Goal: Transaction & Acquisition: Purchase product/service

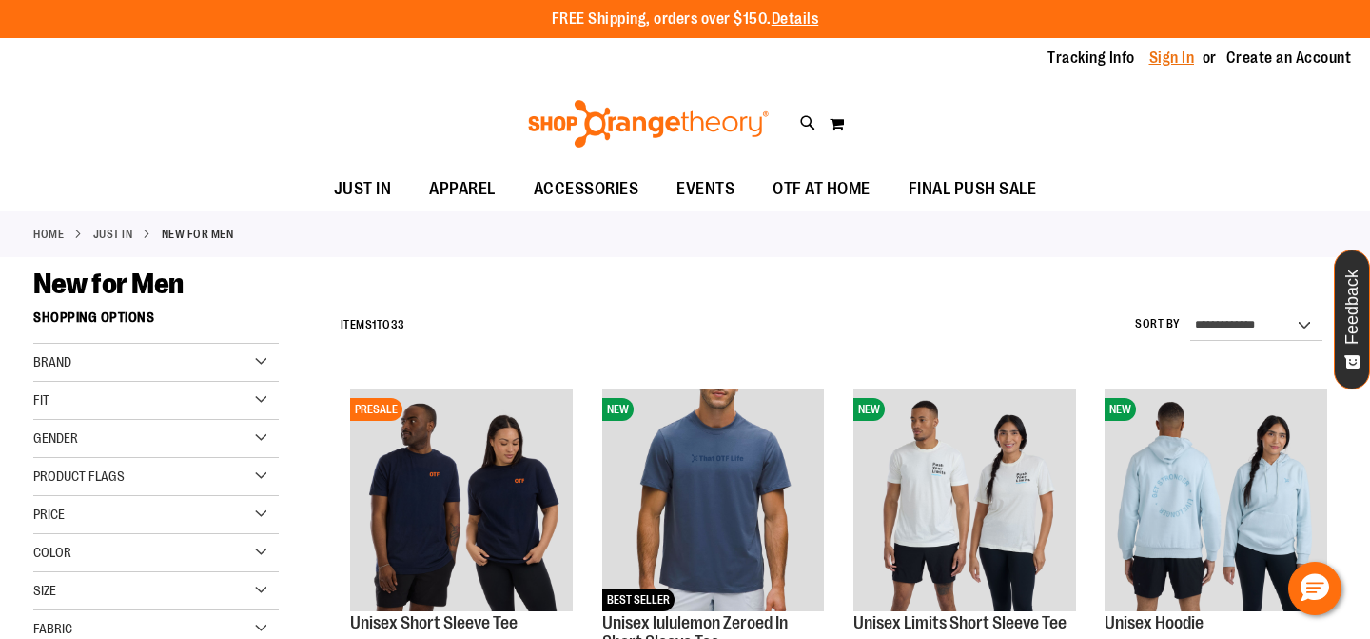
click at [1166, 56] on link "Sign In" at bounding box center [1173, 58] width 46 height 21
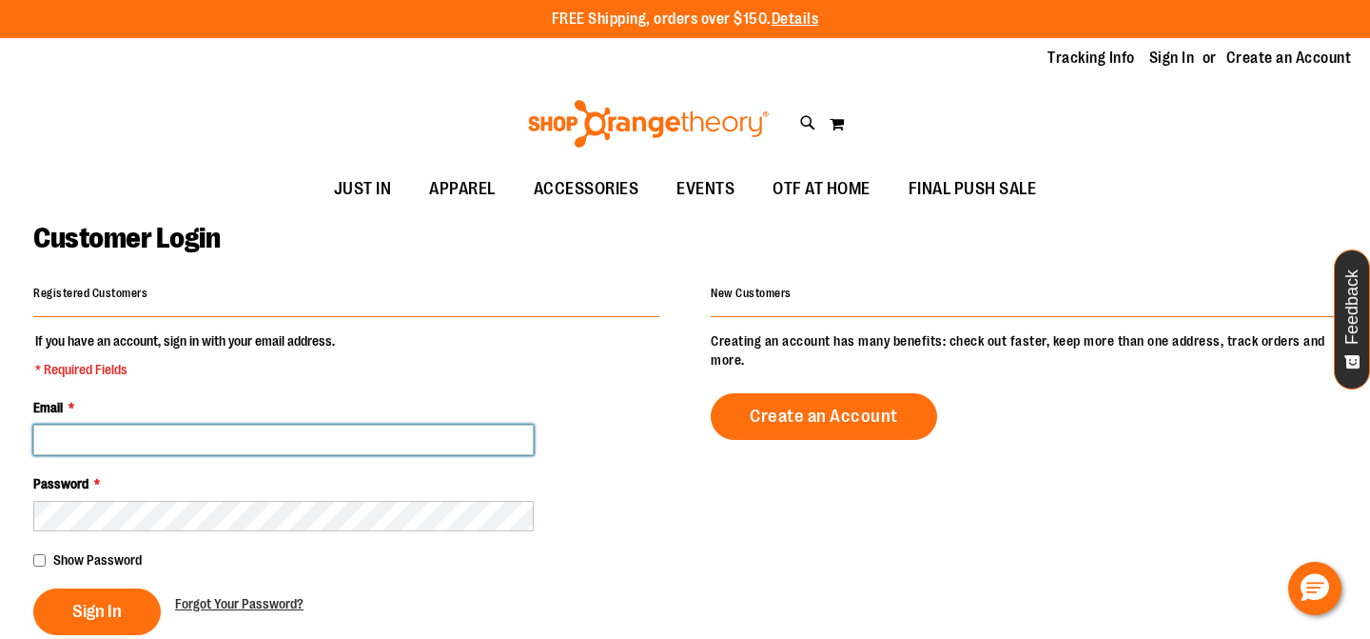
click at [429, 441] on input "Email *" at bounding box center [283, 439] width 501 height 30
type input "**********"
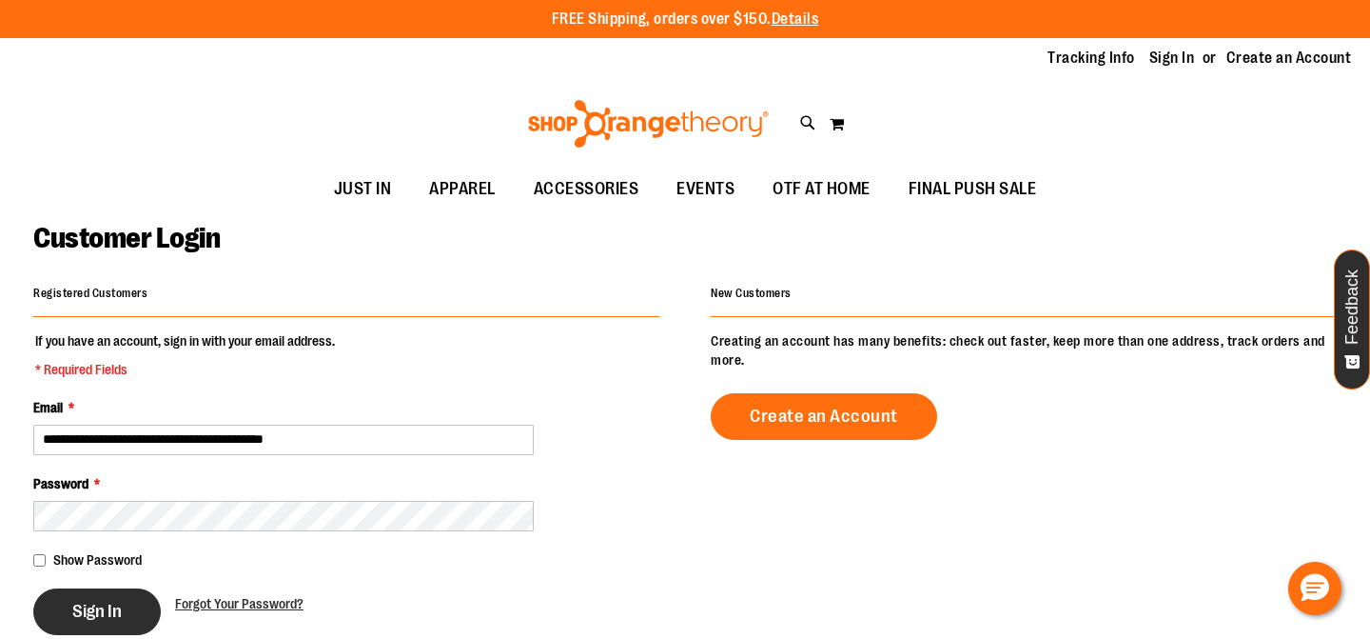
click at [119, 598] on button "Sign In" at bounding box center [97, 611] width 128 height 47
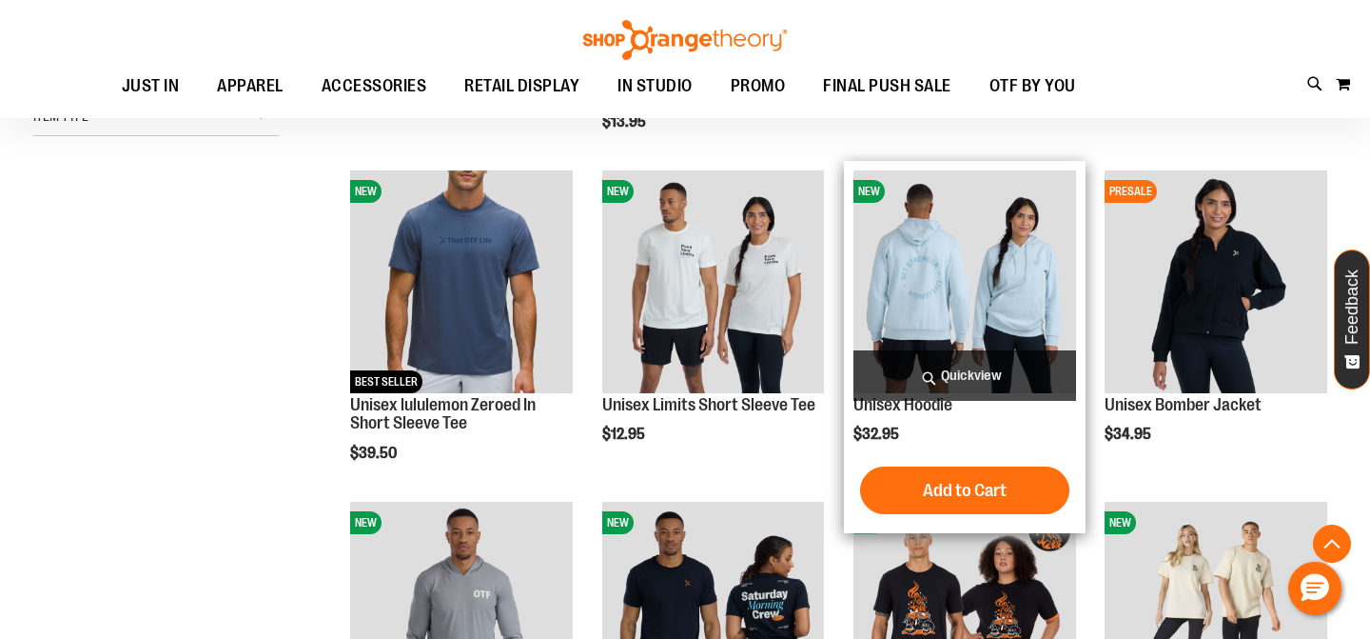
scroll to position [541, 0]
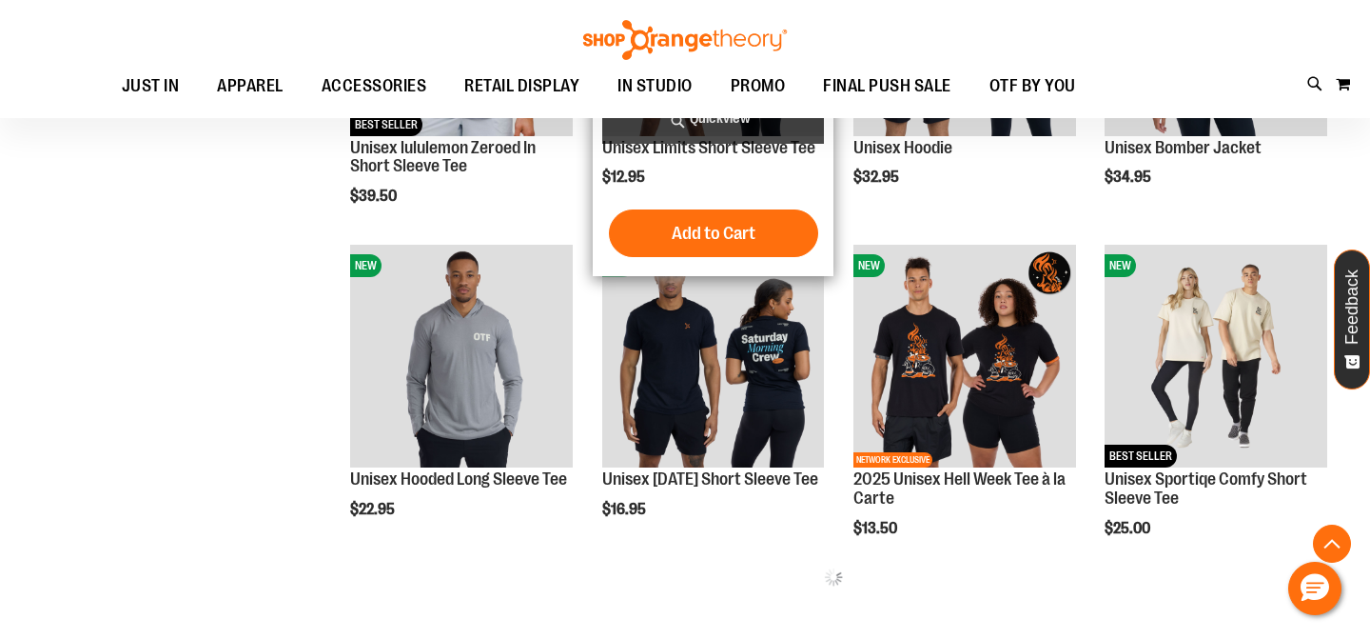
scroll to position [809, 0]
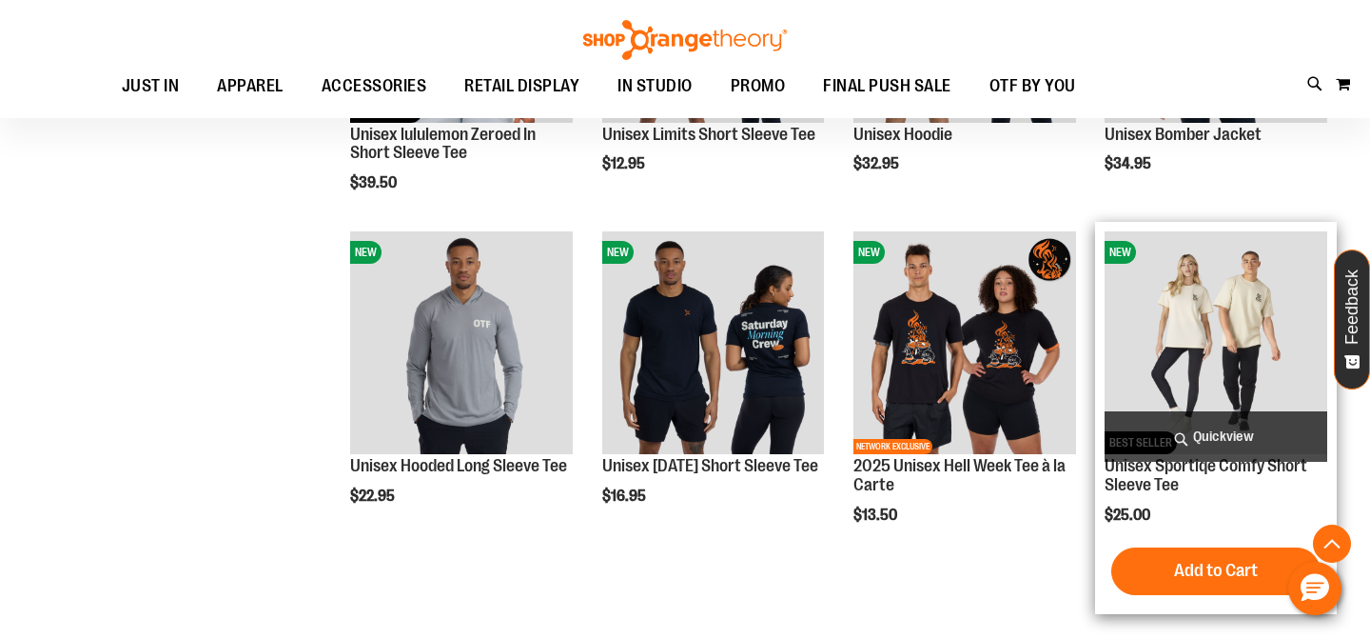
click at [1146, 276] on img "product" at bounding box center [1216, 342] width 223 height 223
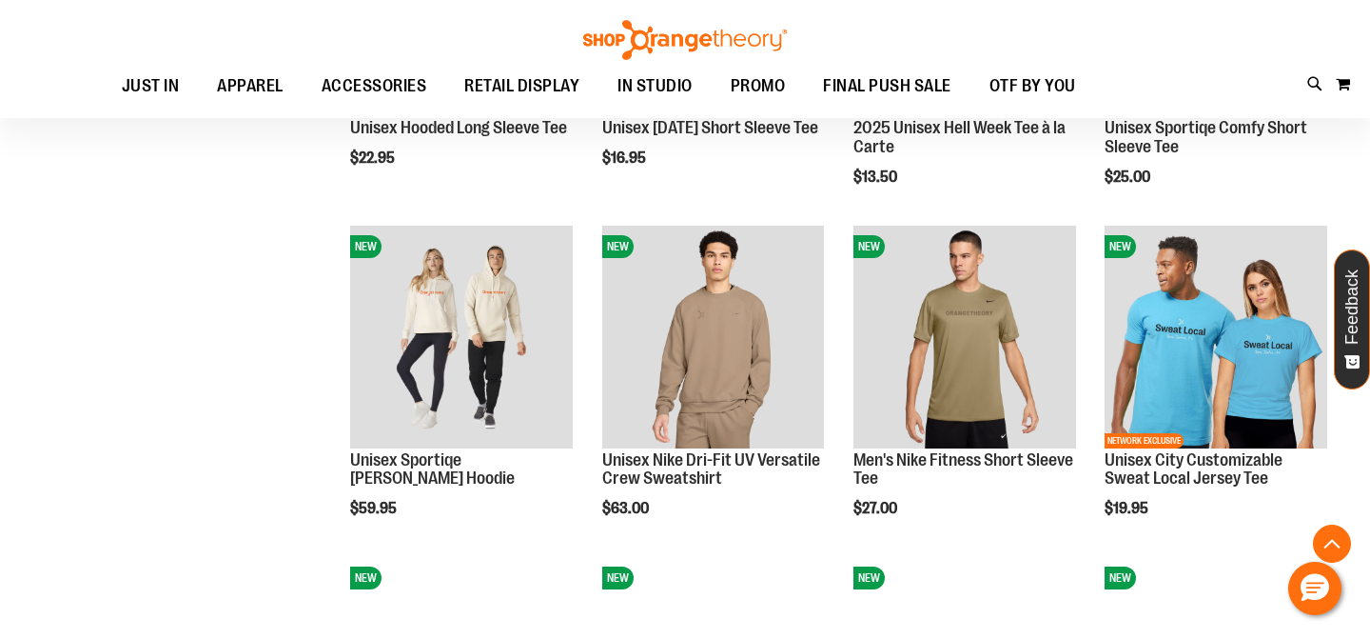
scroll to position [955, 0]
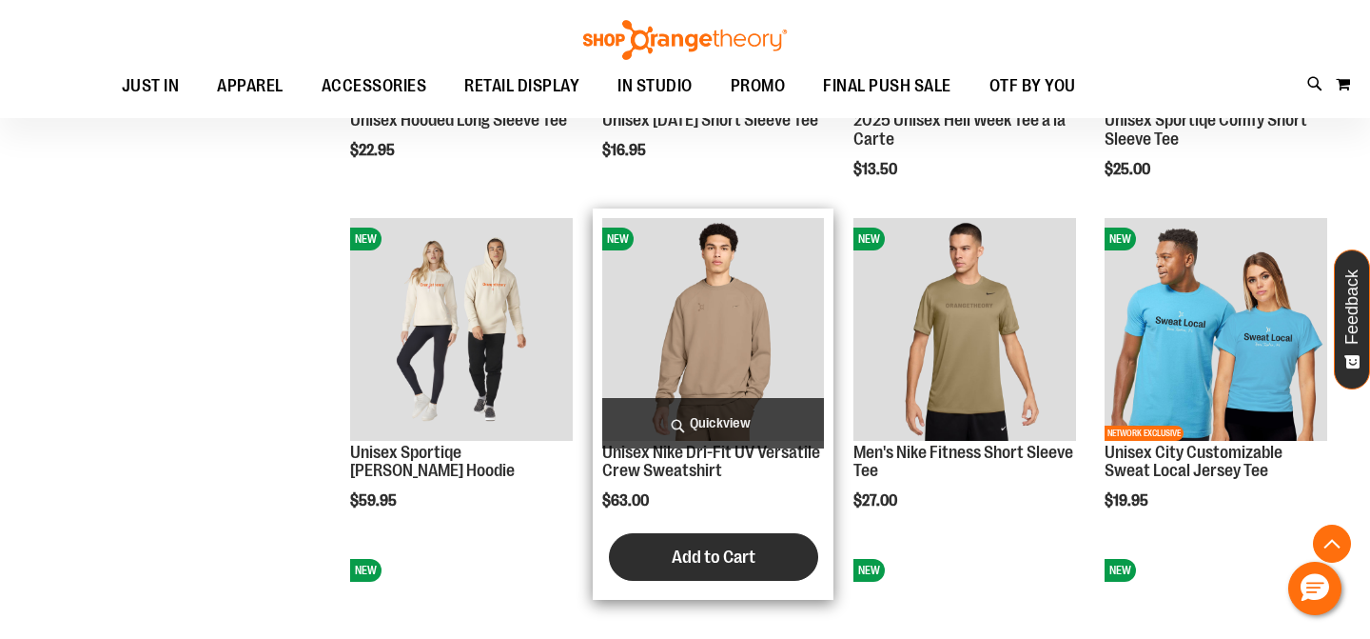
click at [695, 565] on span "Add to Cart" at bounding box center [714, 556] width 84 height 21
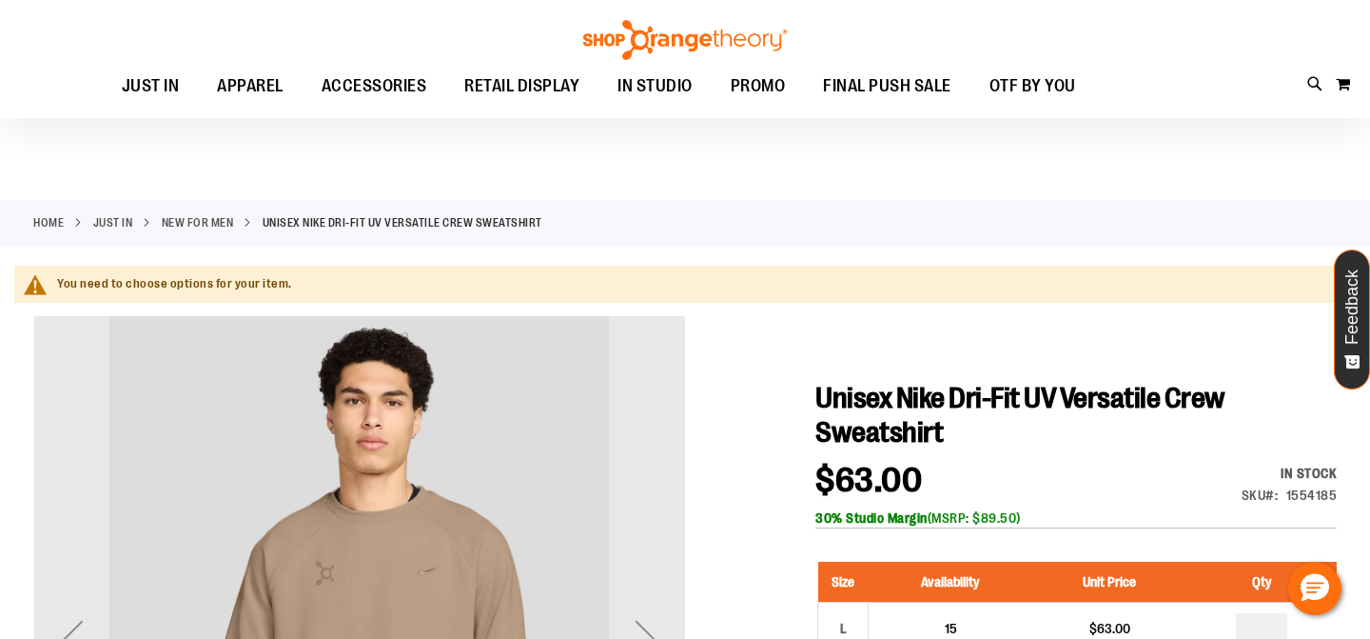
scroll to position [321, 0]
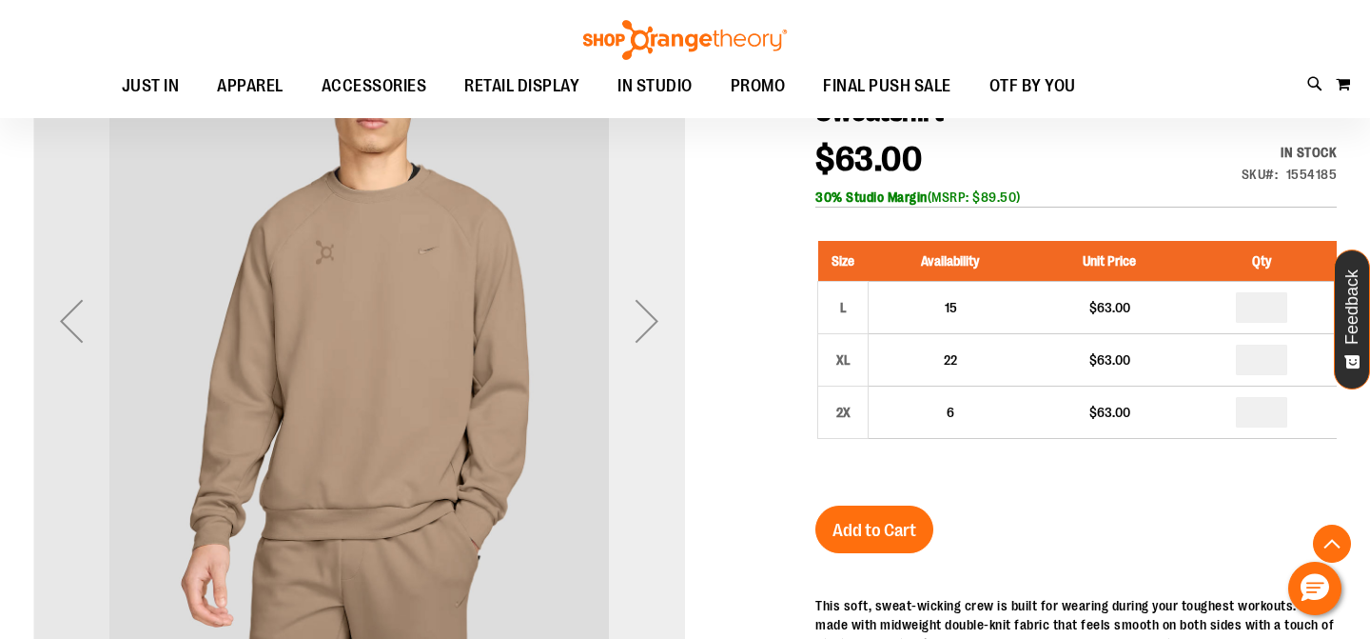
click at [645, 325] on div "Next" at bounding box center [647, 321] width 76 height 76
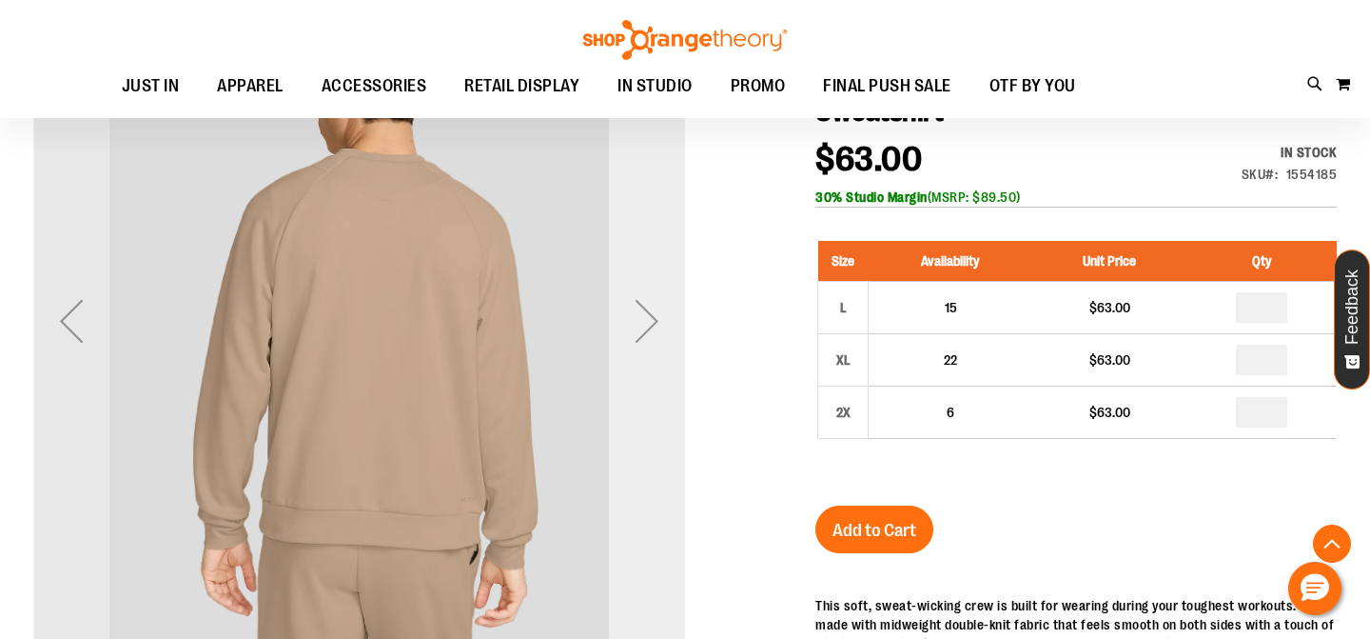
click at [645, 325] on div "Next" at bounding box center [647, 321] width 76 height 76
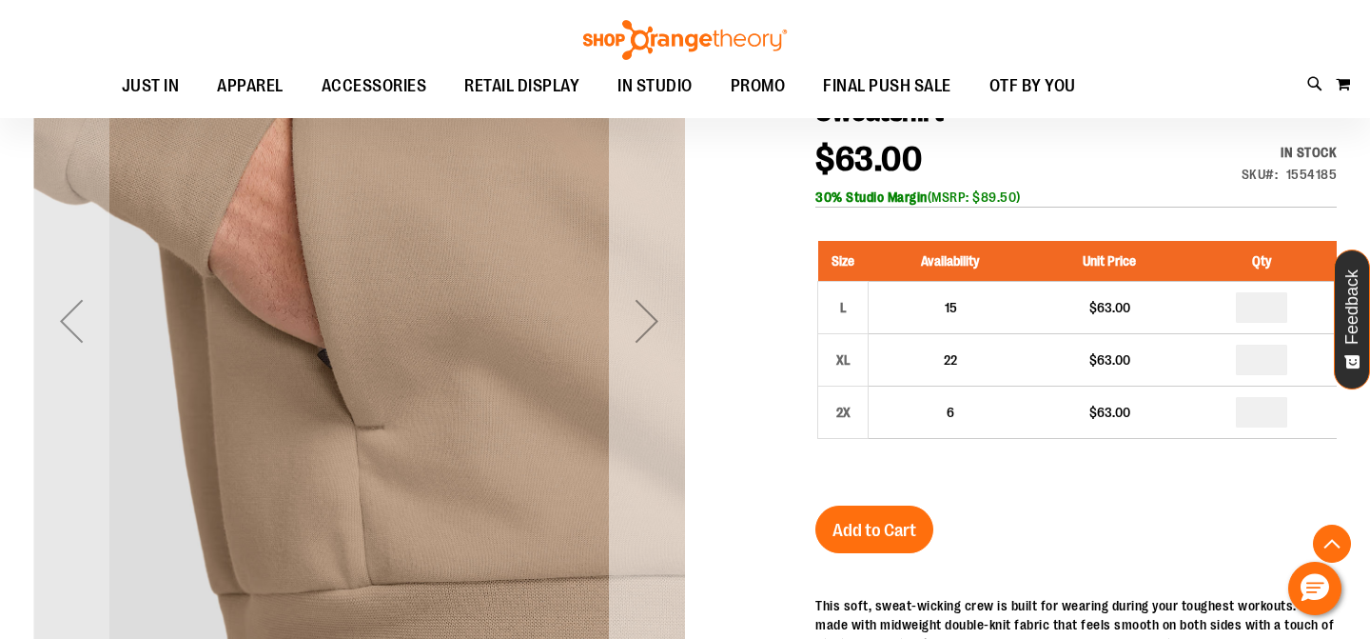
click at [645, 325] on div "Next" at bounding box center [647, 321] width 76 height 76
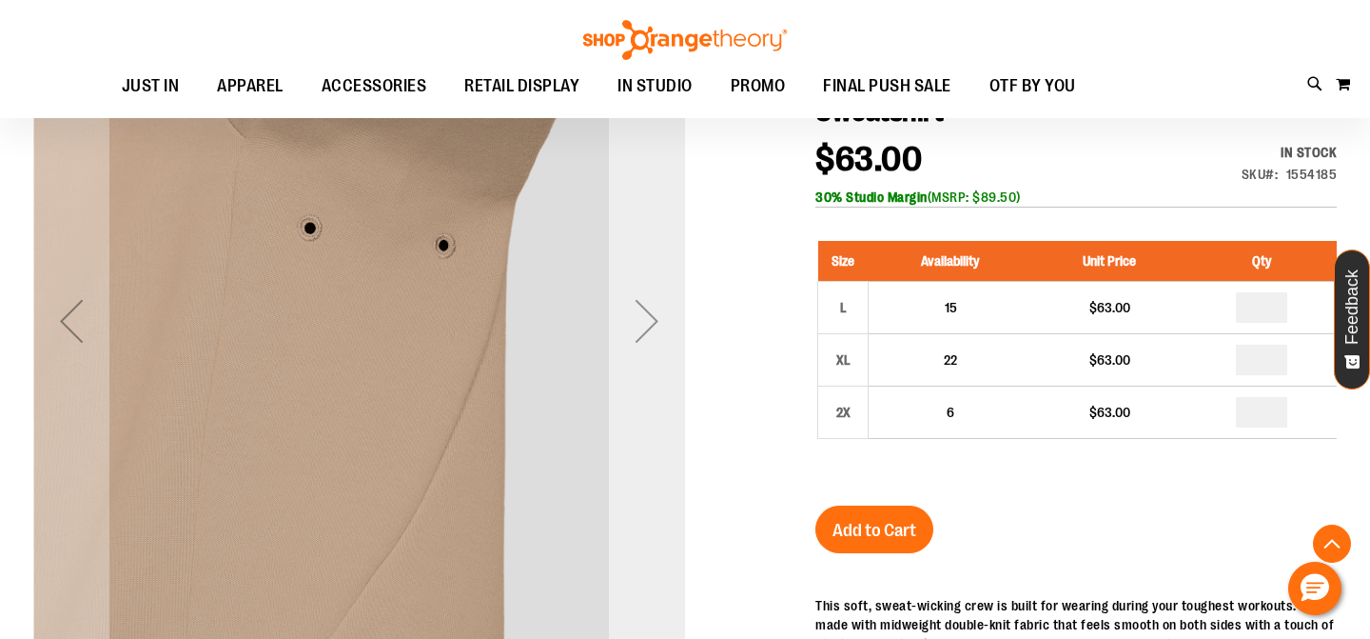
click at [645, 325] on div "Next" at bounding box center [647, 321] width 76 height 76
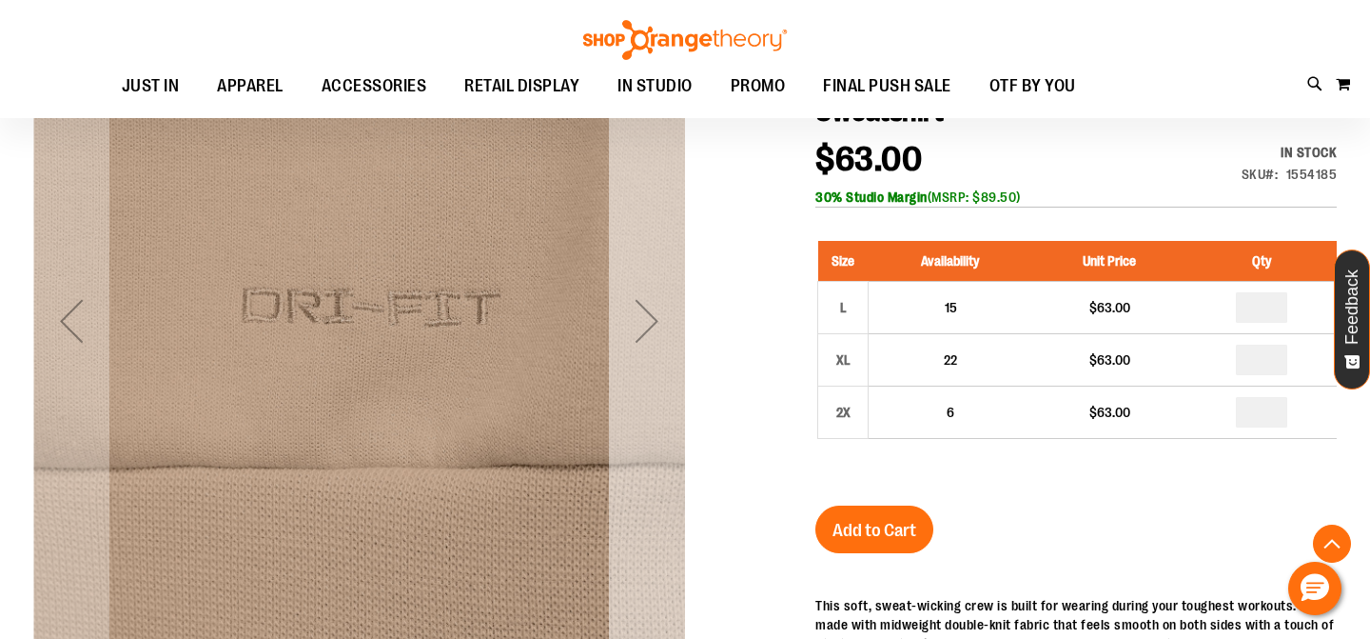
click at [645, 325] on div "Next" at bounding box center [647, 321] width 76 height 76
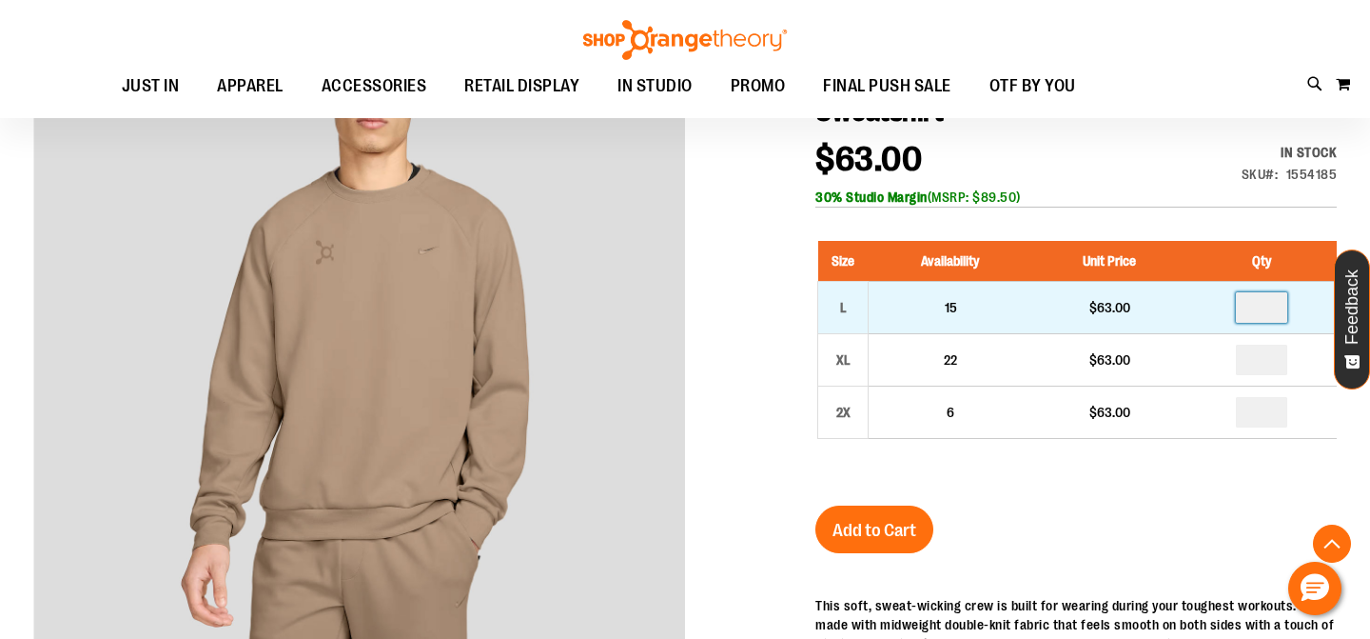
click at [1270, 308] on input "number" at bounding box center [1261, 307] width 51 height 30
type input "*"
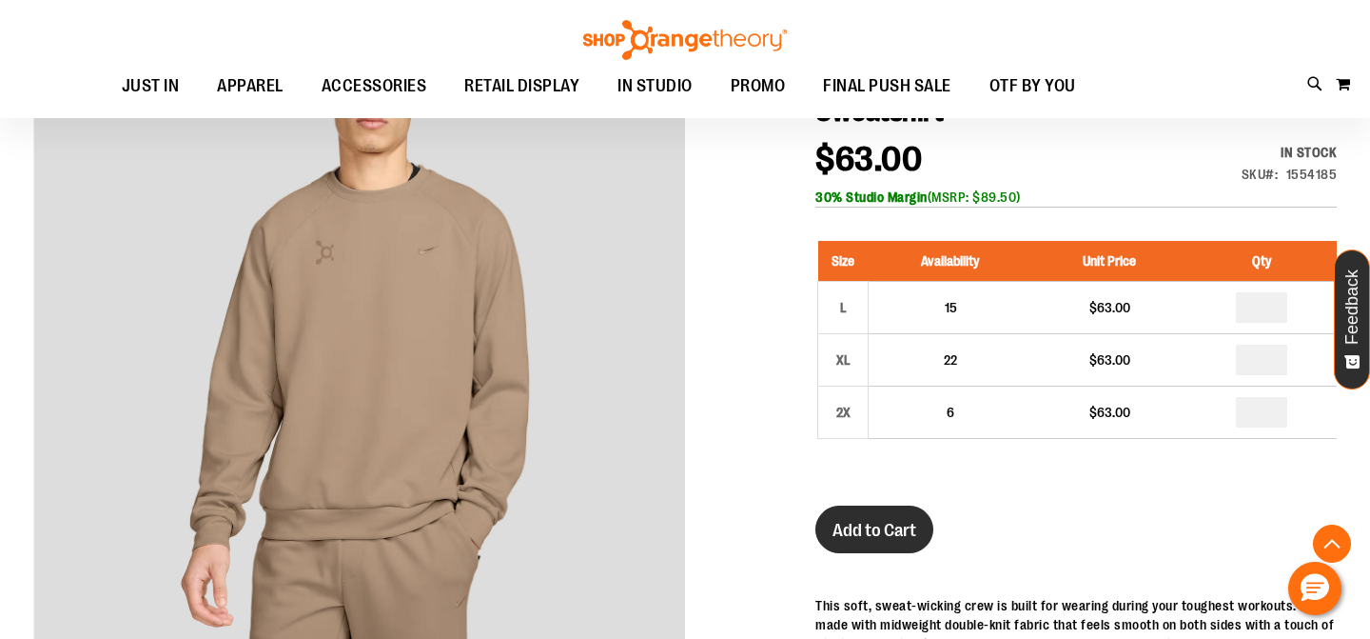
click at [876, 537] on span "Add to Cart" at bounding box center [875, 530] width 84 height 21
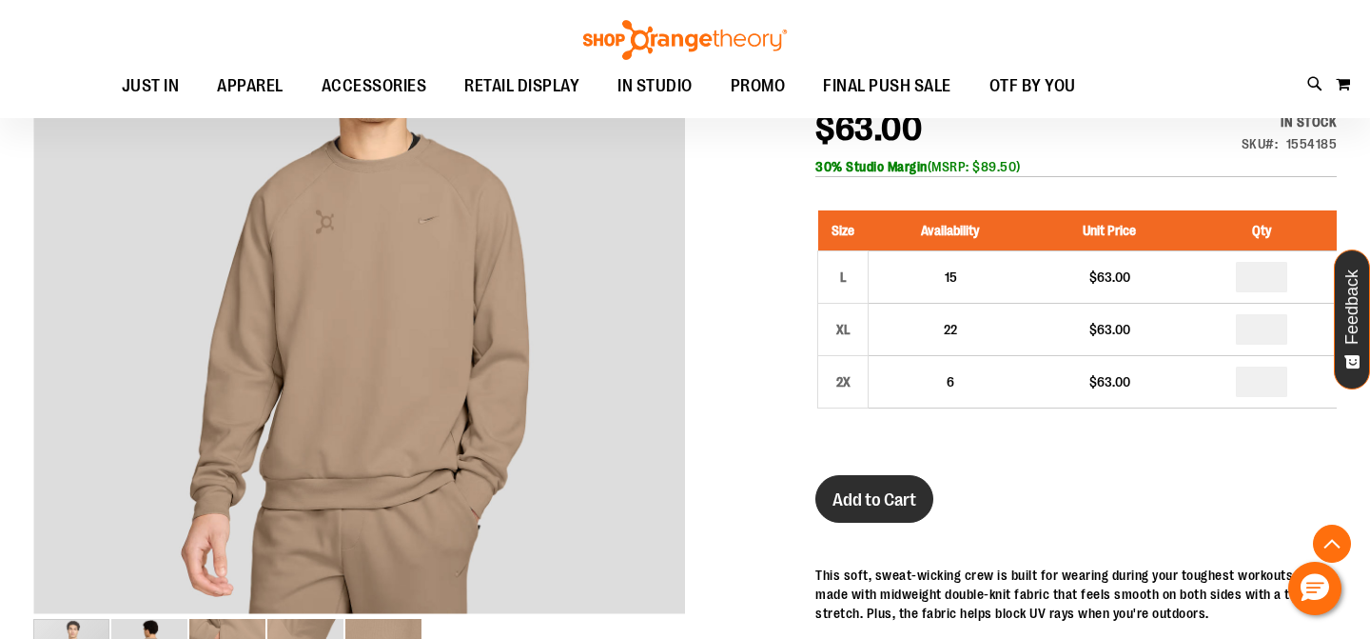
scroll to position [301, 0]
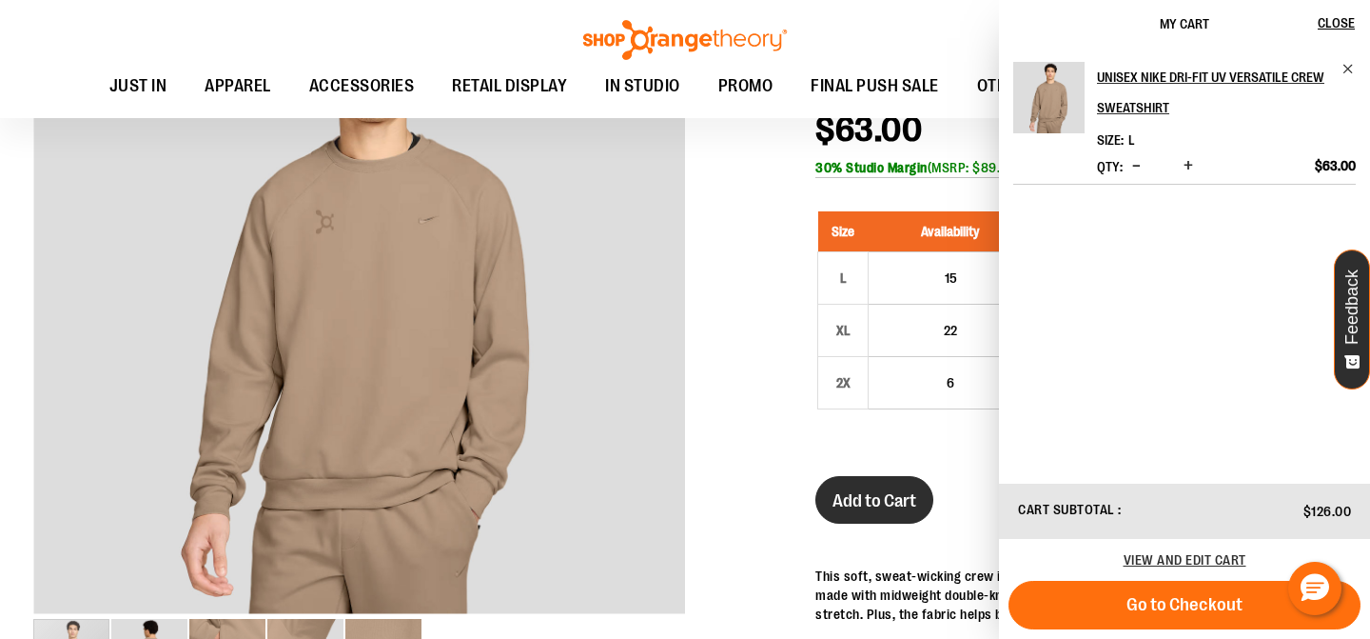
click at [906, 496] on span "Add to Cart" at bounding box center [875, 500] width 84 height 21
click at [1138, 165] on span "Decrease product quantity" at bounding box center [1136, 165] width 9 height 19
click at [711, 226] on div at bounding box center [685, 560] width 1304 height 1191
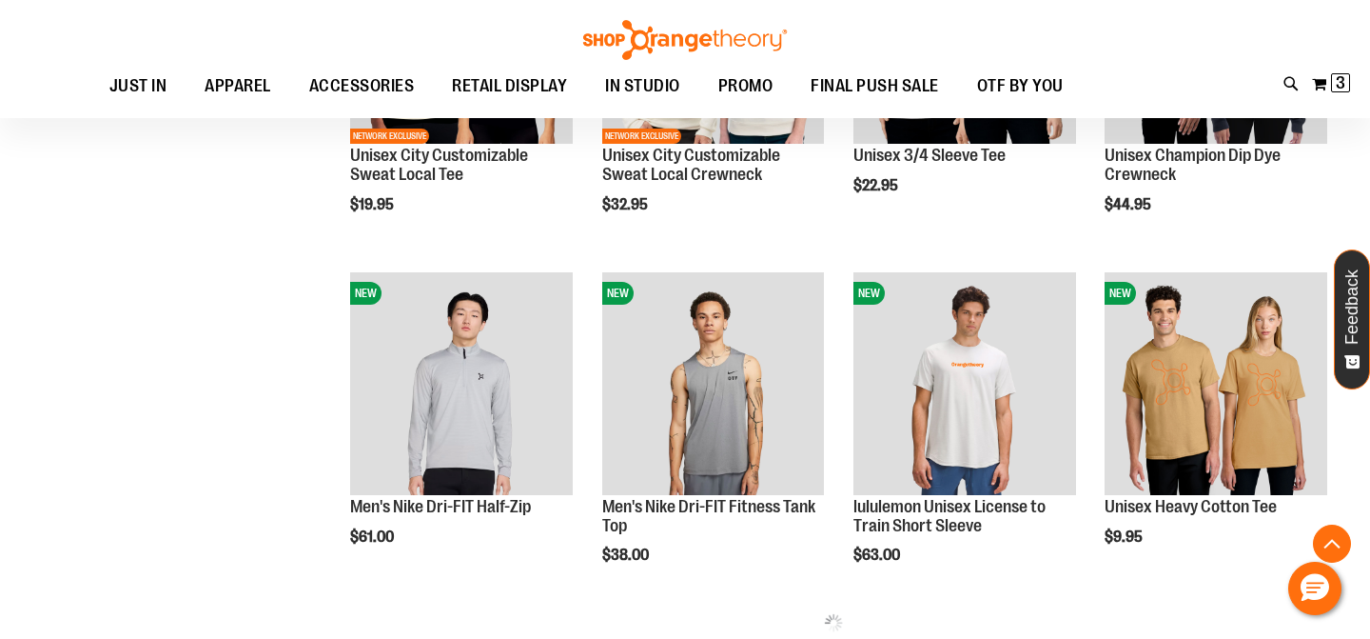
scroll to position [629, 0]
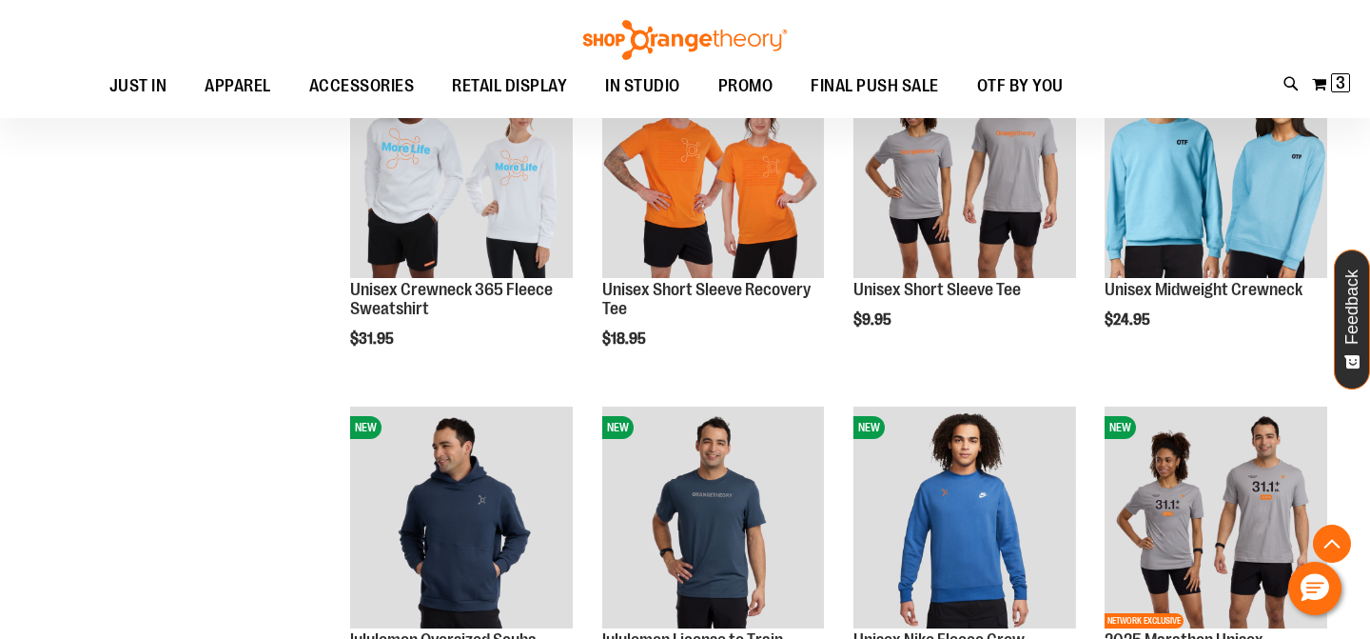
scroll to position [1311, 0]
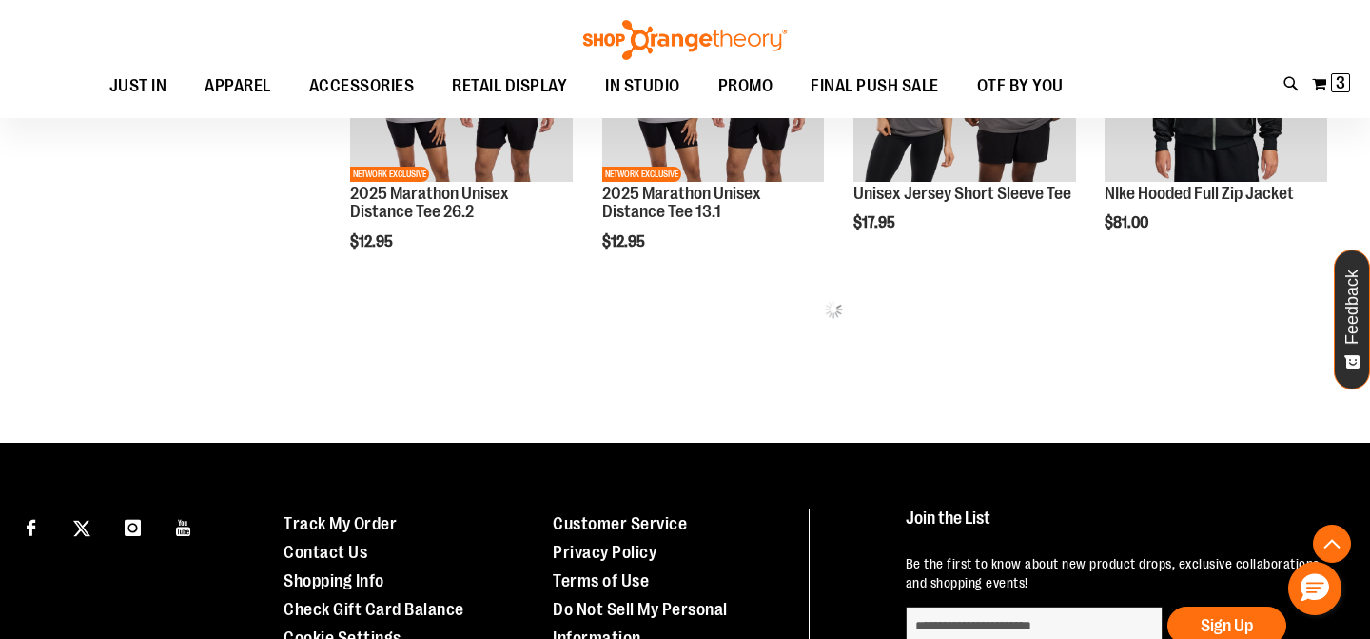
scroll to position [1990, 0]
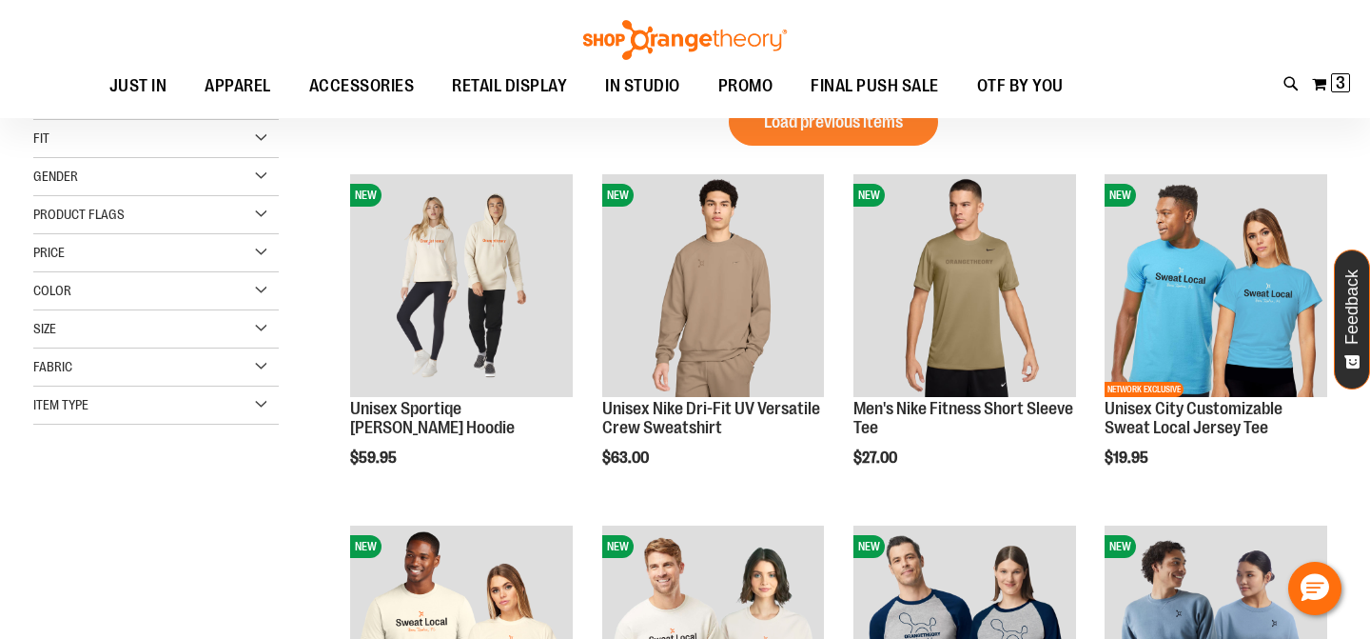
scroll to position [49, 0]
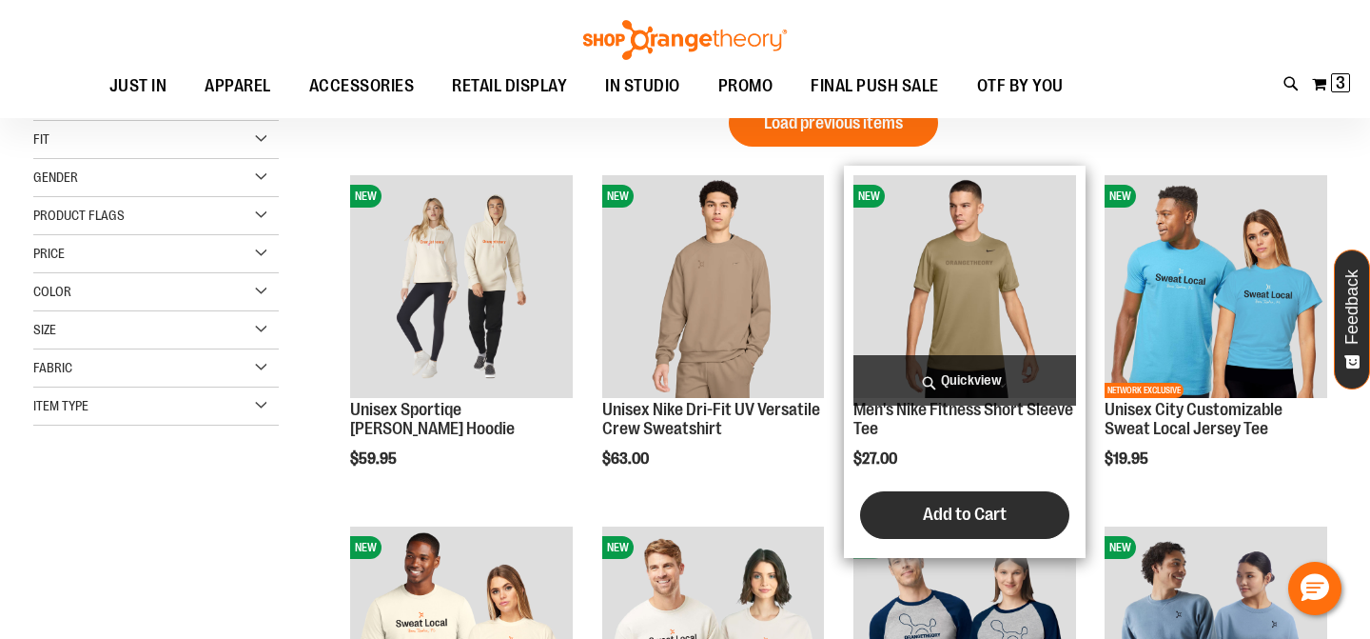
click at [940, 512] on span "Add to Cart" at bounding box center [965, 513] width 84 height 21
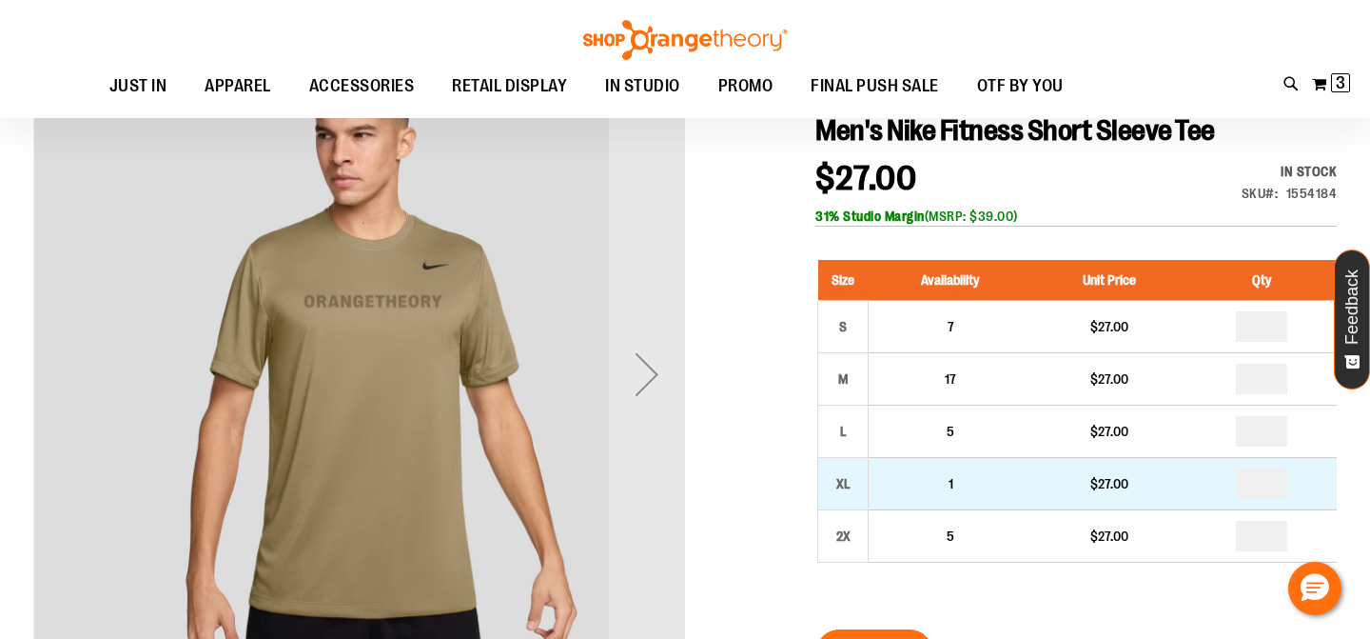
scroll to position [271, 0]
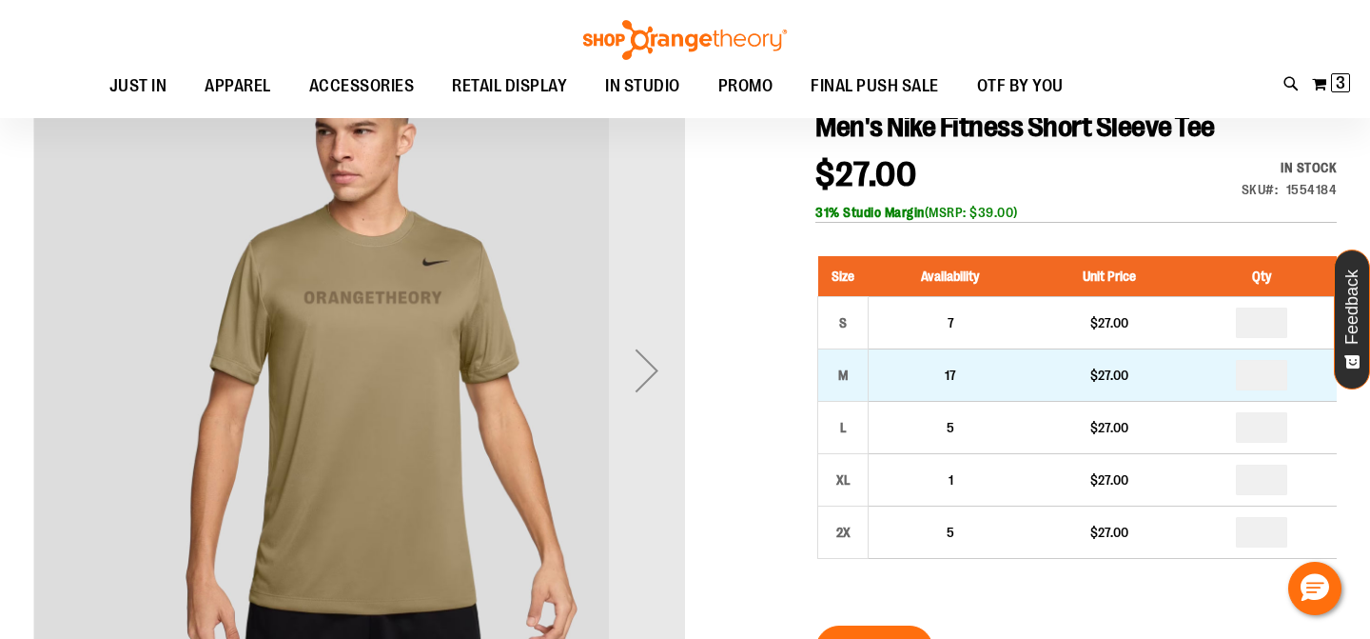
click at [1289, 372] on td "*" at bounding box center [1262, 375] width 150 height 52
click at [1274, 377] on input "number" at bounding box center [1261, 375] width 51 height 30
type input "*"
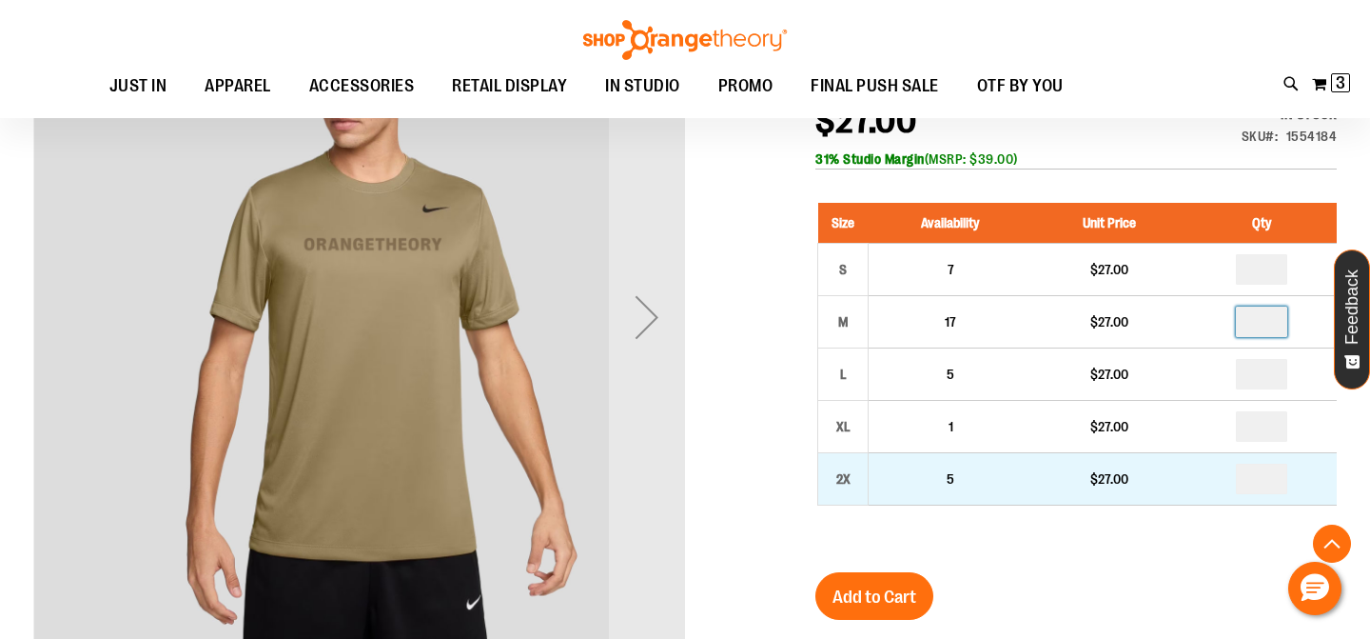
scroll to position [381, 0]
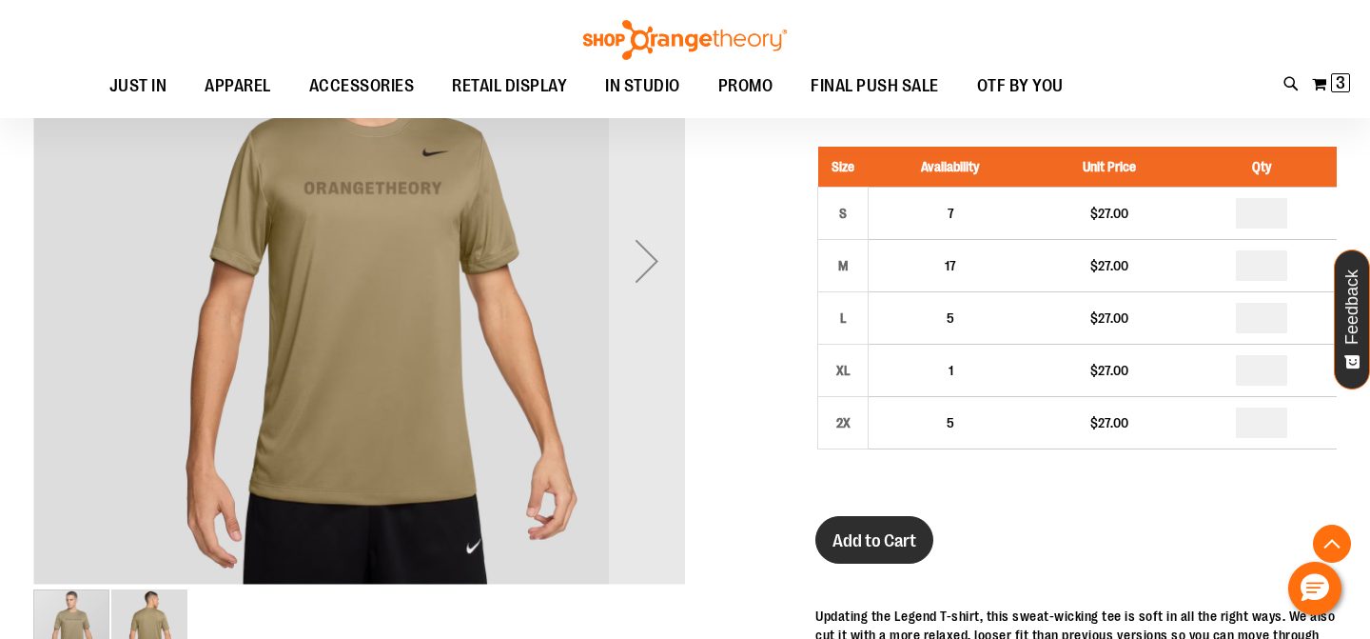
click at [916, 530] on span "Add to Cart" at bounding box center [875, 540] width 84 height 21
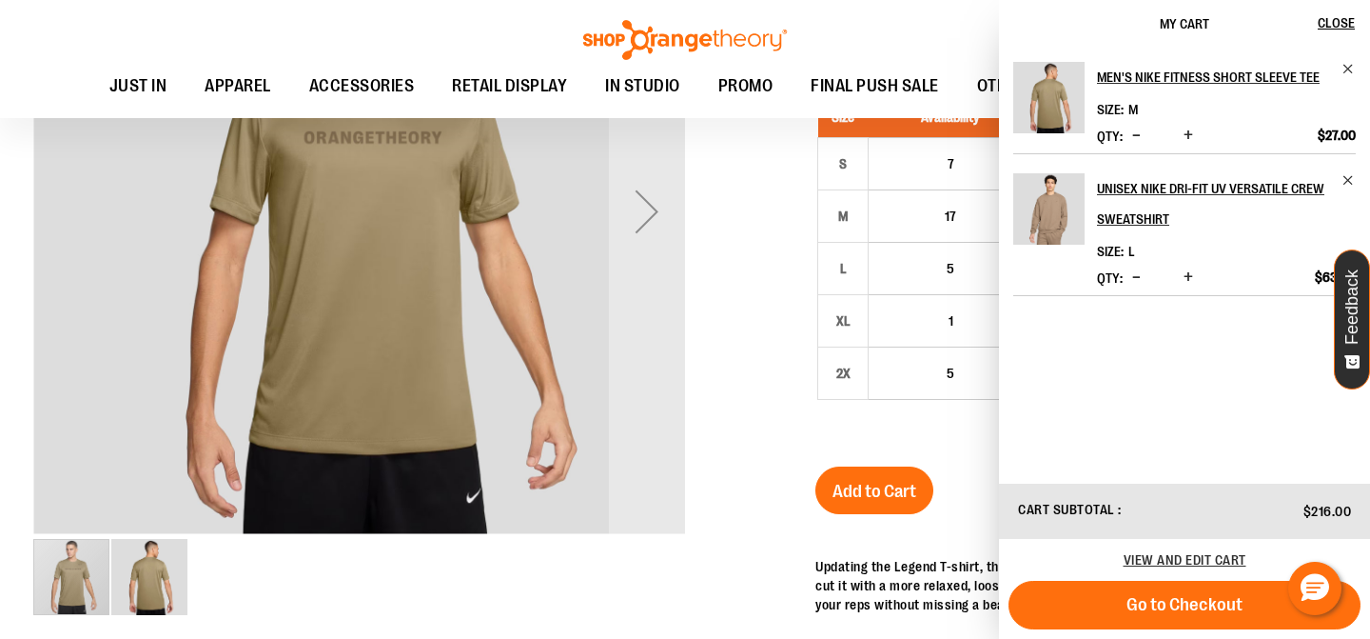
scroll to position [292, 0]
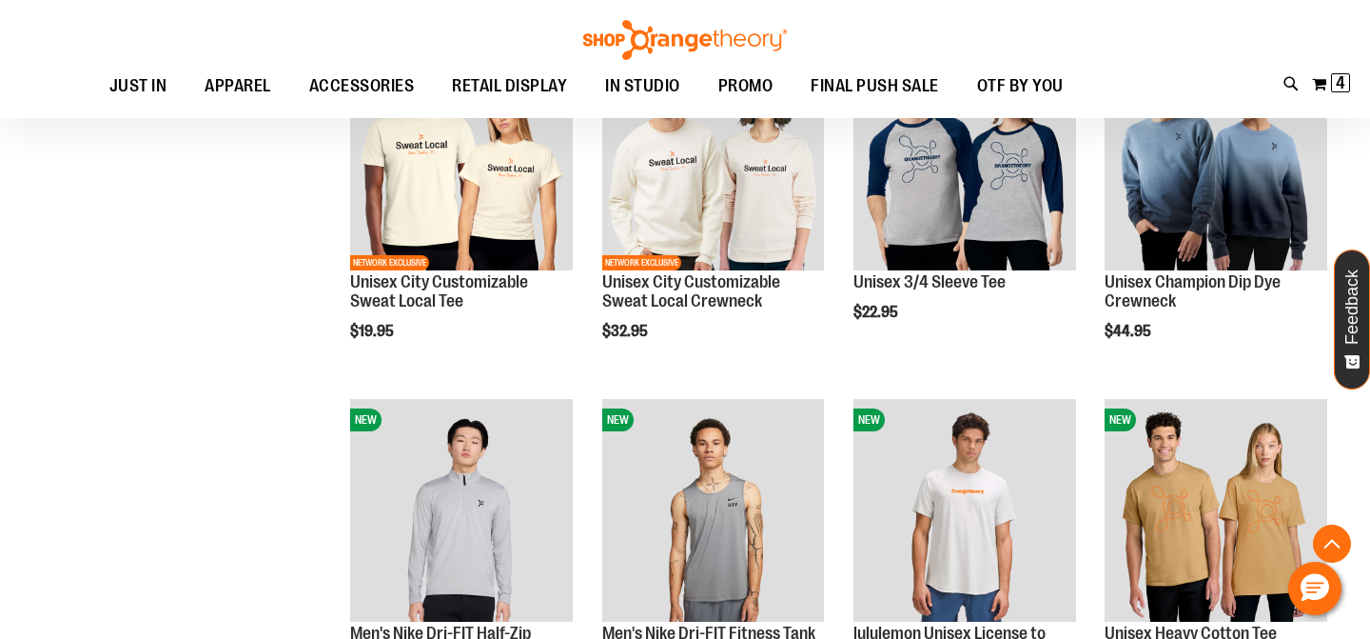
scroll to position [459, 0]
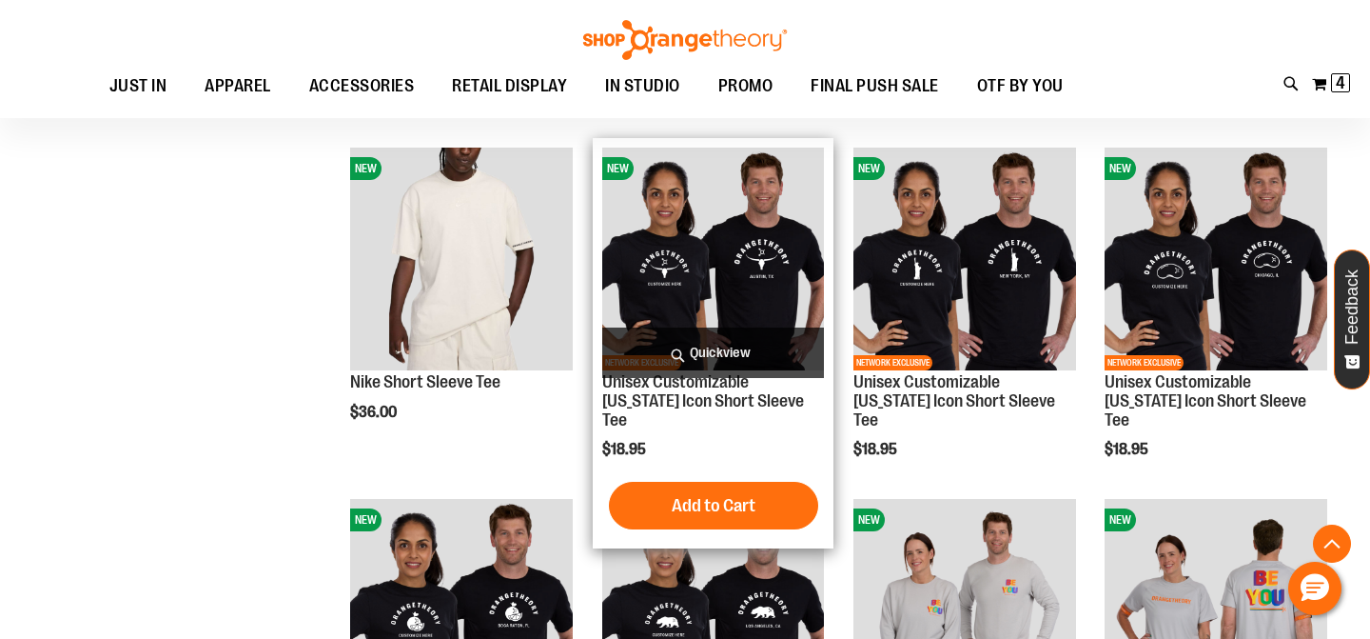
scroll to position [2147, 0]
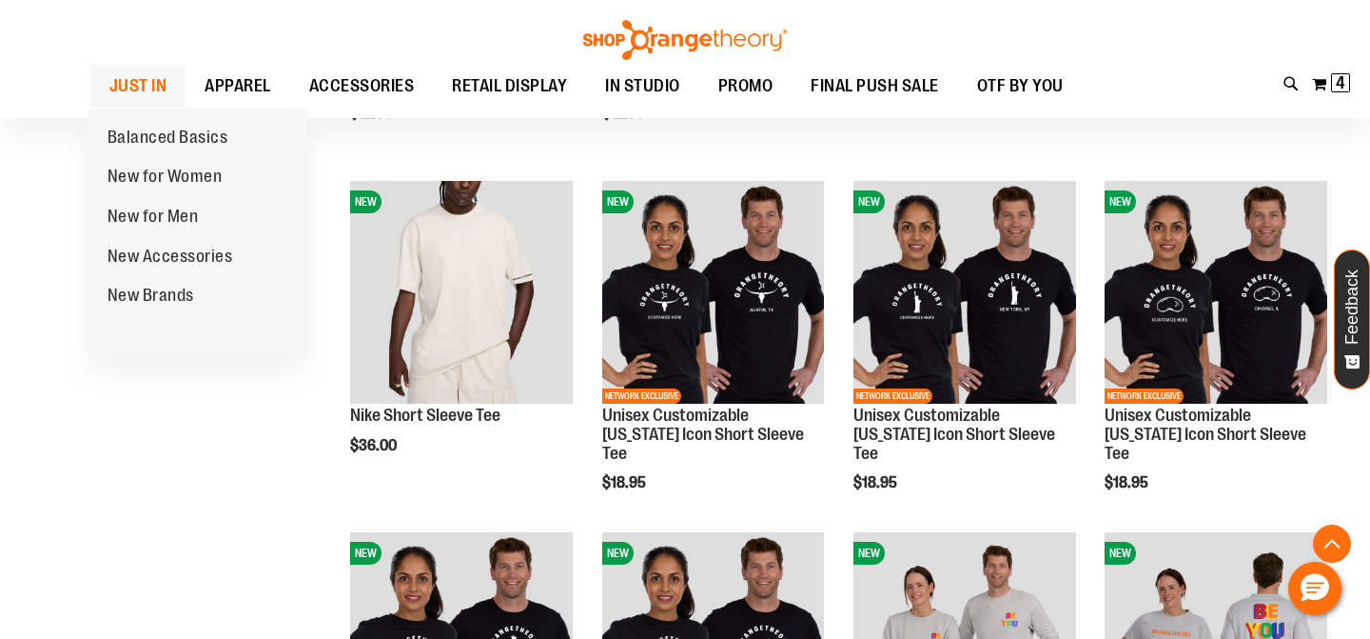
click at [135, 65] on span "JUST IN" at bounding box center [138, 86] width 58 height 43
click at [142, 79] on span "JUST IN" at bounding box center [138, 86] width 58 height 43
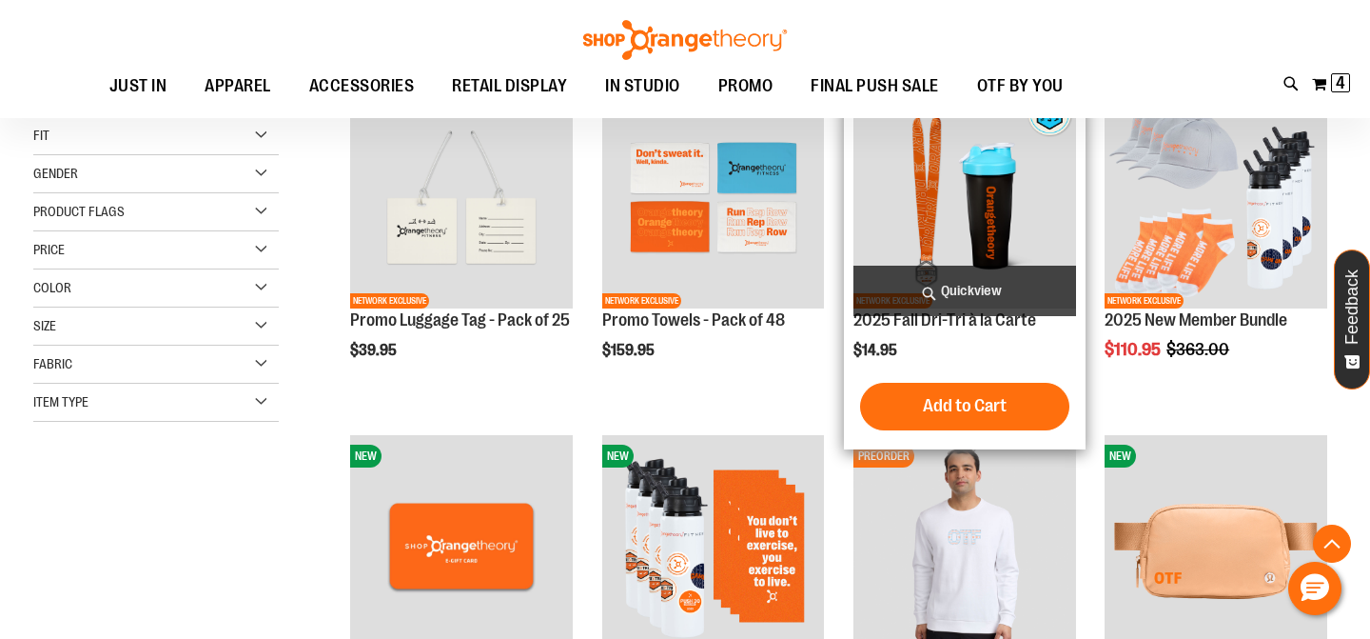
scroll to position [292, 0]
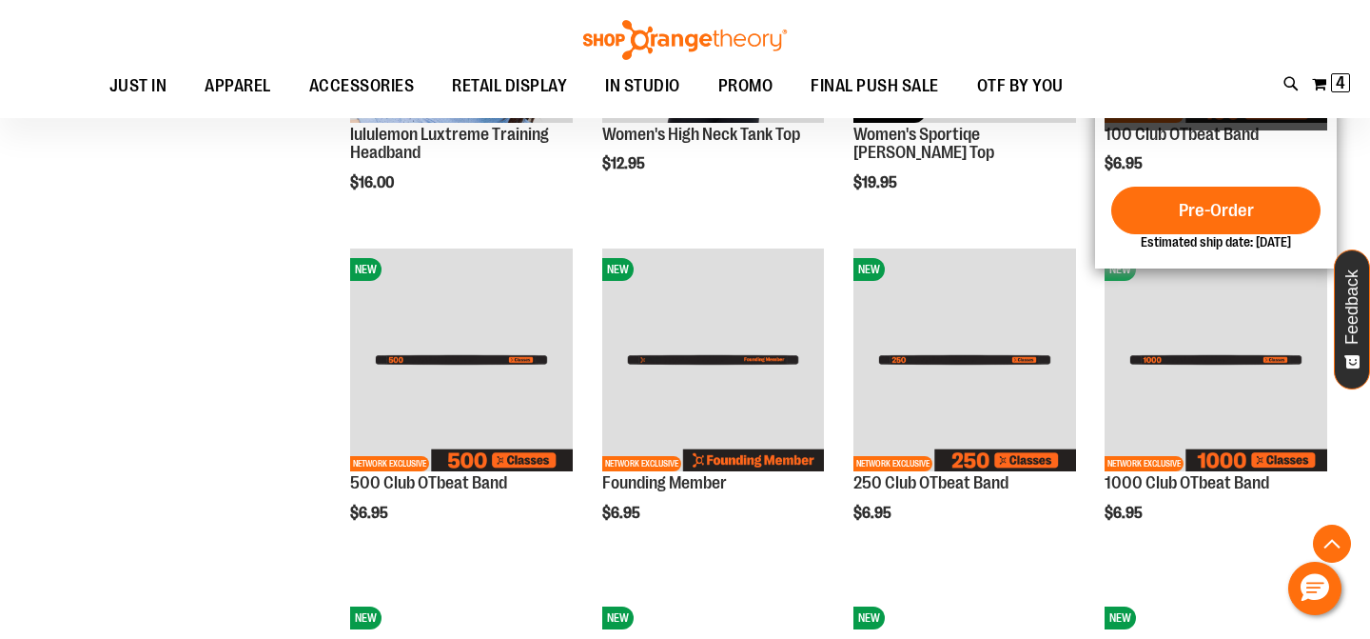
scroll to position [1262, 0]
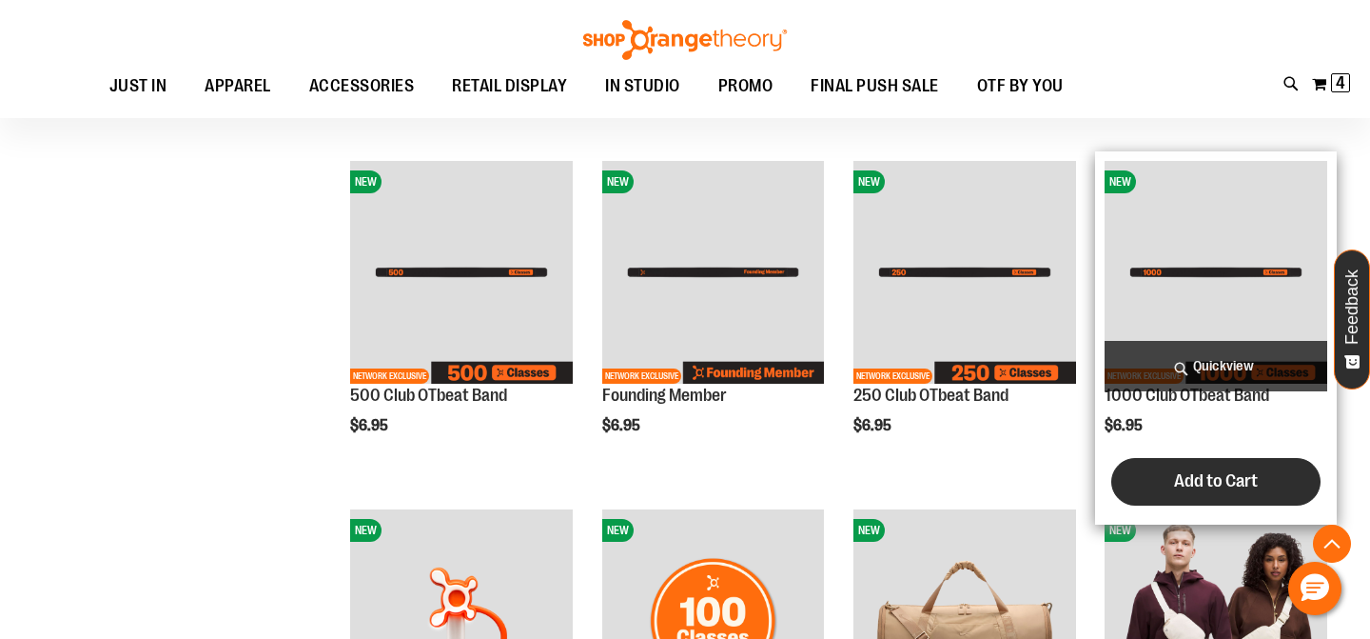
click at [1173, 482] on button "Add to Cart" at bounding box center [1216, 482] width 209 height 48
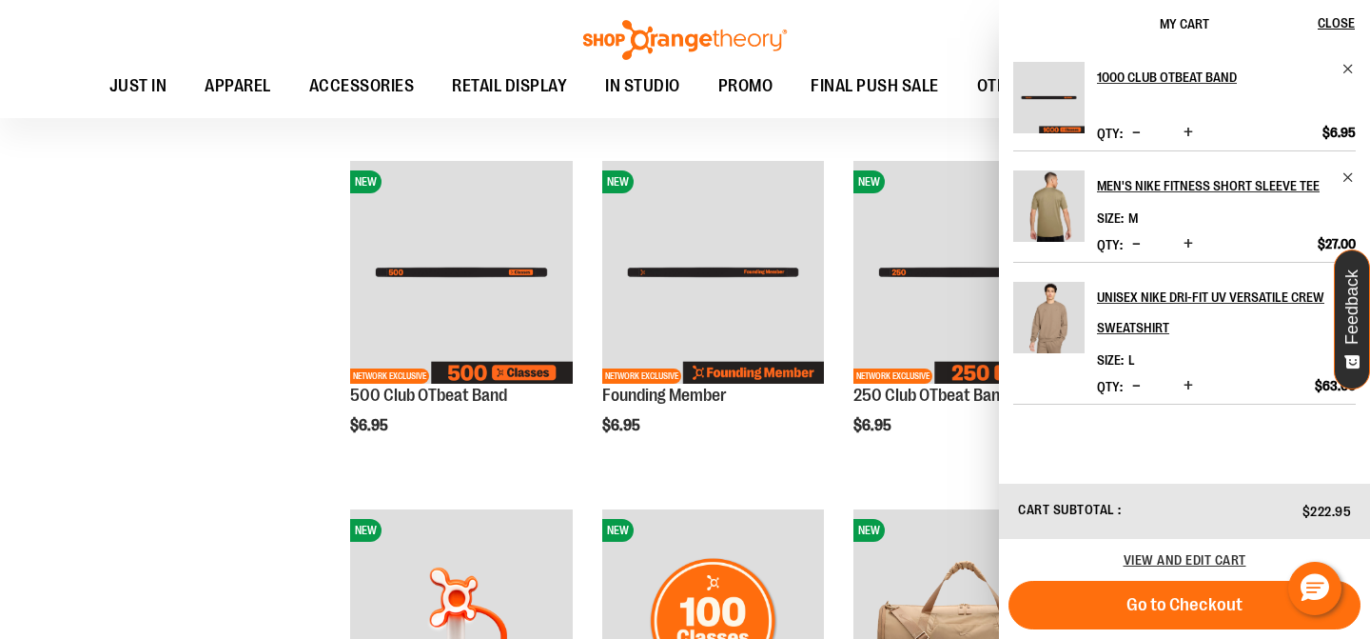
click at [1190, 128] on span "Increase product quantity" at bounding box center [1189, 132] width 10 height 19
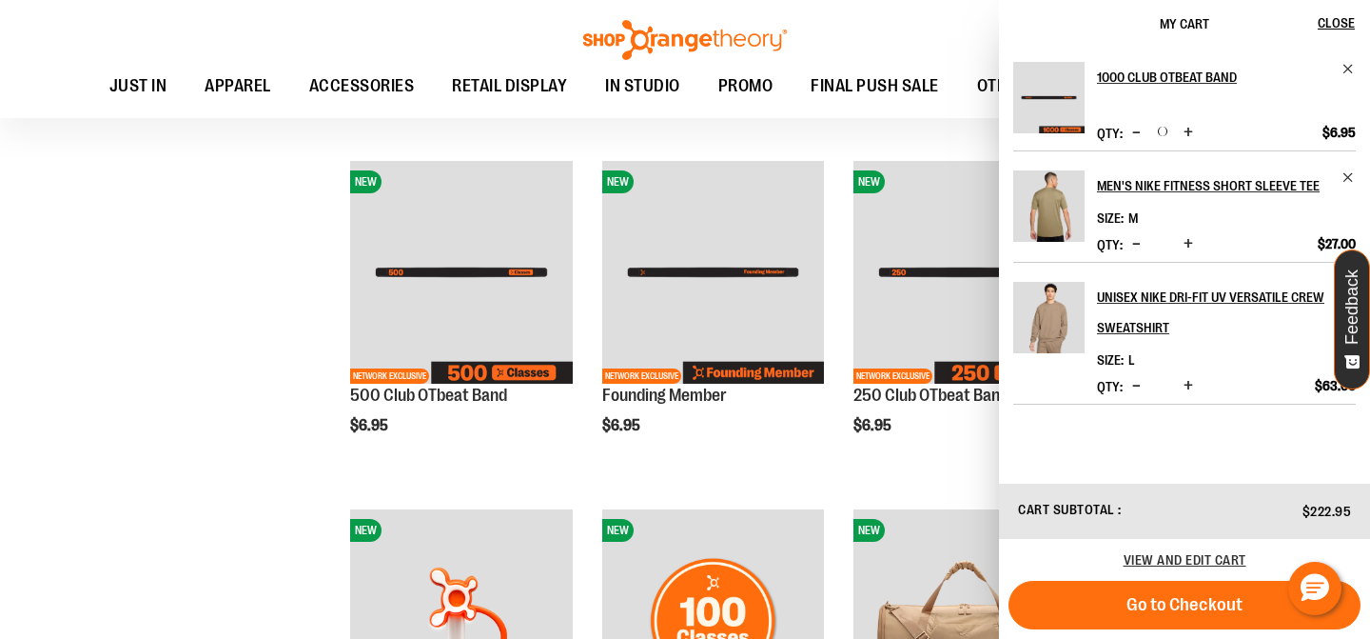
click at [1190, 128] on span "Increase product quantity" at bounding box center [1189, 132] width 10 height 19
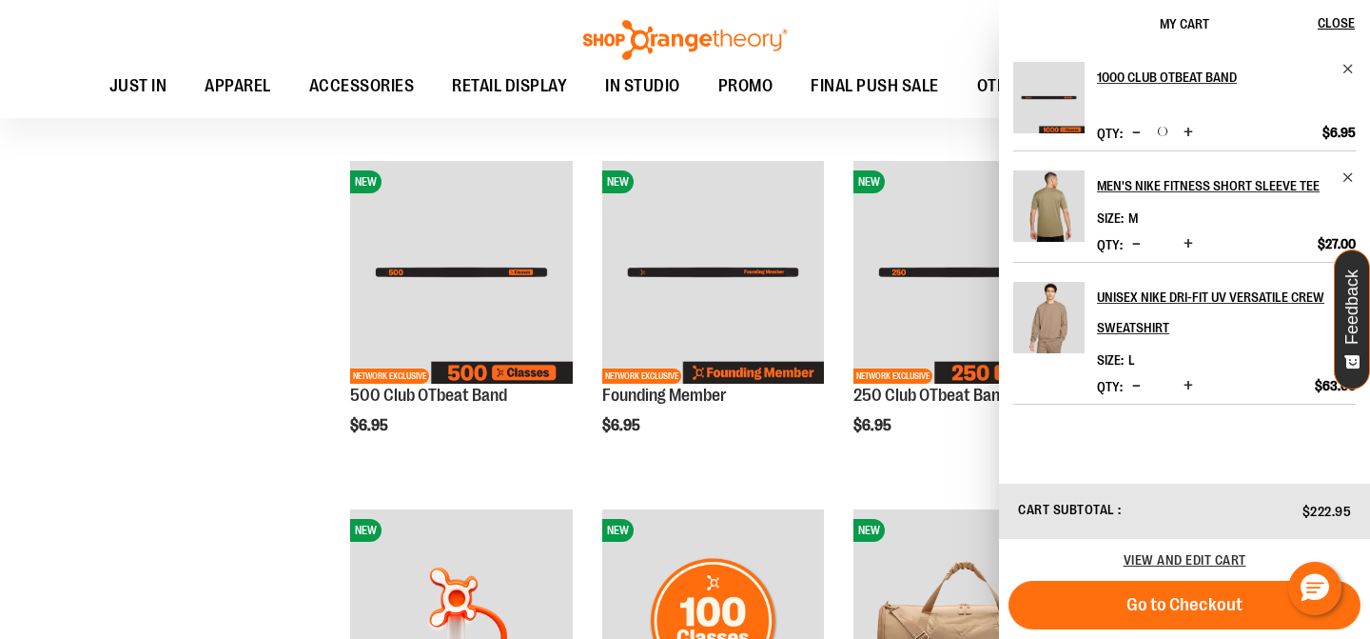
click at [1190, 128] on span "Increase product quantity" at bounding box center [1189, 132] width 10 height 19
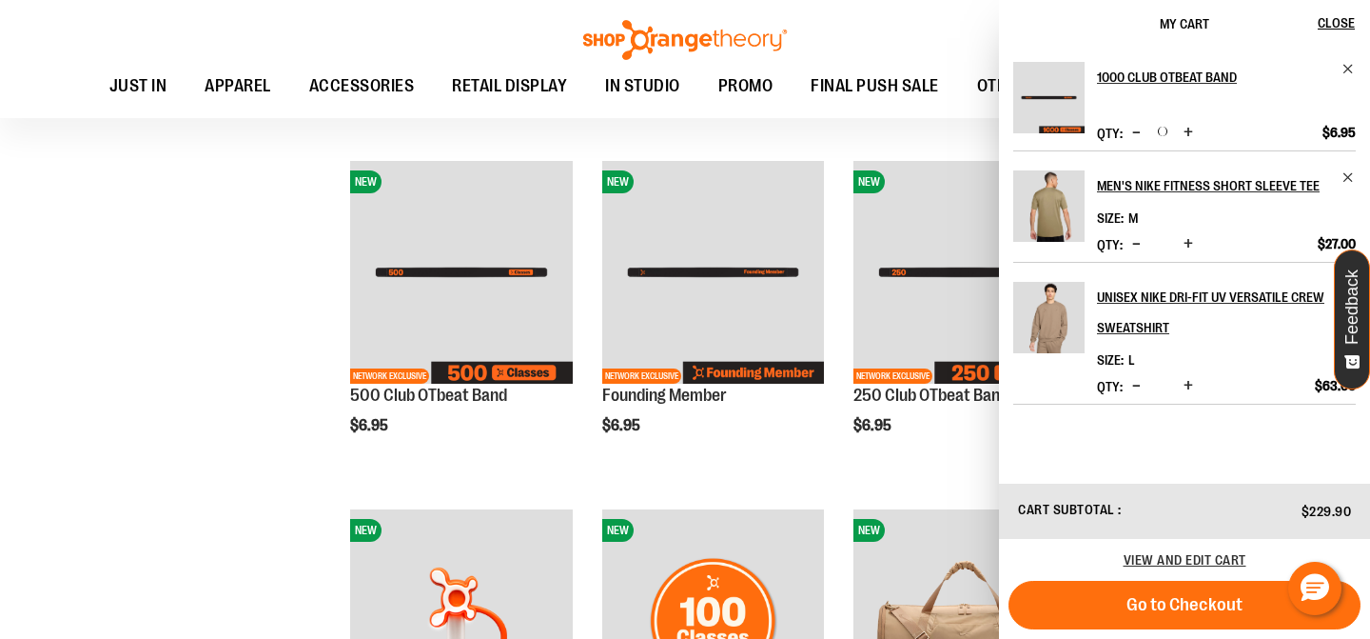
click at [1190, 129] on span "Increase product quantity" at bounding box center [1189, 132] width 10 height 19
click at [1184, 129] on span "Increase product quantity" at bounding box center [1189, 132] width 10 height 19
click at [939, 19] on div "Toggle Nav Search Popular Suggestions Advanced Search" at bounding box center [685, 59] width 1370 height 118
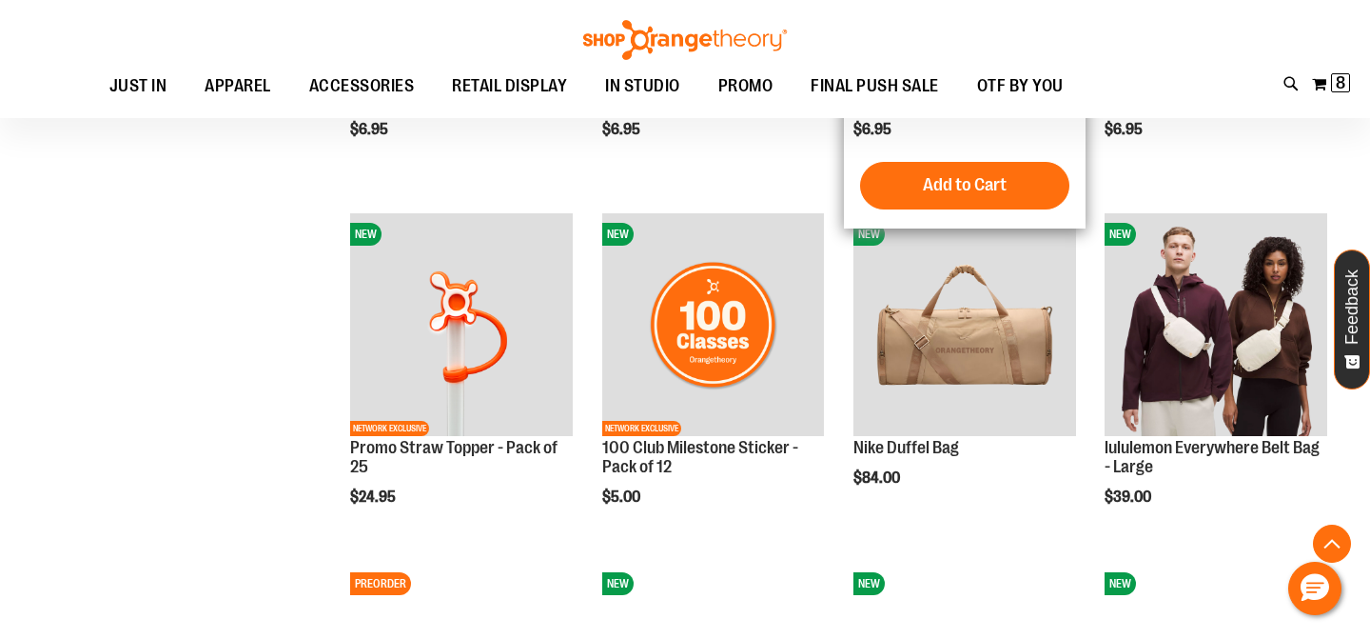
scroll to position [1650, 0]
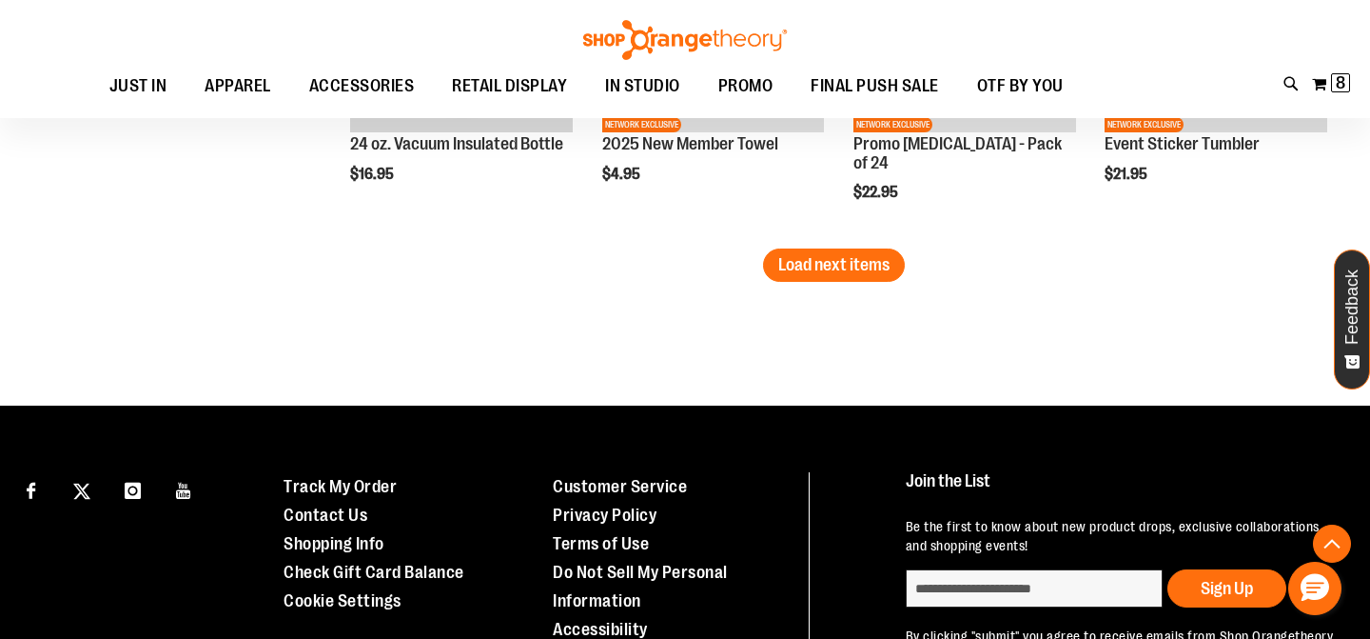
scroll to position [3262, 0]
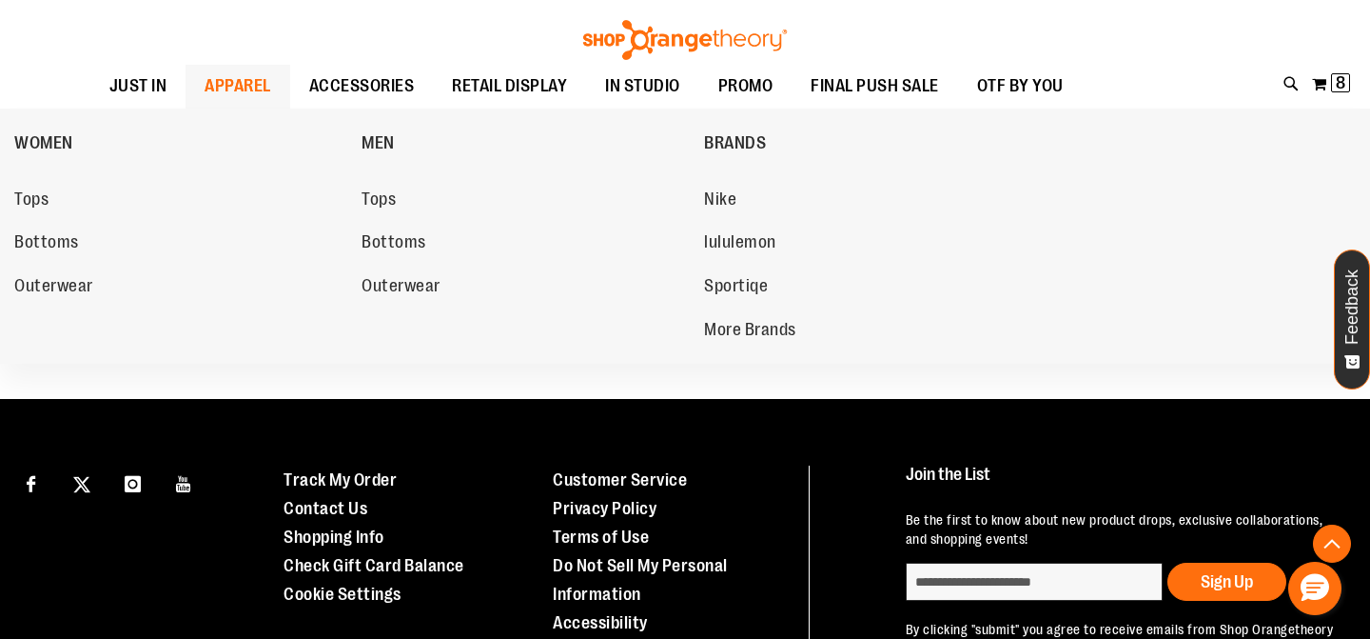
click at [244, 81] on span "APPAREL" at bounding box center [238, 86] width 67 height 43
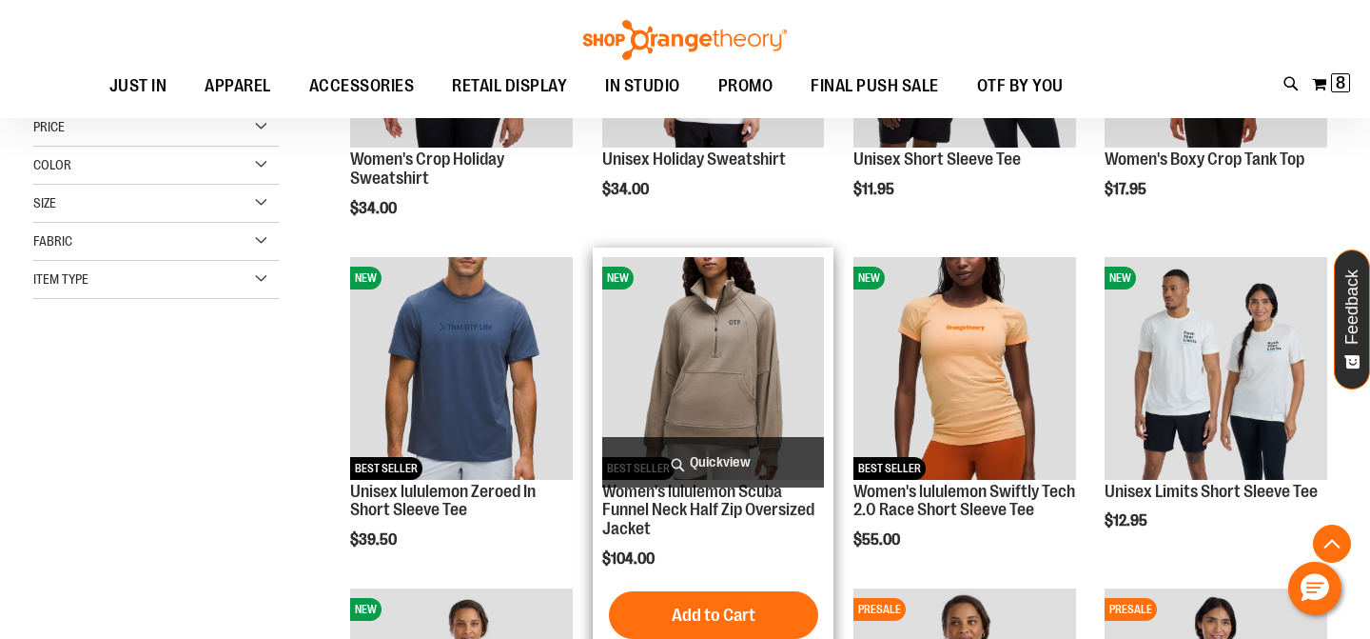
scroll to position [539, 0]
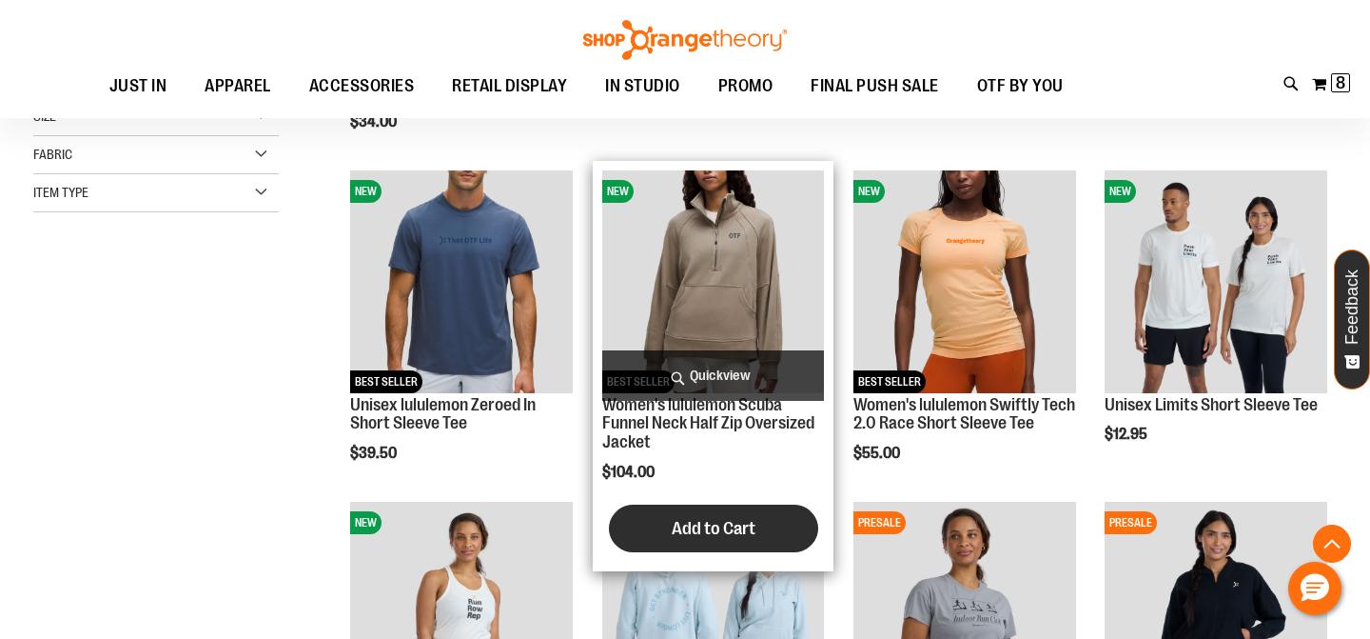
click at [672, 520] on span "Add to Cart" at bounding box center [714, 528] width 84 height 21
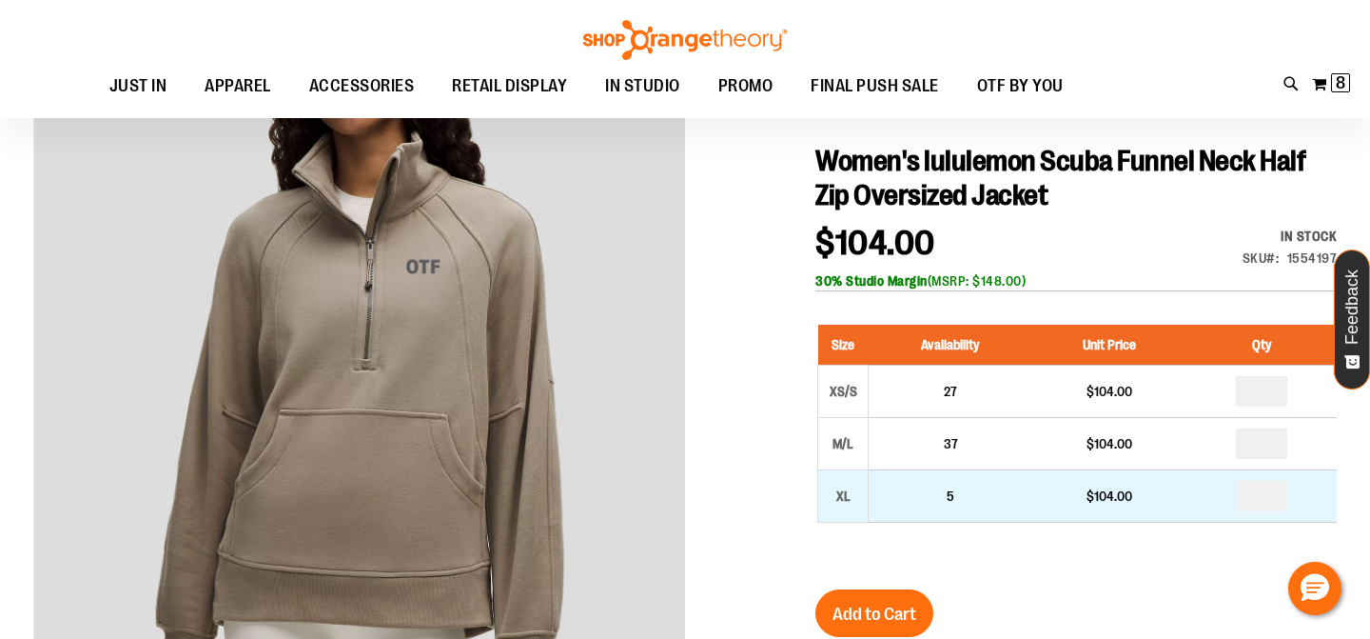
scroll to position [240, 0]
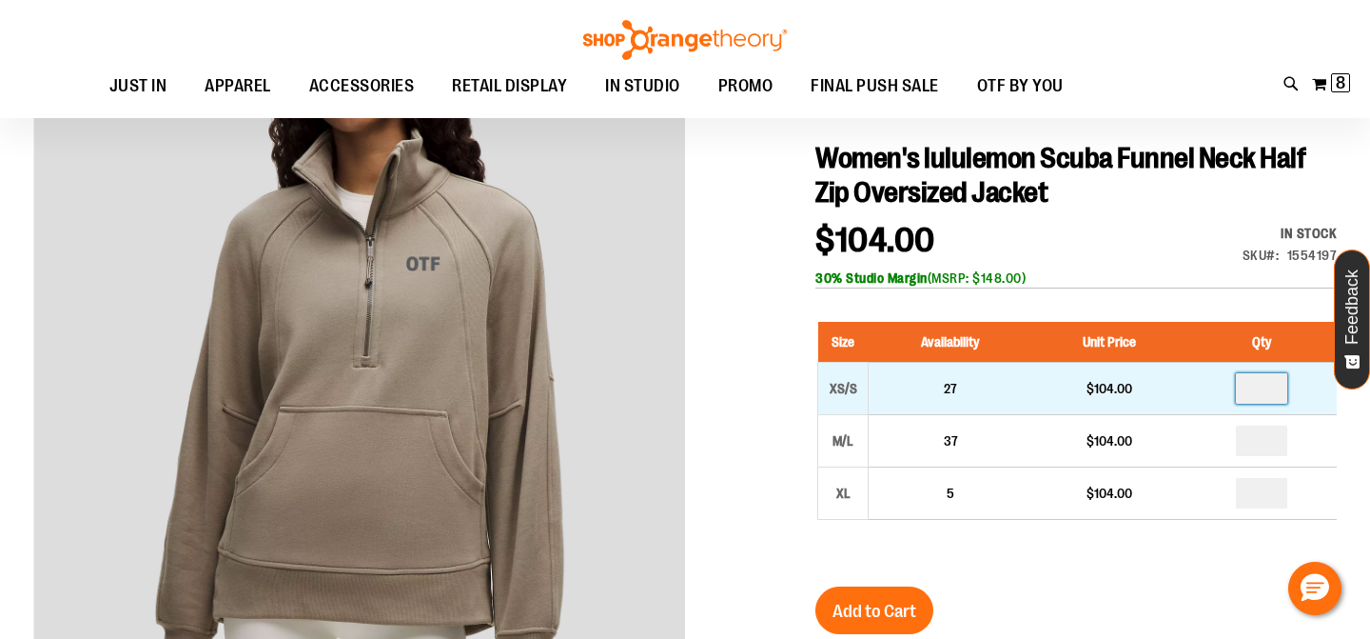
click at [1265, 390] on input "number" at bounding box center [1261, 388] width 51 height 30
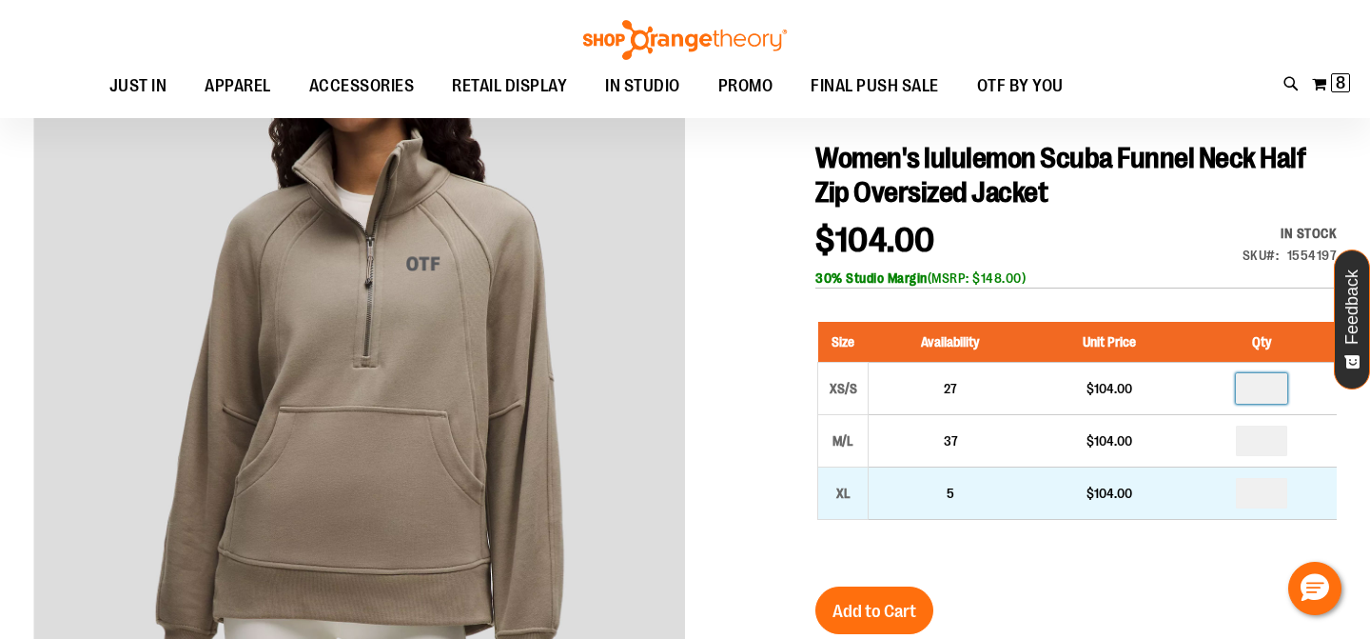
type input "*"
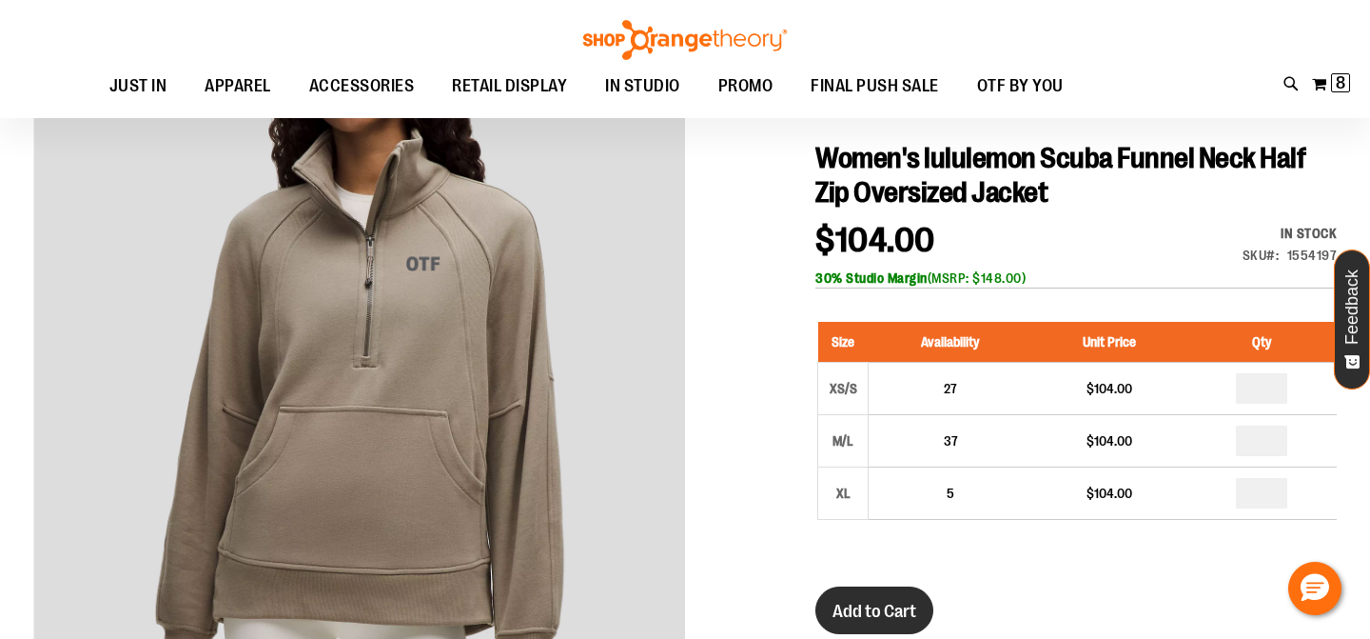
click at [882, 597] on button "Add to Cart" at bounding box center [875, 610] width 118 height 48
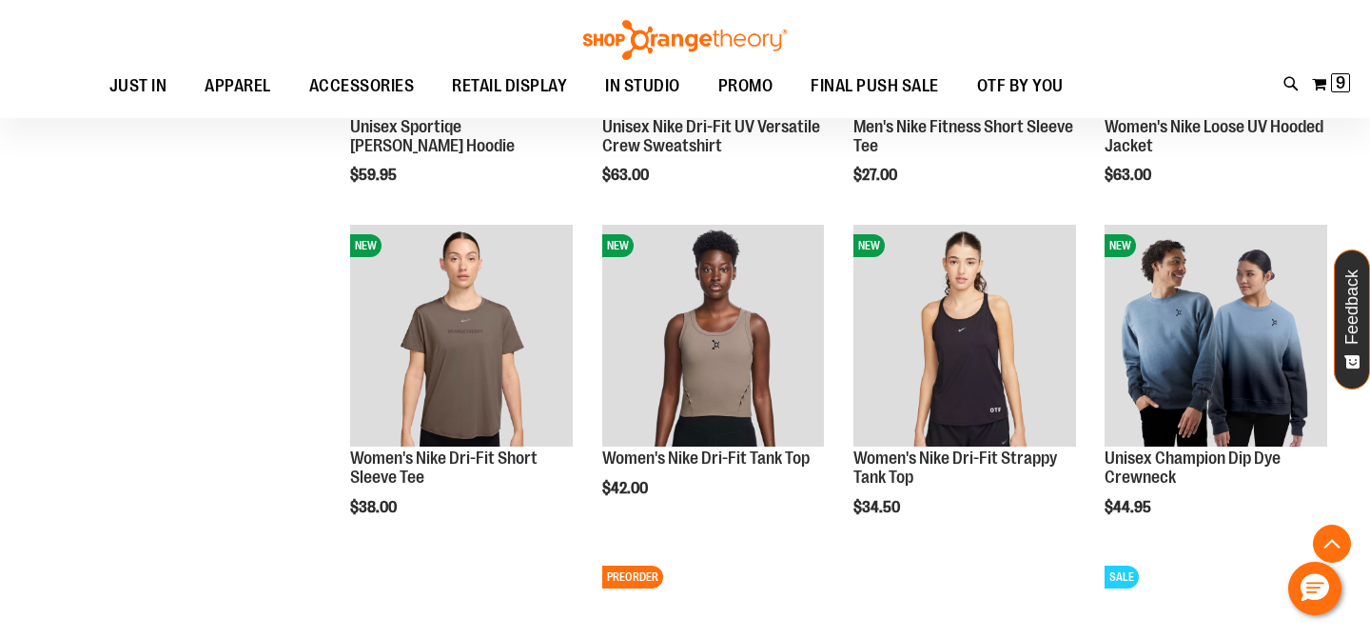
scroll to position [1952, 0]
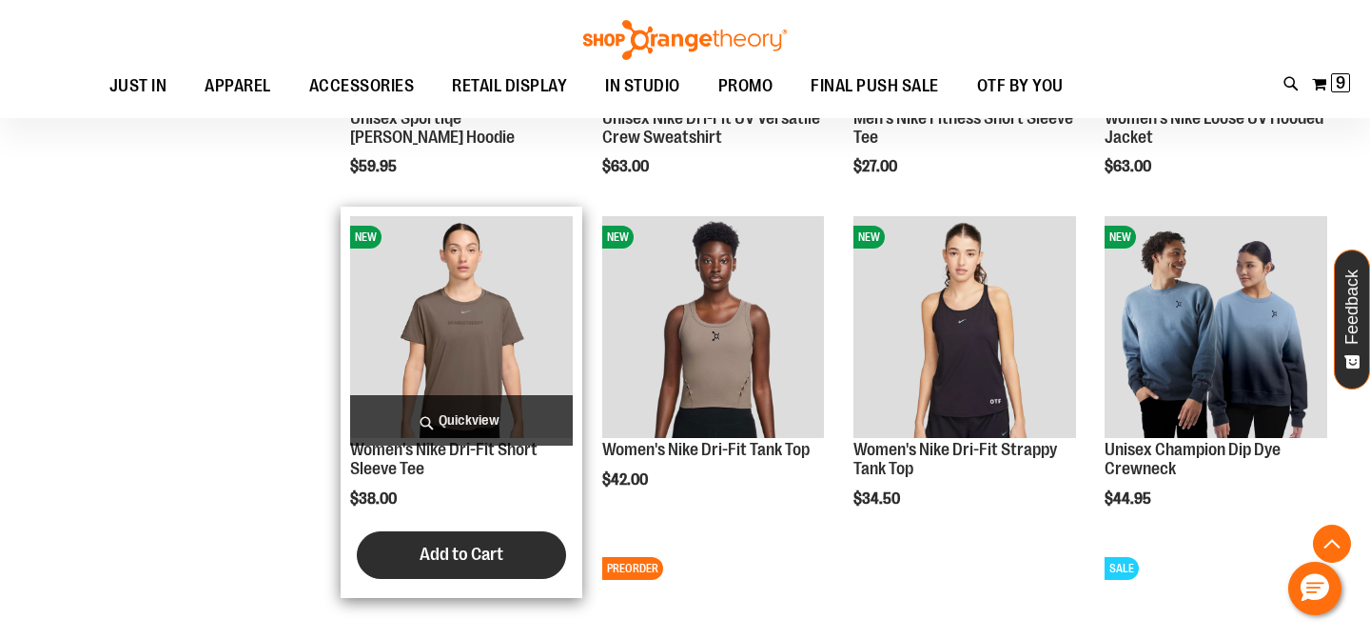
click at [470, 564] on span "Add to Cart" at bounding box center [462, 553] width 84 height 21
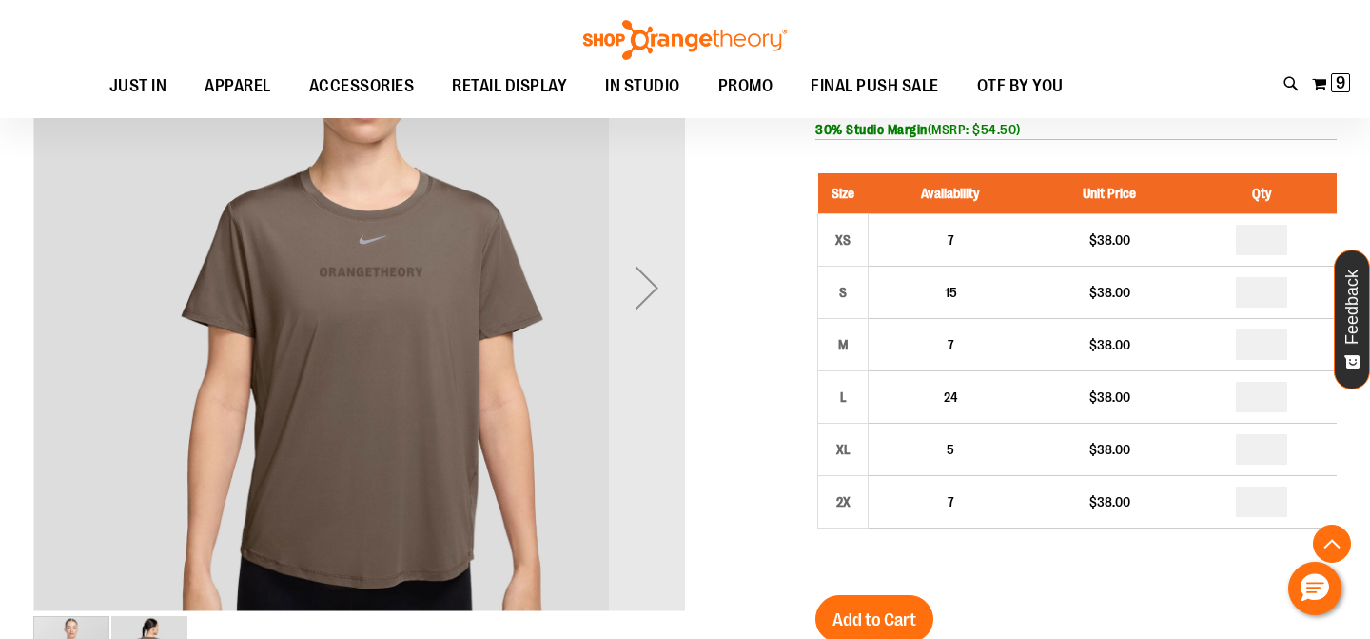
scroll to position [376, 0]
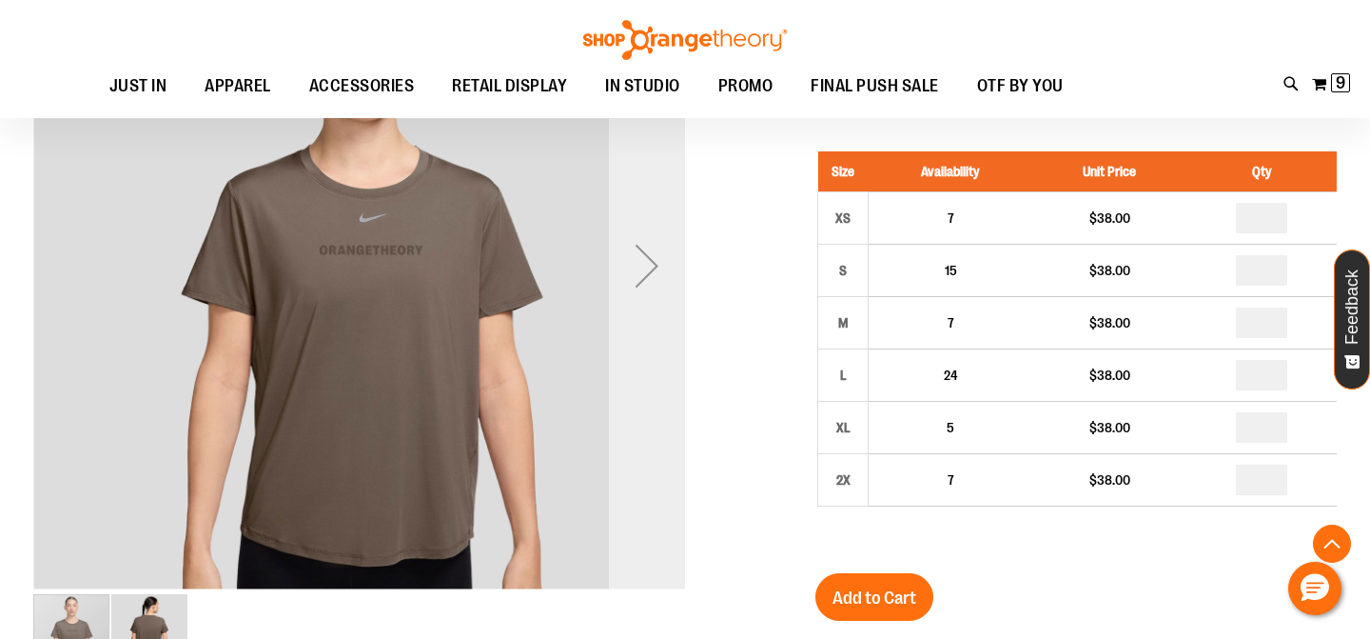
click at [644, 262] on div "Next" at bounding box center [647, 265] width 76 height 76
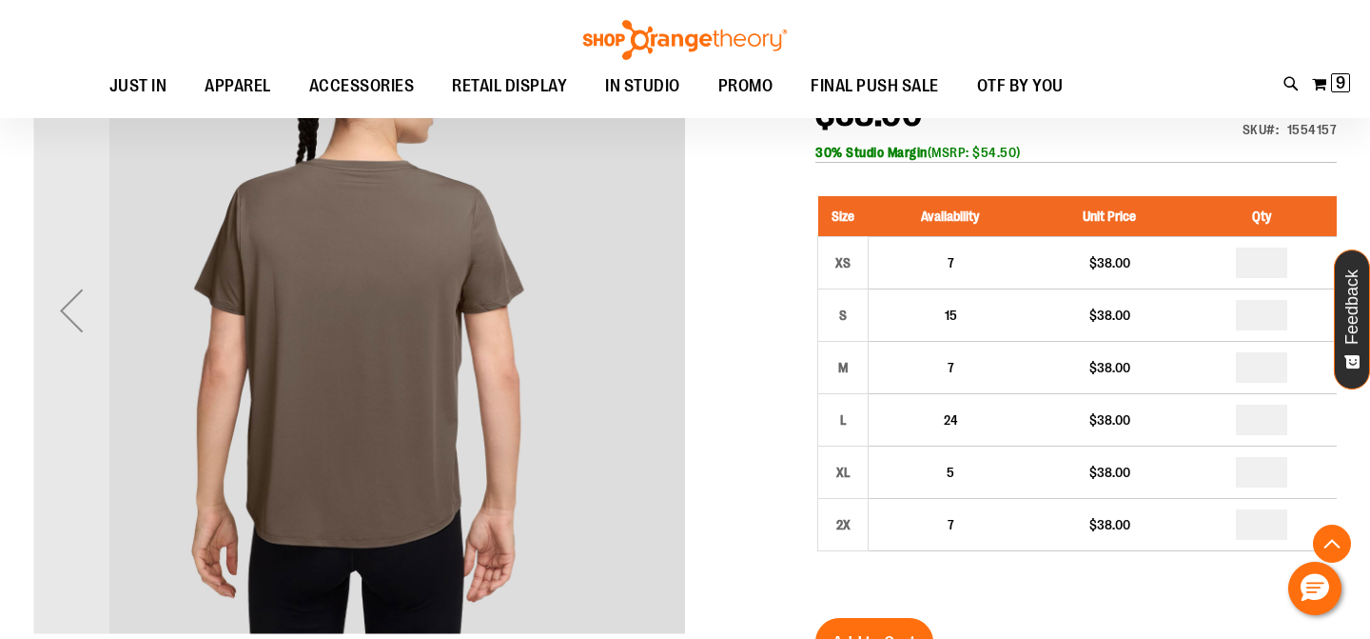
scroll to position [330, 0]
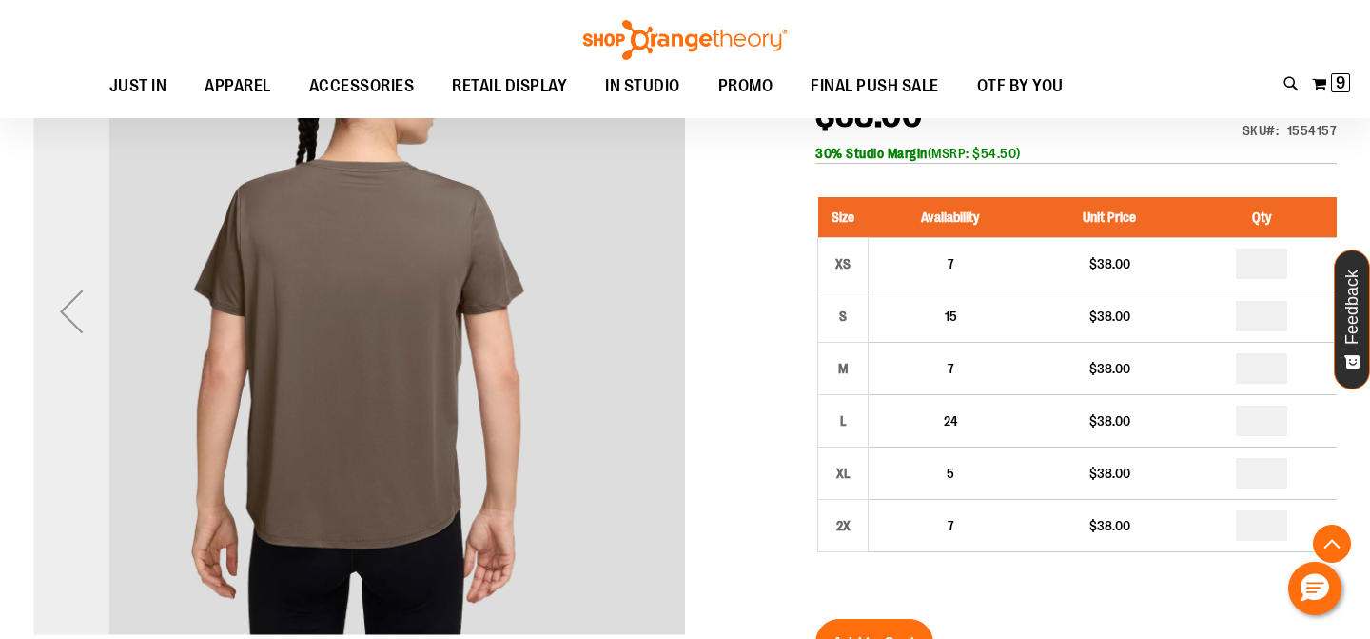
click at [65, 358] on div "Previous" at bounding box center [71, 312] width 76 height 652
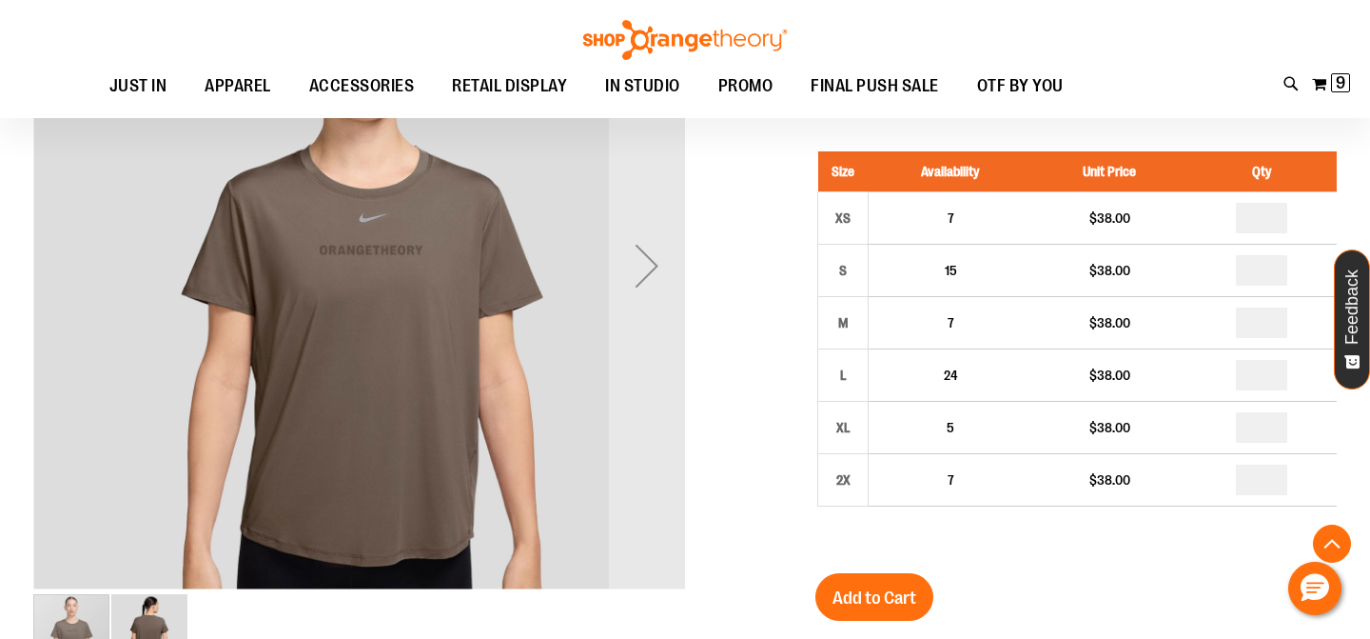
scroll to position [370, 0]
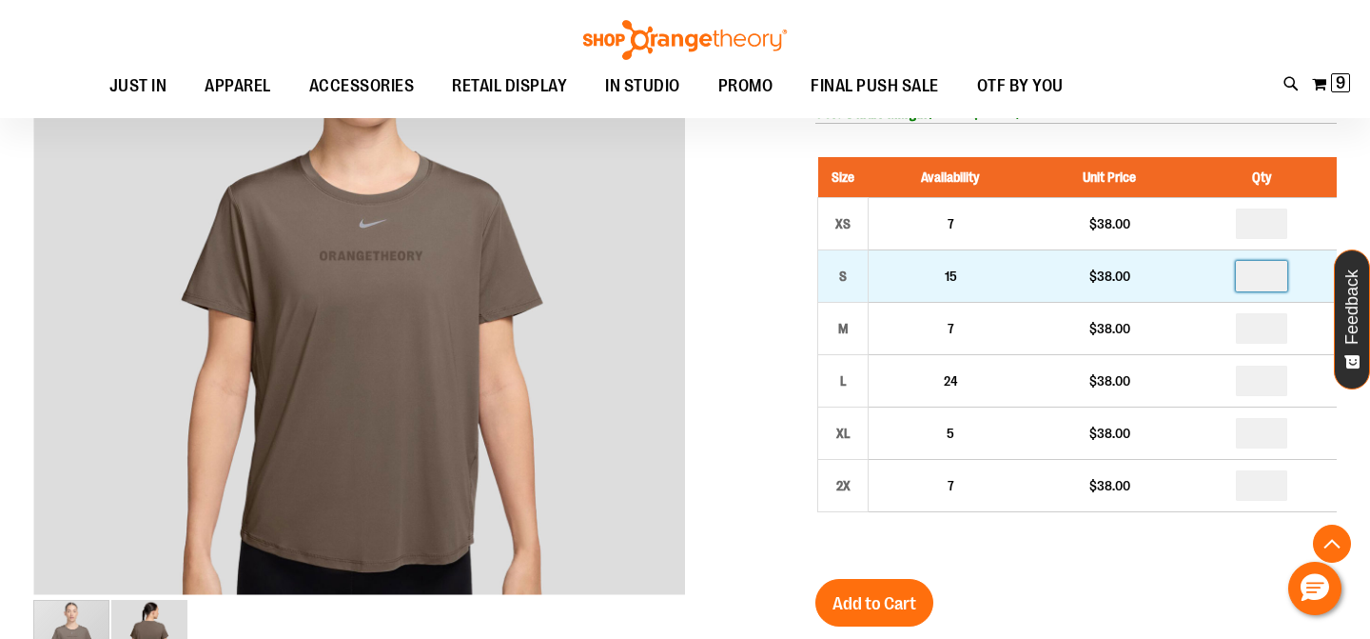
click at [1274, 285] on input "number" at bounding box center [1261, 276] width 51 height 30
type input "*"
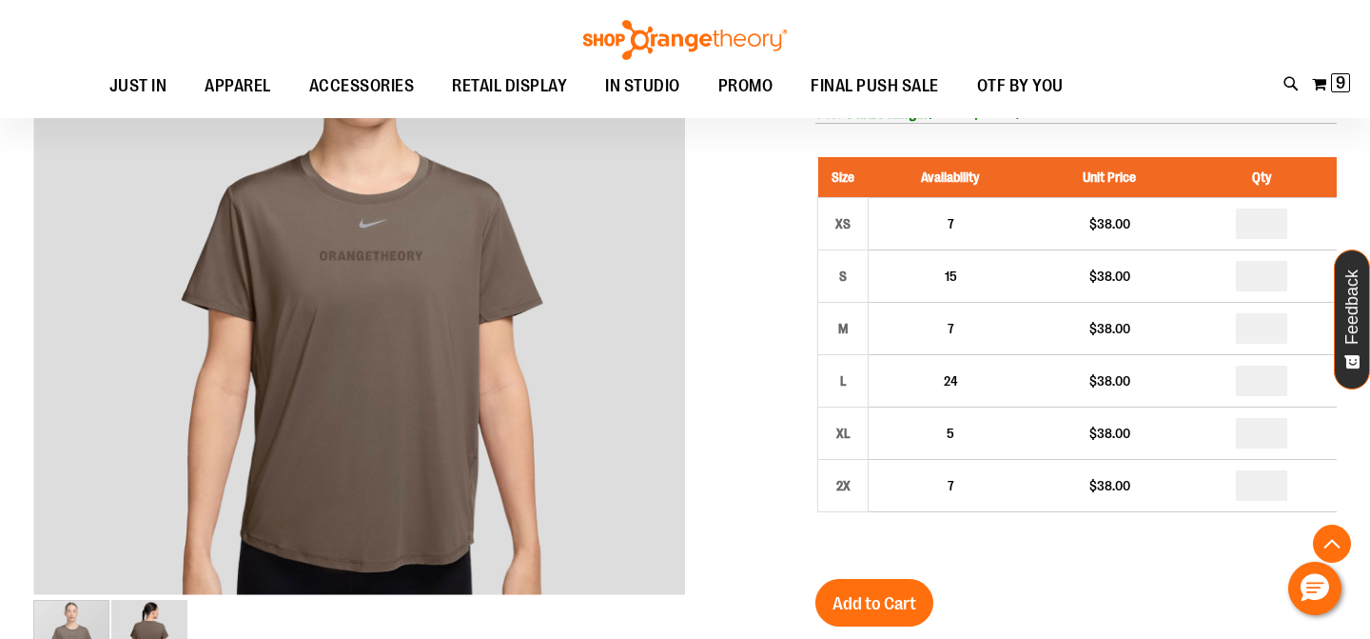
click at [774, 364] on div at bounding box center [685, 593] width 1304 height 1295
click at [869, 597] on span "Add to Cart" at bounding box center [875, 603] width 84 height 21
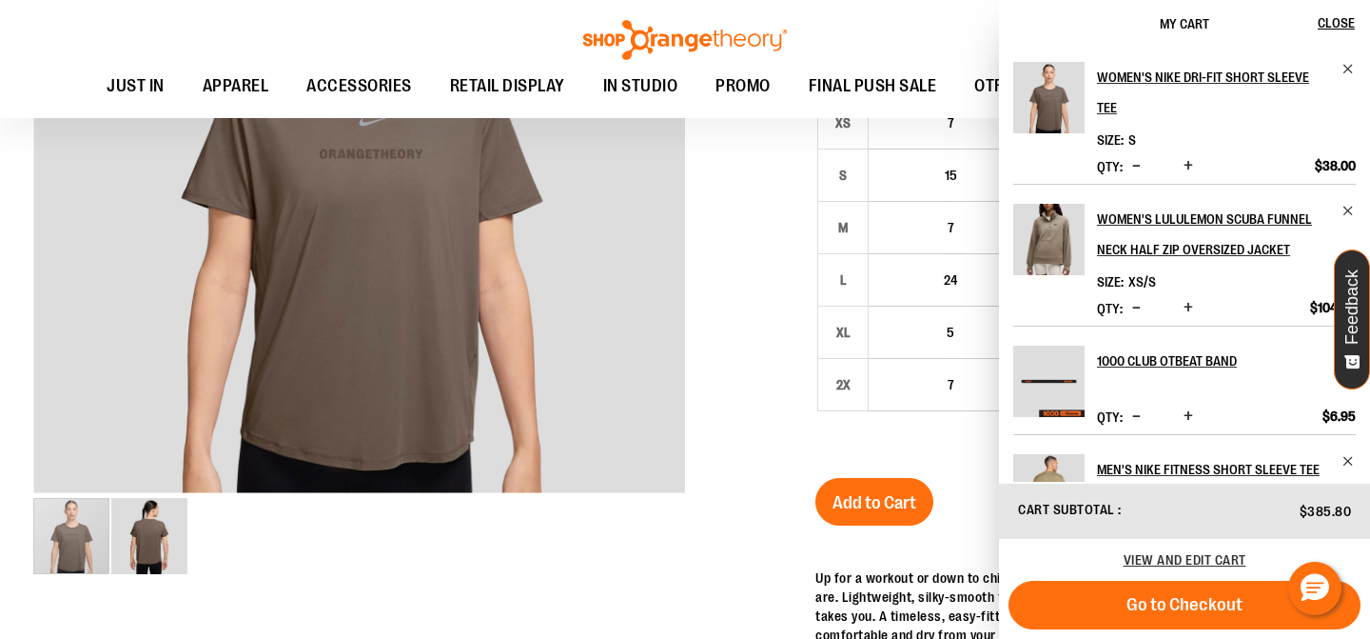
scroll to position [371, 0]
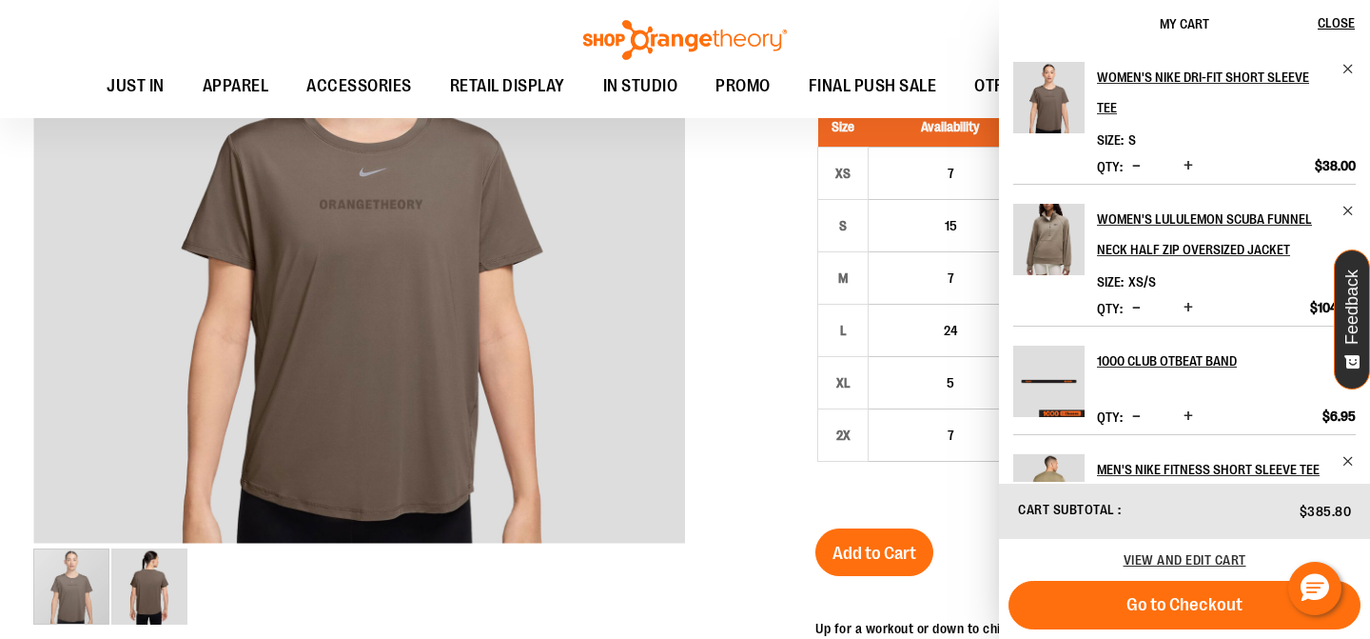
click at [717, 328] on div at bounding box center [685, 541] width 1304 height 1295
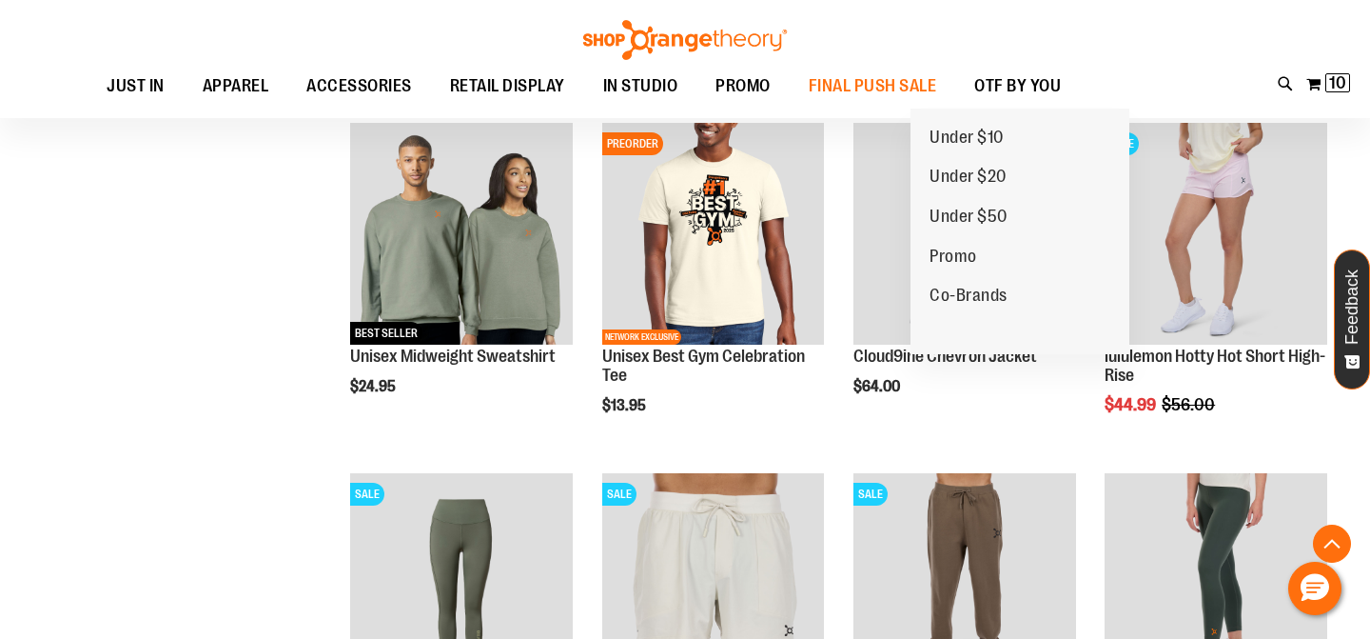
scroll to position [703, 0]
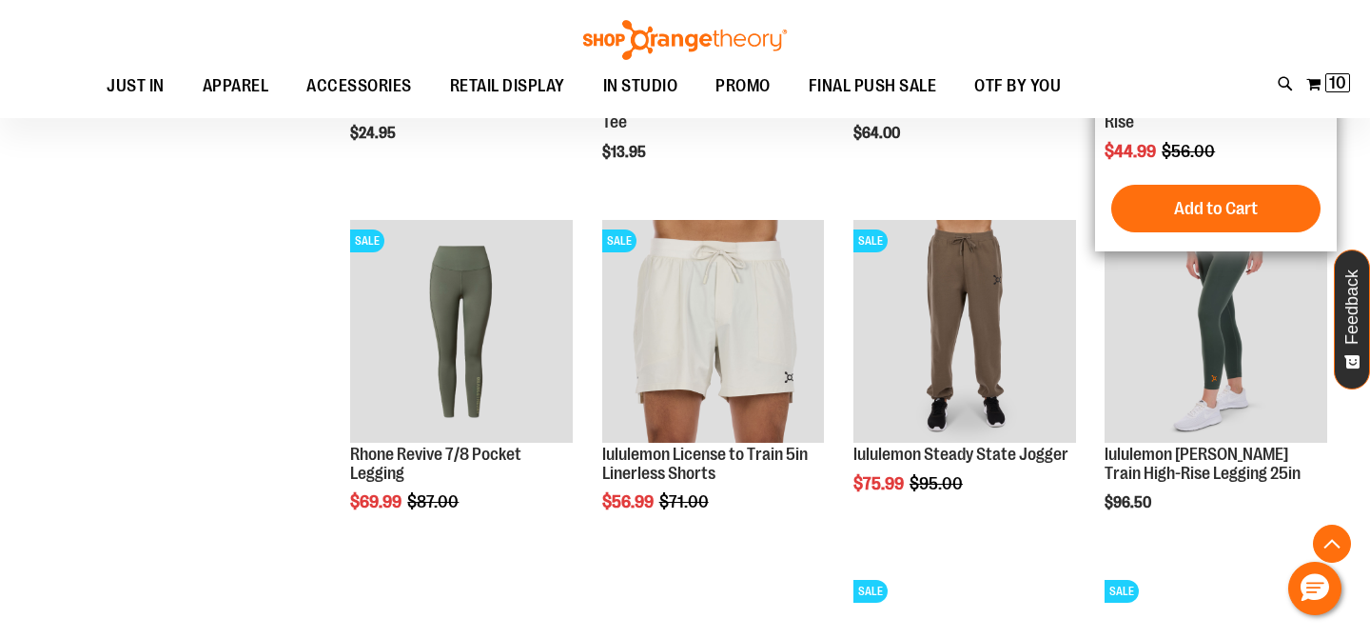
scroll to position [881, 0]
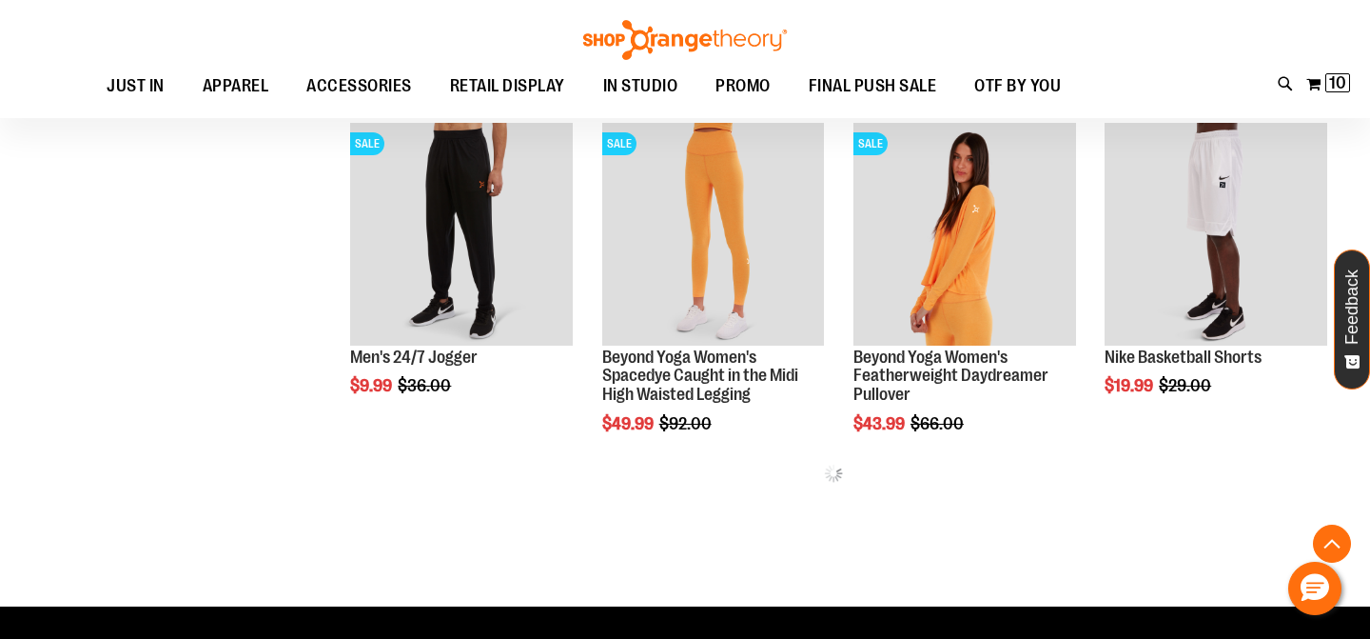
scroll to position [2112, 0]
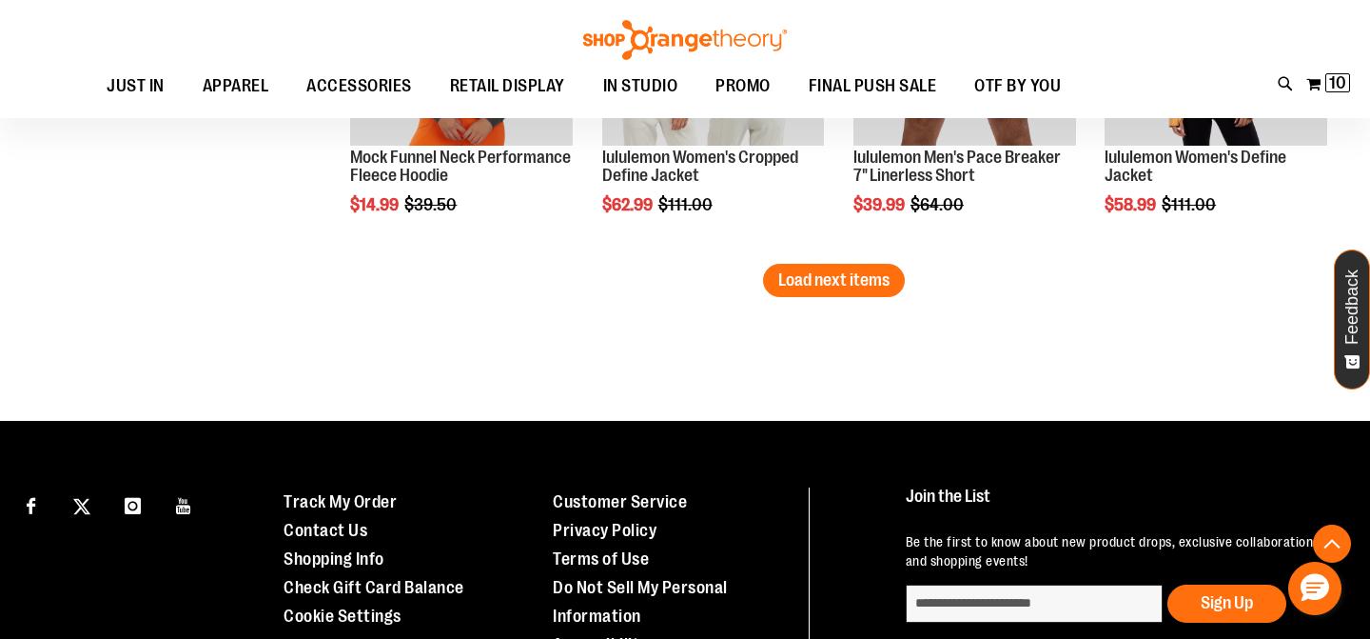
scroll to position [3315, 0]
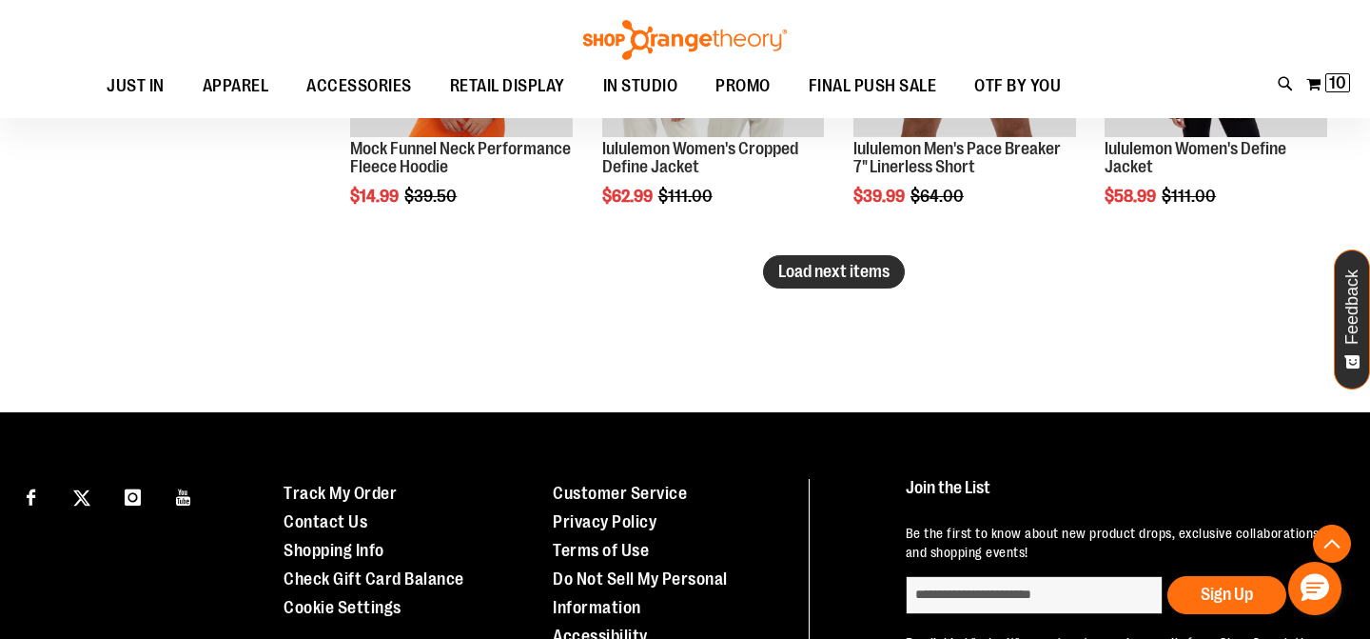
click at [827, 280] on span "Load next items" at bounding box center [833, 271] width 111 height 19
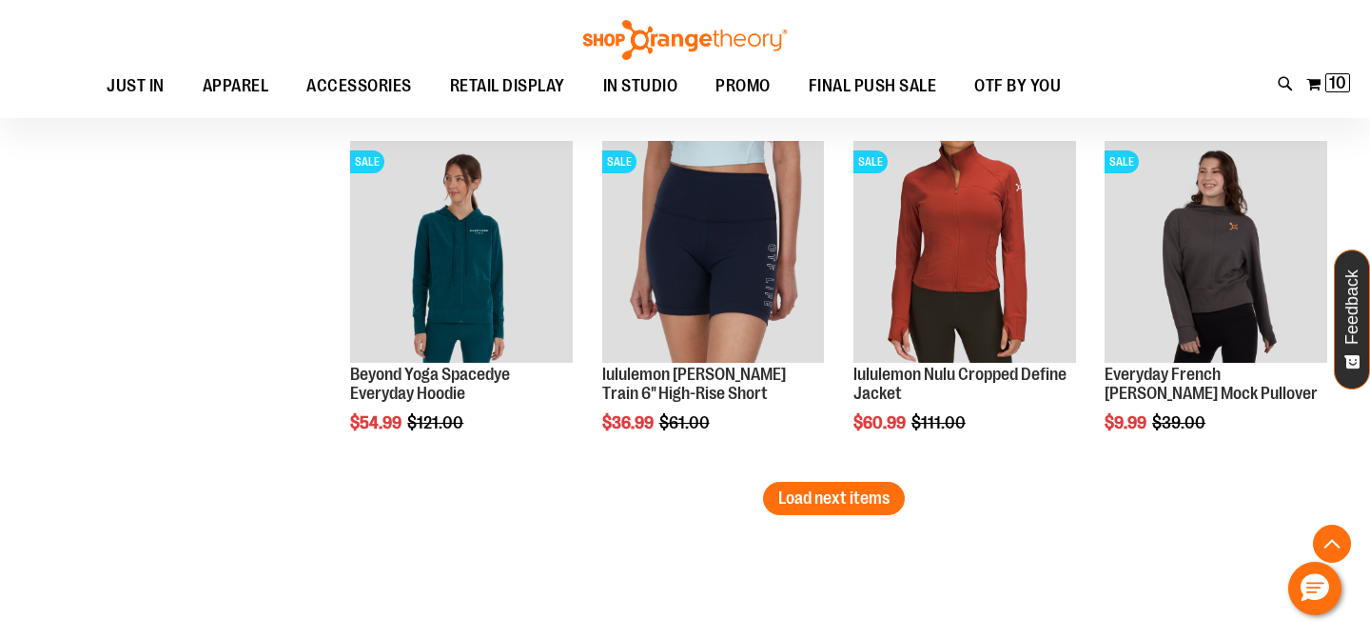
scroll to position [4188, 0]
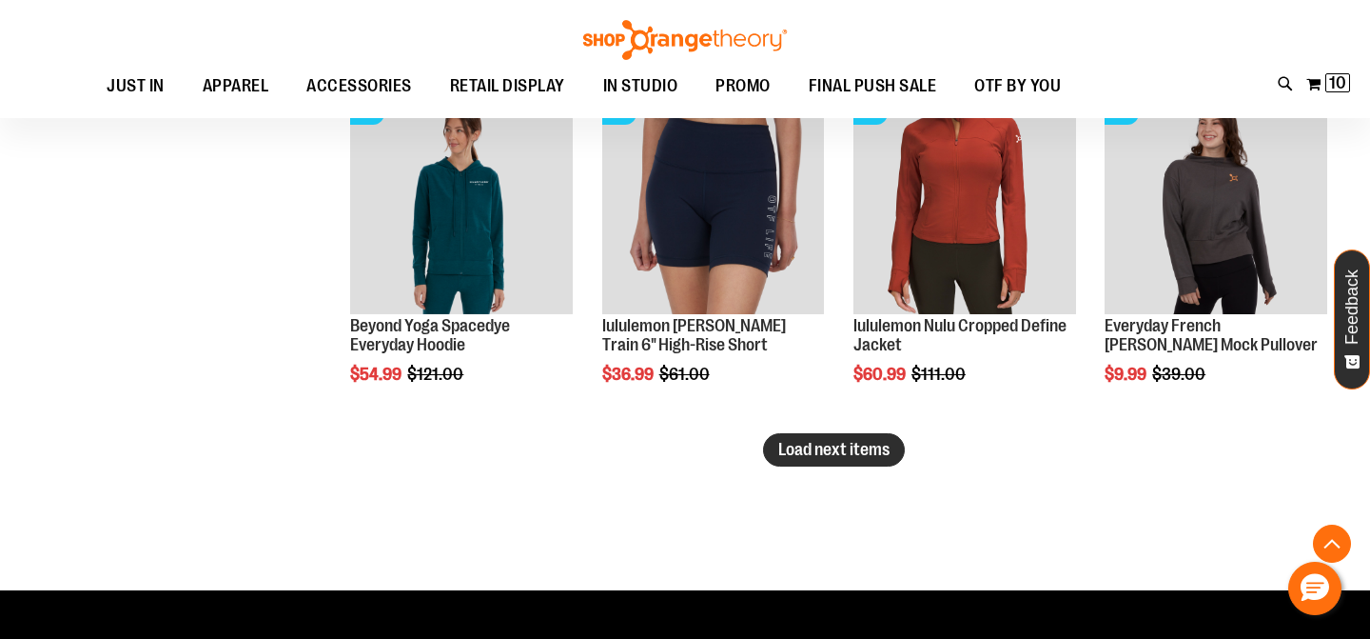
click at [856, 440] on span "Load next items" at bounding box center [833, 449] width 111 height 19
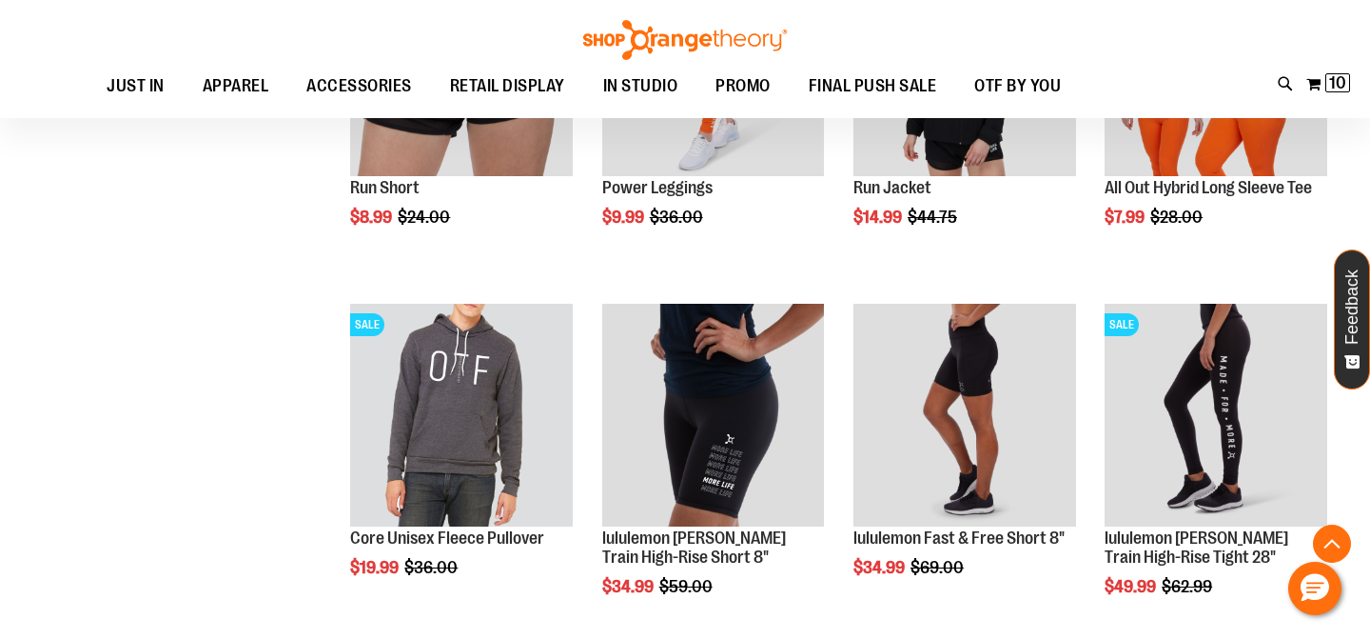
scroll to position [4679, 0]
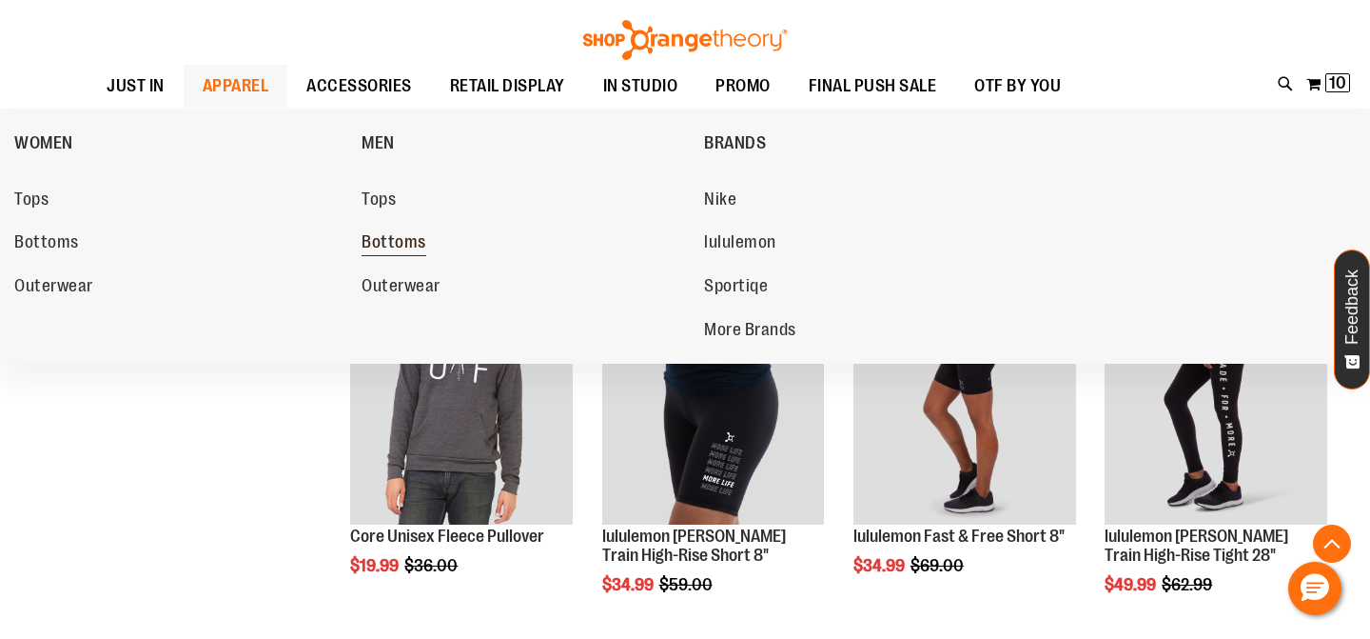
click at [387, 249] on span "Bottoms" at bounding box center [394, 244] width 65 height 24
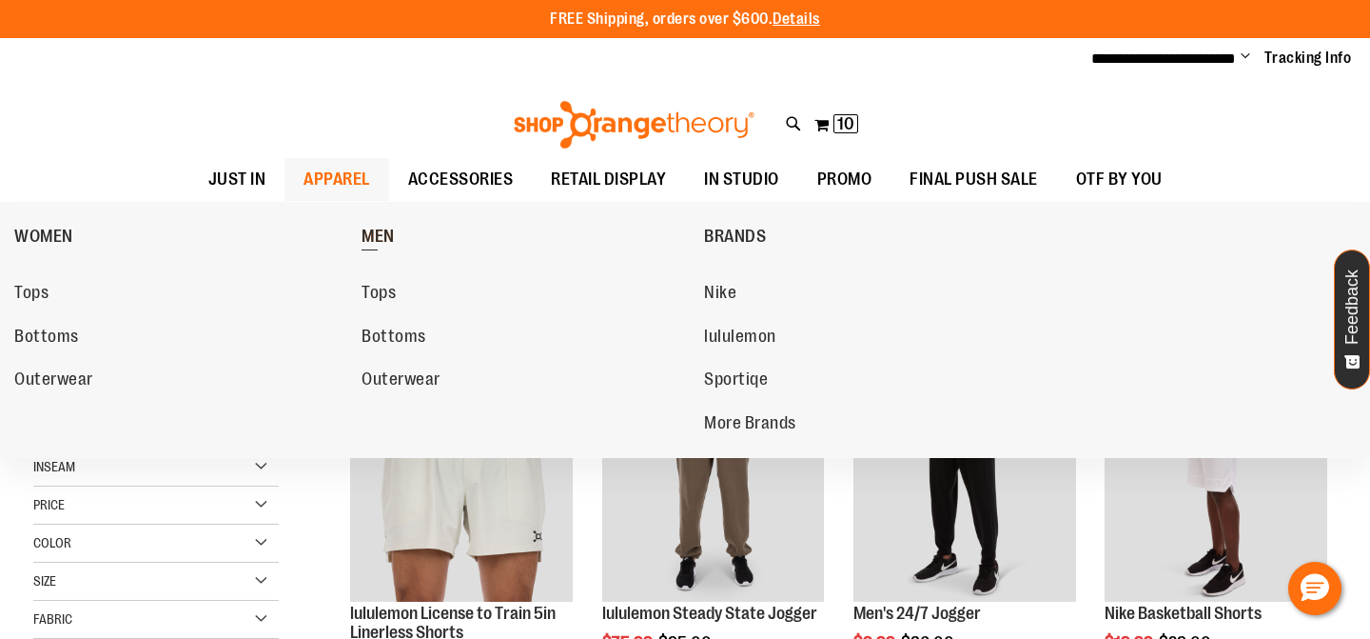
click at [373, 226] on span "MEN" at bounding box center [378, 238] width 33 height 24
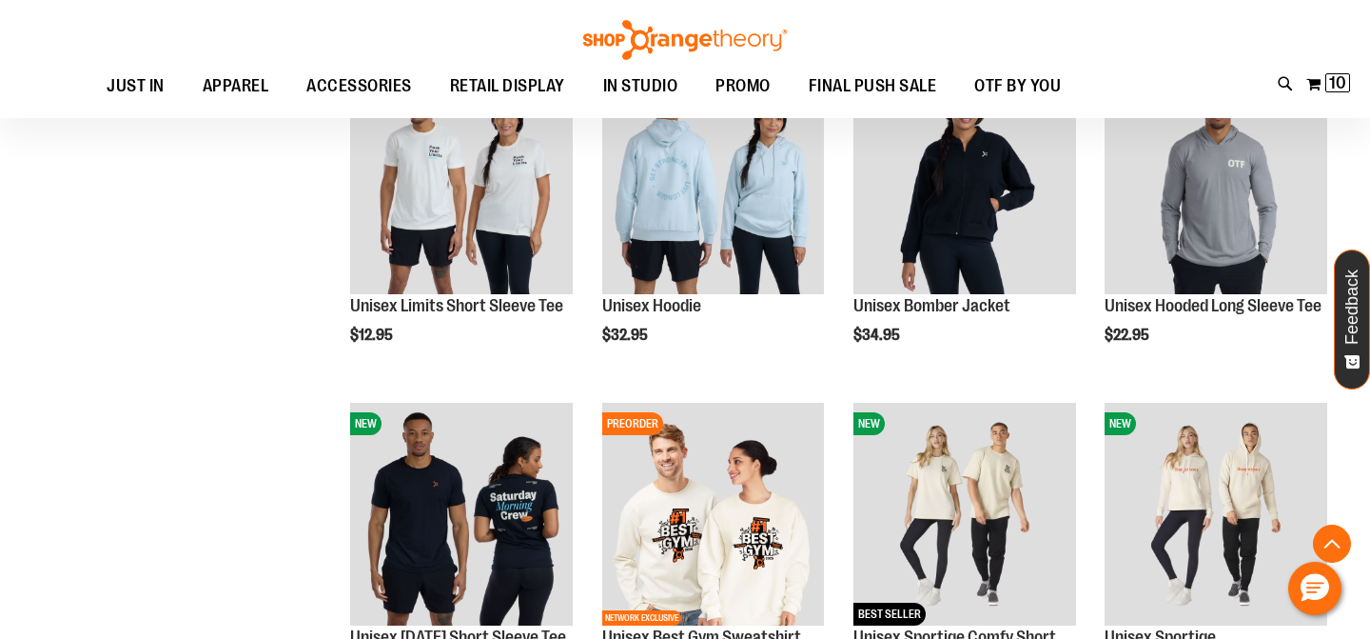
scroll to position [577, 0]
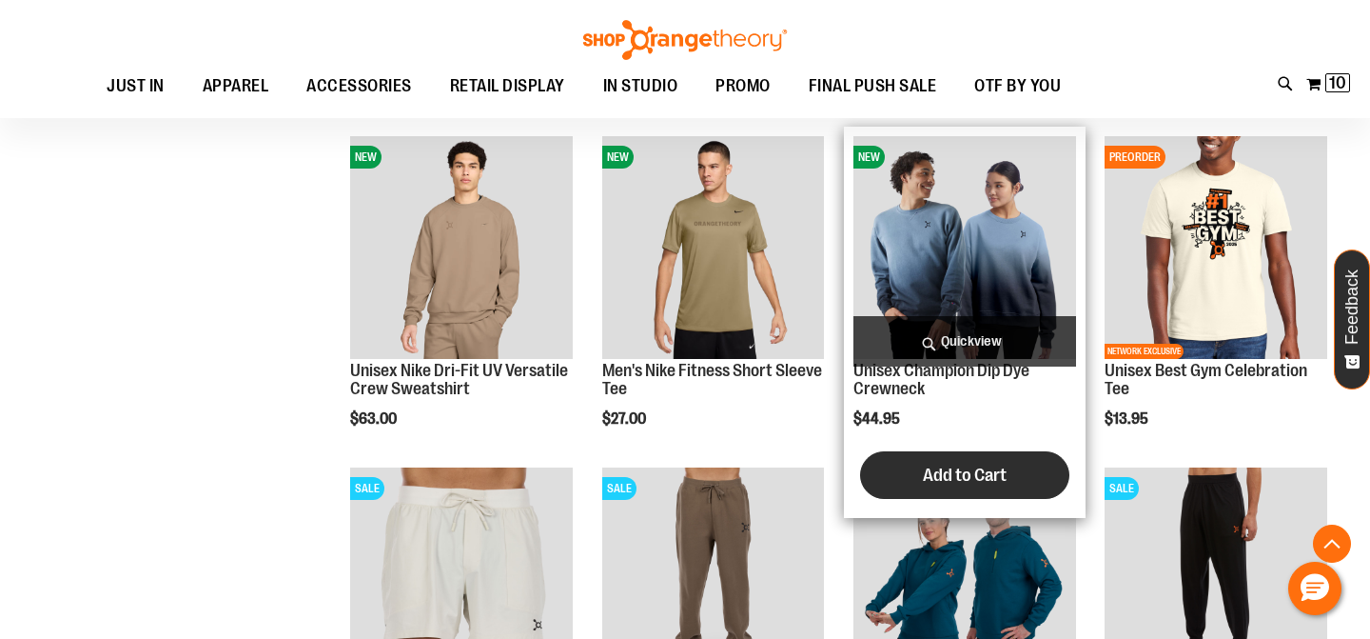
scroll to position [1215, 0]
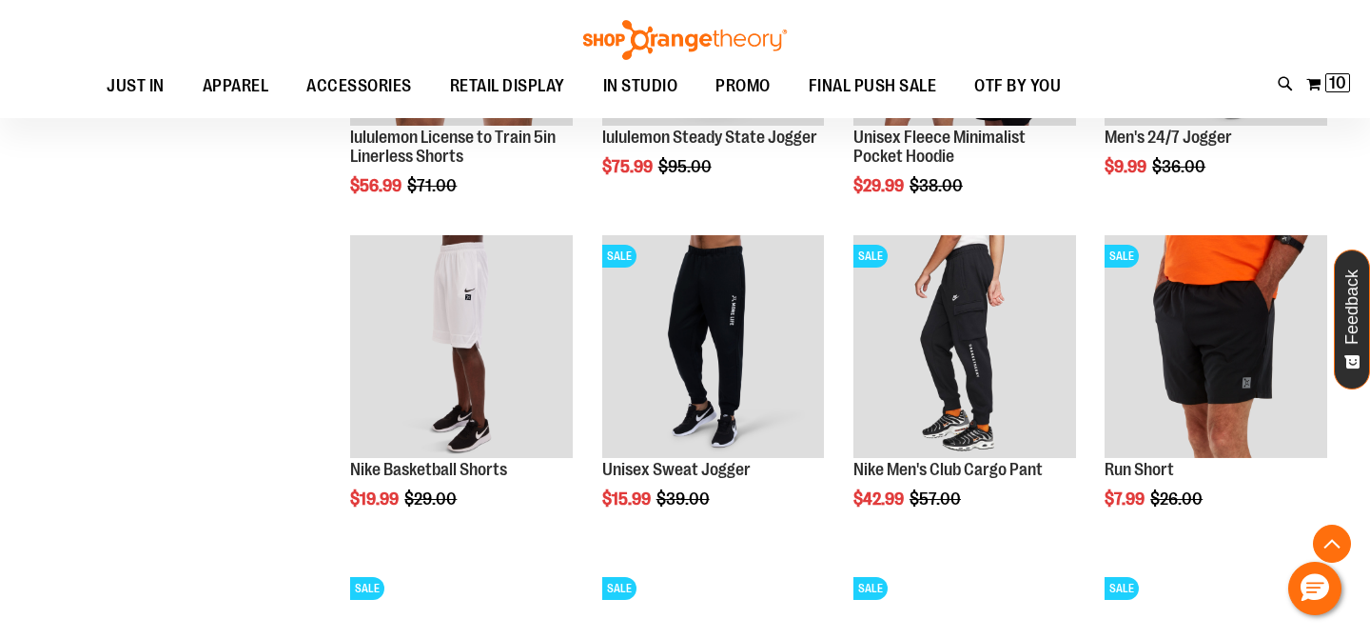
scroll to position [1797, 0]
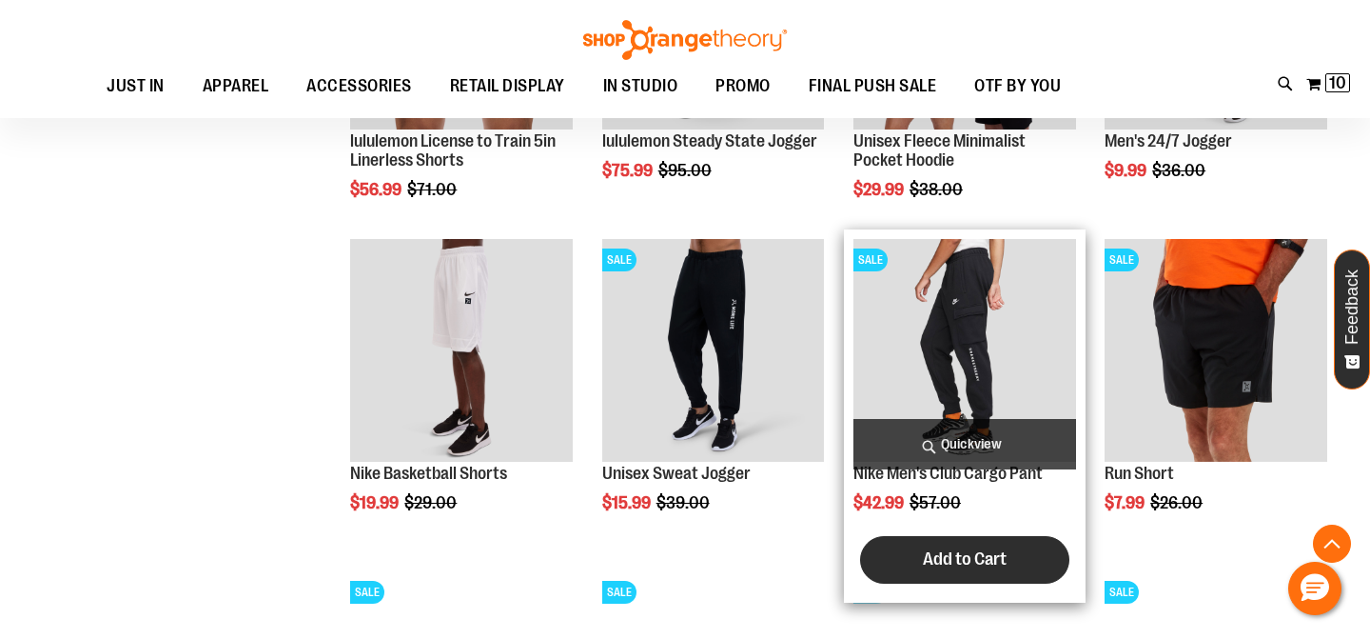
click at [903, 564] on button "Add to Cart" at bounding box center [964, 560] width 209 height 48
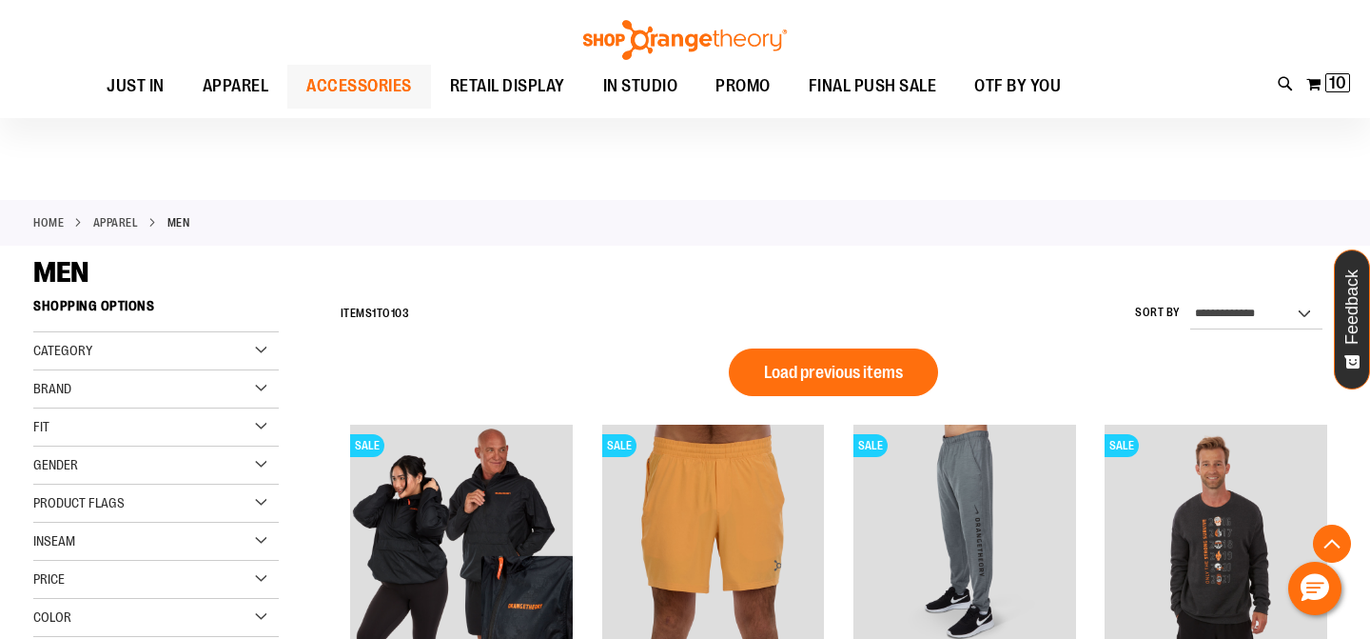
scroll to position [1346, 0]
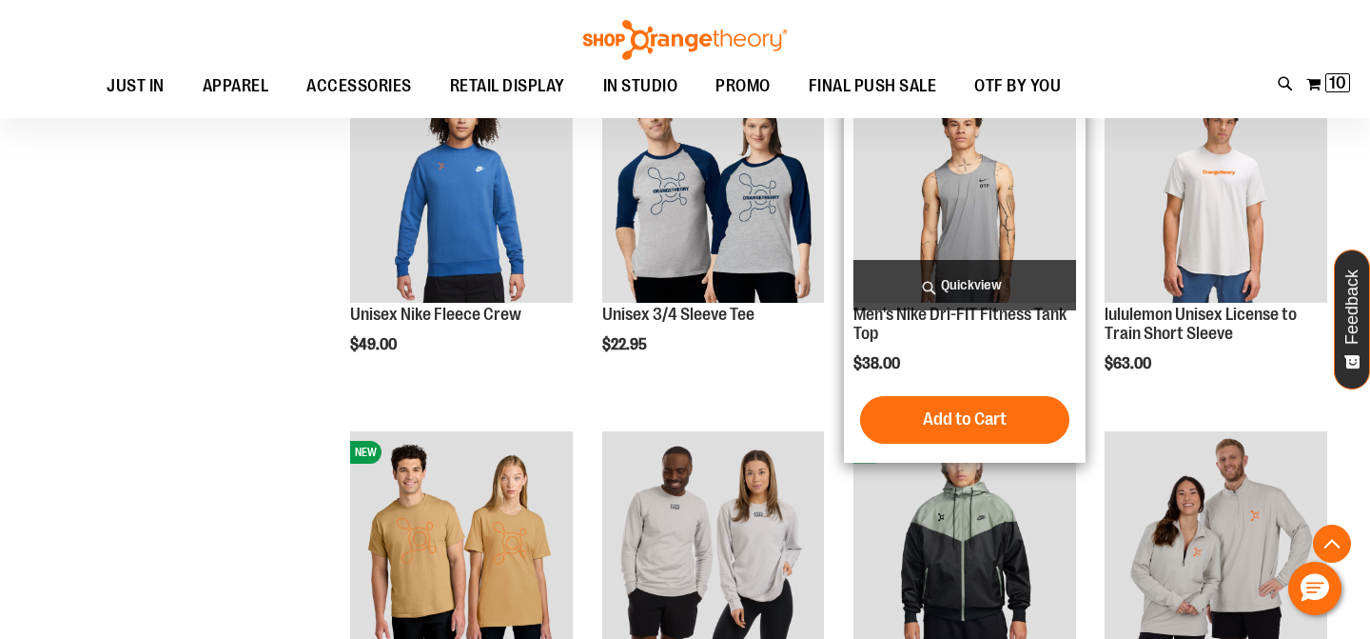
scroll to position [2451, 0]
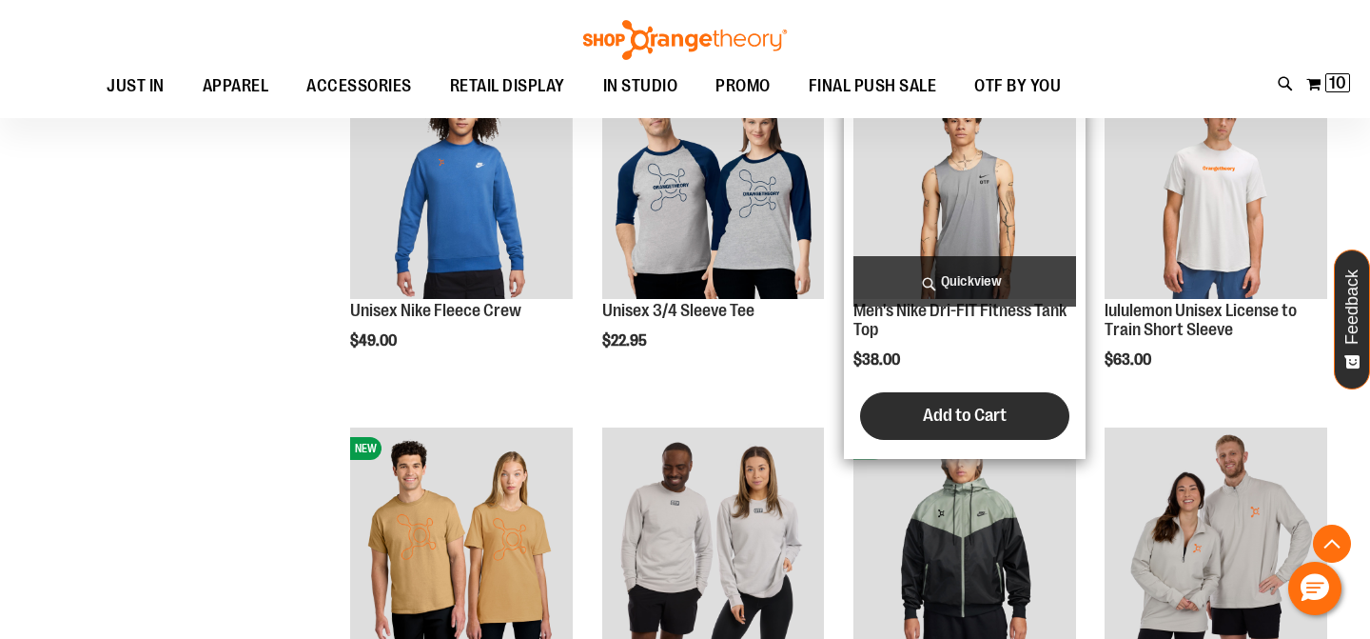
click at [953, 425] on span "Add to Cart" at bounding box center [965, 414] width 84 height 21
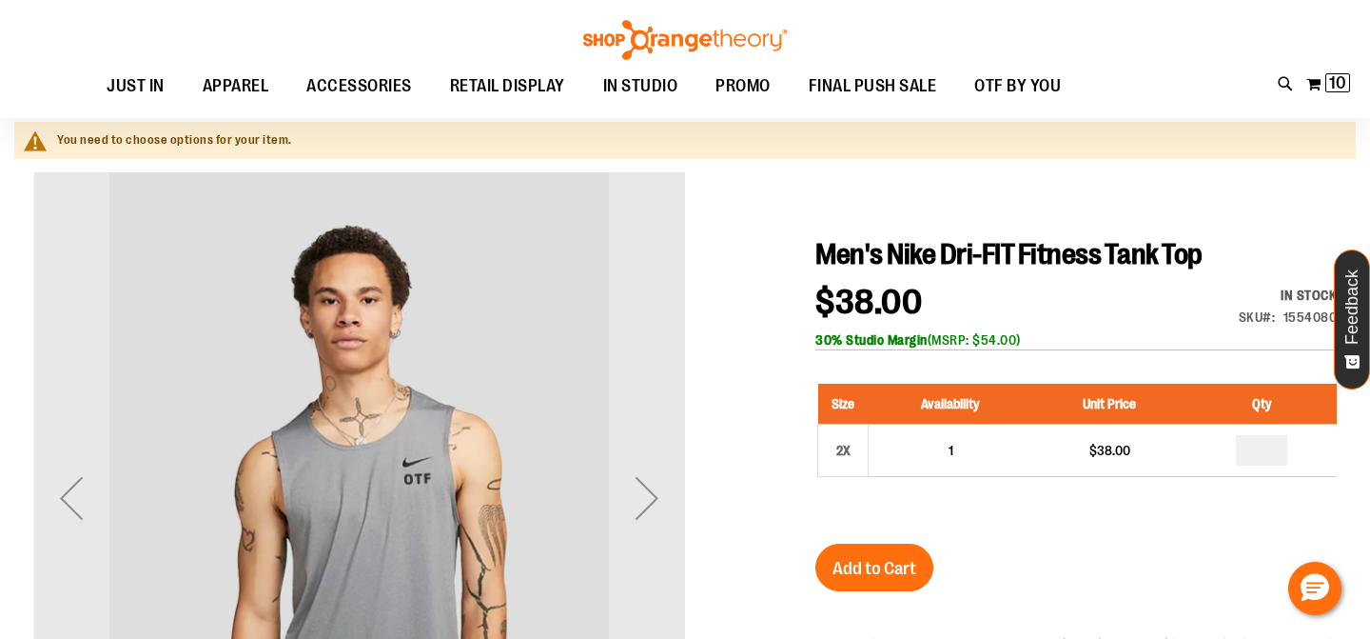
scroll to position [92, 0]
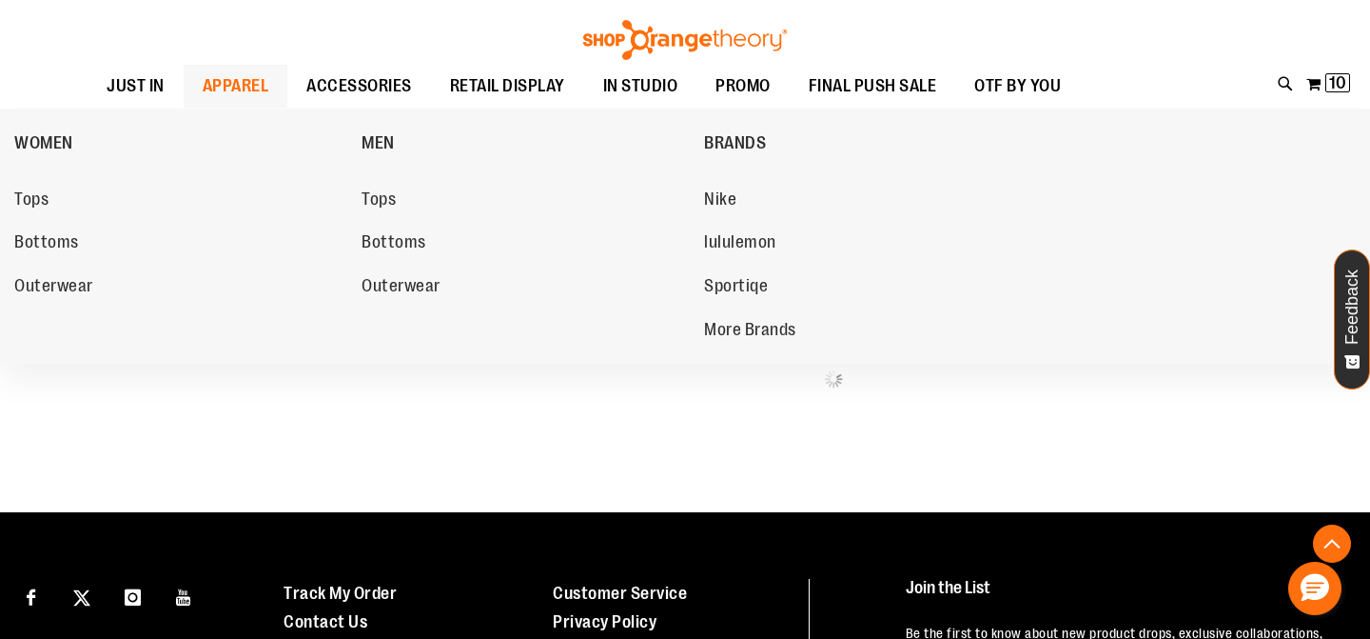
scroll to position [1039, 0]
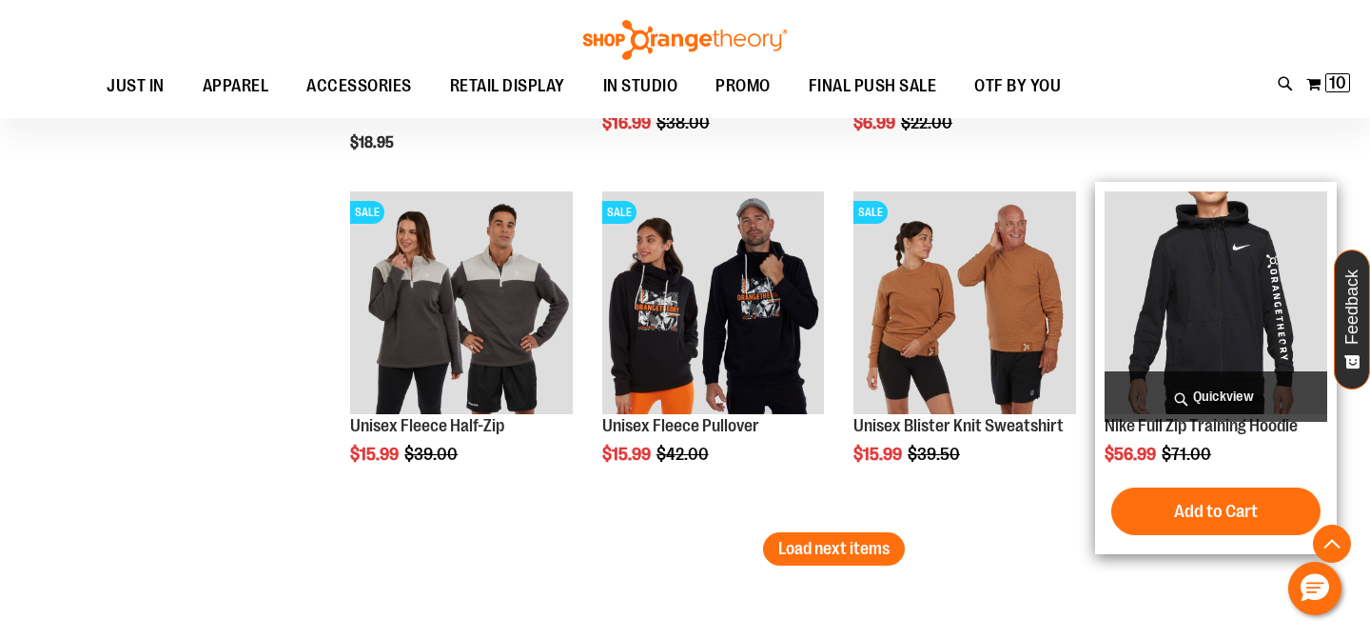
scroll to position [3043, 0]
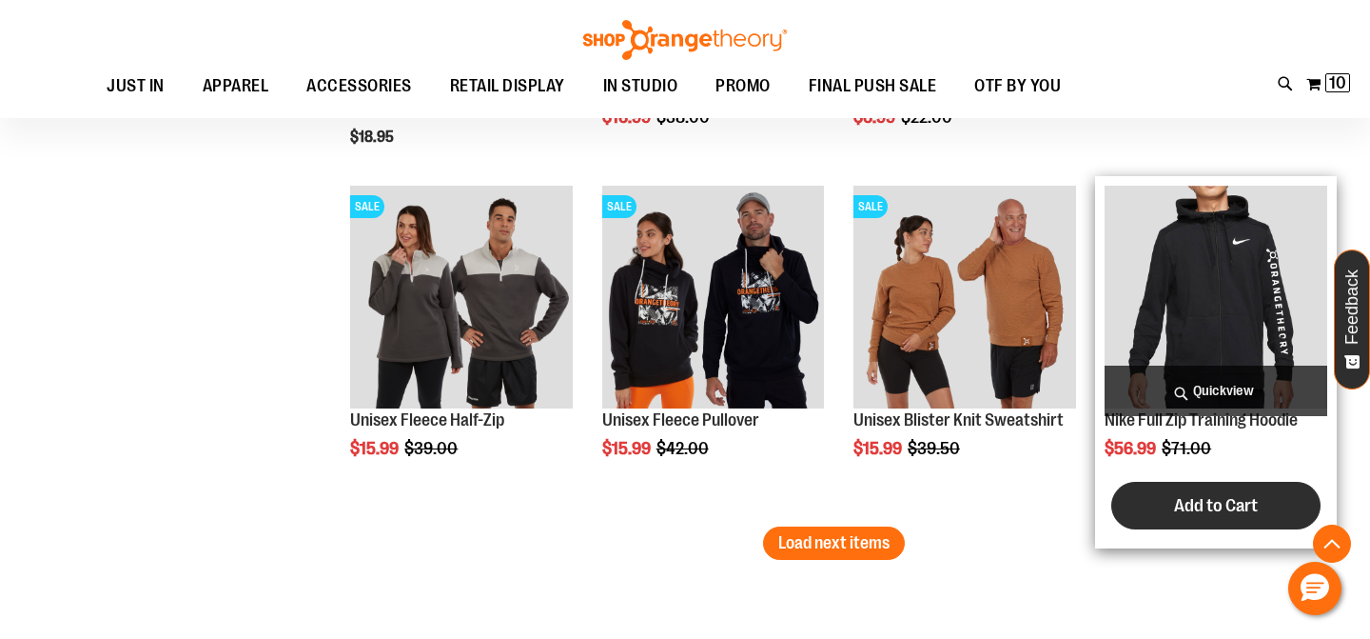
click at [1167, 494] on button "Add to Cart" at bounding box center [1216, 506] width 209 height 48
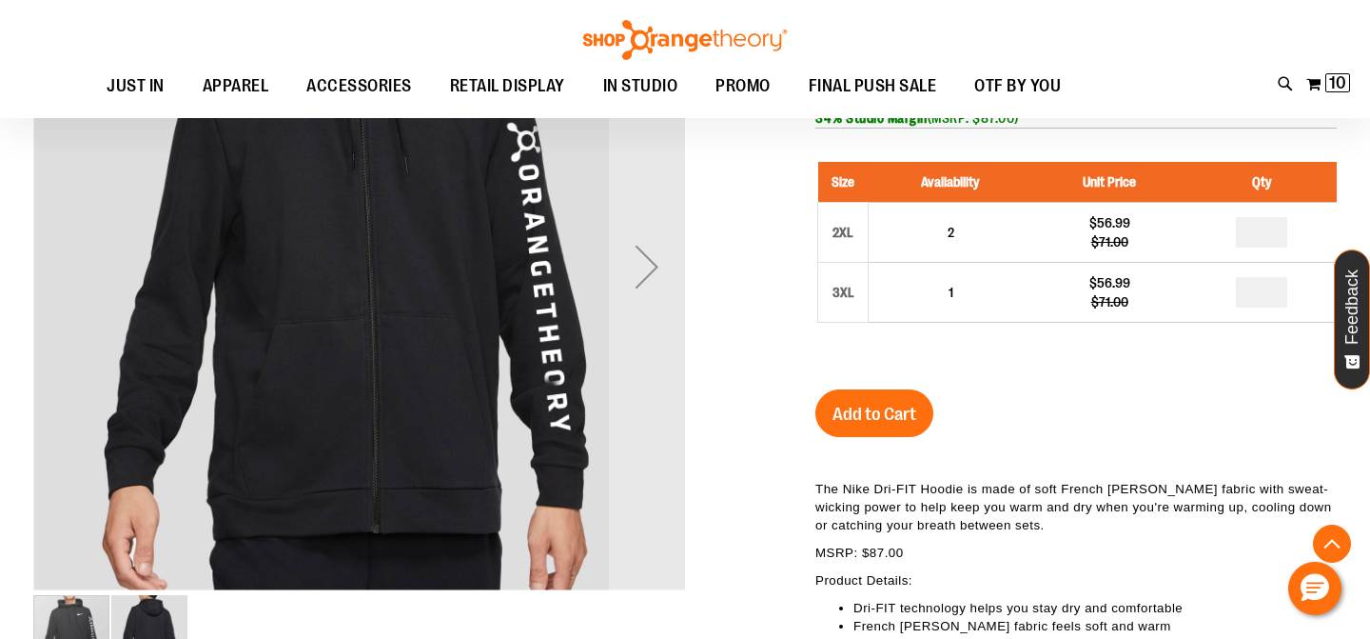
scroll to position [379, 0]
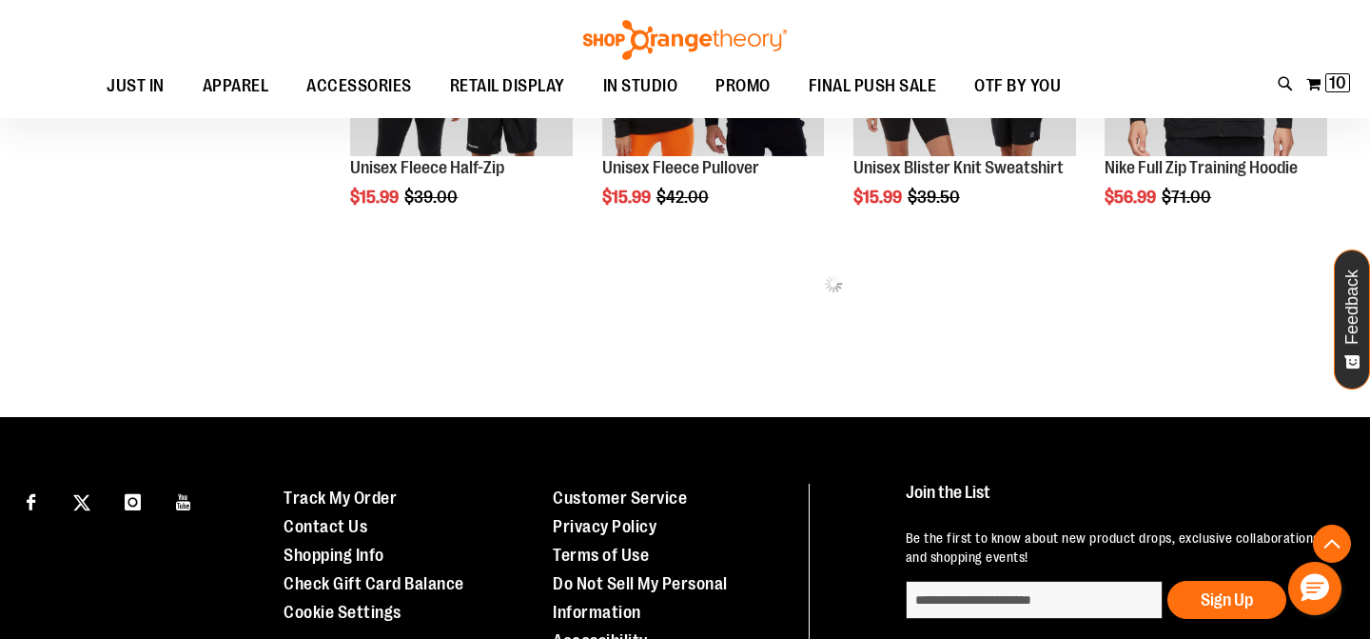
scroll to position [1073, 0]
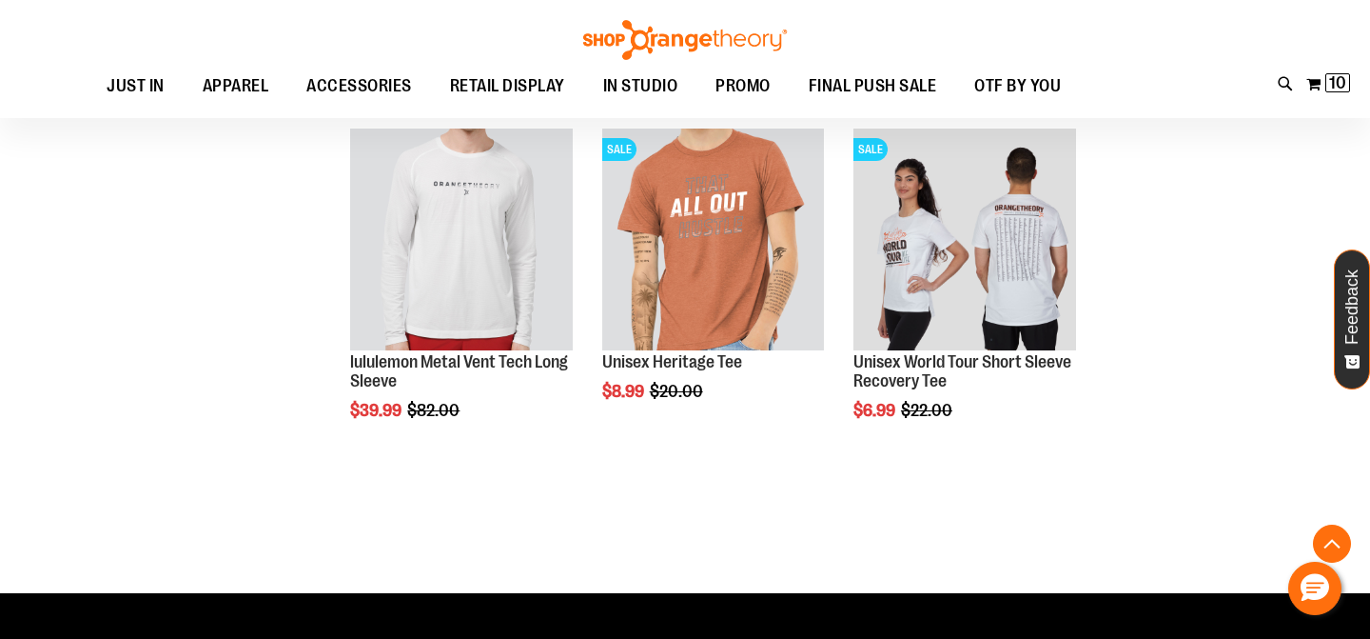
scroll to position [2747, 0]
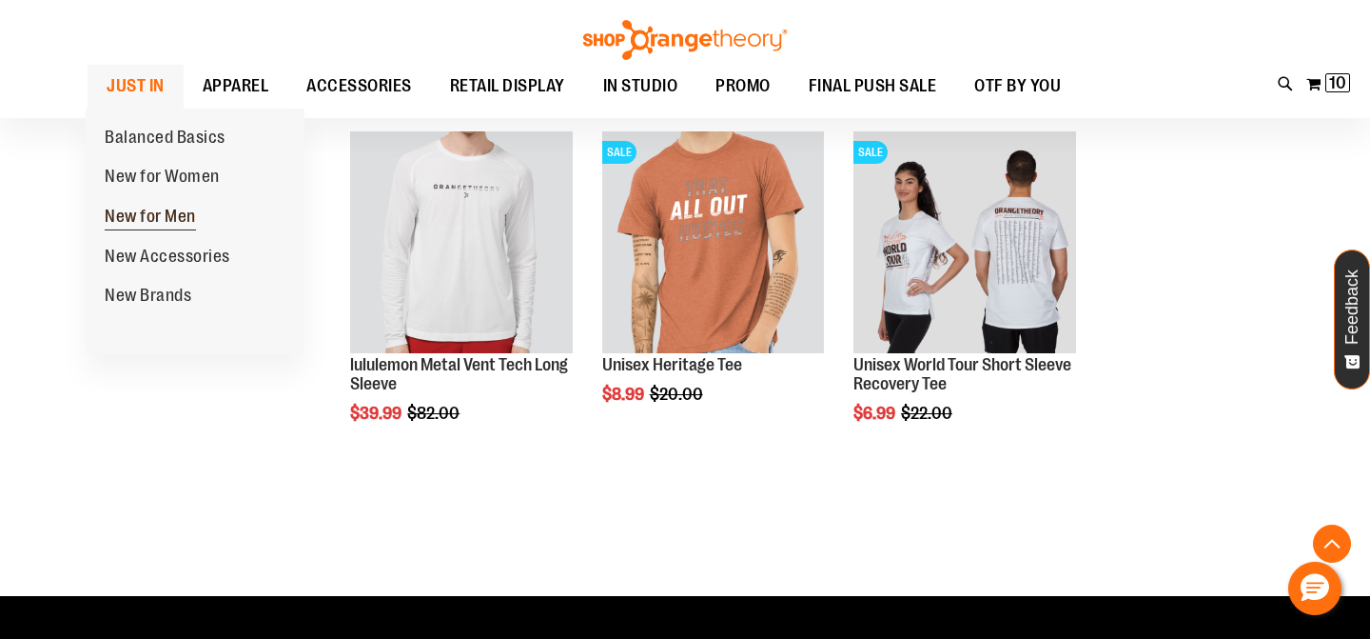
click at [154, 212] on span "New for Men" at bounding box center [150, 219] width 91 height 24
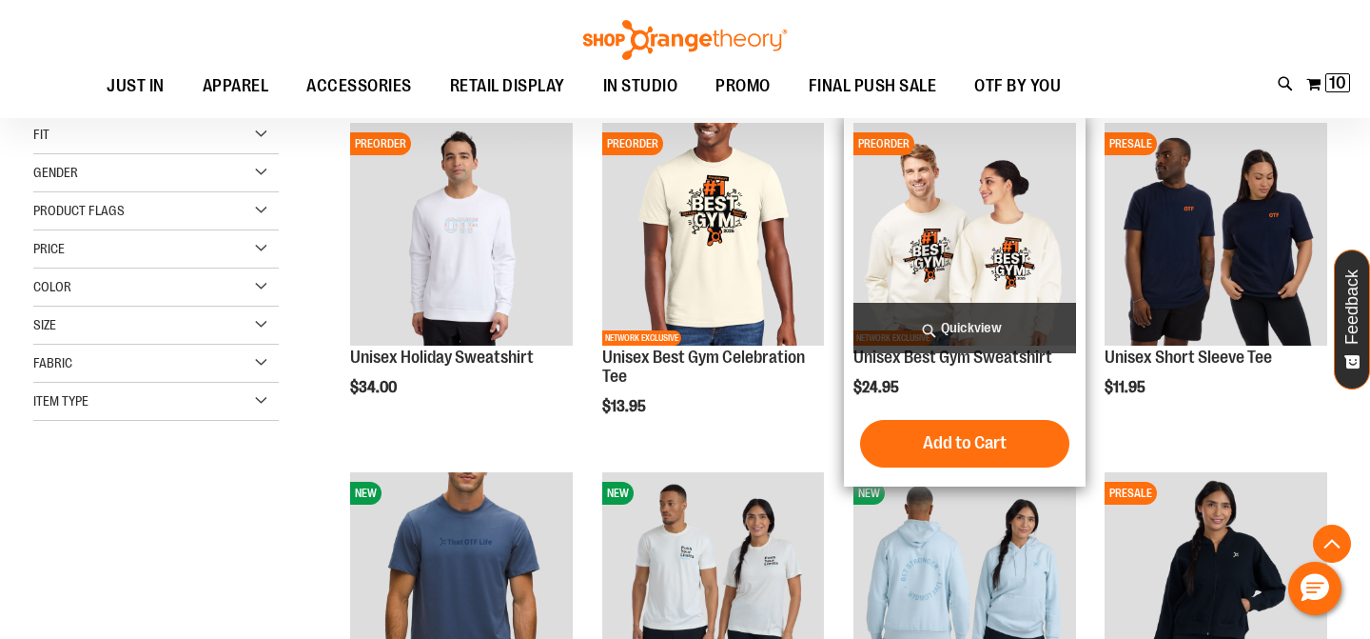
scroll to position [407, 0]
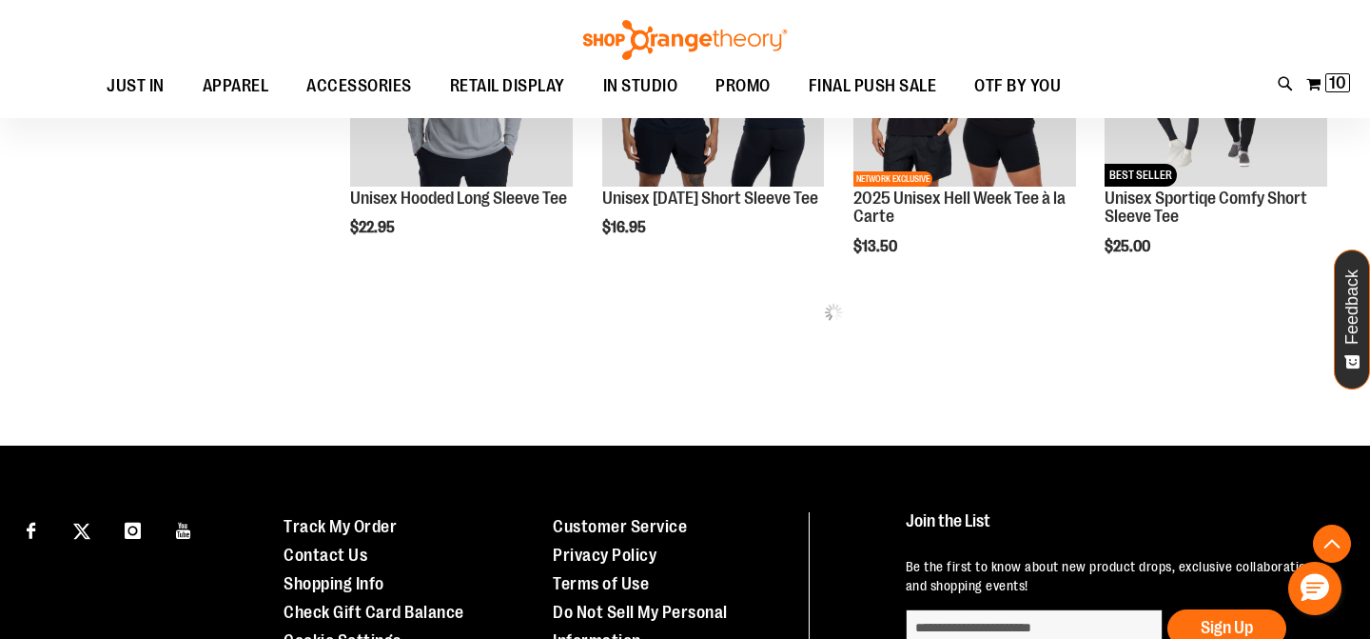
scroll to position [1116, 0]
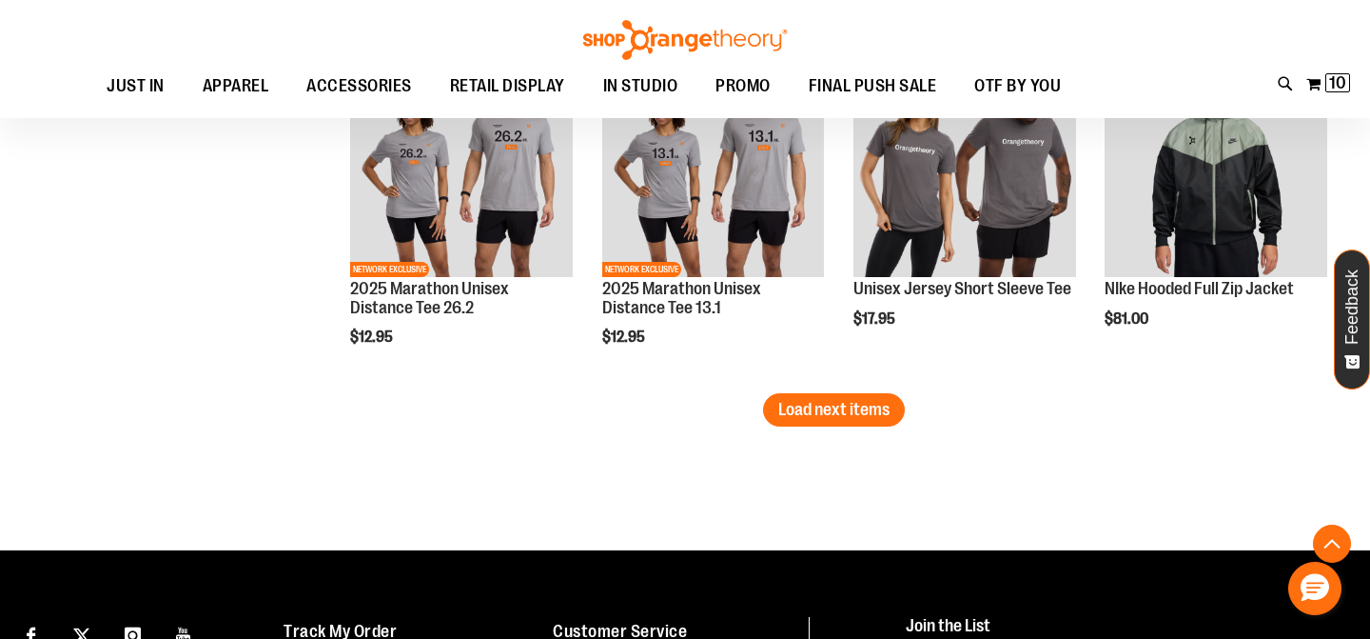
scroll to position [3117, 0]
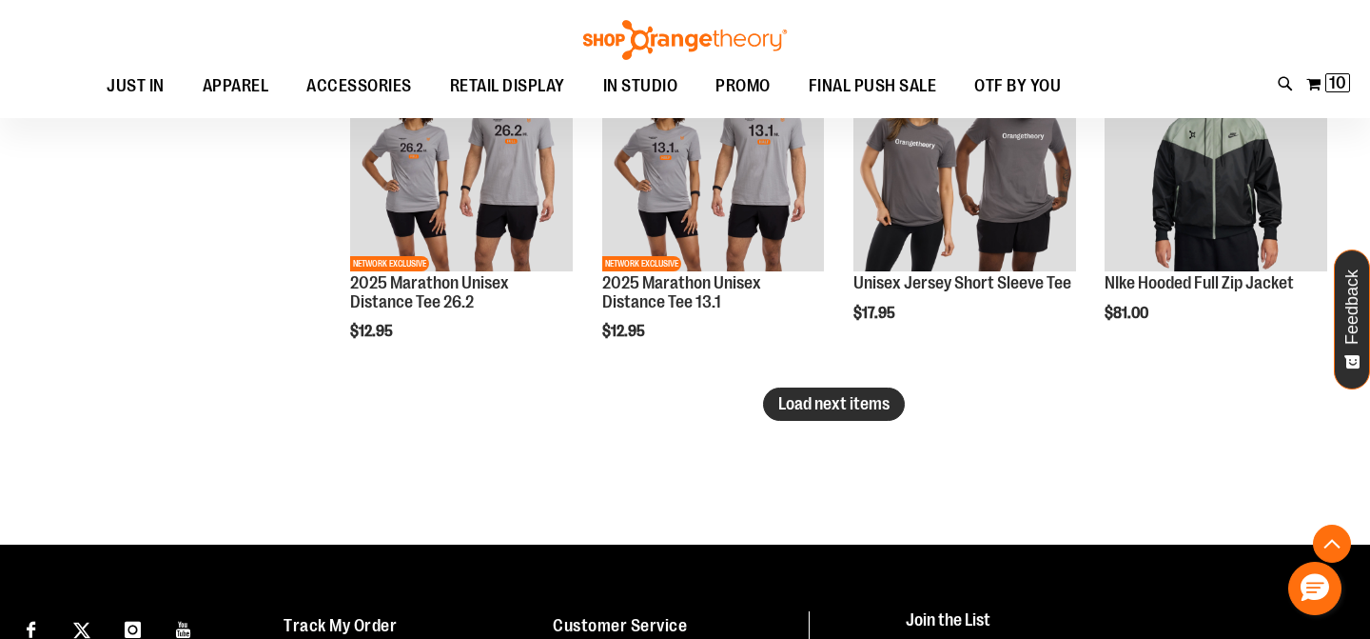
click at [838, 397] on span "Load next items" at bounding box center [833, 403] width 111 height 19
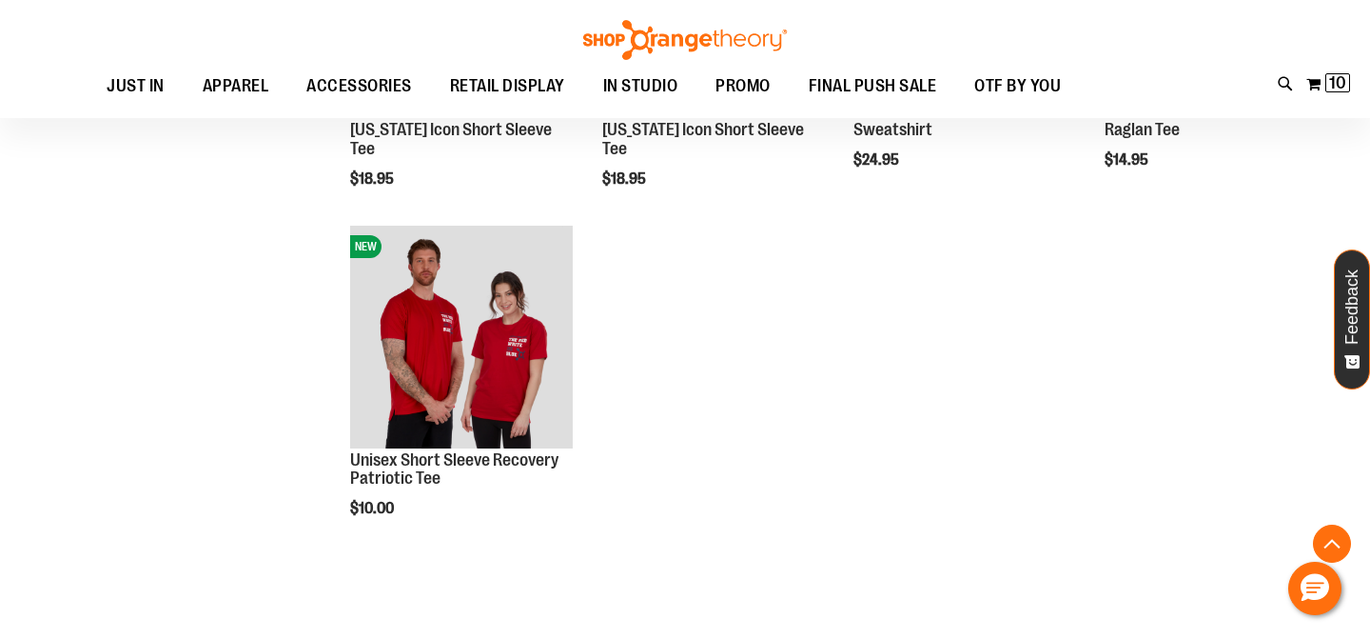
scroll to position [3859, 0]
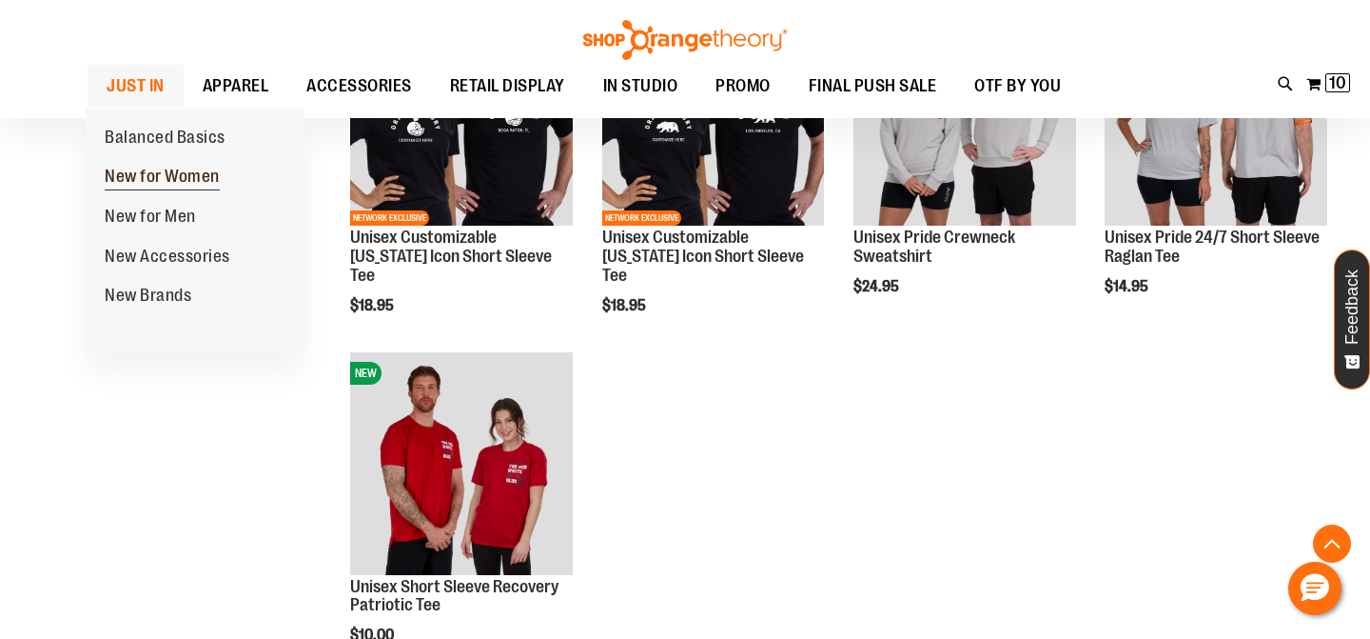
click at [158, 174] on span "New for Women" at bounding box center [162, 179] width 115 height 24
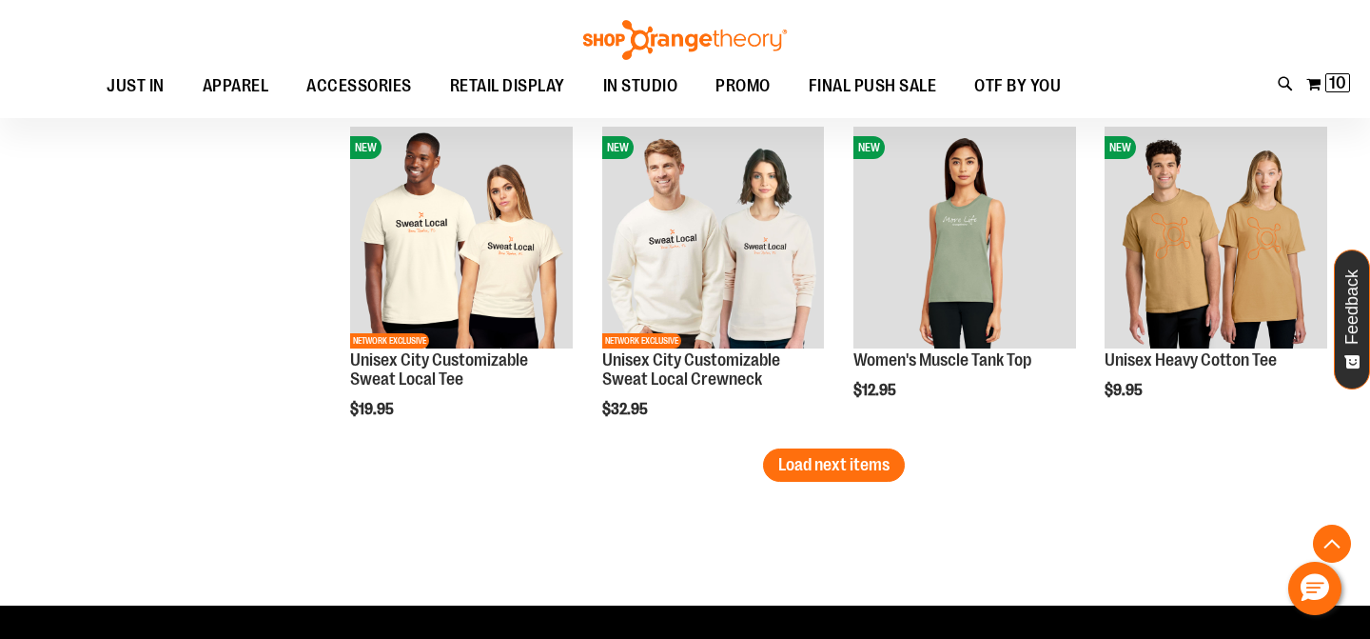
scroll to position [2974, 0]
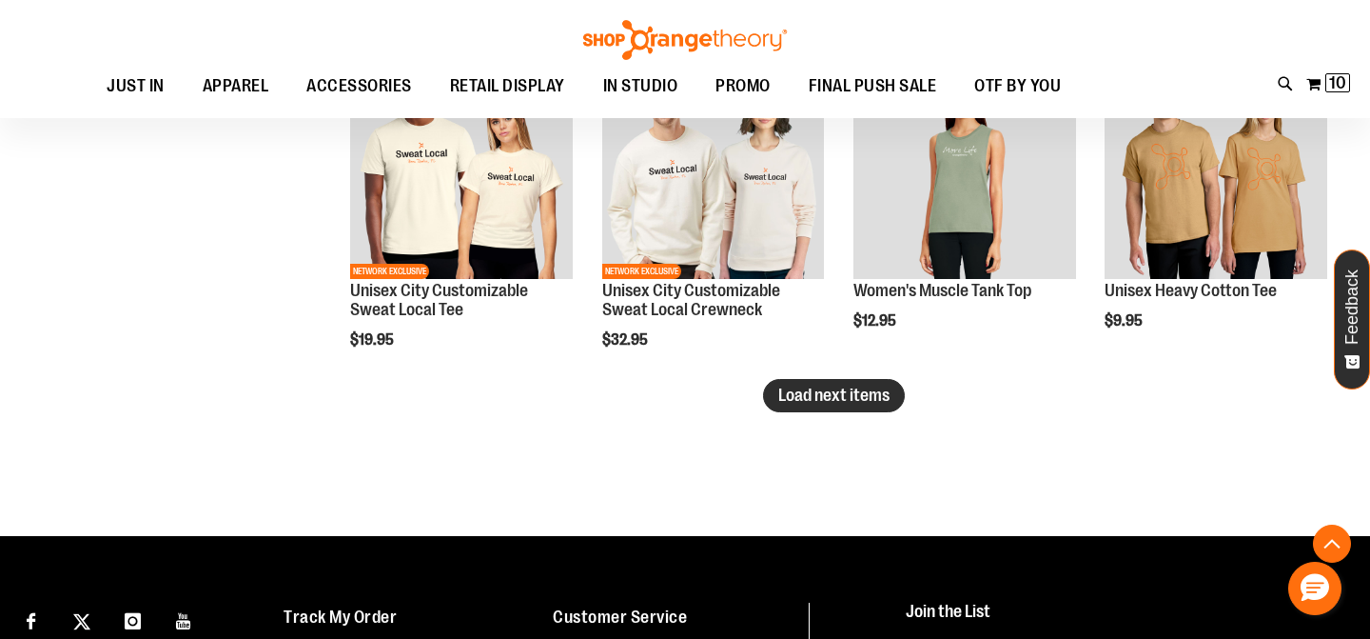
click at [820, 407] on button "Load next items" at bounding box center [834, 395] width 142 height 33
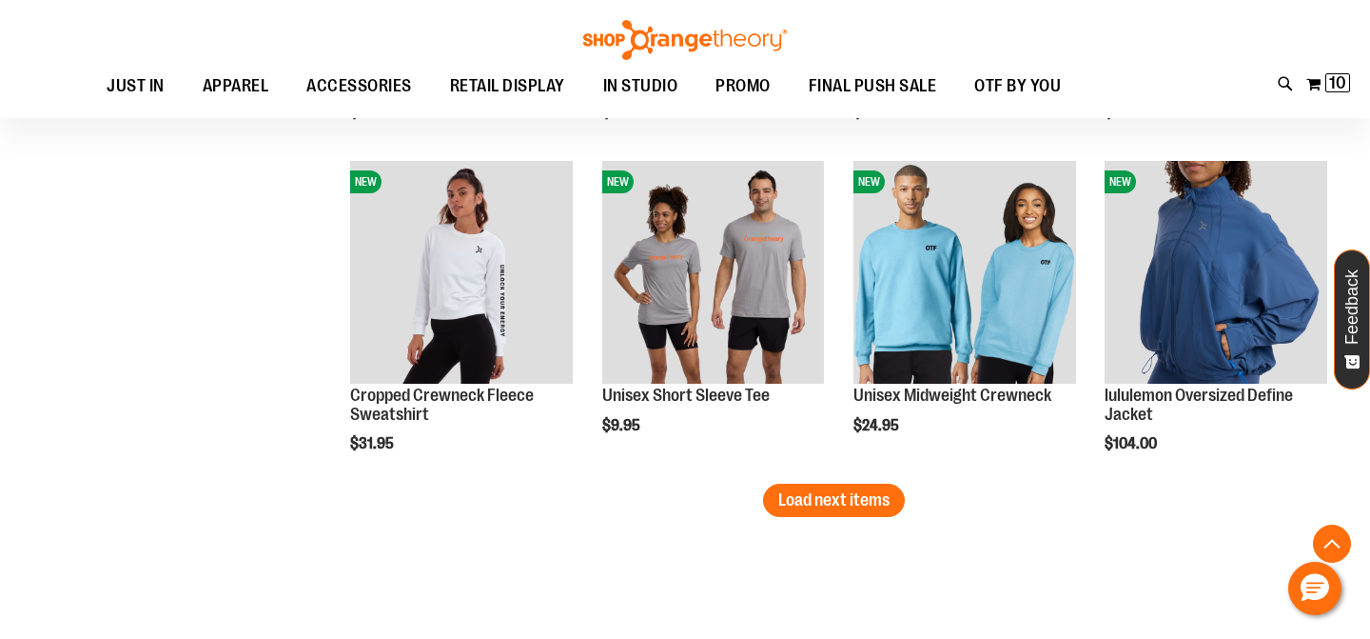
scroll to position [3924, 0]
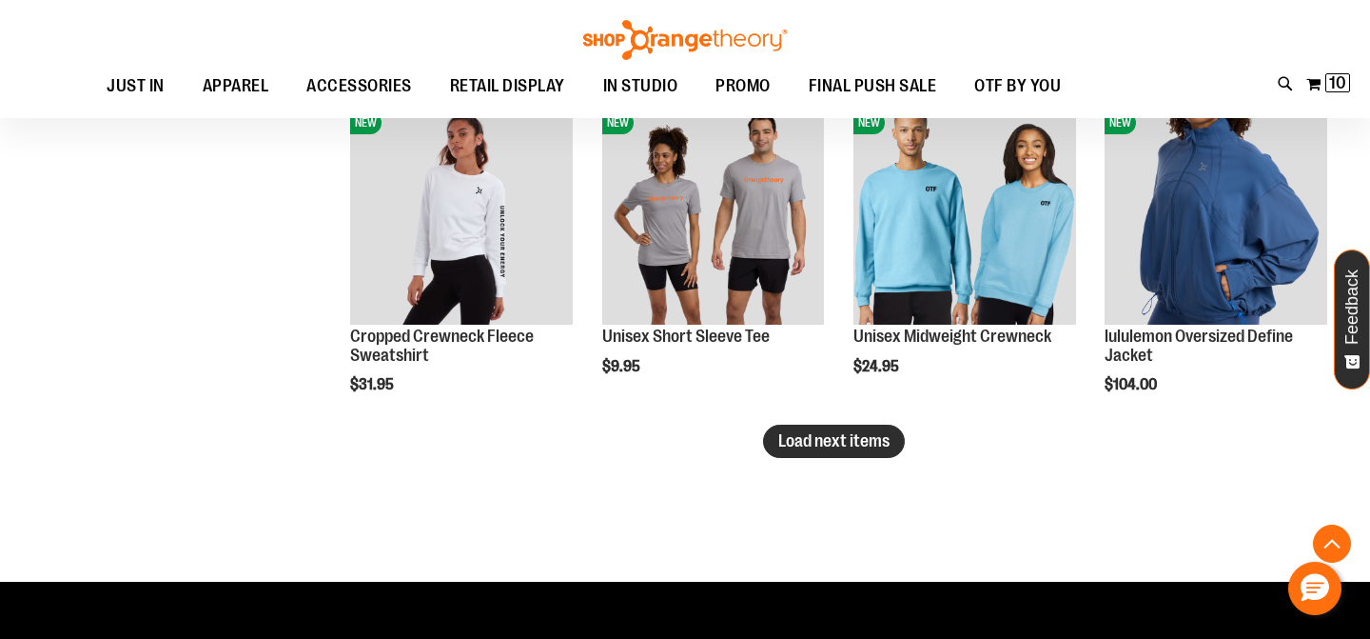
click at [812, 446] on span "Load next items" at bounding box center [833, 440] width 111 height 19
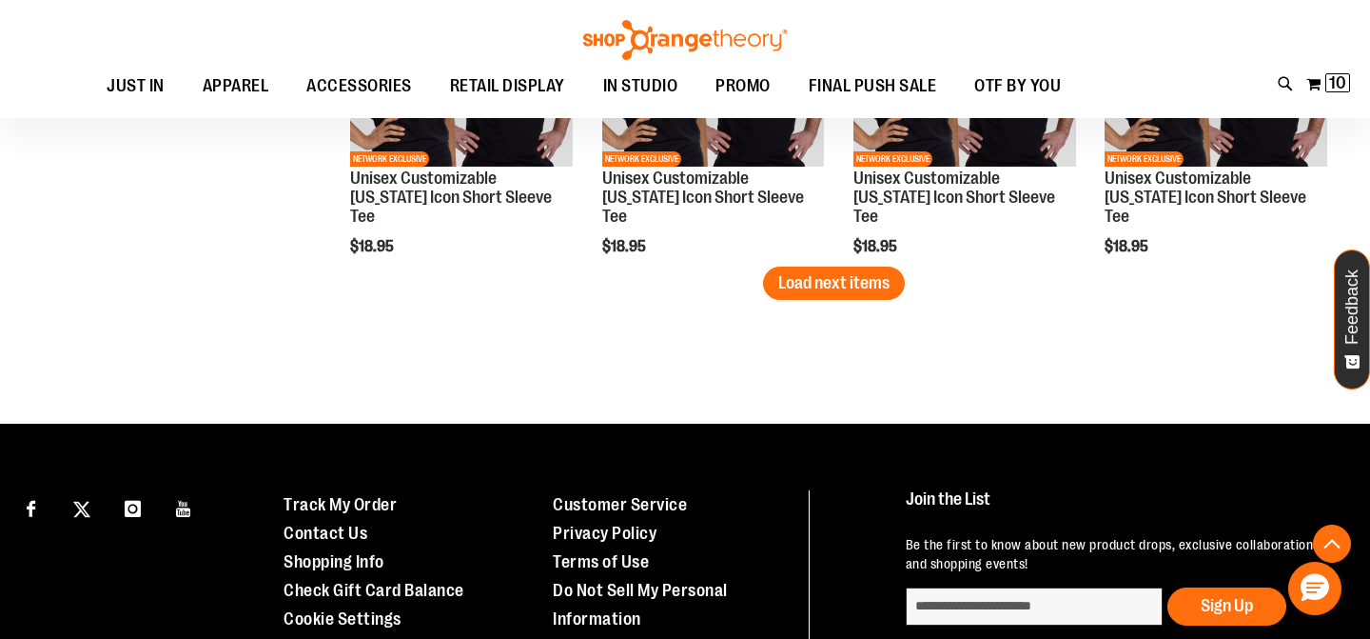
scroll to position [5212, 0]
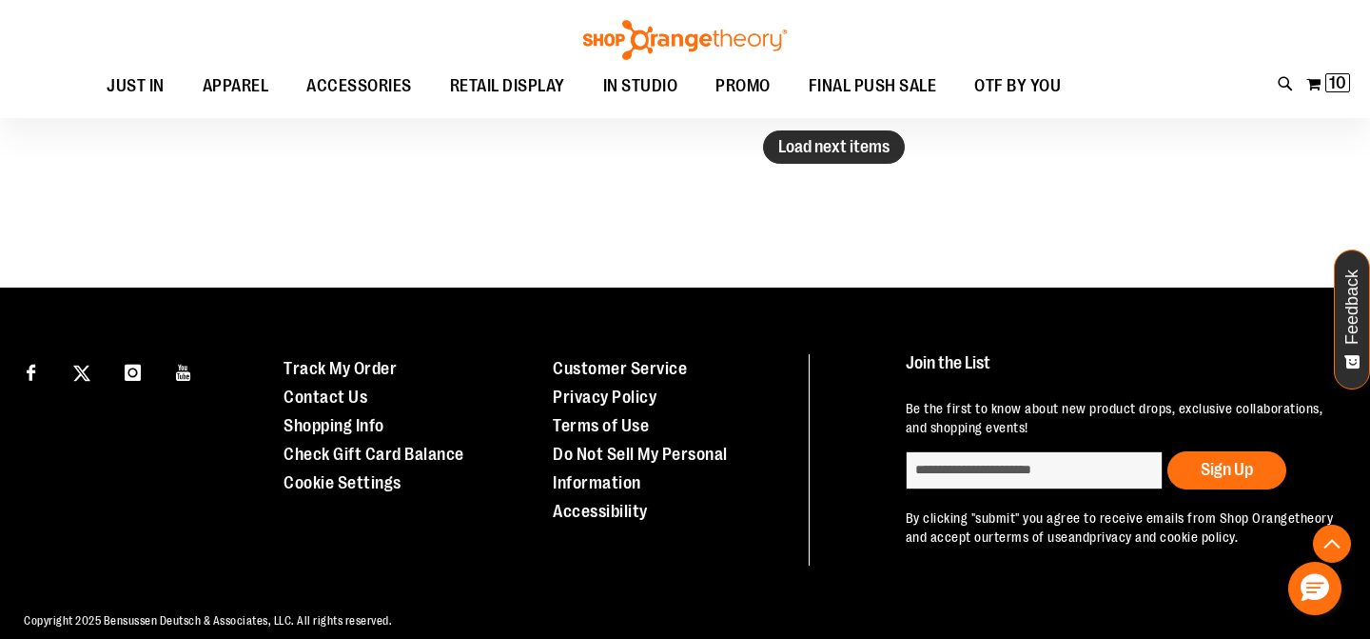
click at [835, 154] on span "Load next items" at bounding box center [833, 146] width 111 height 19
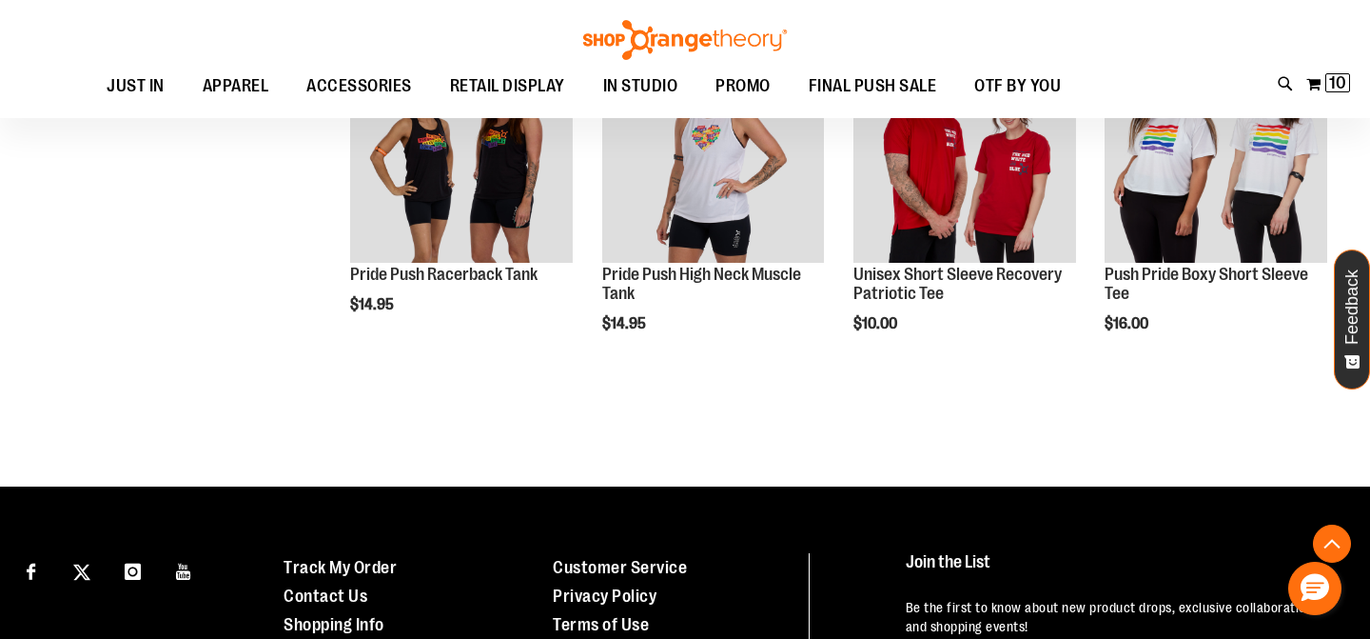
scroll to position [5649, 0]
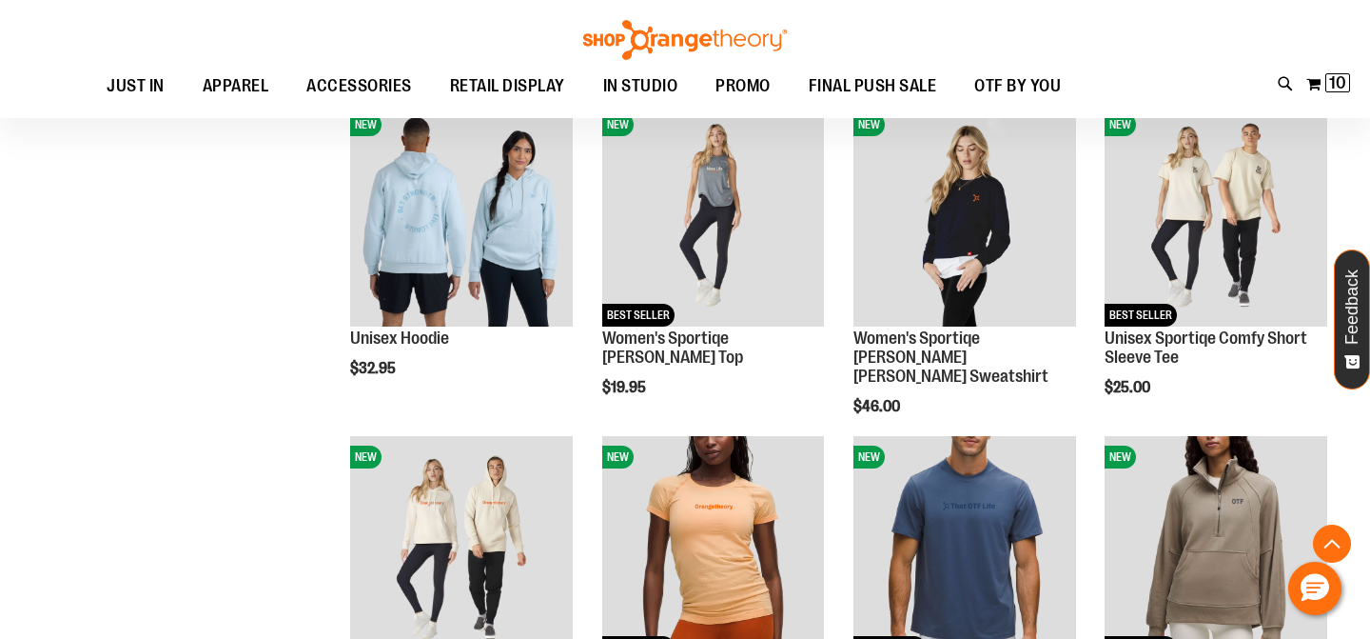
scroll to position [793, 0]
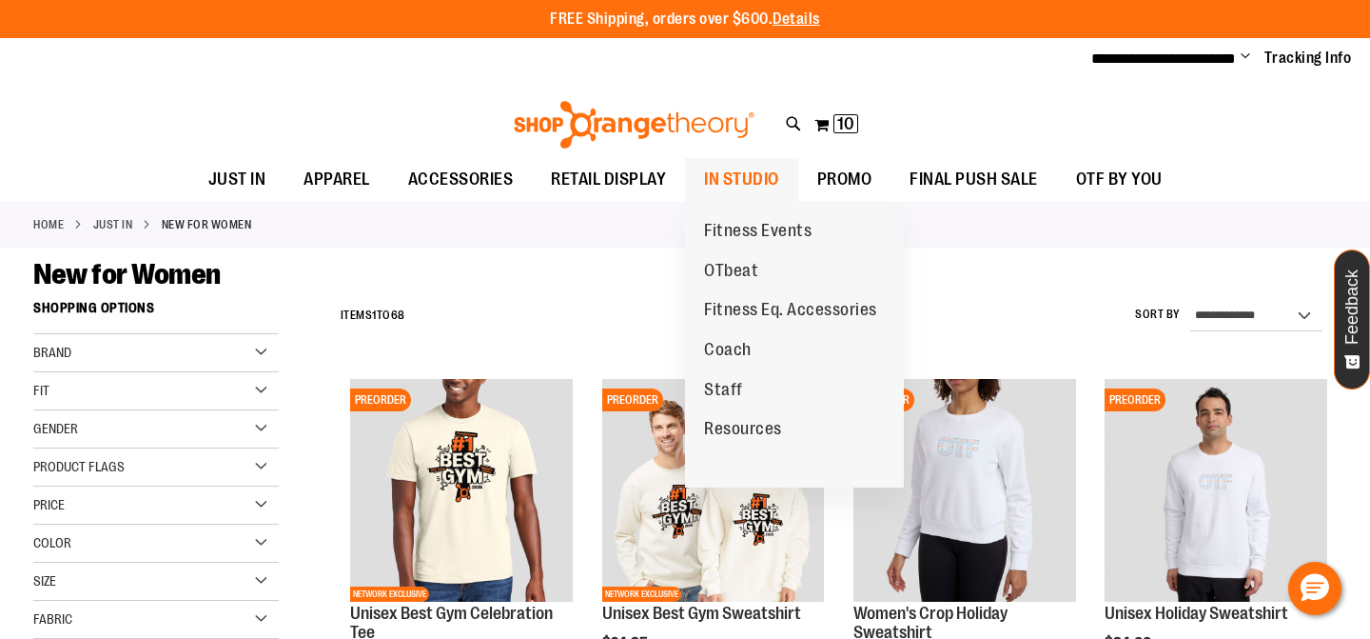
click at [747, 171] on span "IN STUDIO" at bounding box center [741, 179] width 75 height 43
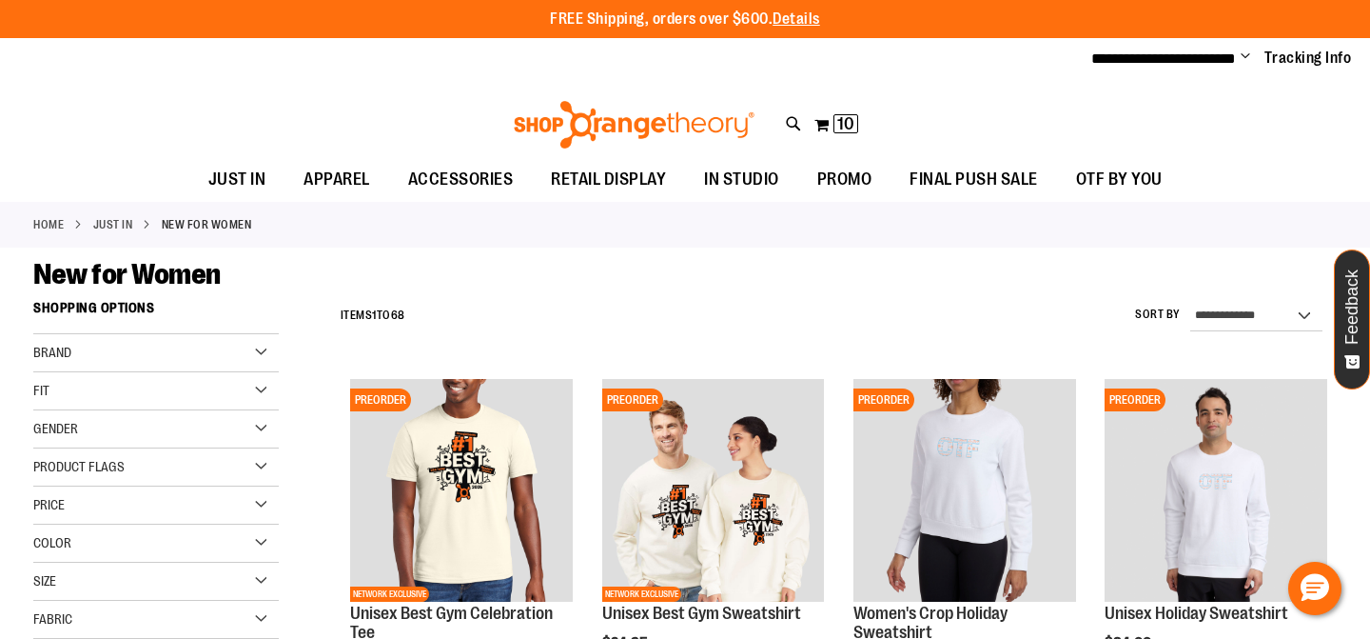
scroll to position [186, 0]
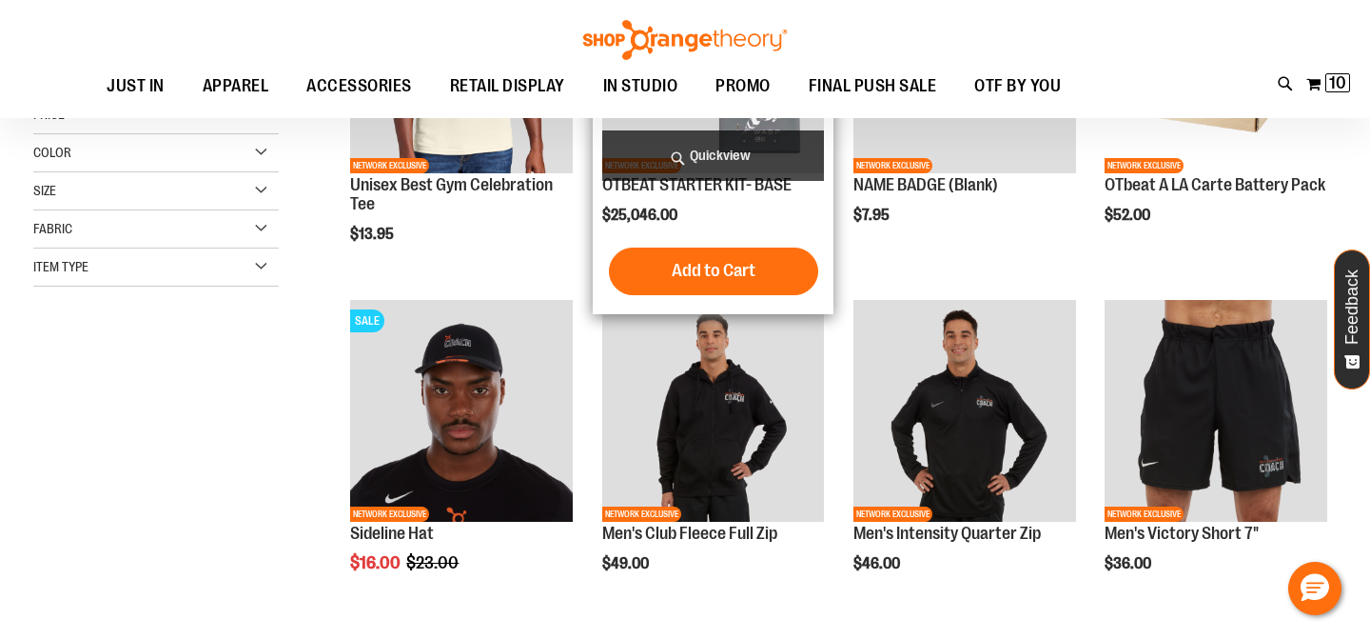
scroll to position [271, 0]
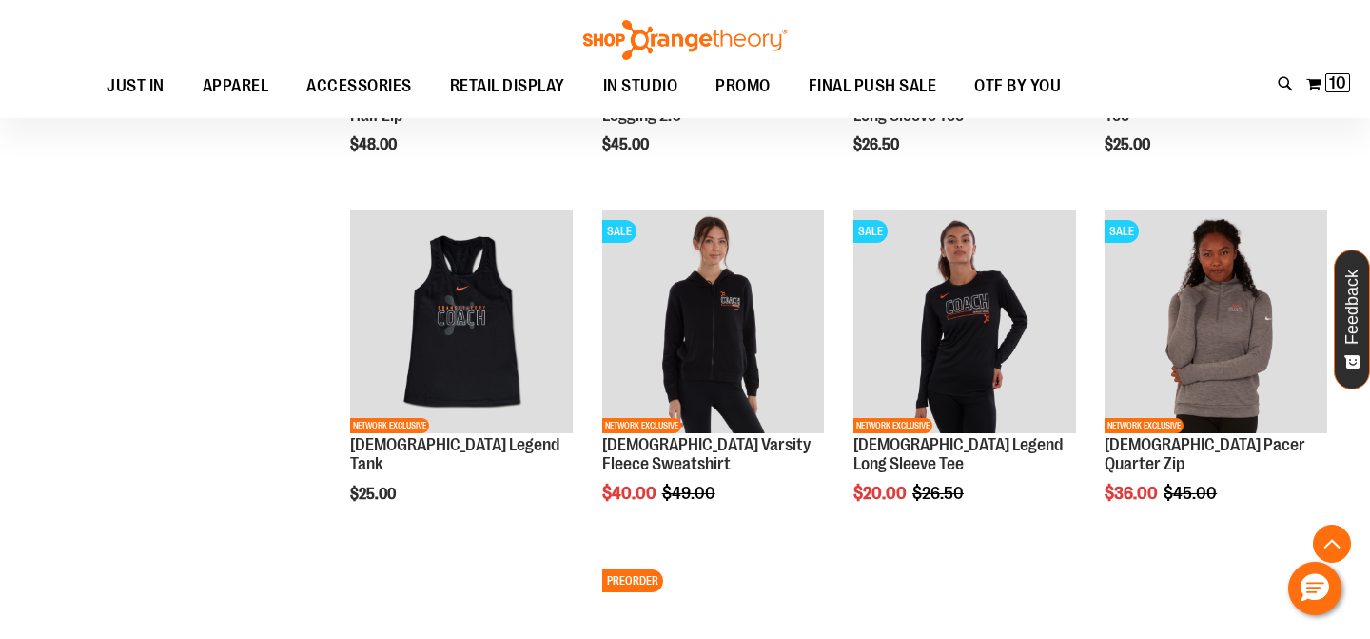
scroll to position [1384, 0]
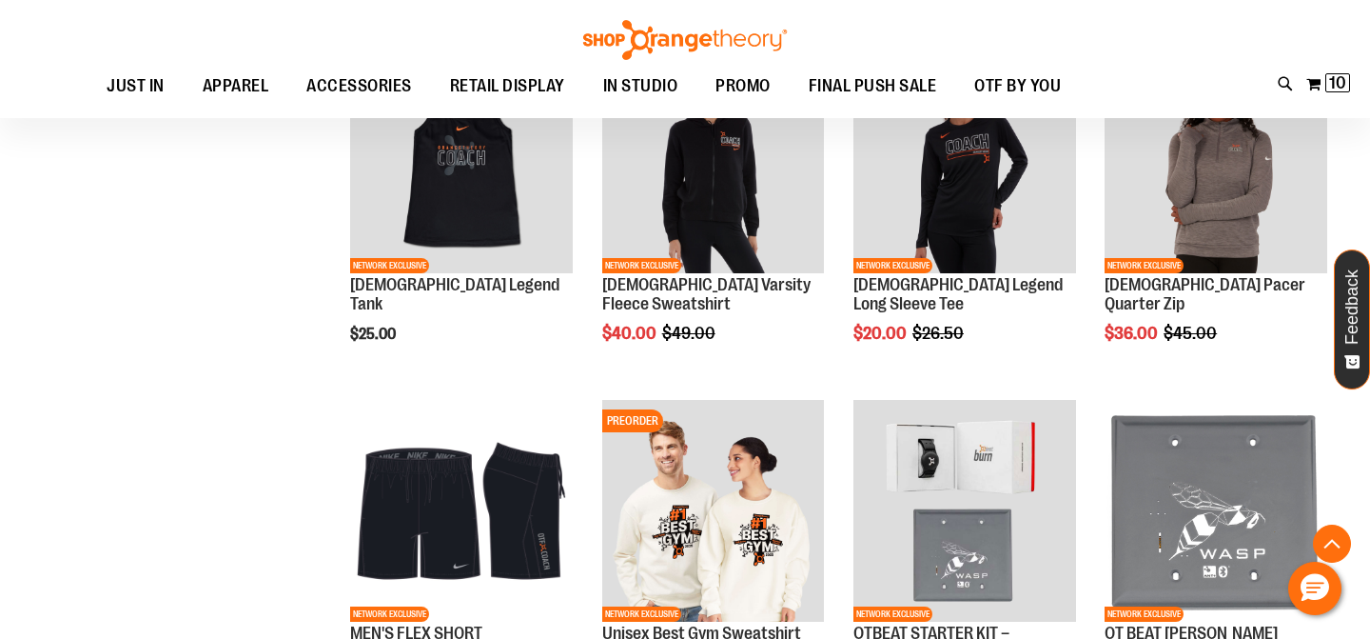
scroll to position [1823, 0]
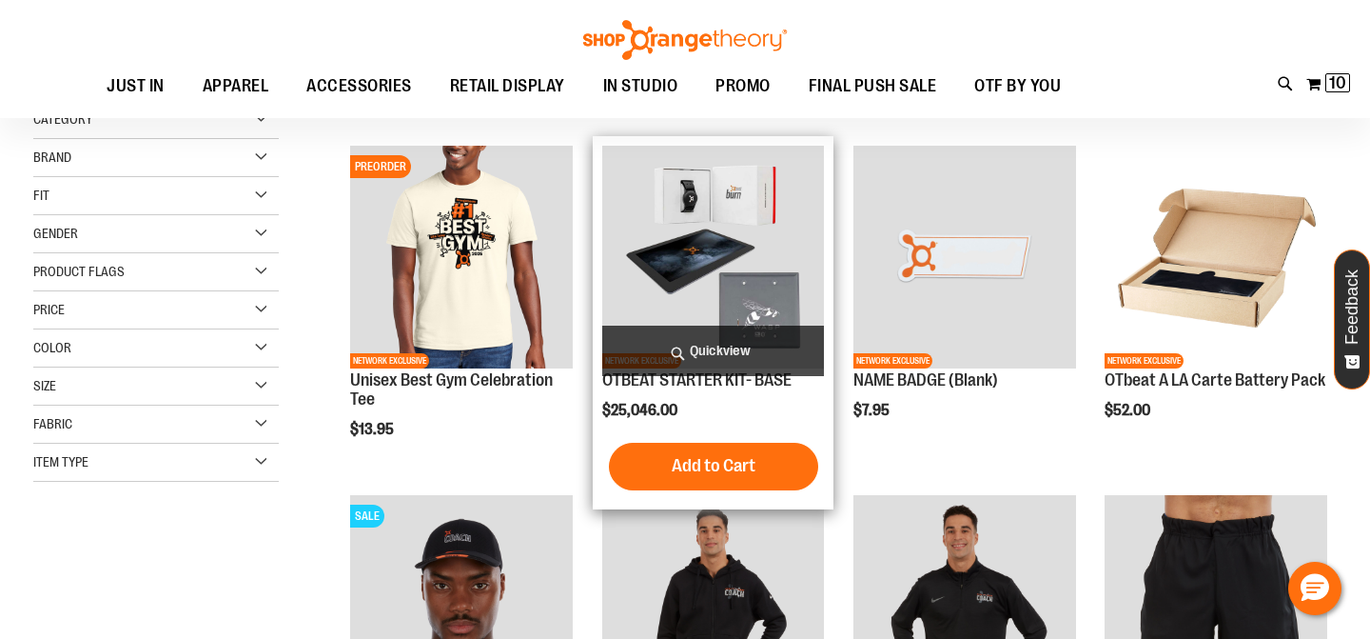
scroll to position [29, 0]
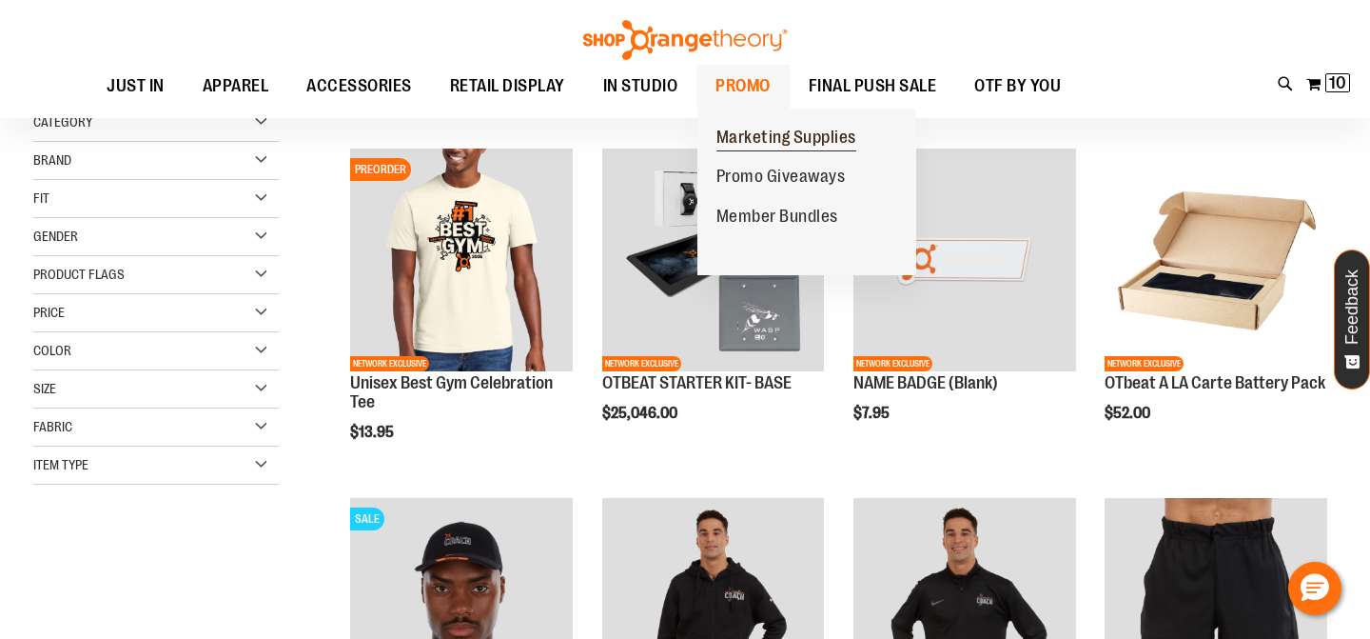
click at [758, 131] on span "Marketing Supplies" at bounding box center [787, 140] width 140 height 24
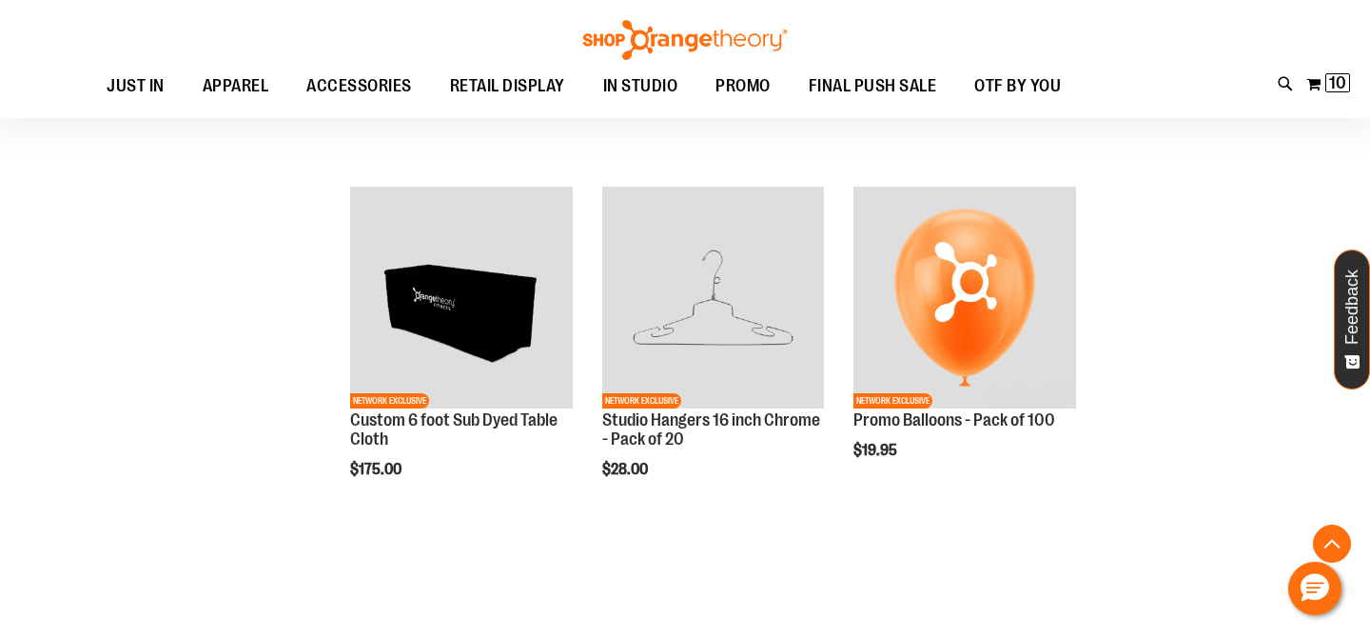
scroll to position [542, 0]
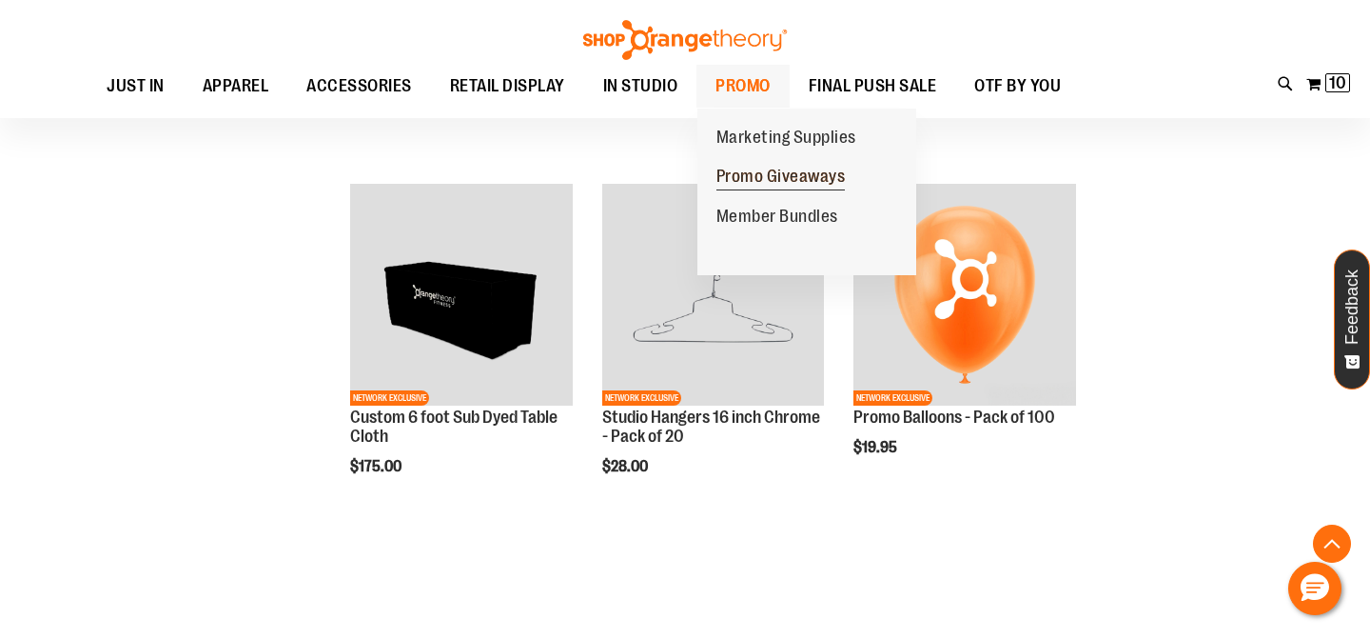
click at [778, 177] on span "Promo Giveaways" at bounding box center [781, 179] width 129 height 24
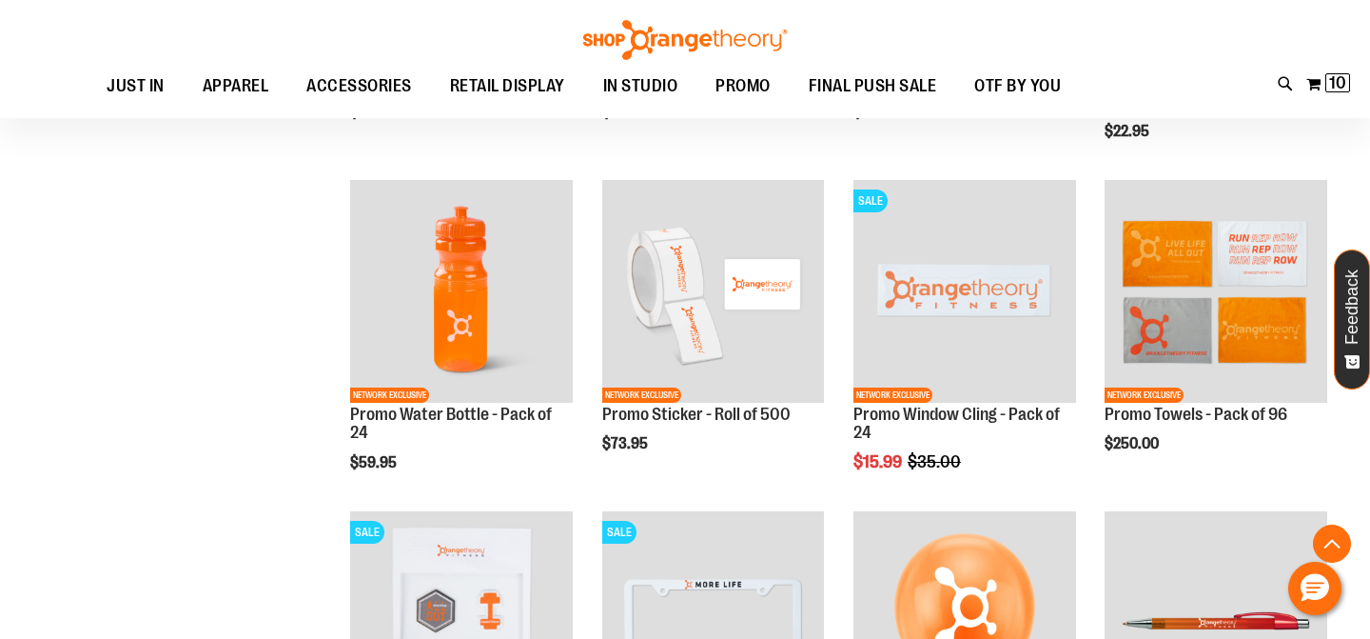
scroll to position [1208, 0]
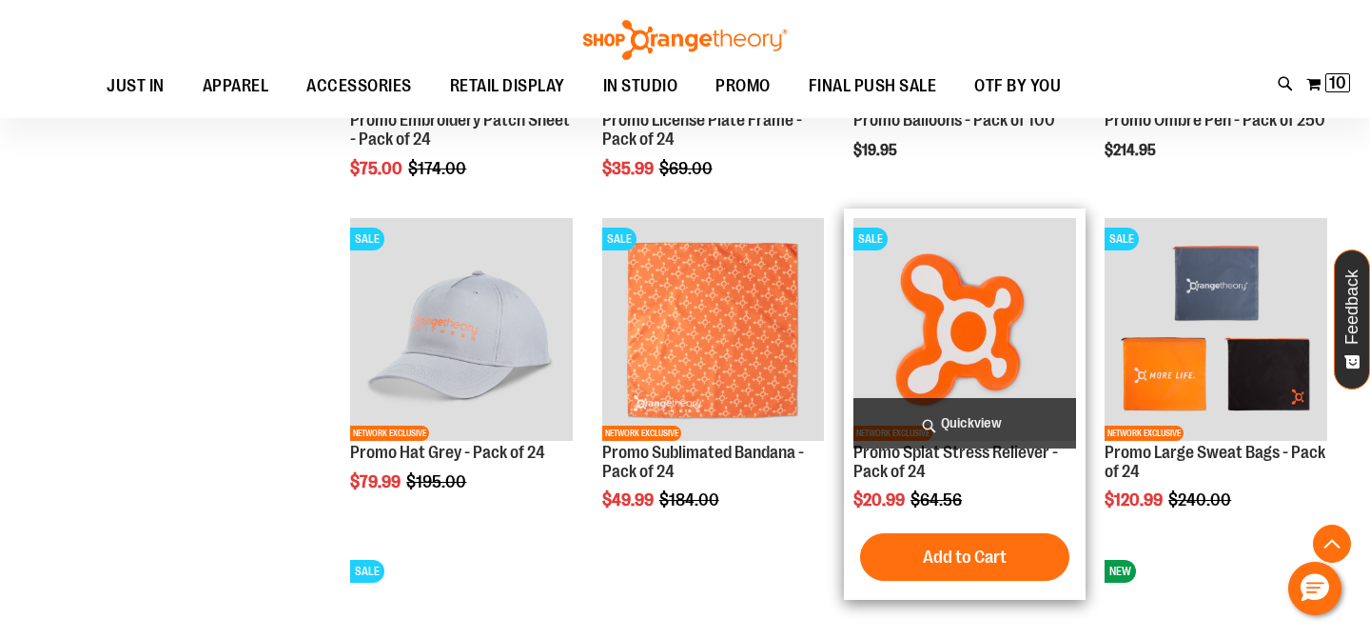
scroll to position [1781, 0]
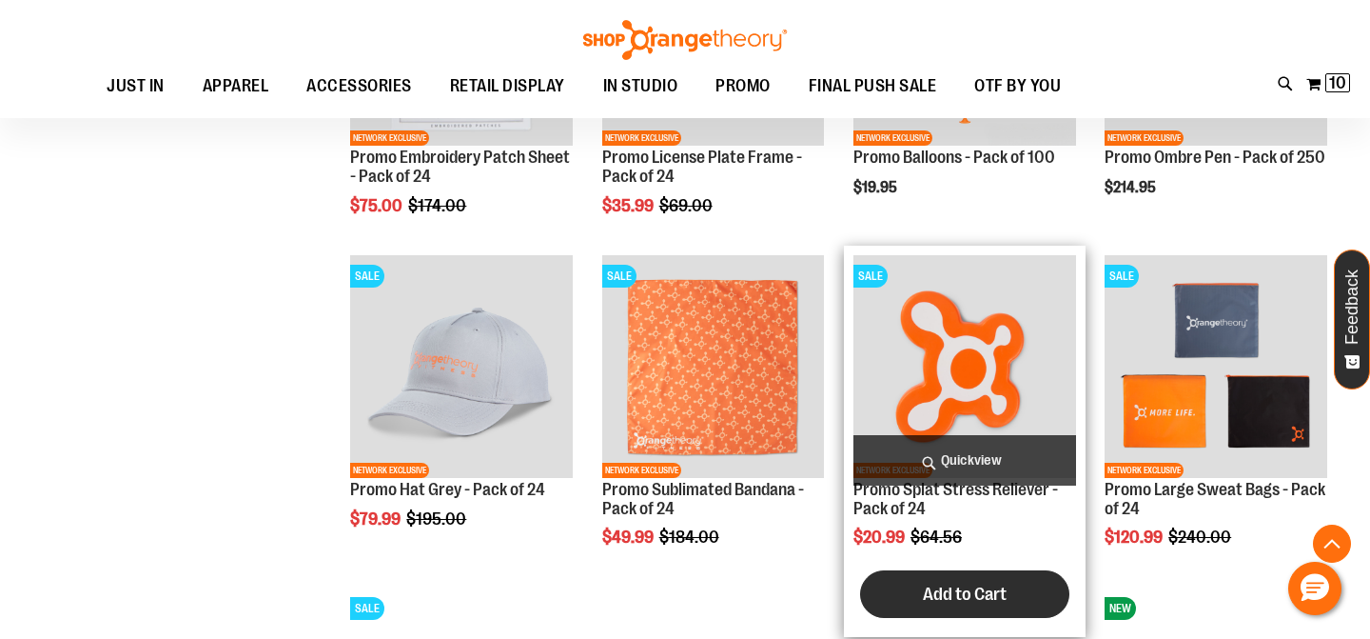
click at [910, 590] on button "Add to Cart" at bounding box center [964, 594] width 209 height 48
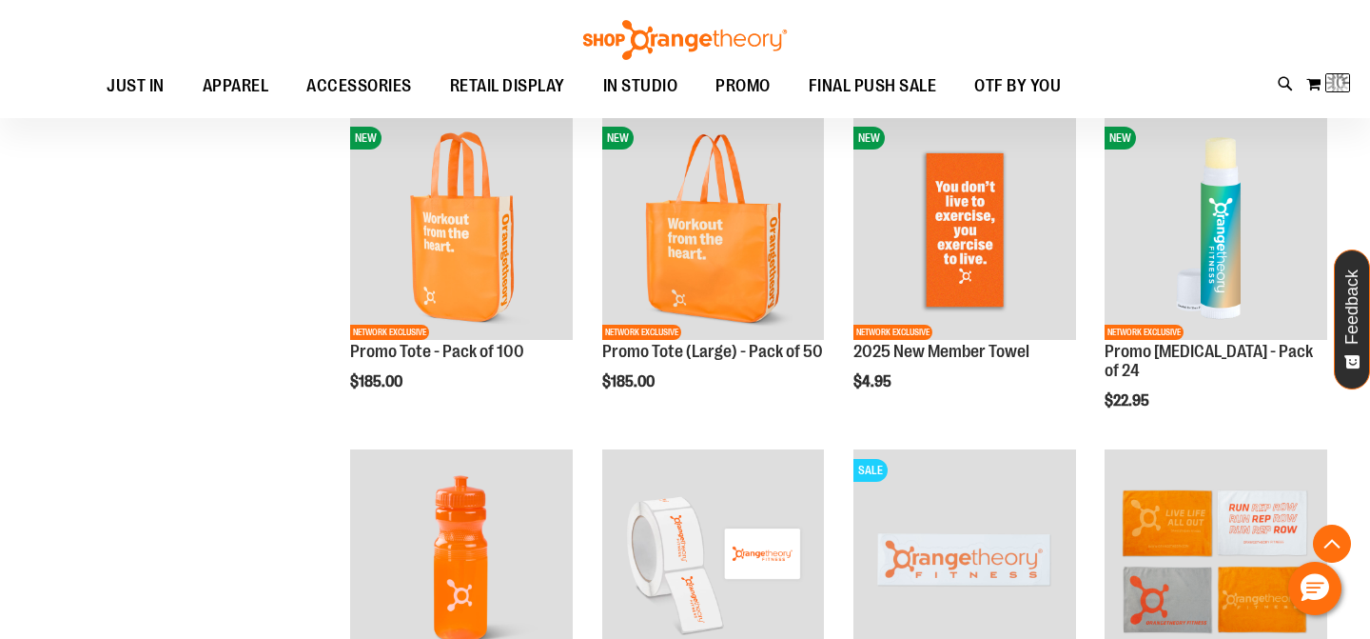
scroll to position [919, 0]
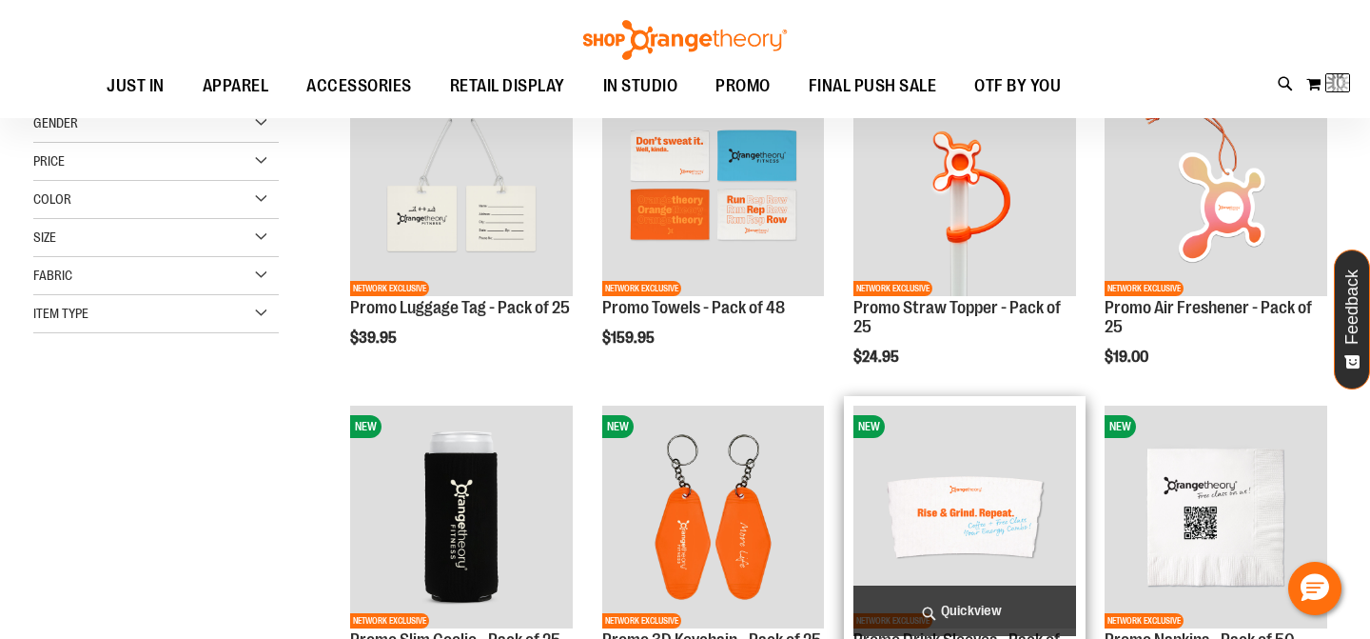
scroll to position [129, 0]
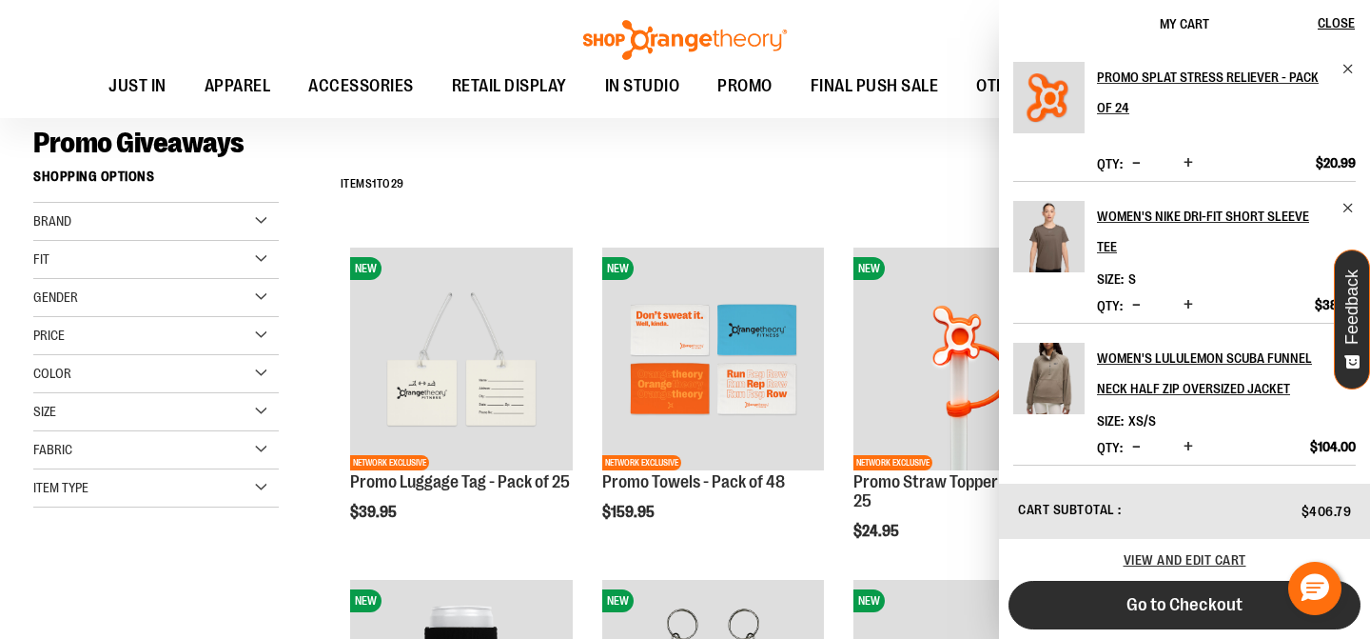
scroll to position [2048, 0]
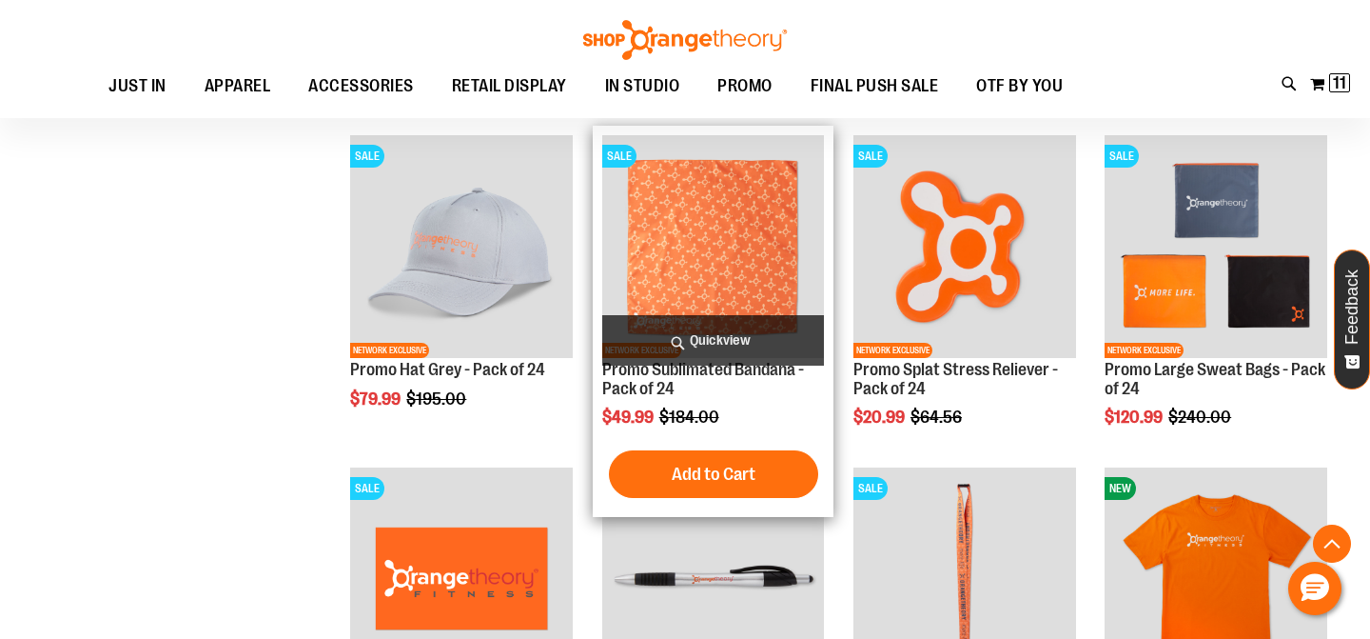
scroll to position [1885, 0]
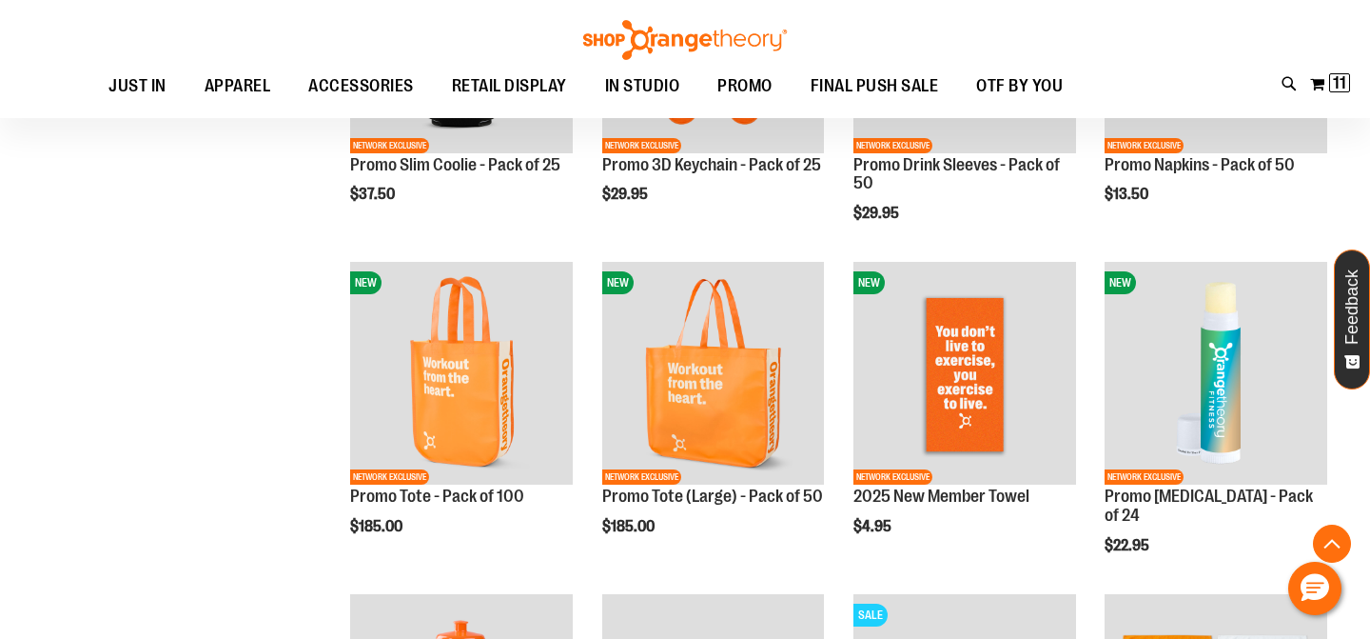
scroll to position [797, 0]
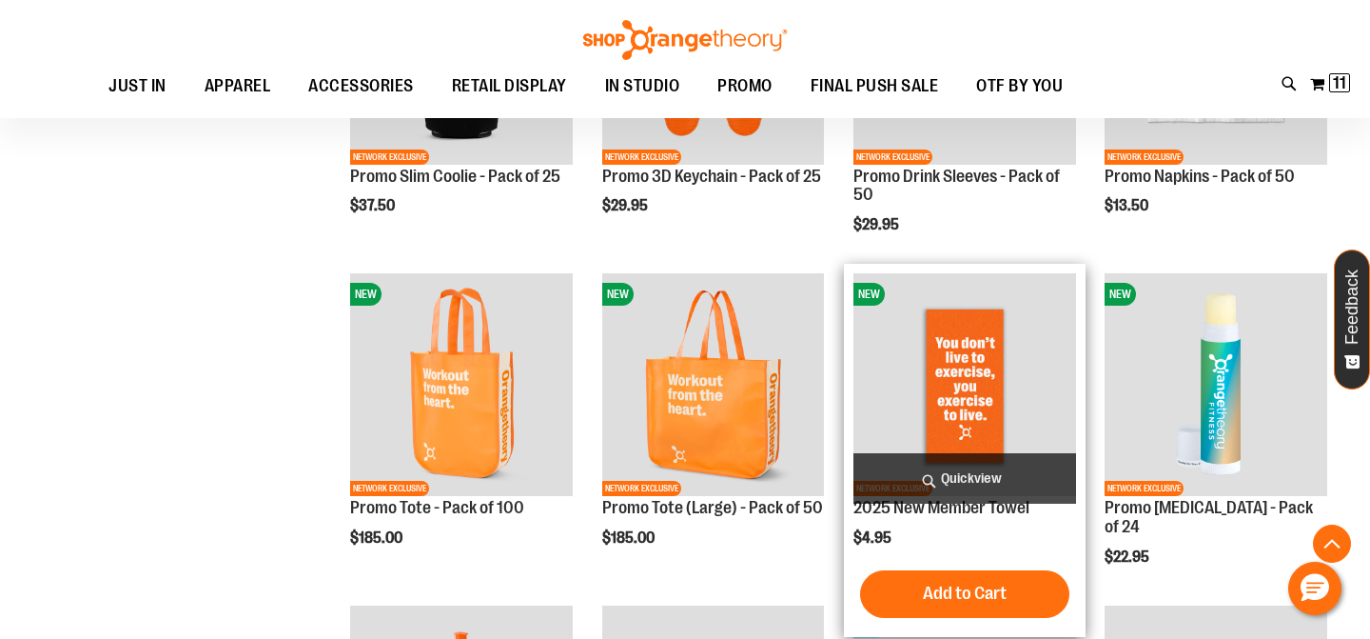
scroll to position [562, 0]
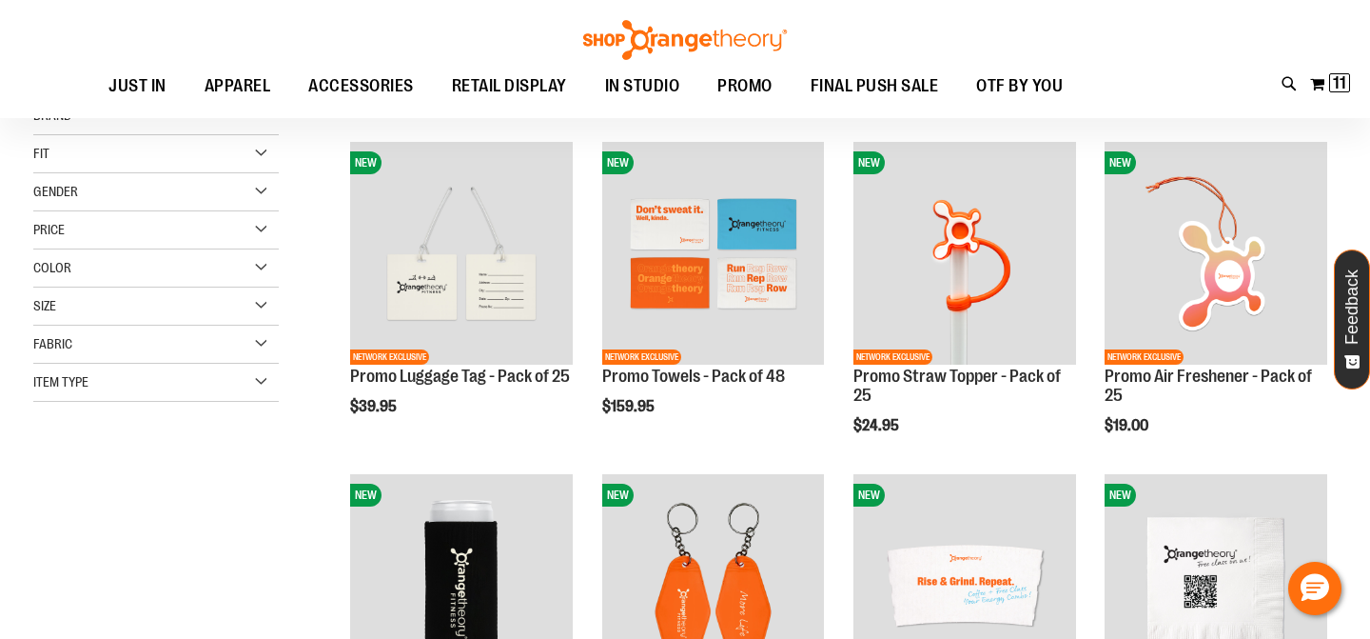
scroll to position [174, 0]
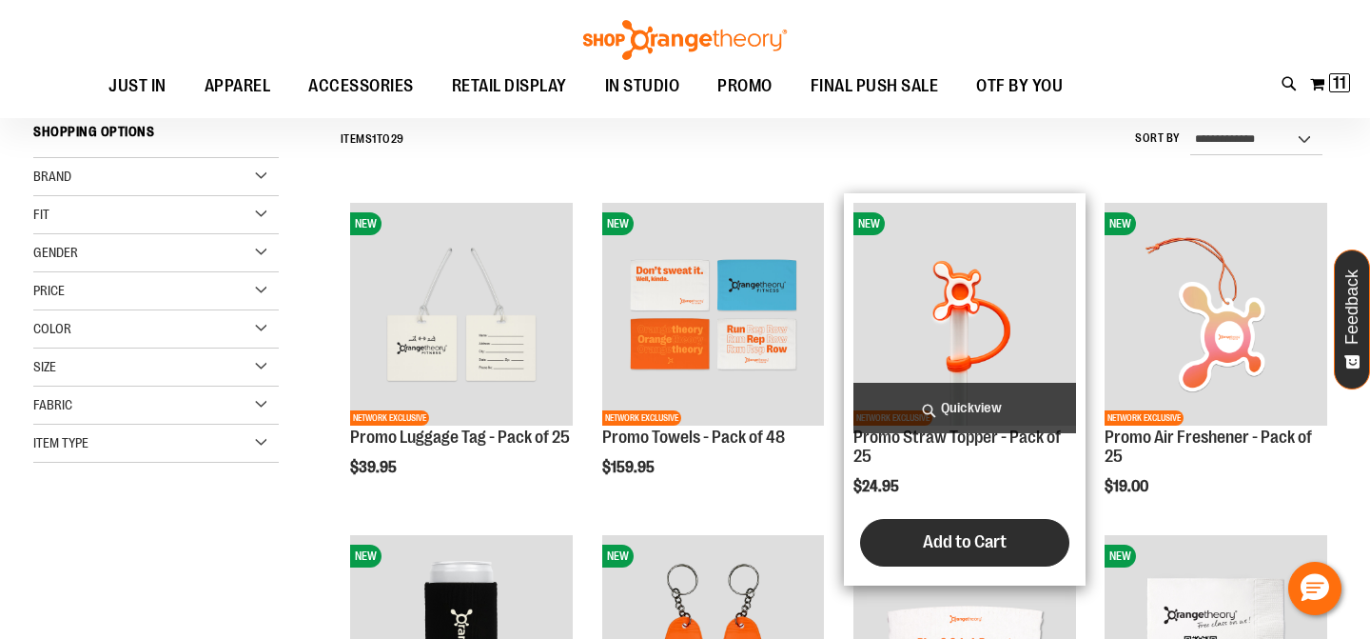
click at [956, 537] on span "Add to Cart" at bounding box center [965, 541] width 84 height 21
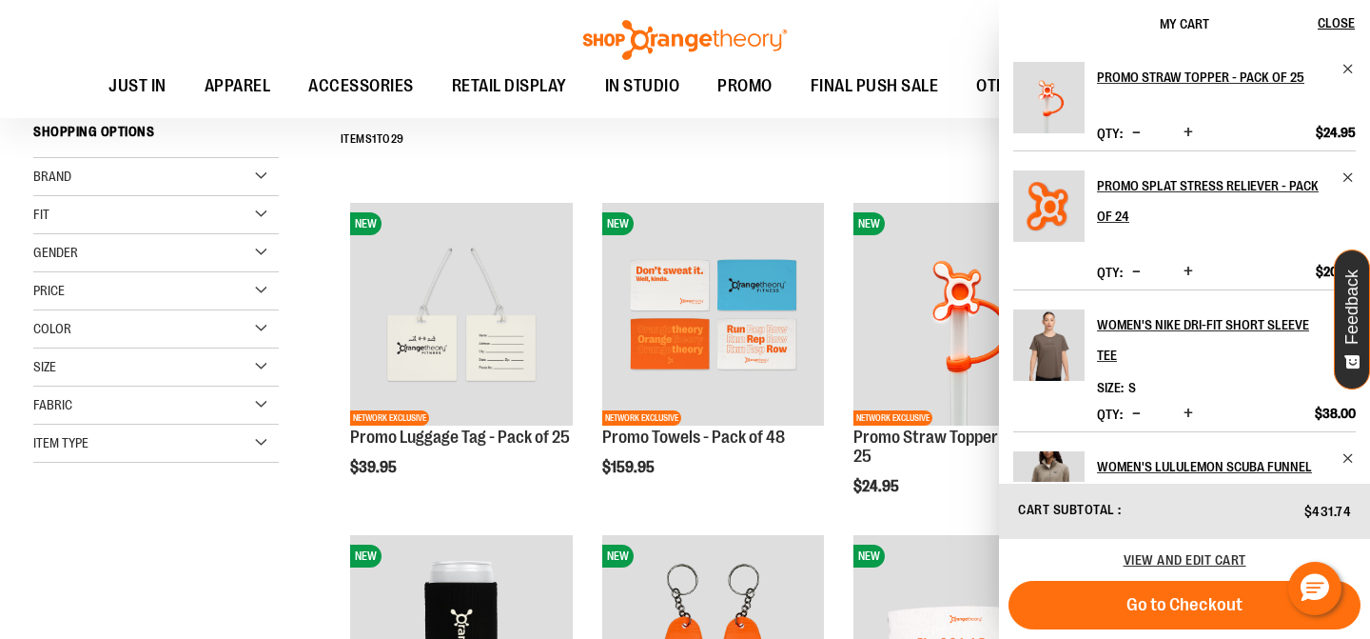
click at [694, 147] on div "**********" at bounding box center [834, 139] width 1006 height 49
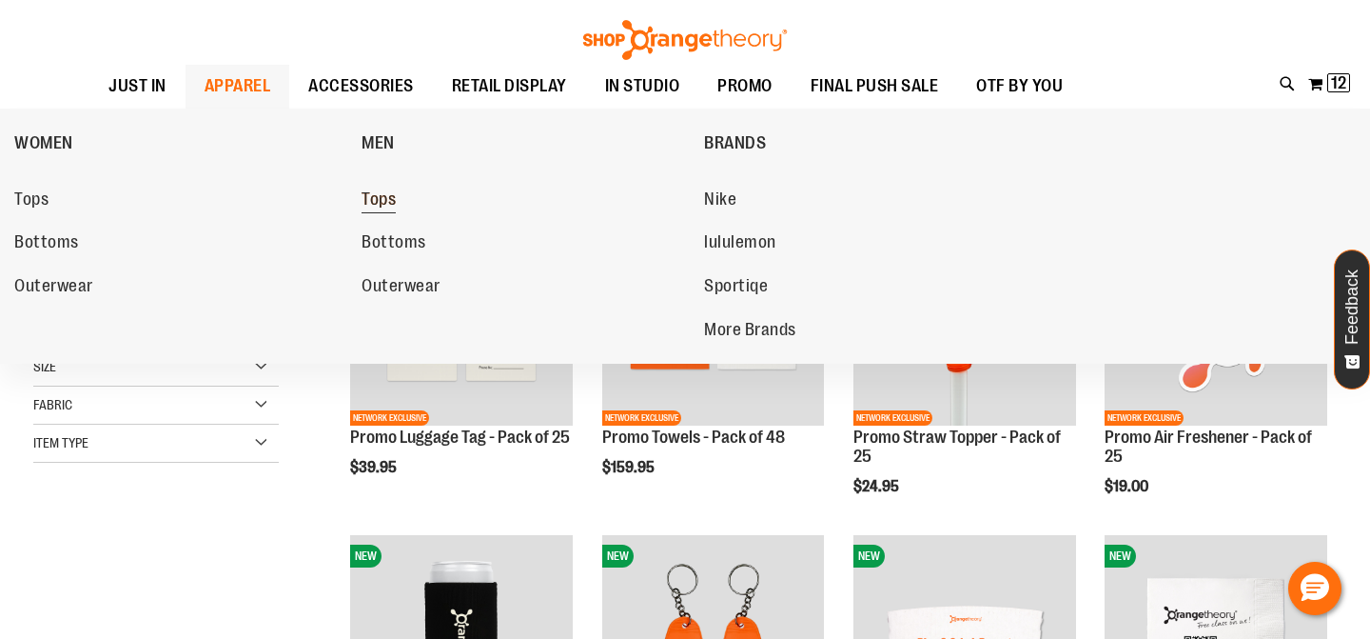
click at [388, 200] on span "Tops" at bounding box center [379, 201] width 34 height 24
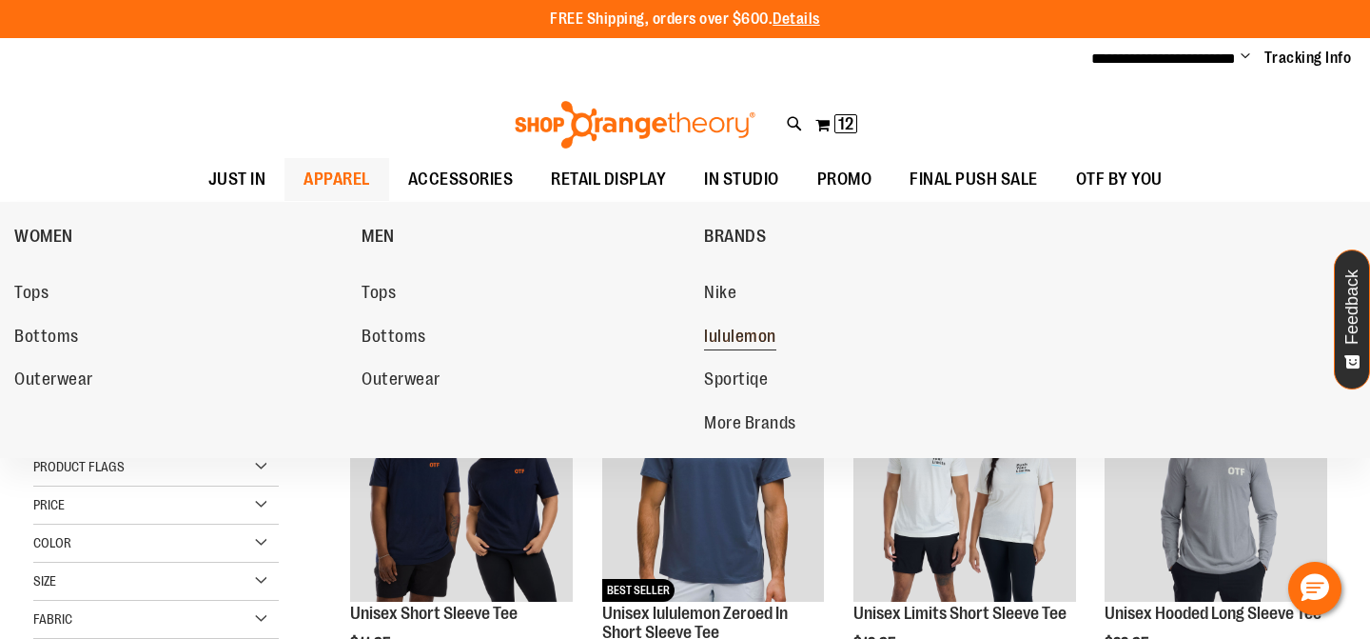
click at [735, 332] on span "lululemon" at bounding box center [740, 338] width 72 height 24
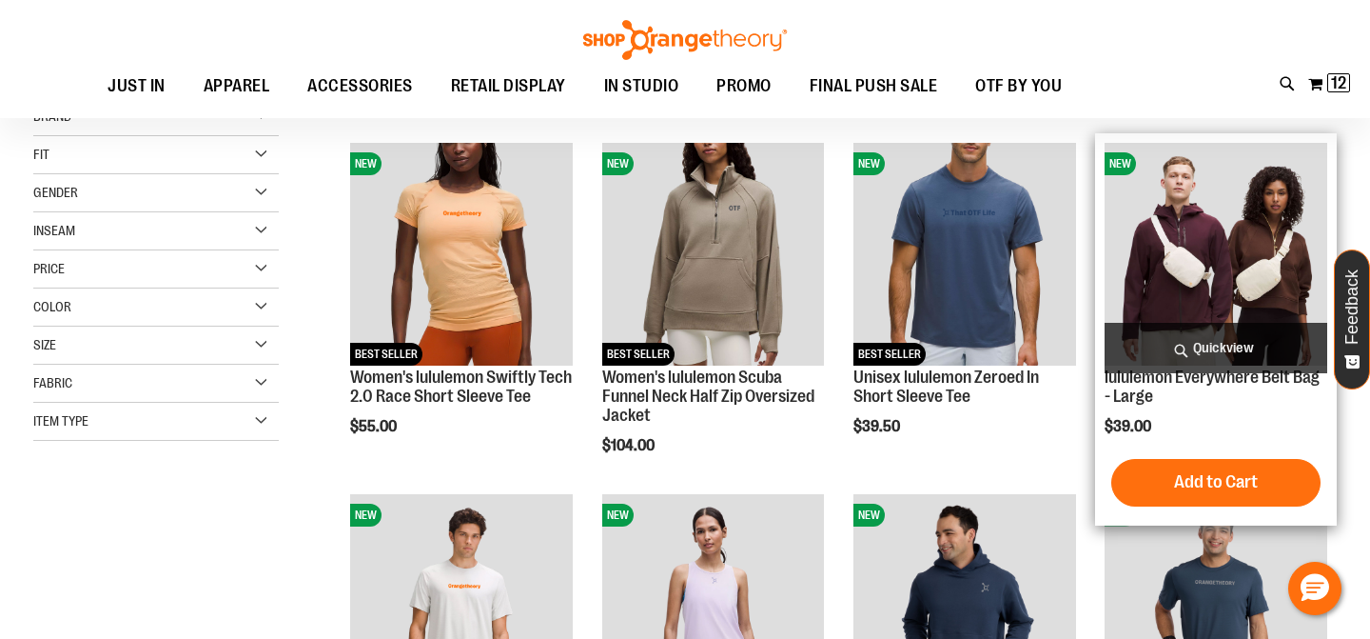
scroll to position [227, 0]
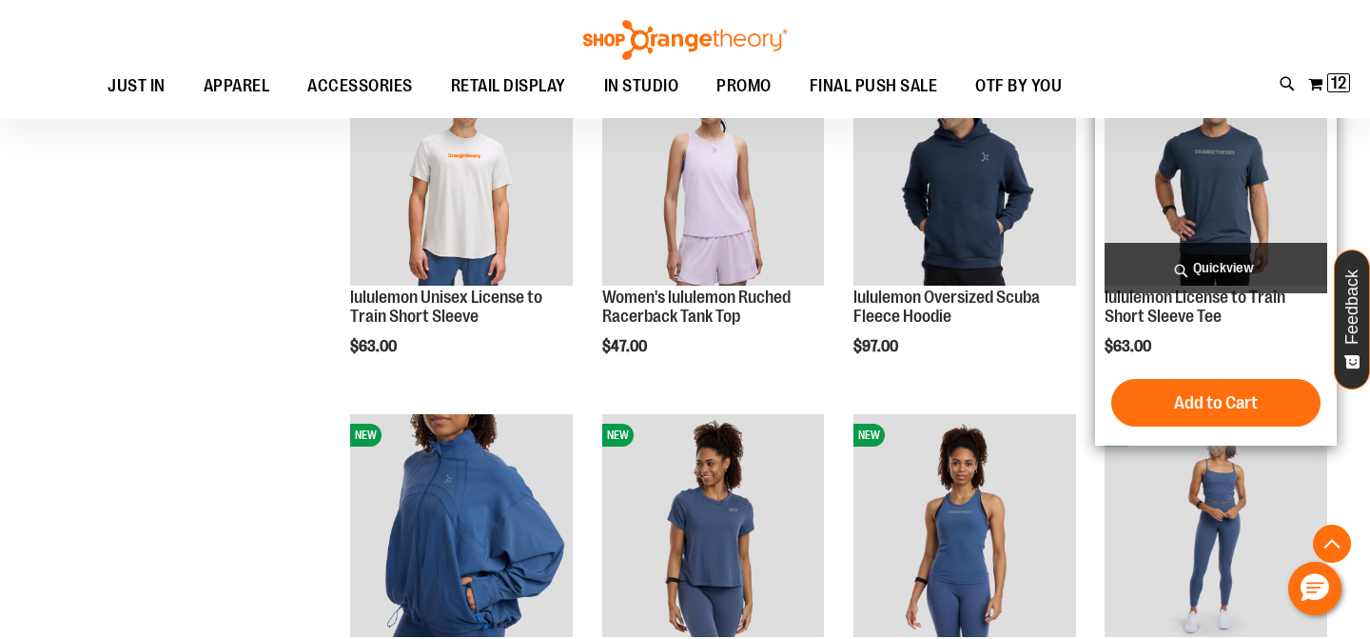
scroll to position [515, 0]
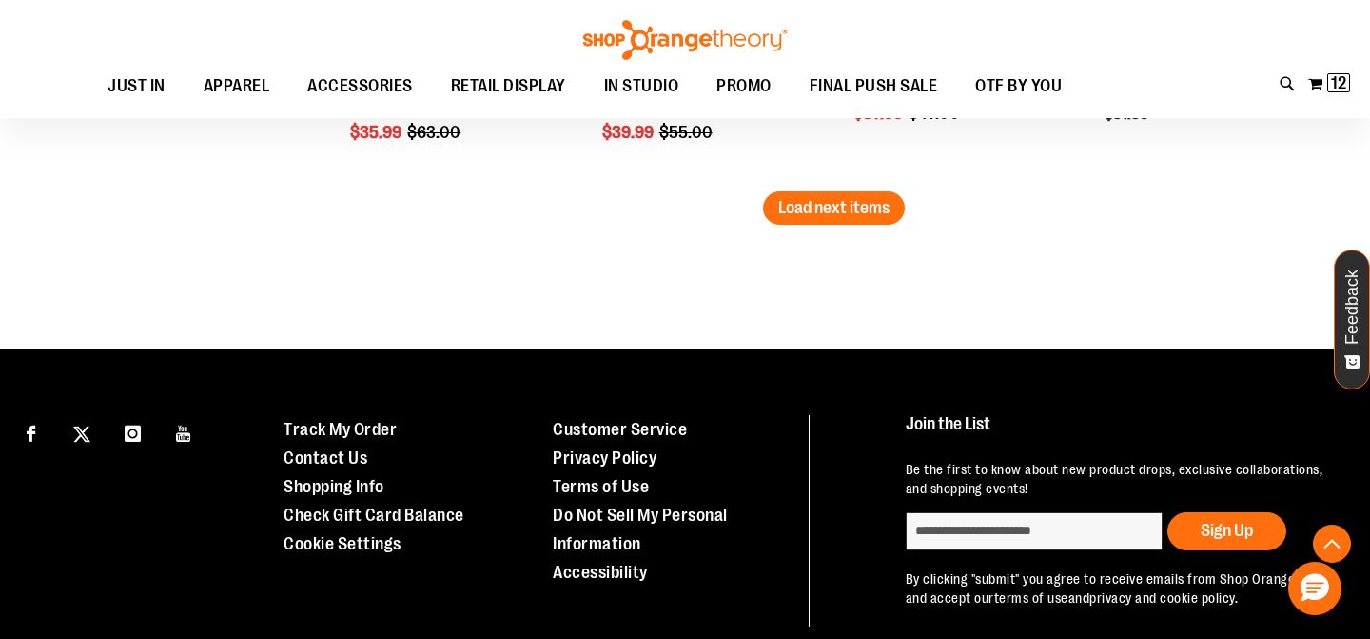
scroll to position [3391, 0]
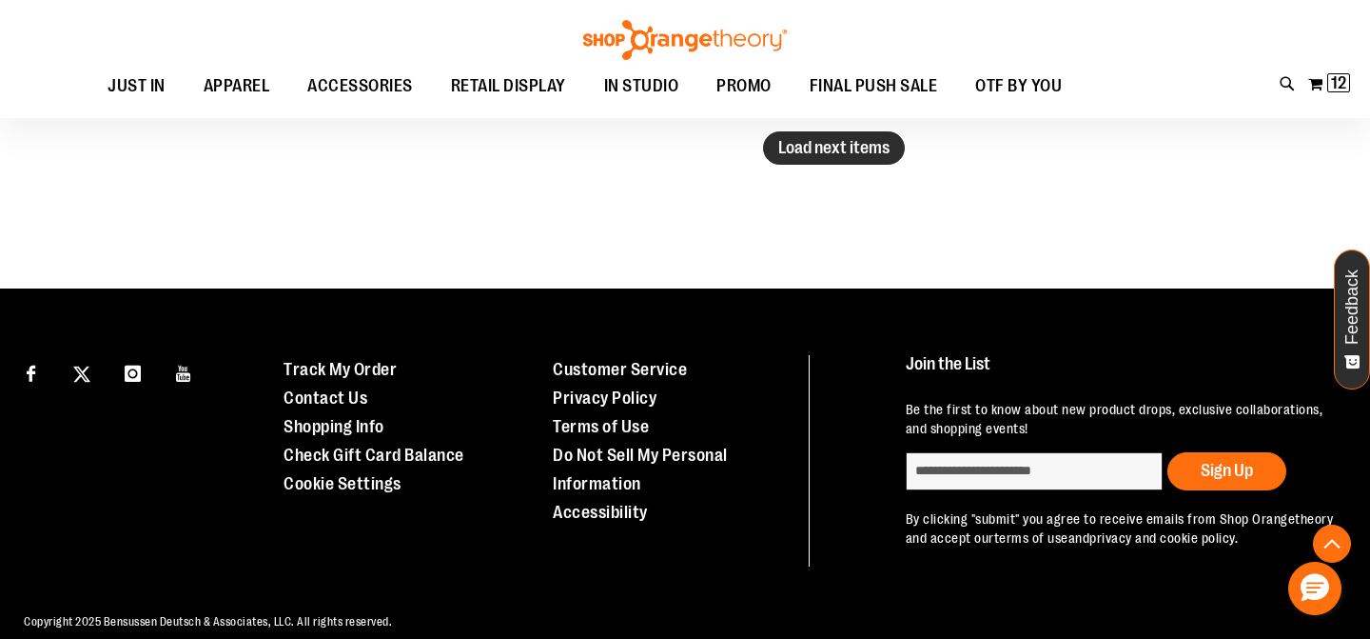
click at [818, 146] on span "Load next items" at bounding box center [833, 147] width 111 height 19
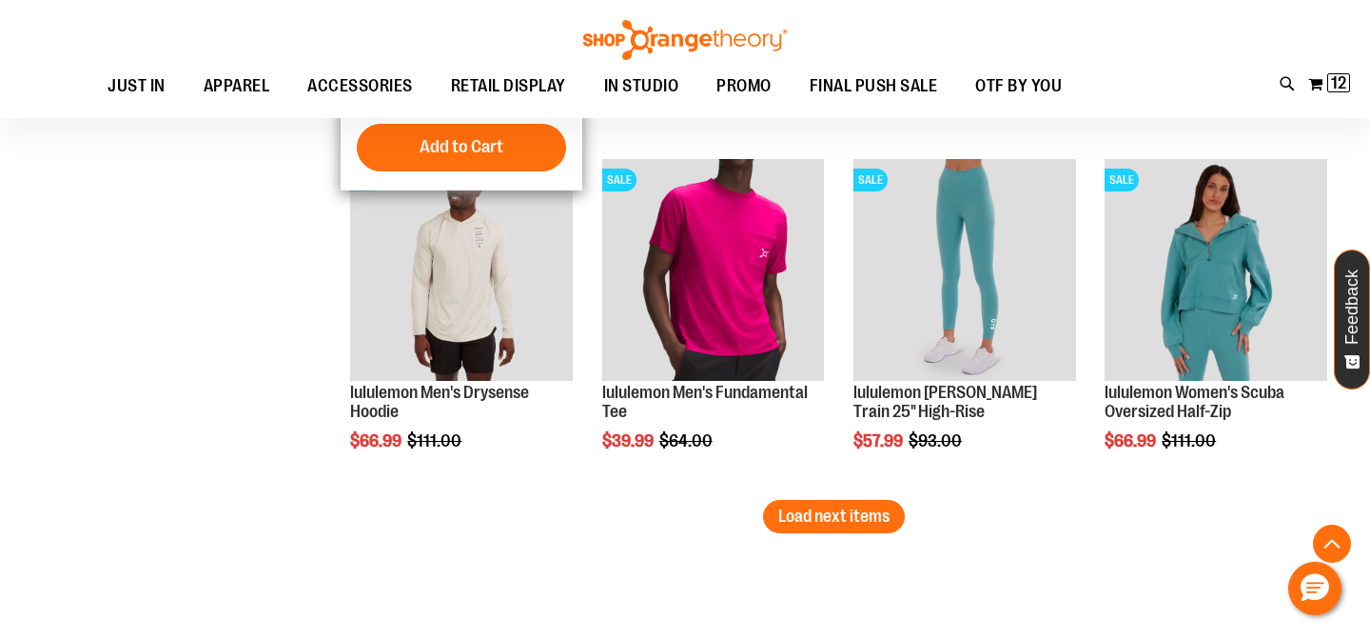
scroll to position [4083, 0]
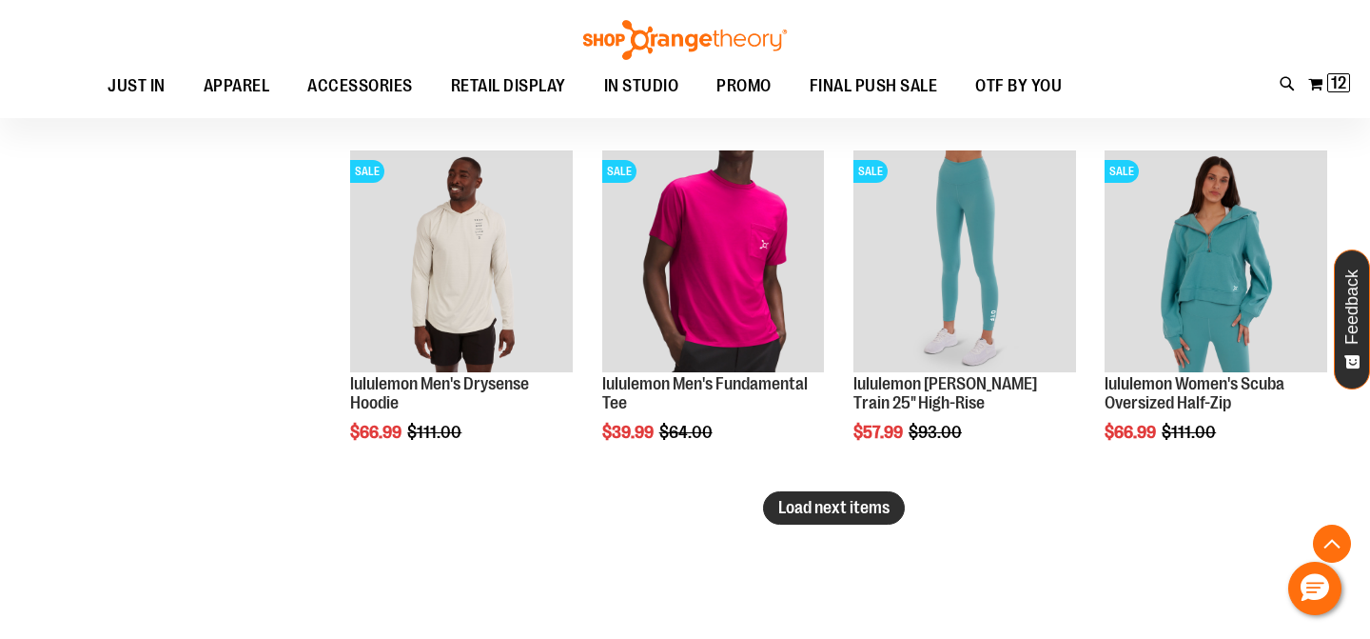
click at [879, 511] on span "Load next items" at bounding box center [833, 507] width 111 height 19
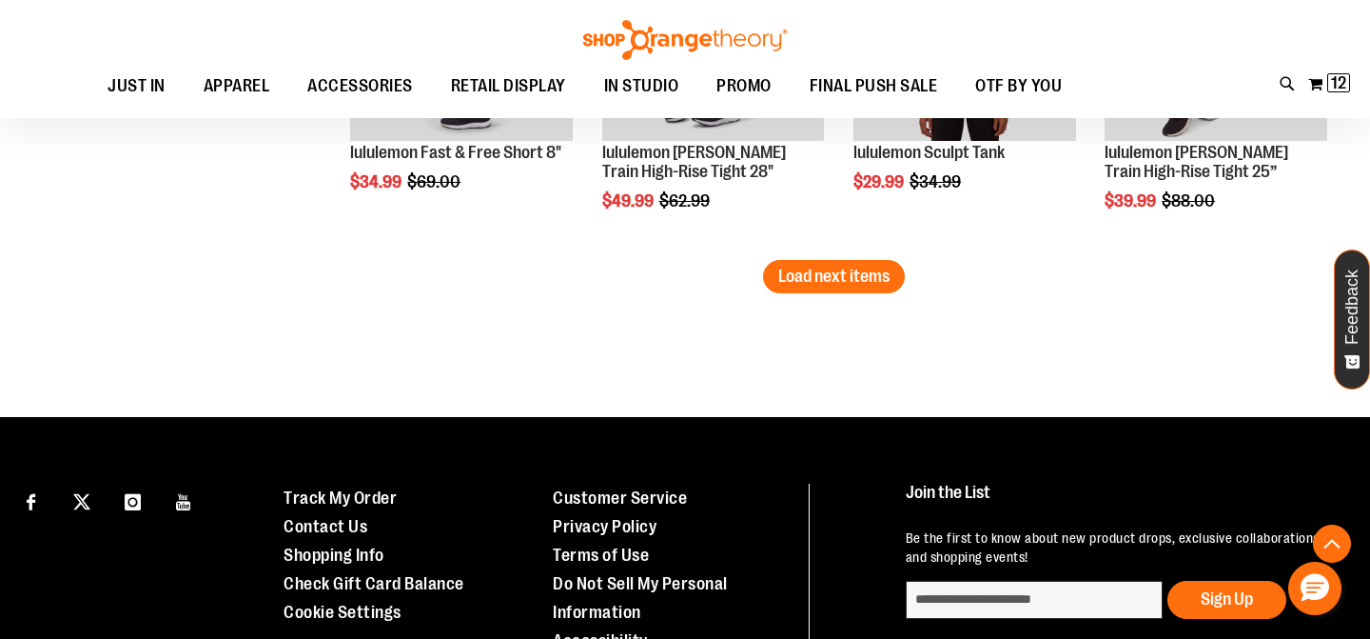
scroll to position [5267, 0]
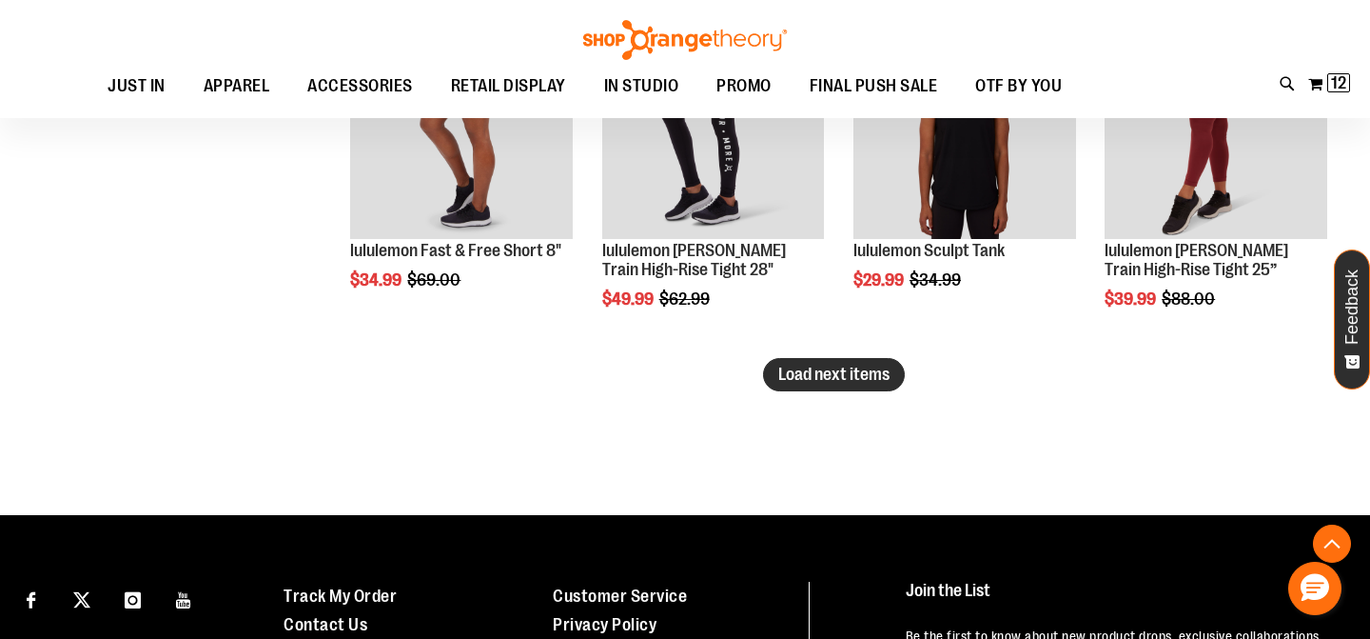
click at [829, 372] on span "Load next items" at bounding box center [833, 373] width 111 height 19
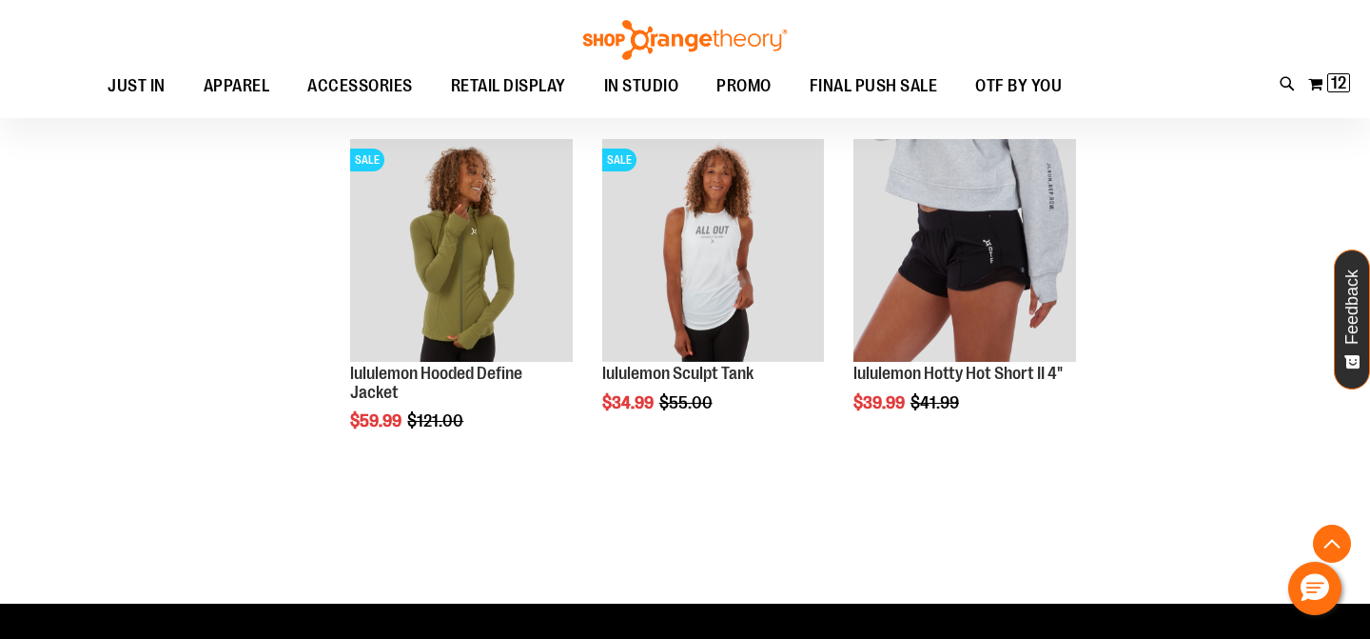
scroll to position [5850, 0]
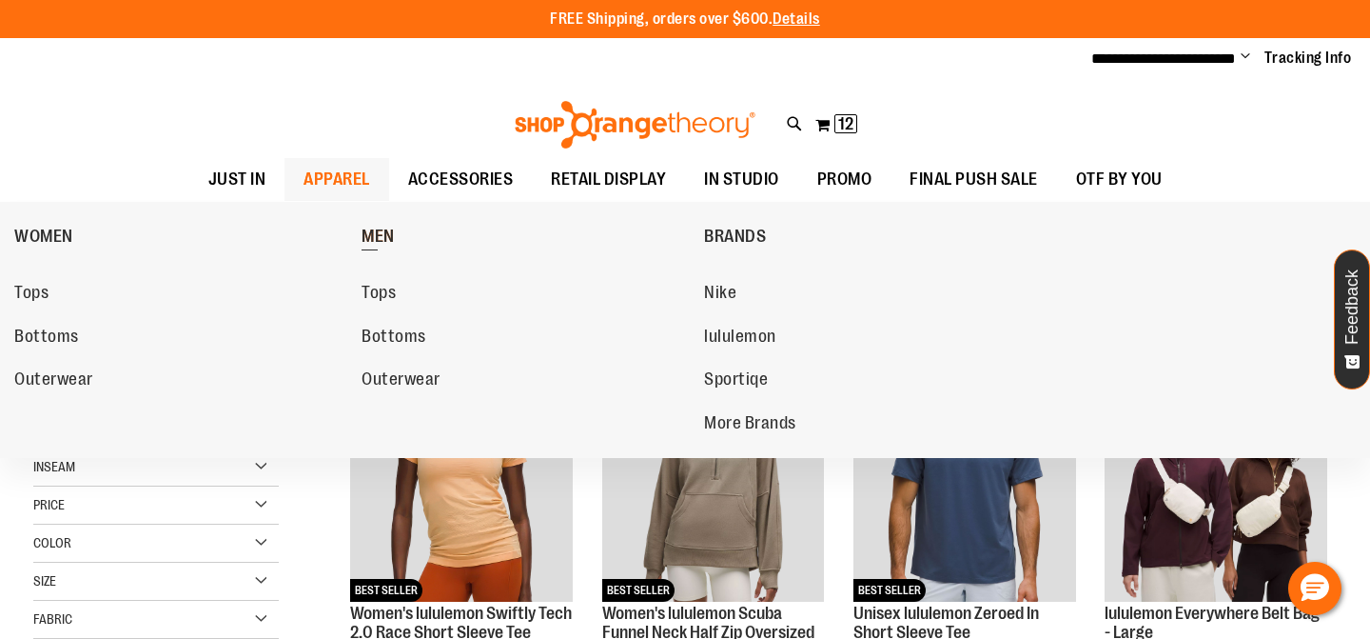
click at [381, 234] on span "MEN" at bounding box center [378, 238] width 33 height 24
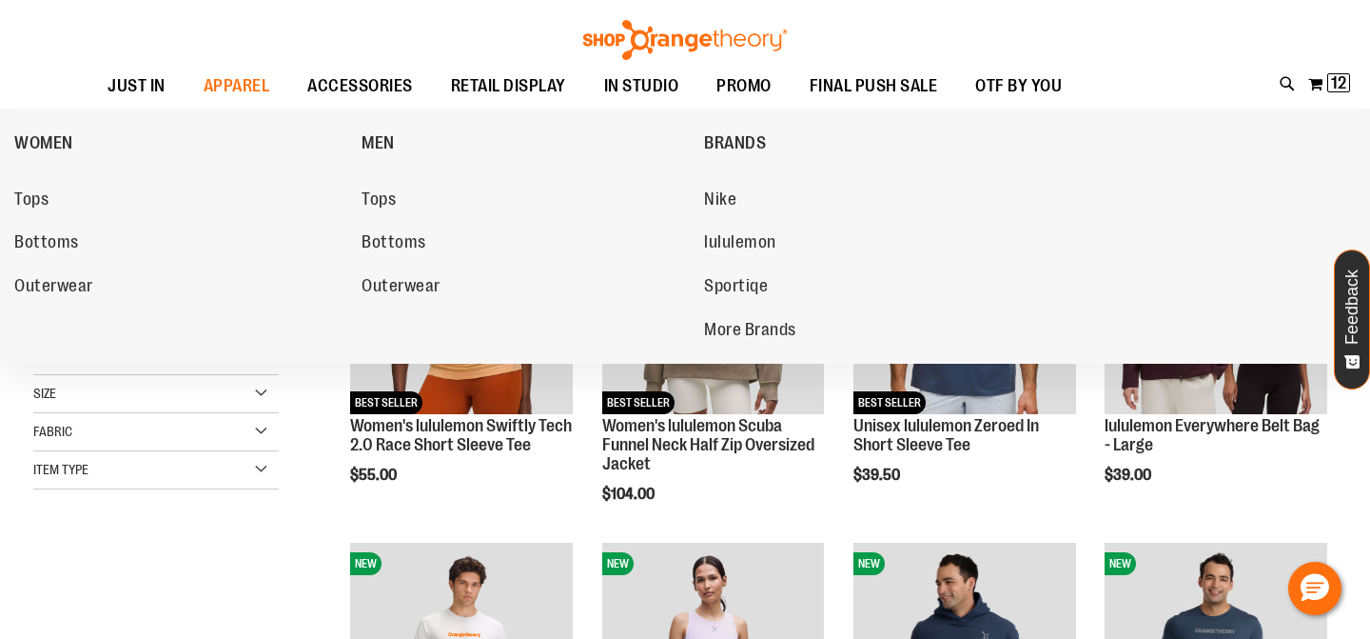
scroll to position [203, 0]
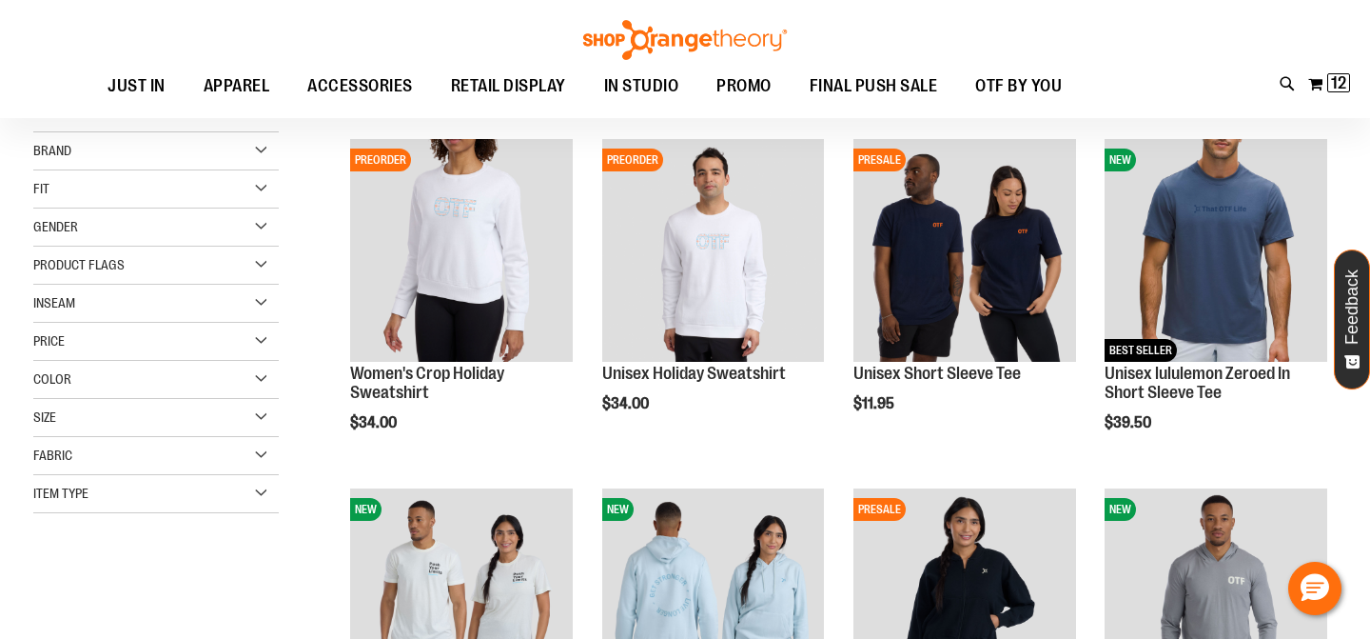
scroll to position [270, 0]
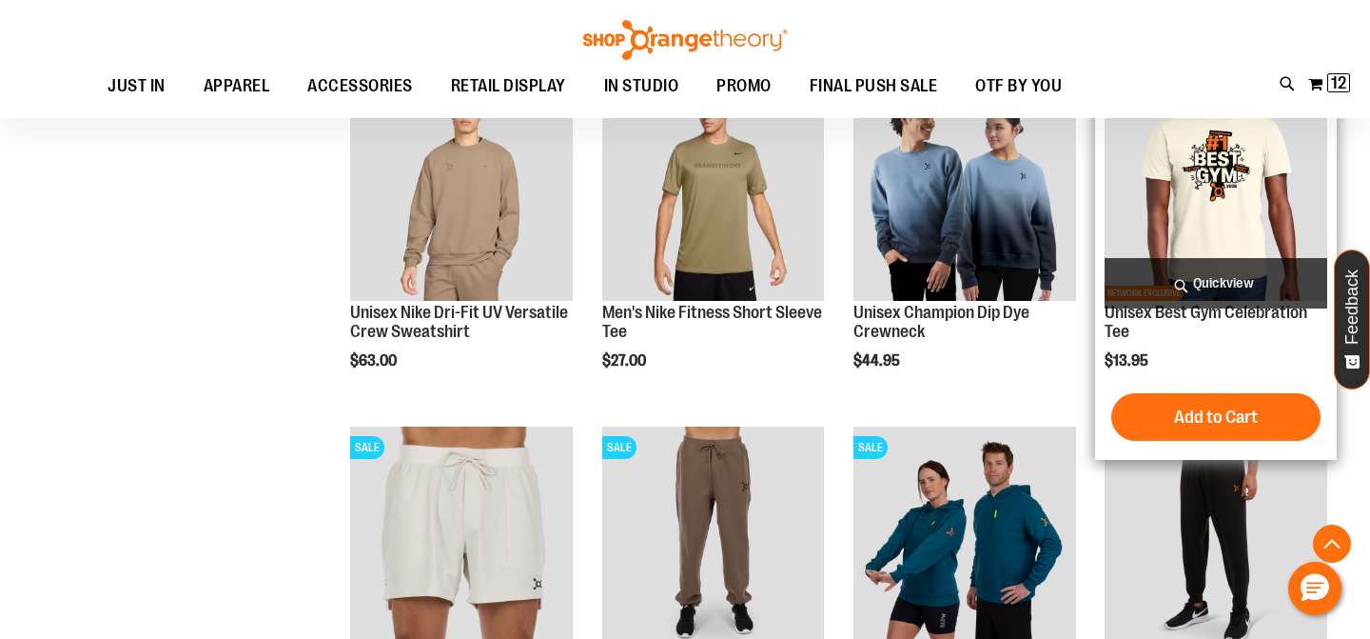
scroll to position [1349, 0]
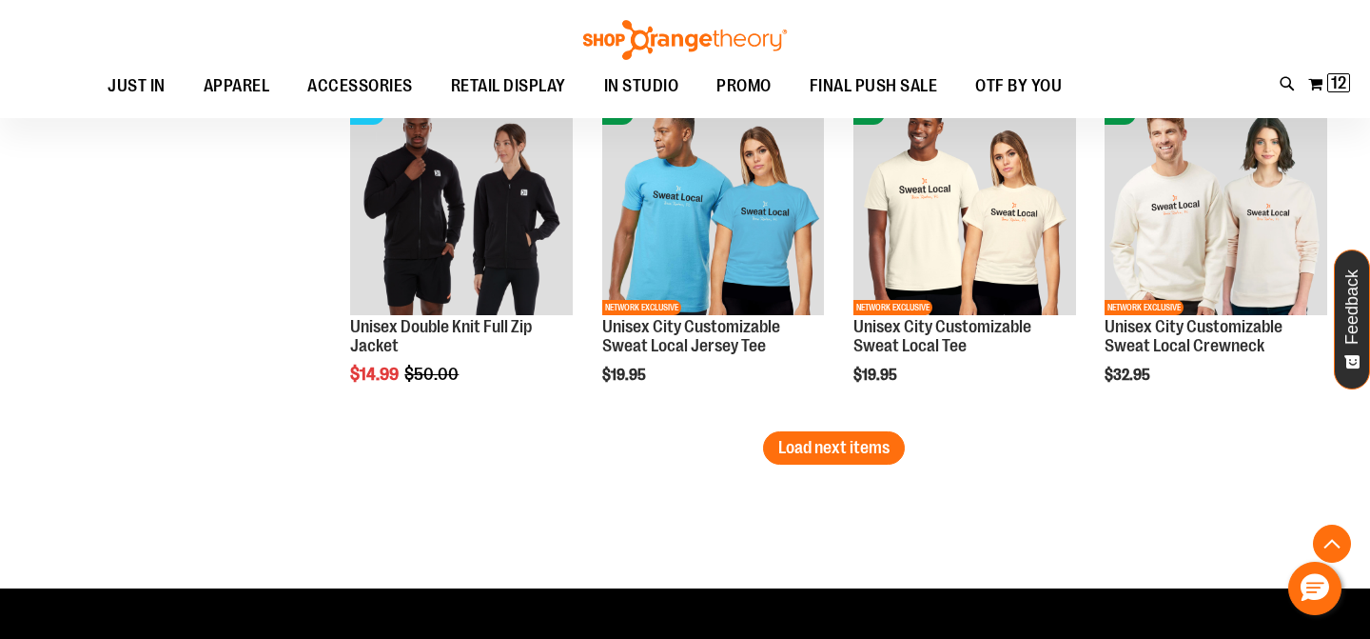
scroll to position [3106, 0]
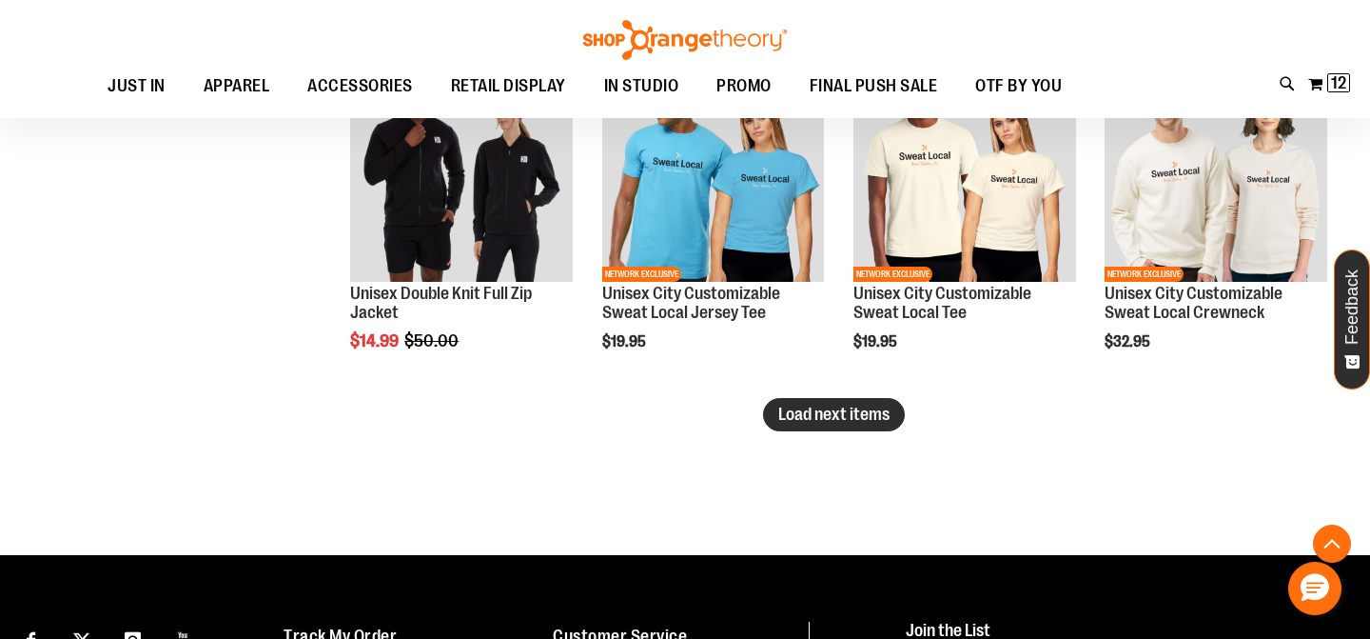
click at [825, 420] on span "Load next items" at bounding box center [833, 413] width 111 height 19
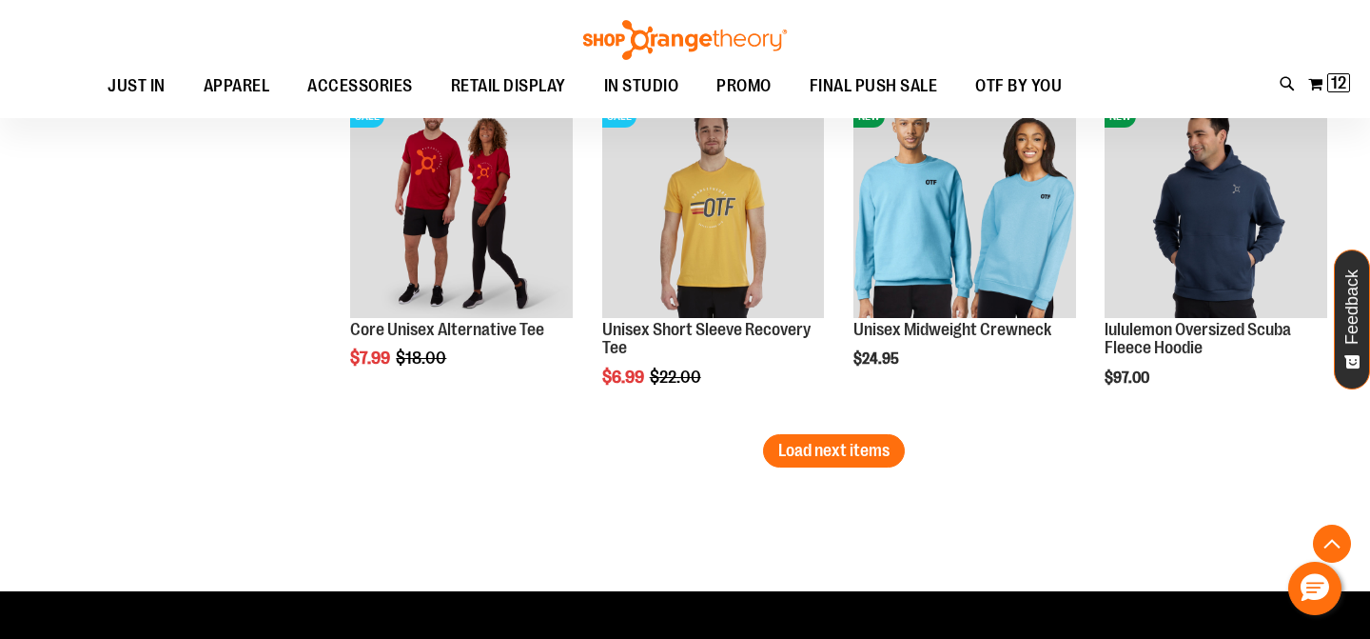
scroll to position [4122, 0]
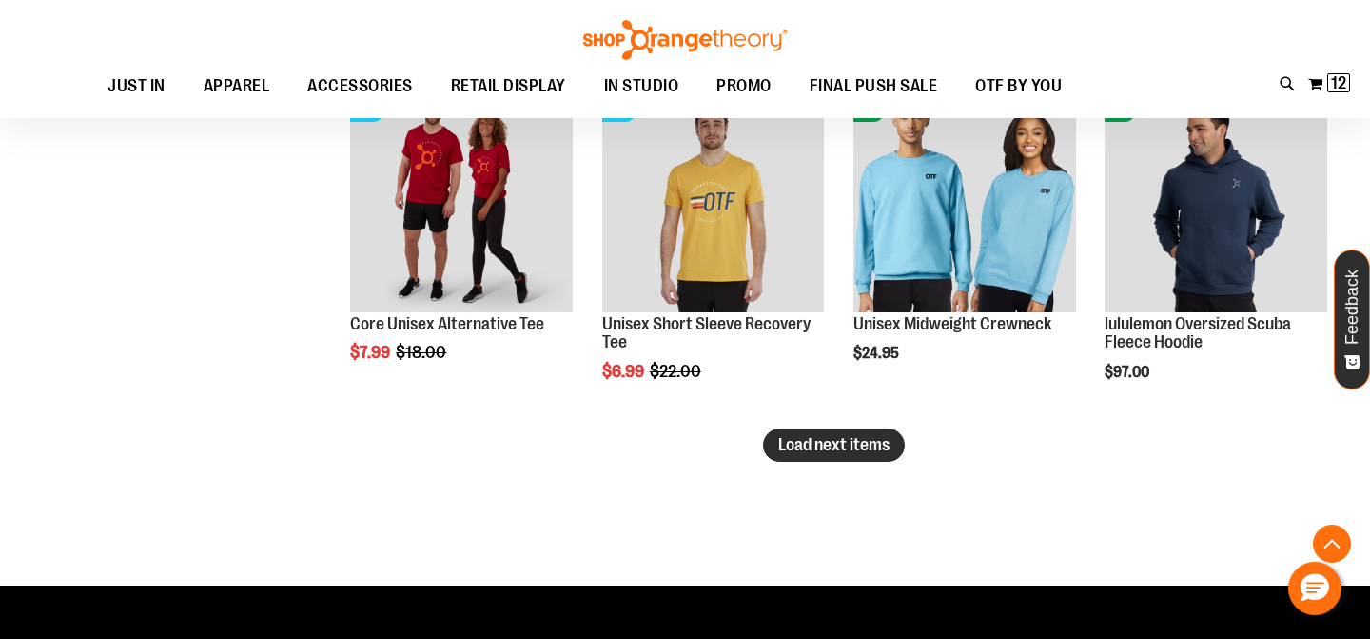
click at [822, 445] on span "Load next items" at bounding box center [833, 444] width 111 height 19
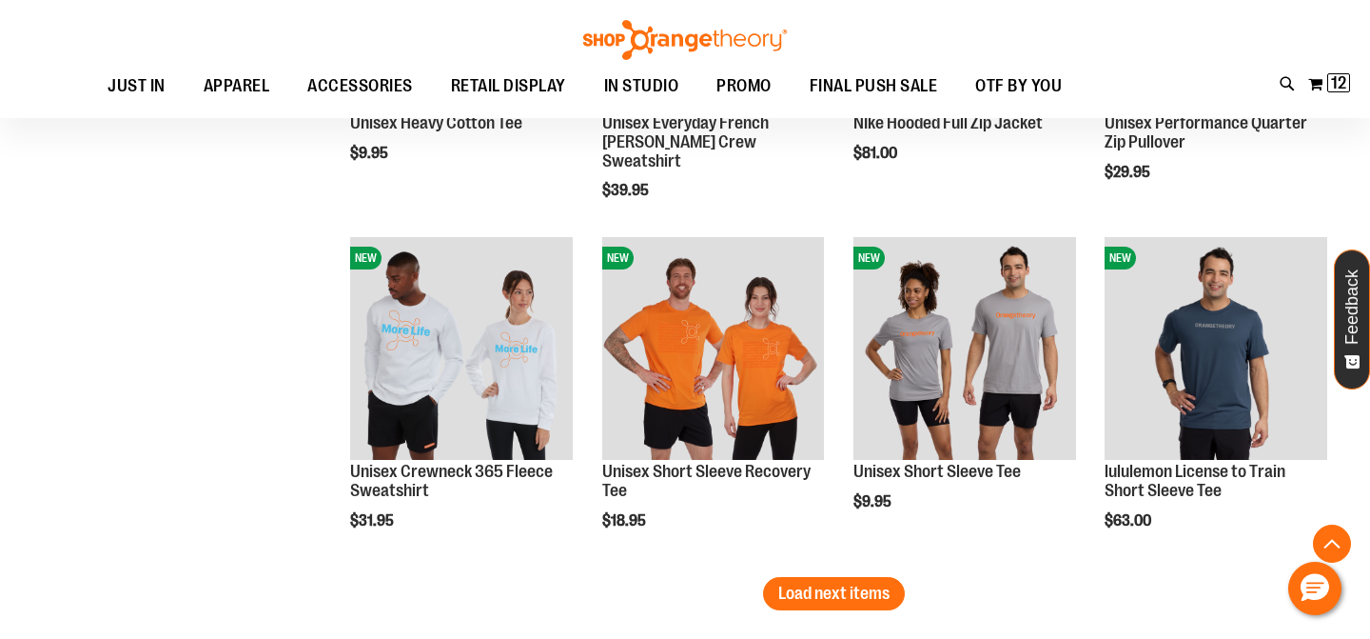
scroll to position [5026, 0]
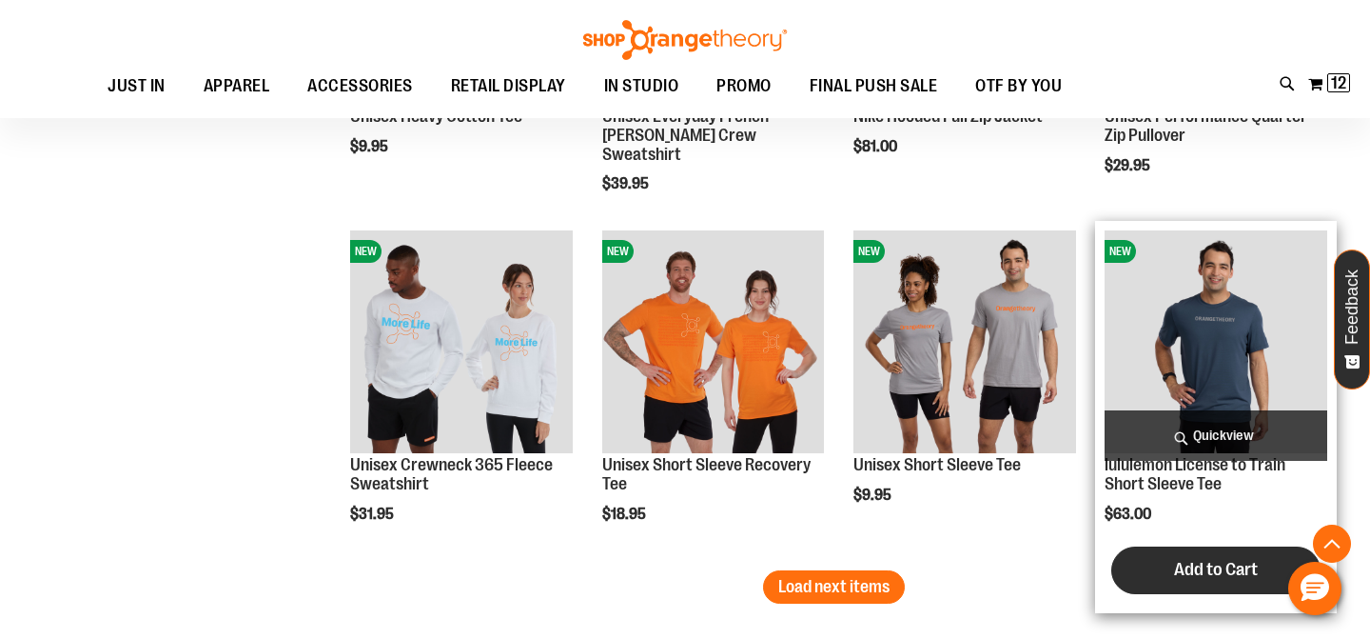
click at [1204, 579] on span "Add to Cart" at bounding box center [1216, 569] width 84 height 21
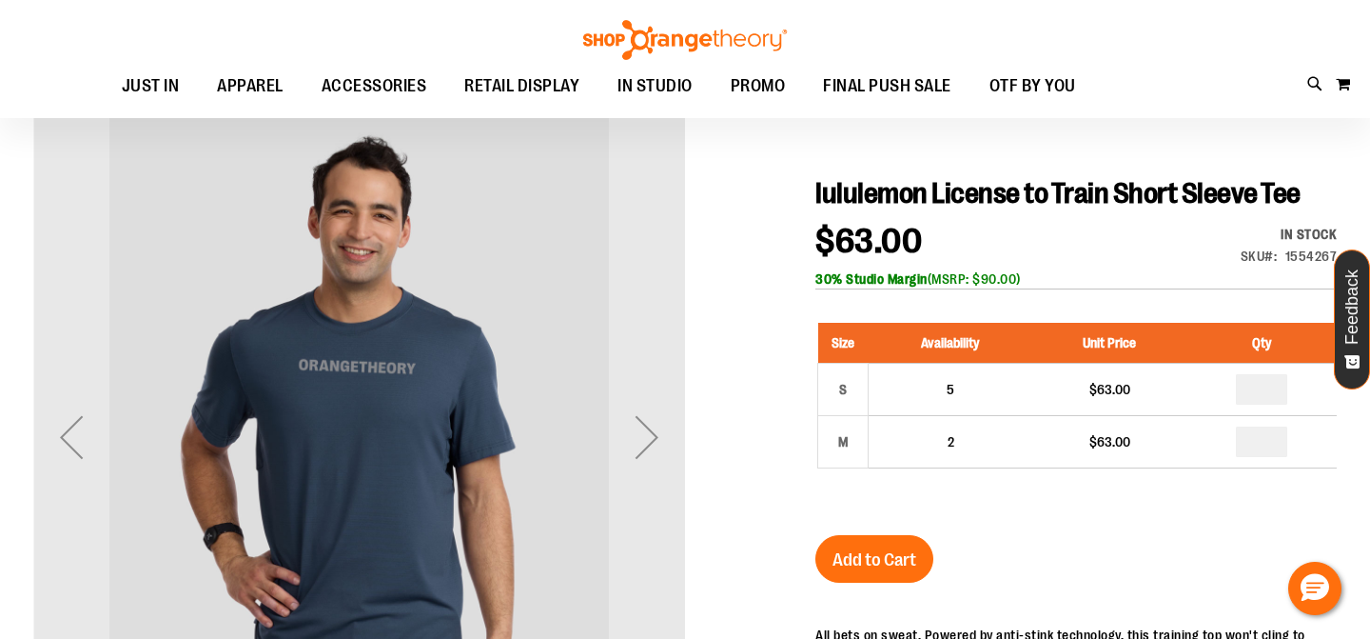
scroll to position [158, 0]
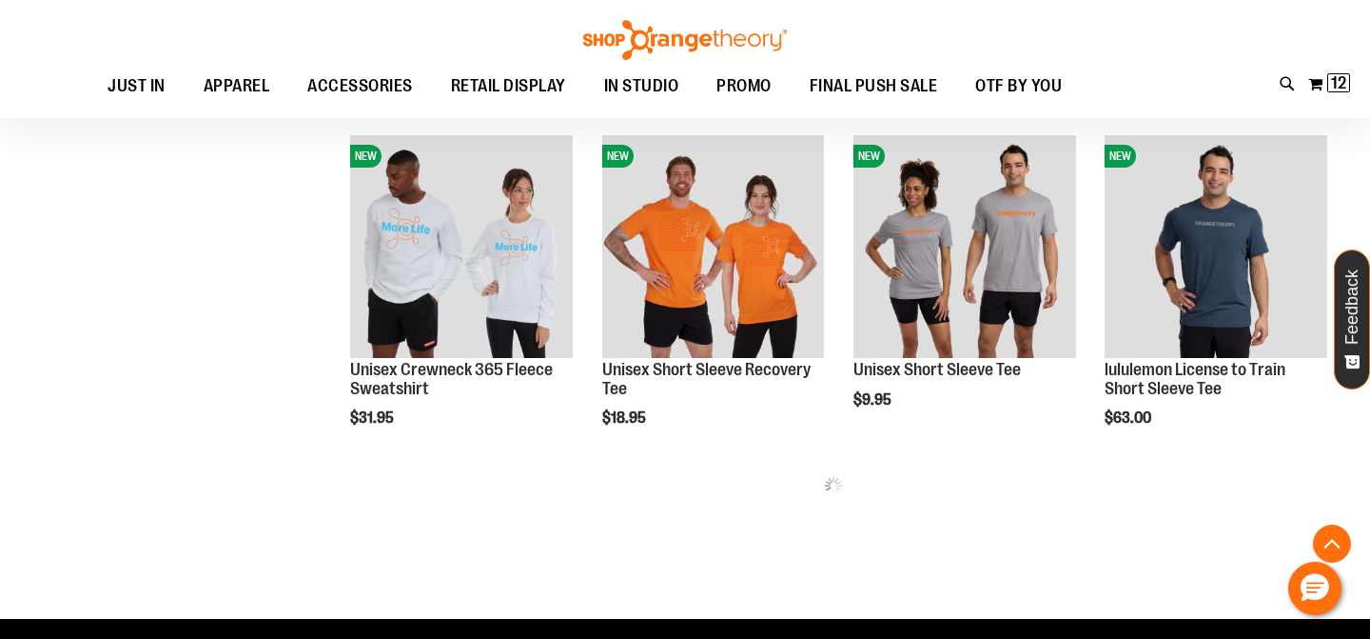
scroll to position [996, 0]
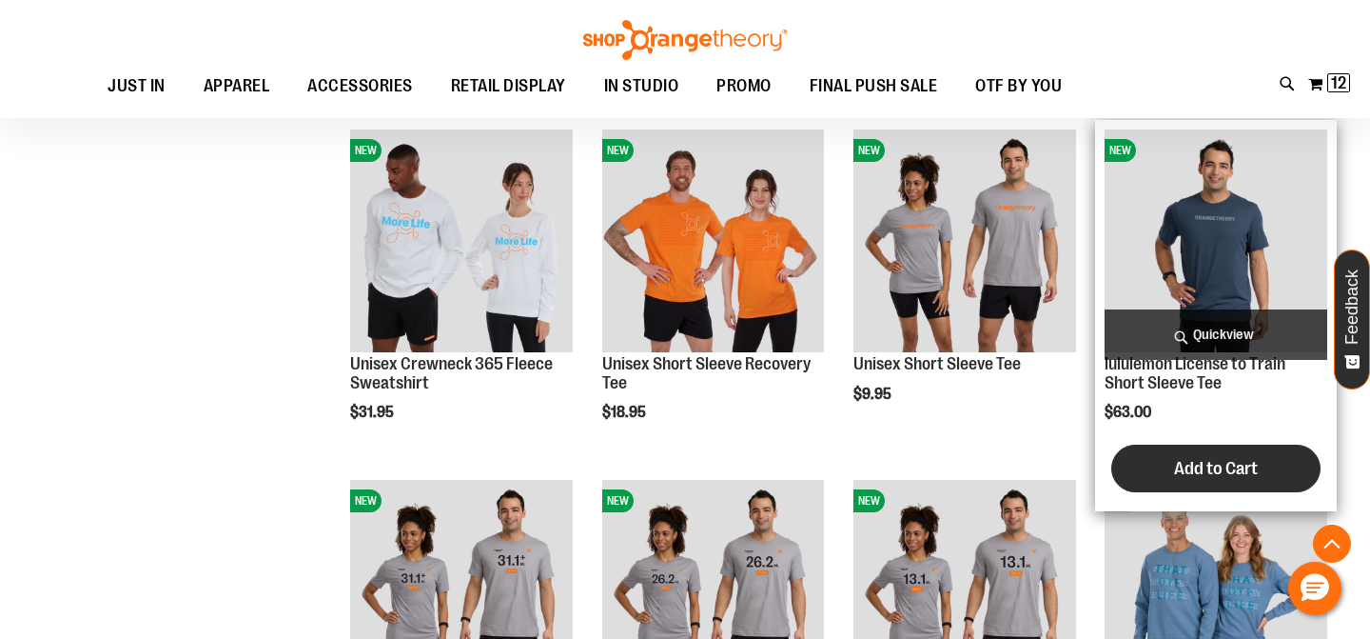
click at [1233, 464] on span "Add to Cart" at bounding box center [1216, 468] width 84 height 21
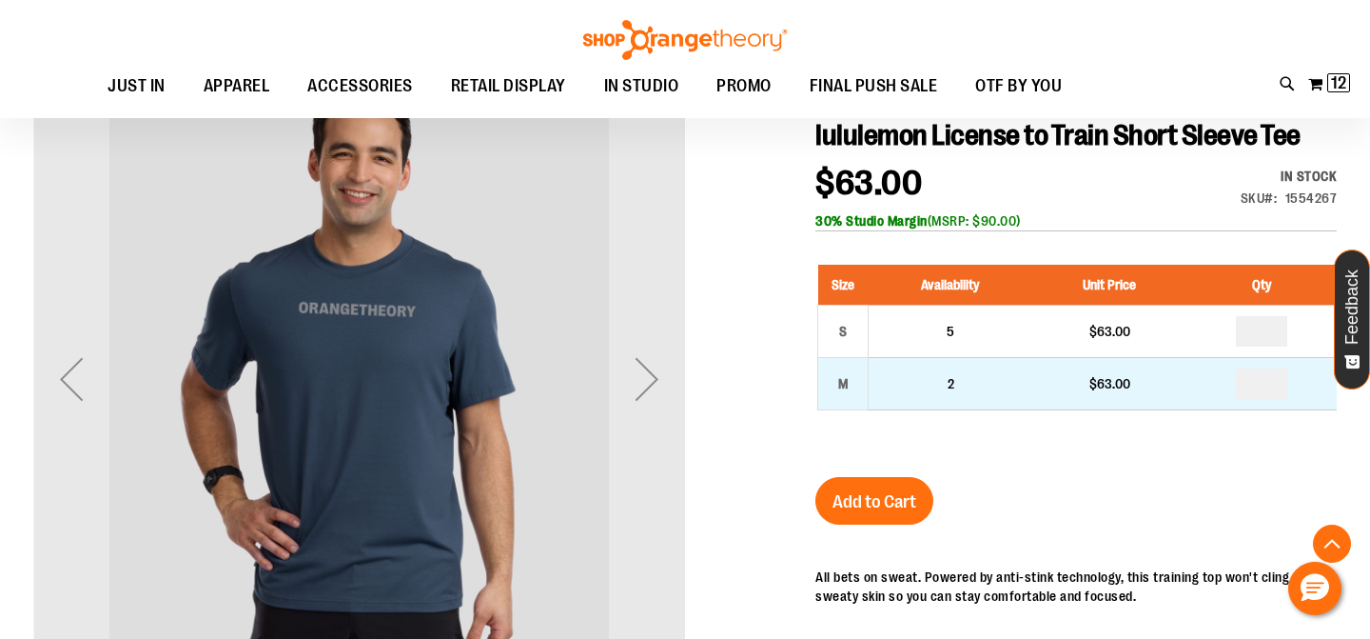
scroll to position [312, 0]
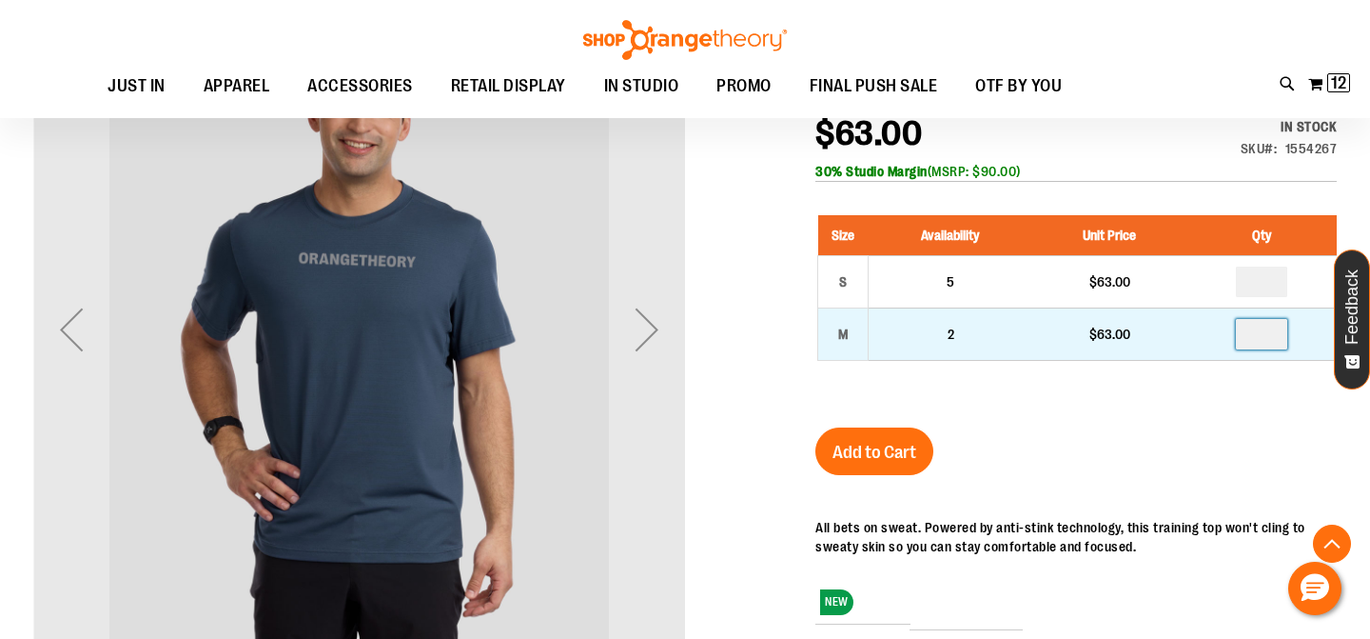
click at [1269, 334] on input "number" at bounding box center [1261, 334] width 51 height 30
type input "*"
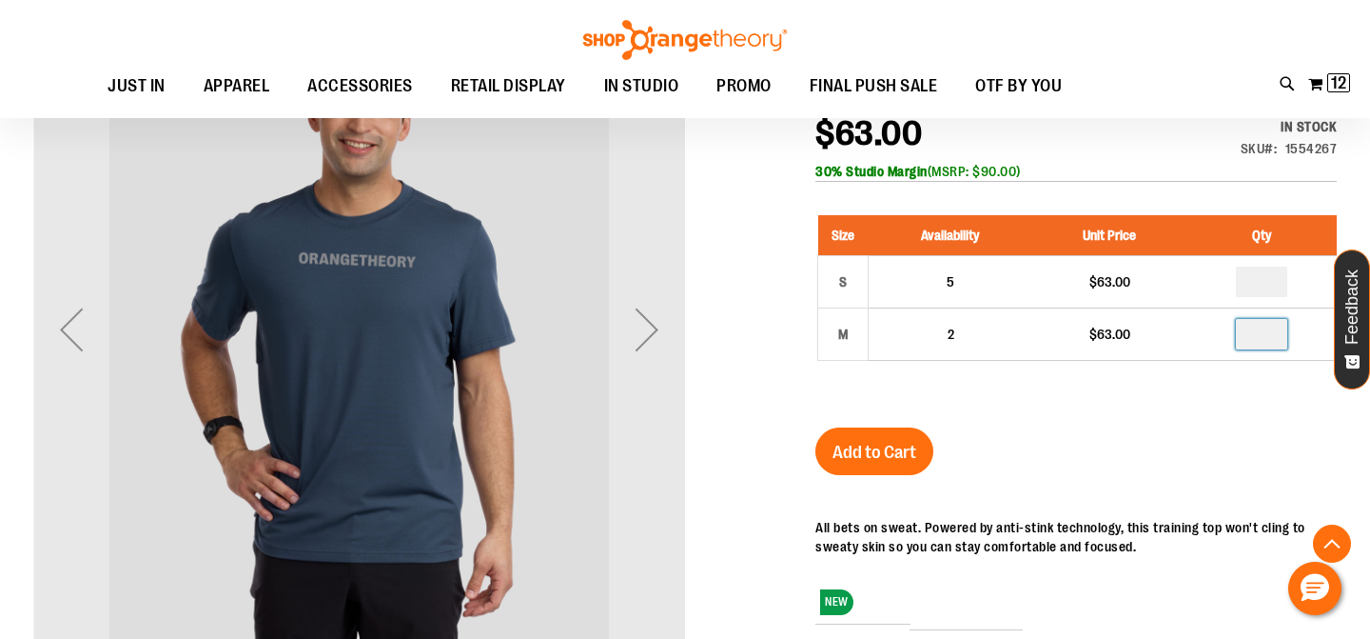
click at [1230, 454] on div "lululemon License to Train Short Sleeve Tee $63.00 In stock Only %1 left SKU 15…" at bounding box center [1077, 498] width 522 height 858
click at [854, 441] on button "Add to Cart" at bounding box center [875, 451] width 118 height 48
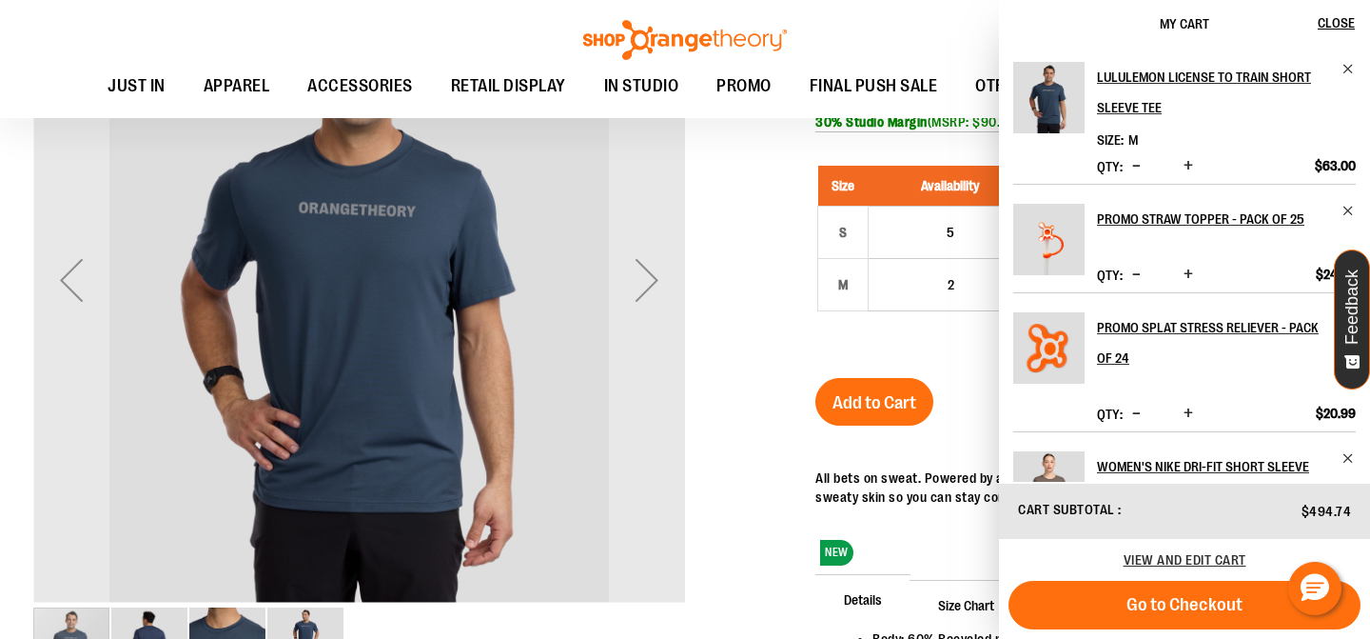
scroll to position [263, 0]
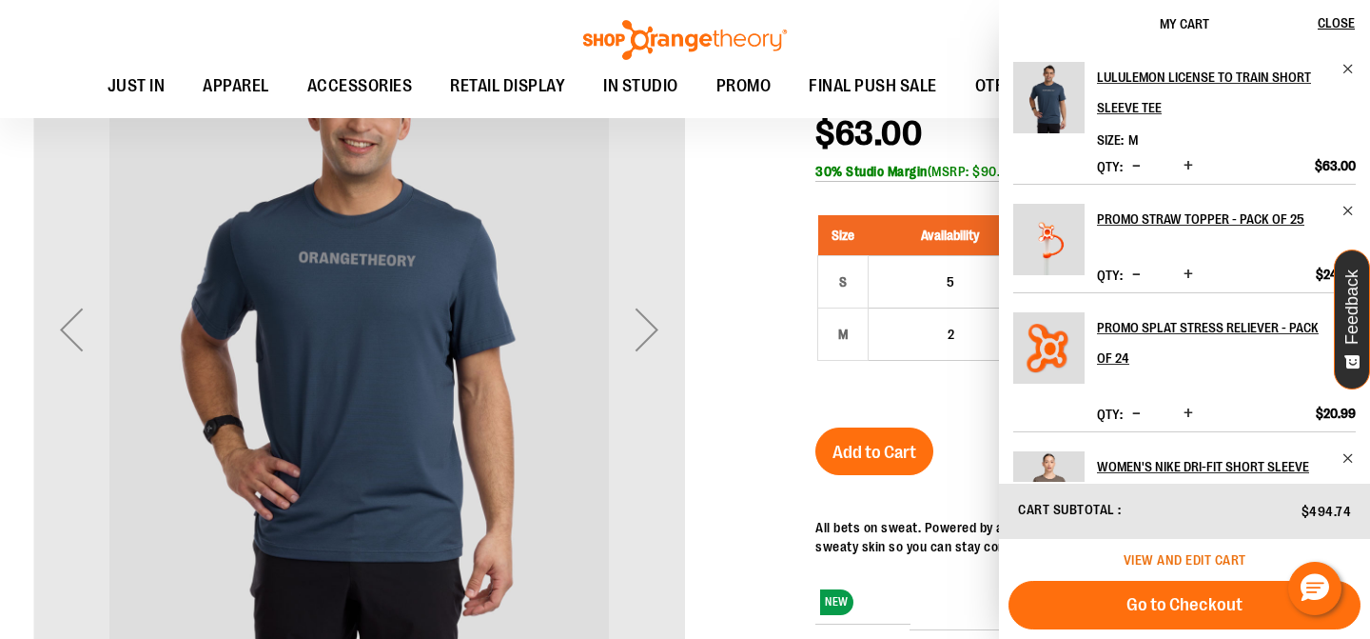
click at [1160, 559] on span "View and edit cart" at bounding box center [1185, 559] width 123 height 15
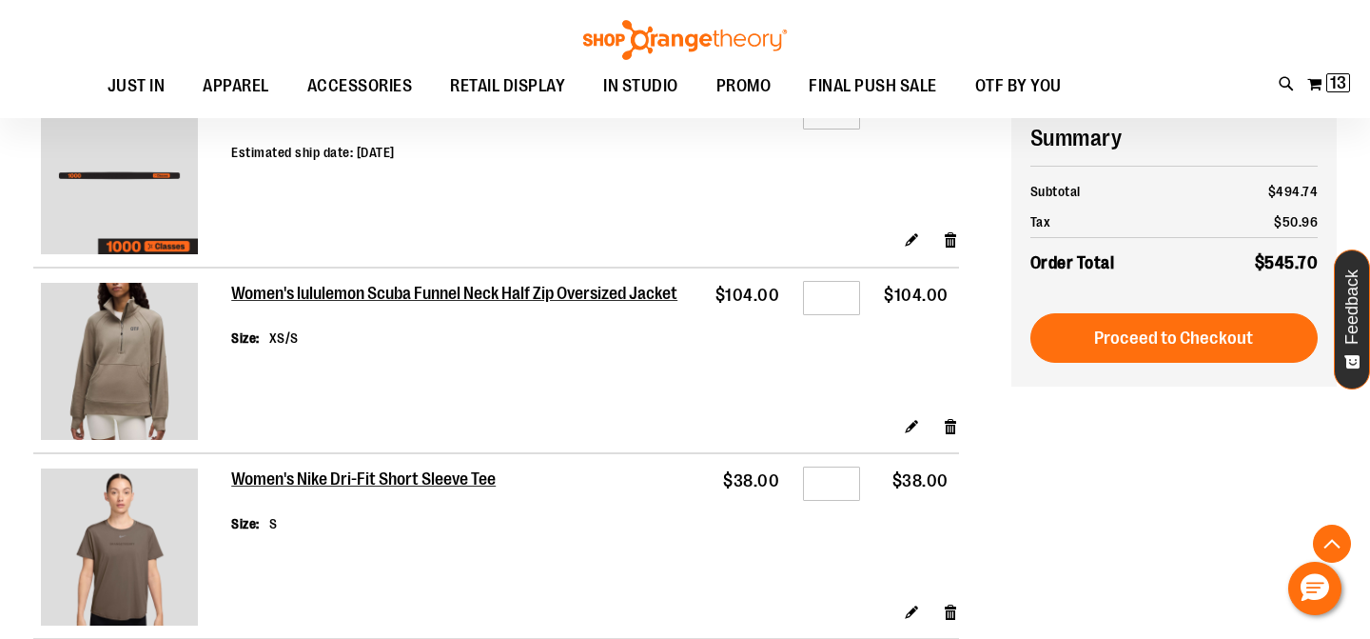
scroll to position [605, 0]
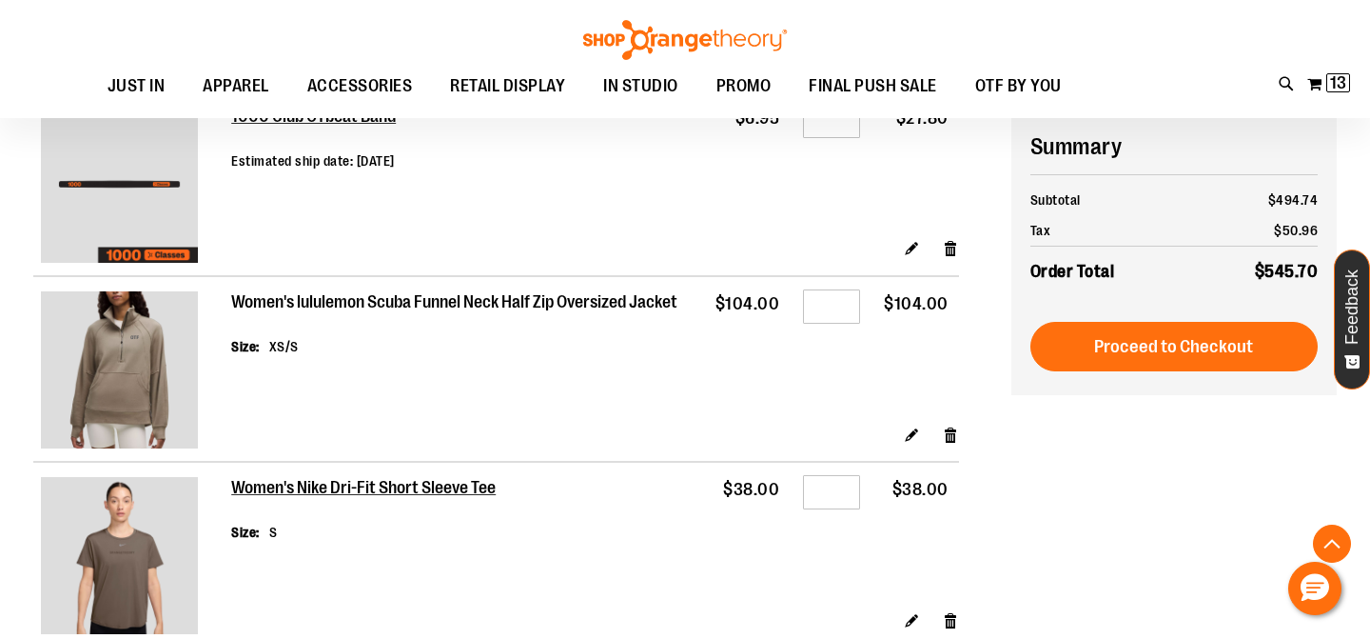
click at [495, 302] on h2 "Women's lululemon Scuba Funnel Neck Half Zip Oversized Jacket" at bounding box center [456, 302] width 451 height 21
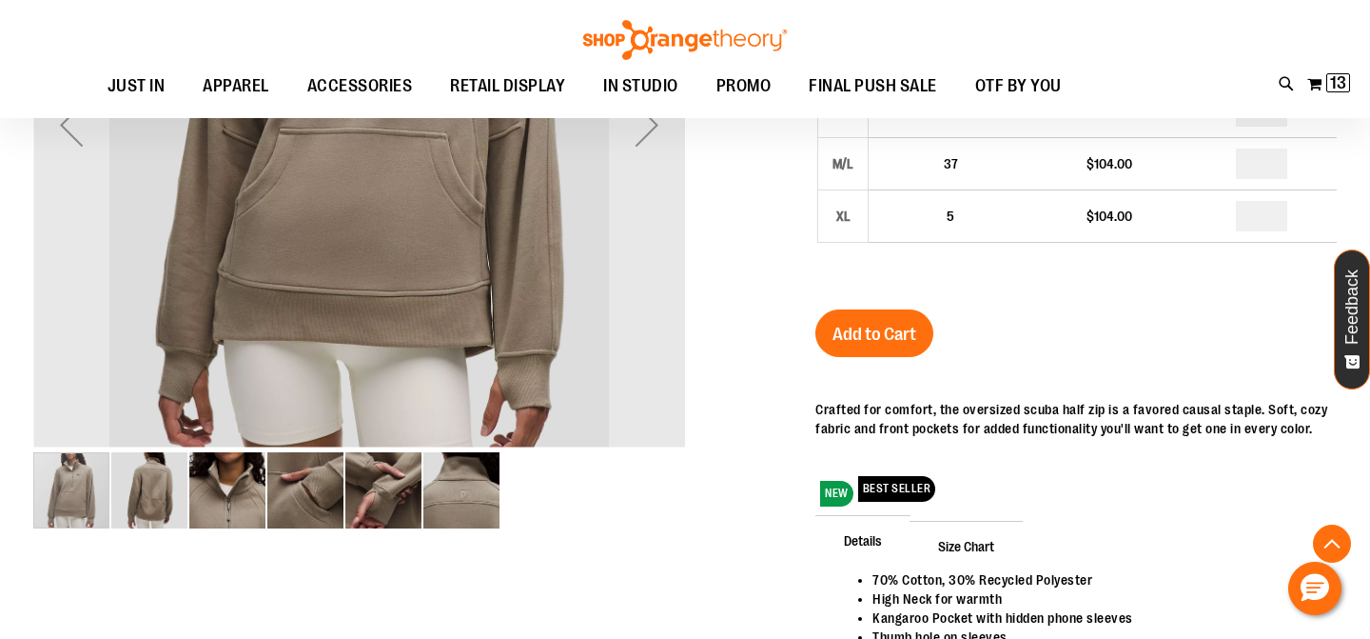
scroll to position [456, 0]
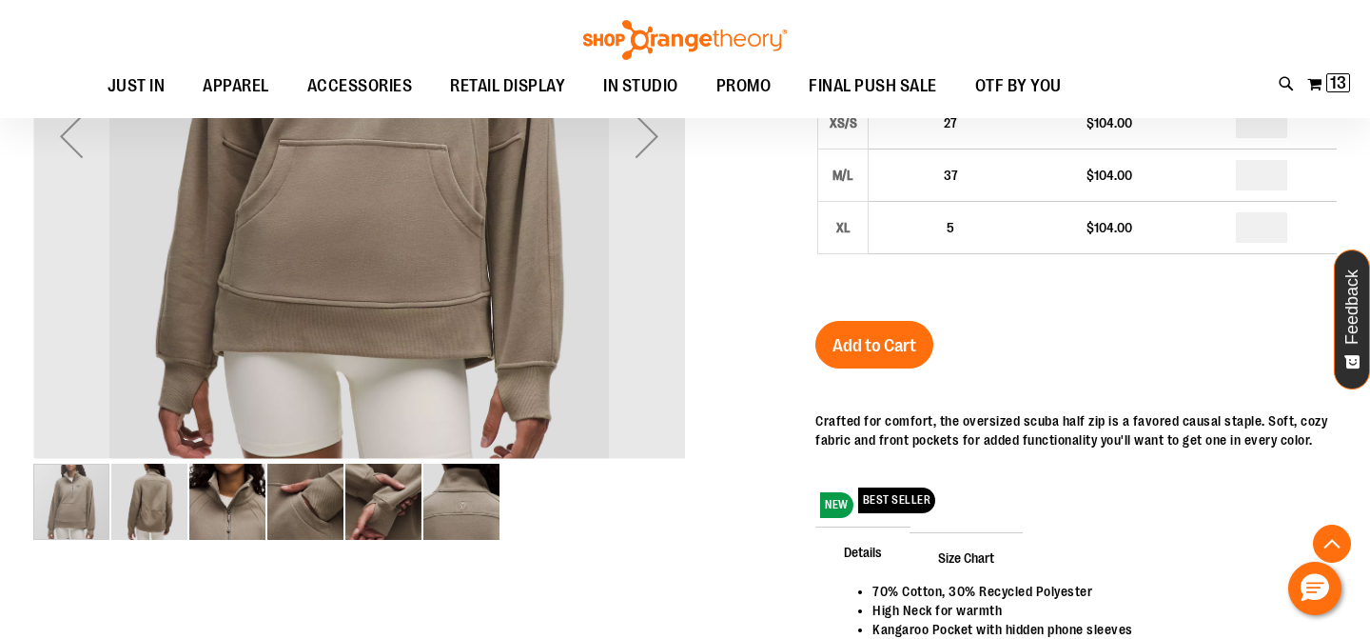
click at [128, 504] on img "image 2 of 6" at bounding box center [149, 501] width 76 height 76
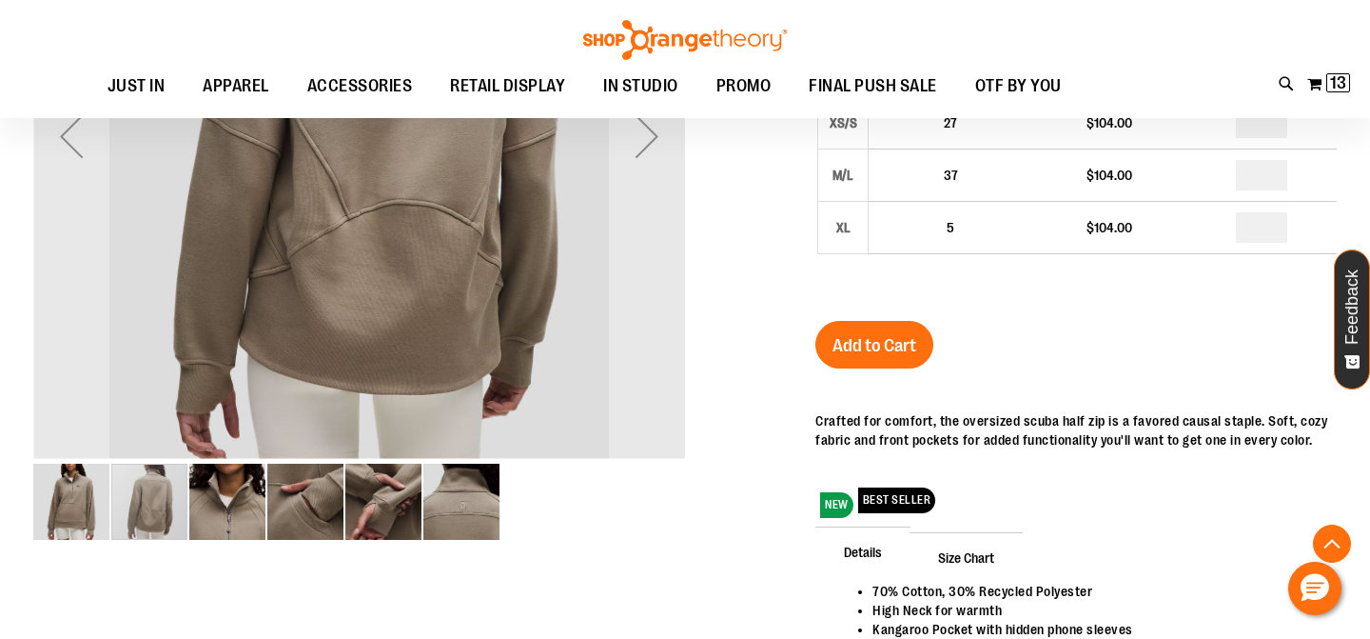
click at [214, 506] on img "image 3 of 6" at bounding box center [227, 501] width 76 height 76
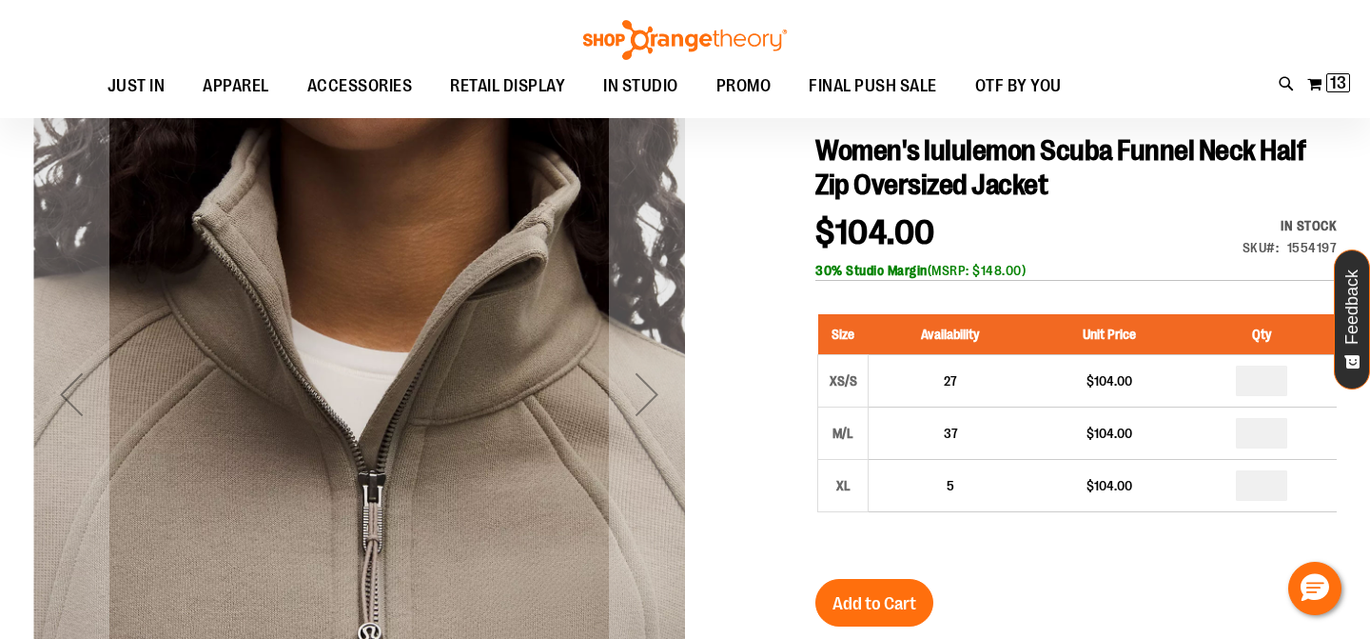
scroll to position [199, 0]
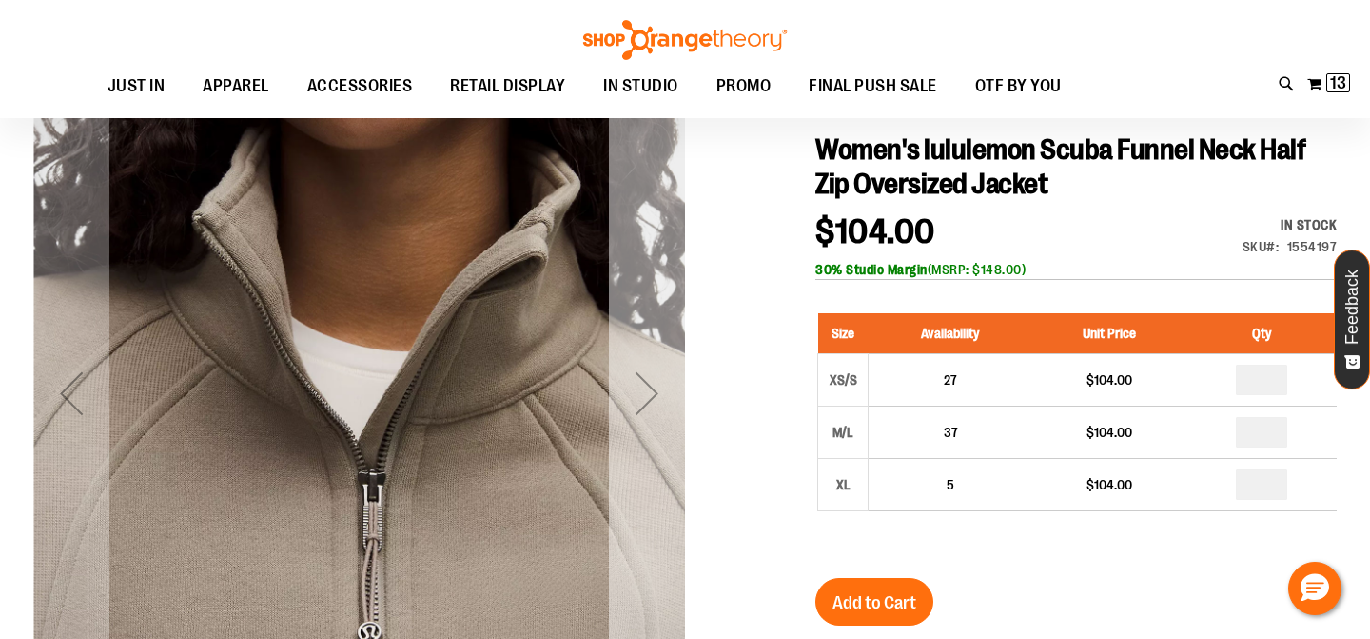
click at [626, 411] on div "Next" at bounding box center [647, 393] width 76 height 76
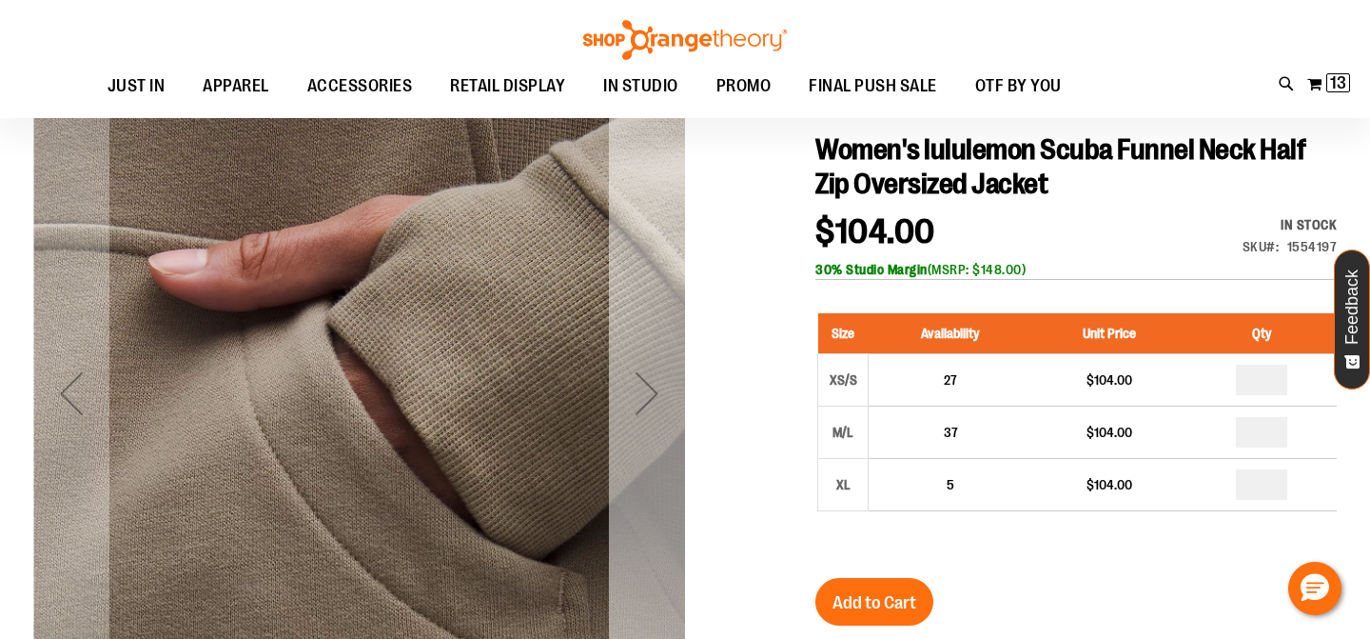
click at [627, 412] on div "Next" at bounding box center [647, 393] width 76 height 76
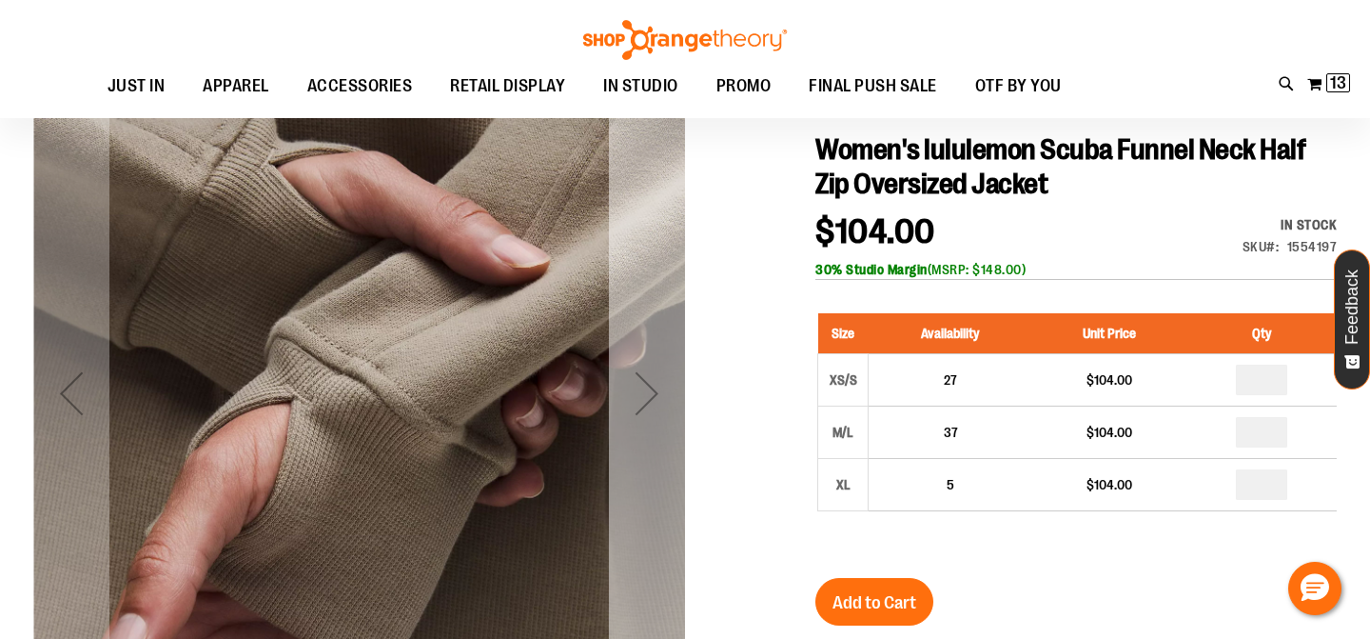
click at [627, 412] on div "Next" at bounding box center [647, 393] width 76 height 76
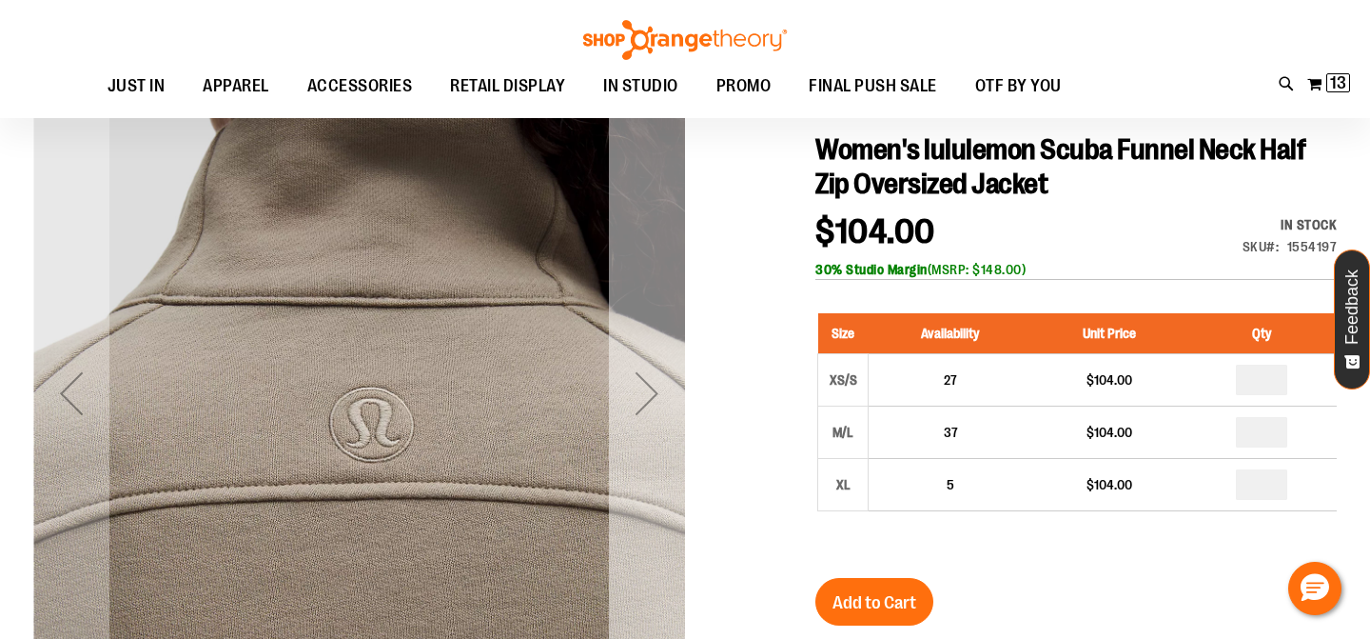
click at [627, 412] on div "Next" at bounding box center [647, 393] width 76 height 76
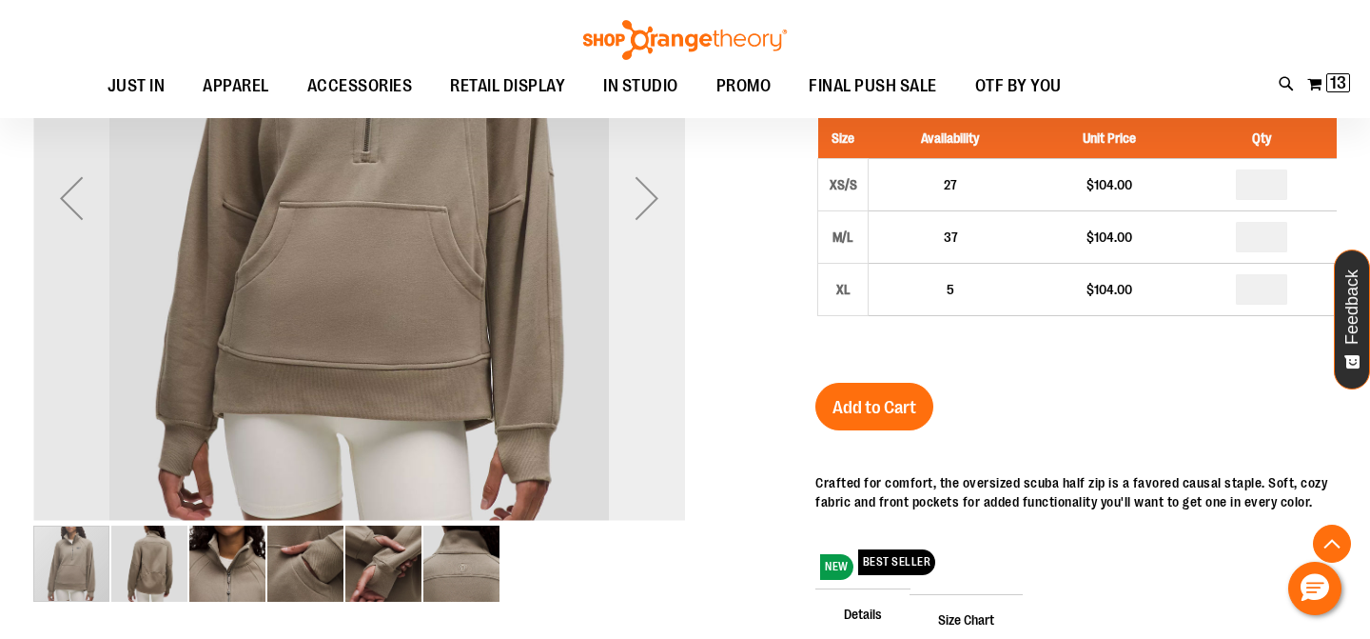
scroll to position [435, 0]
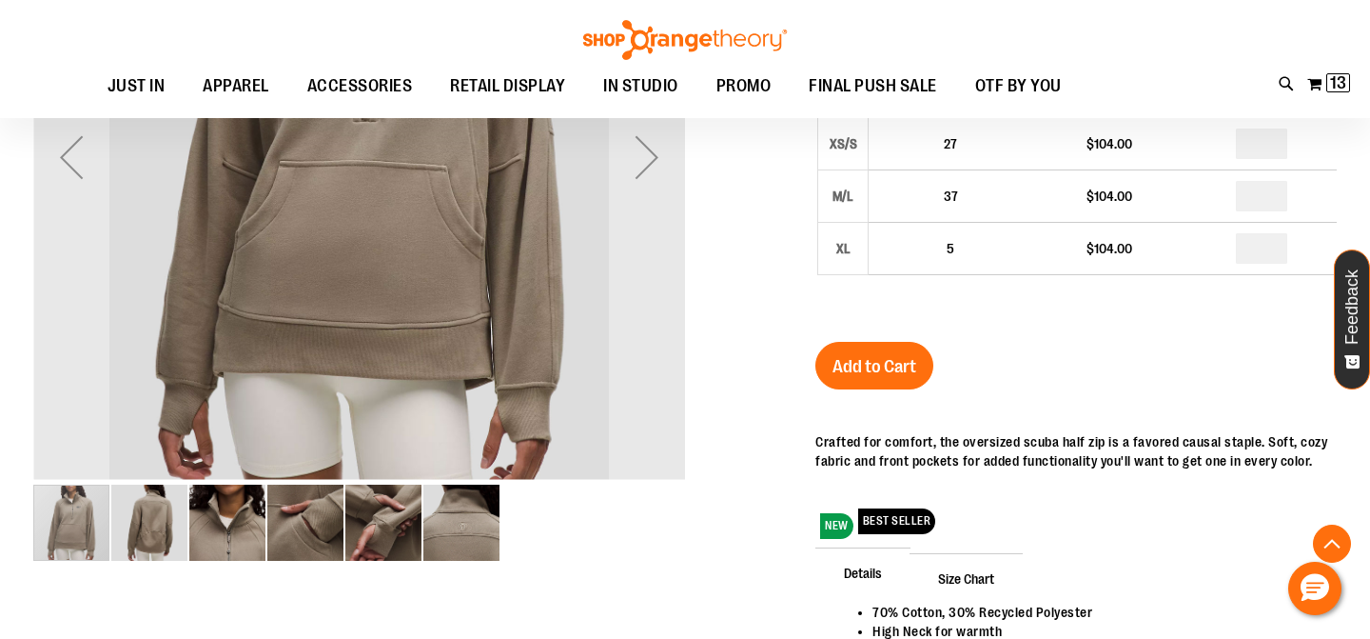
click at [433, 520] on img "image 6 of 6" at bounding box center [461, 522] width 76 height 76
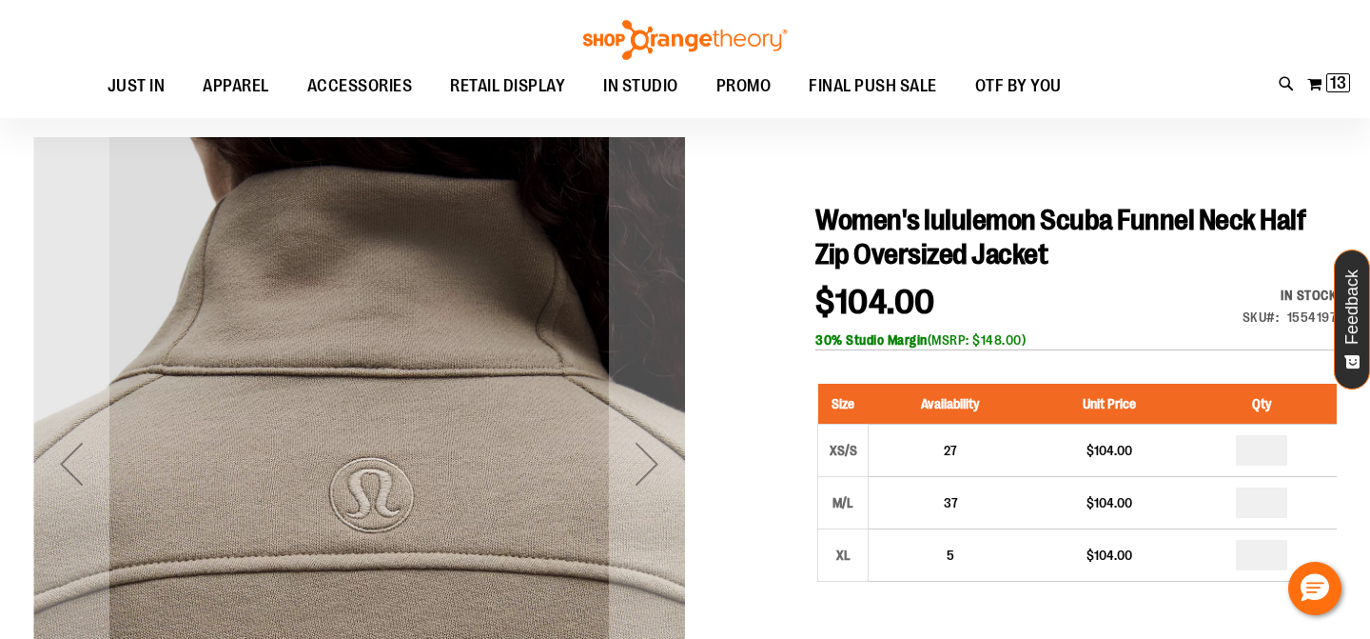
scroll to position [90, 0]
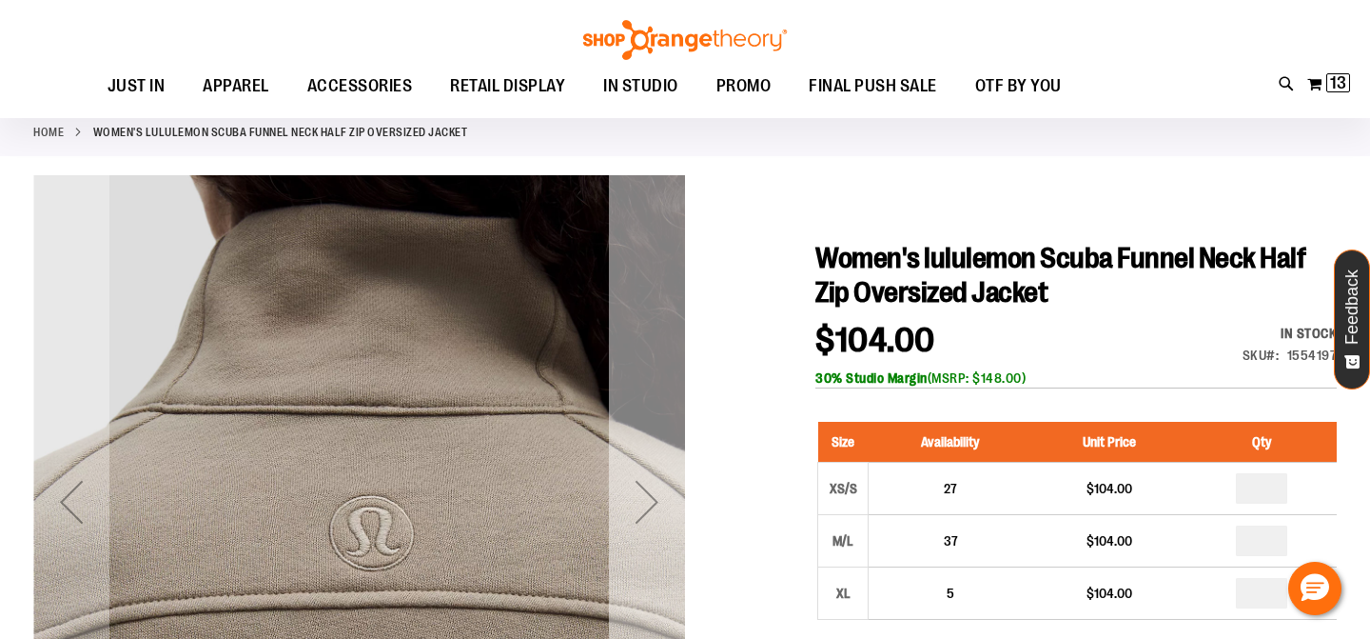
click at [669, 502] on div "Next" at bounding box center [647, 501] width 76 height 76
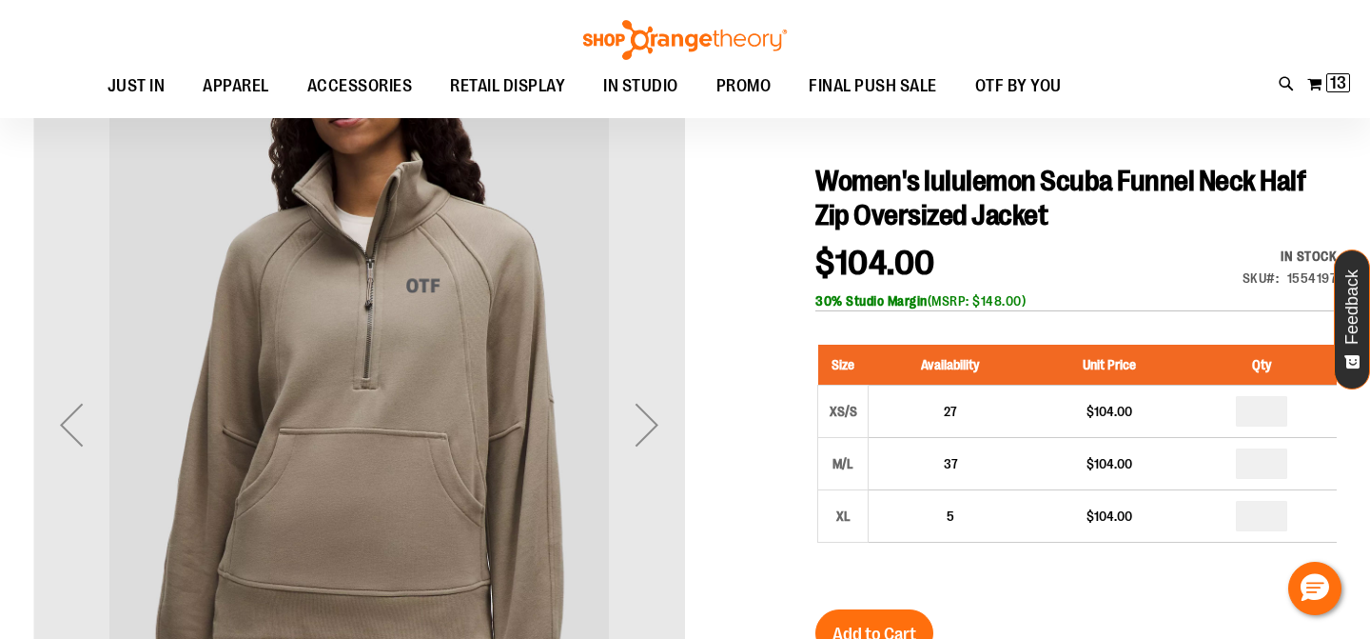
scroll to position [167, 0]
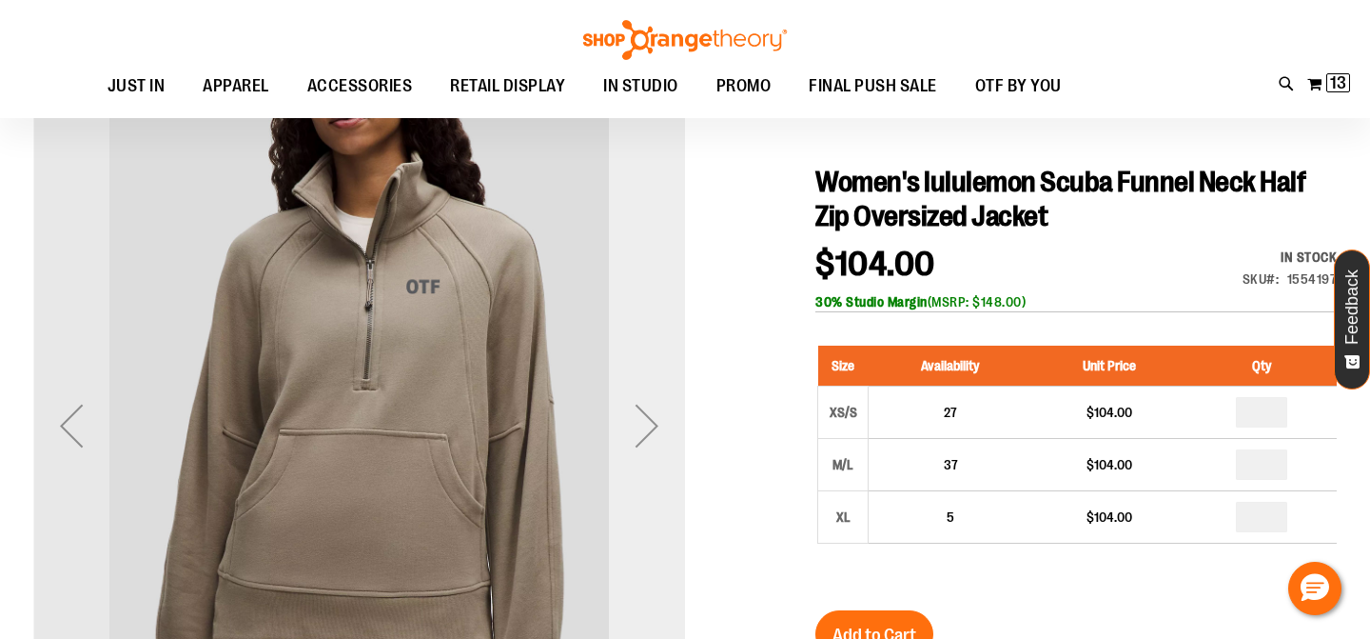
click at [638, 444] on div "Next" at bounding box center [647, 425] width 76 height 76
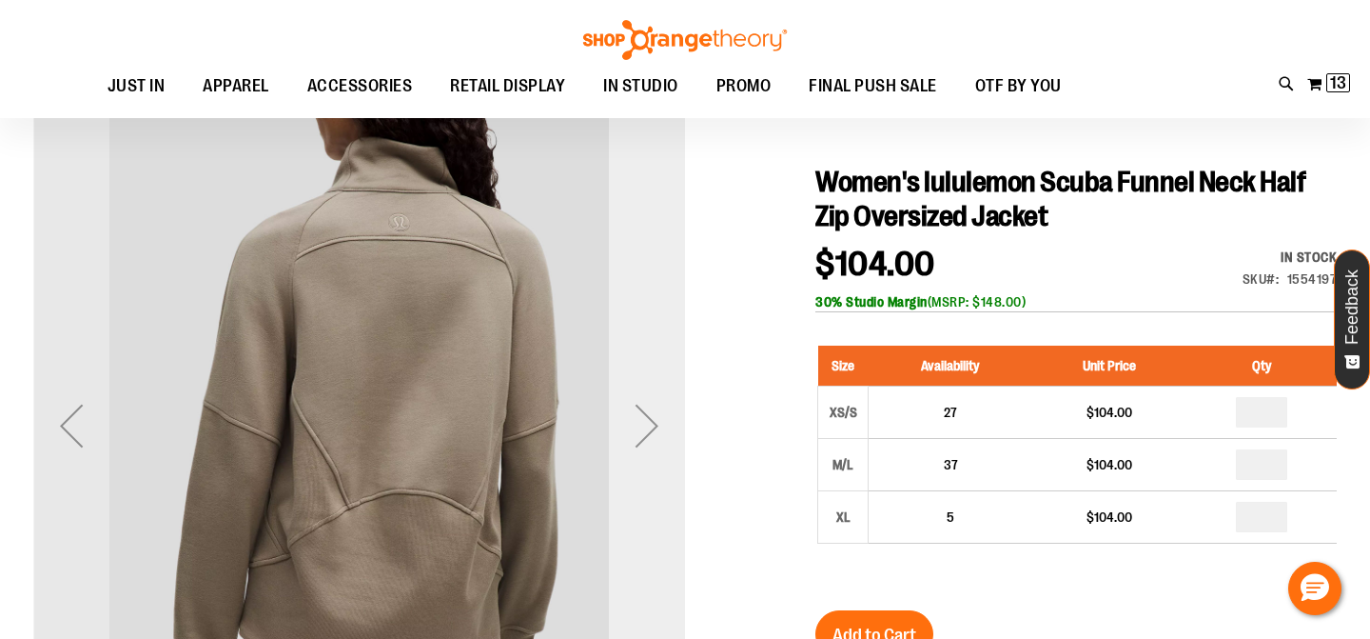
click at [640, 447] on div "Next" at bounding box center [647, 425] width 76 height 76
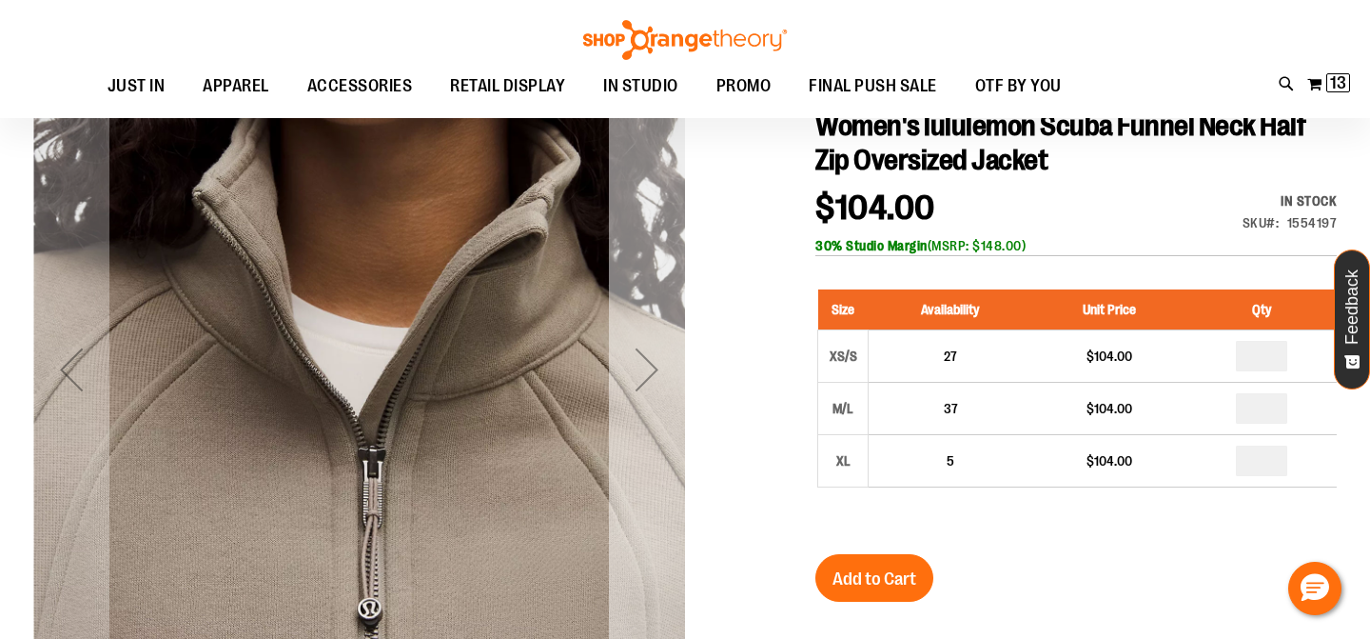
scroll to position [224, 0]
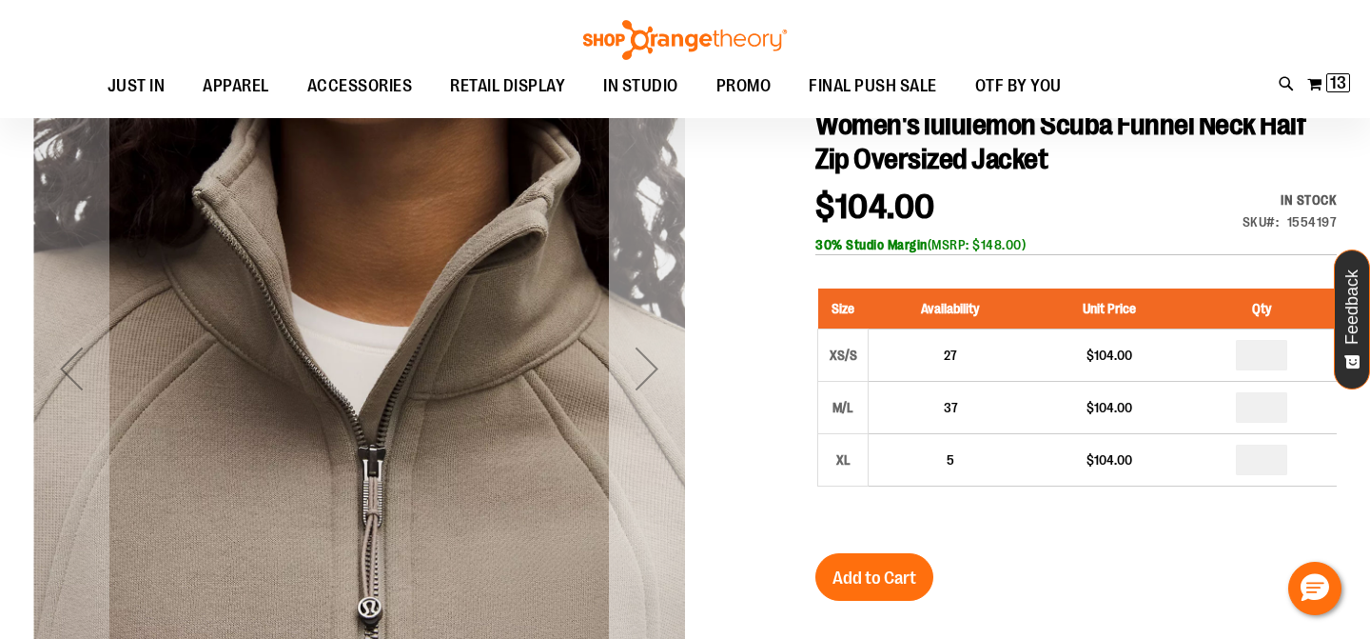
click at [640, 446] on div "Next" at bounding box center [647, 368] width 76 height 652
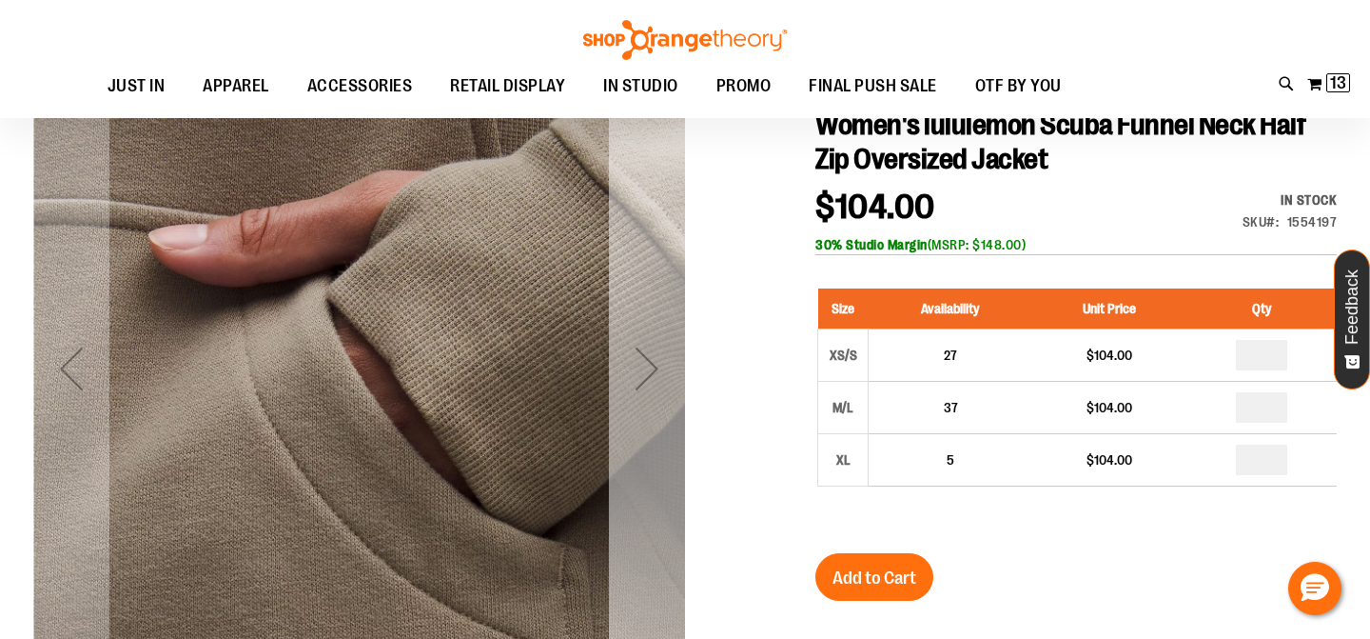
click at [640, 446] on div "Next" at bounding box center [647, 368] width 76 height 652
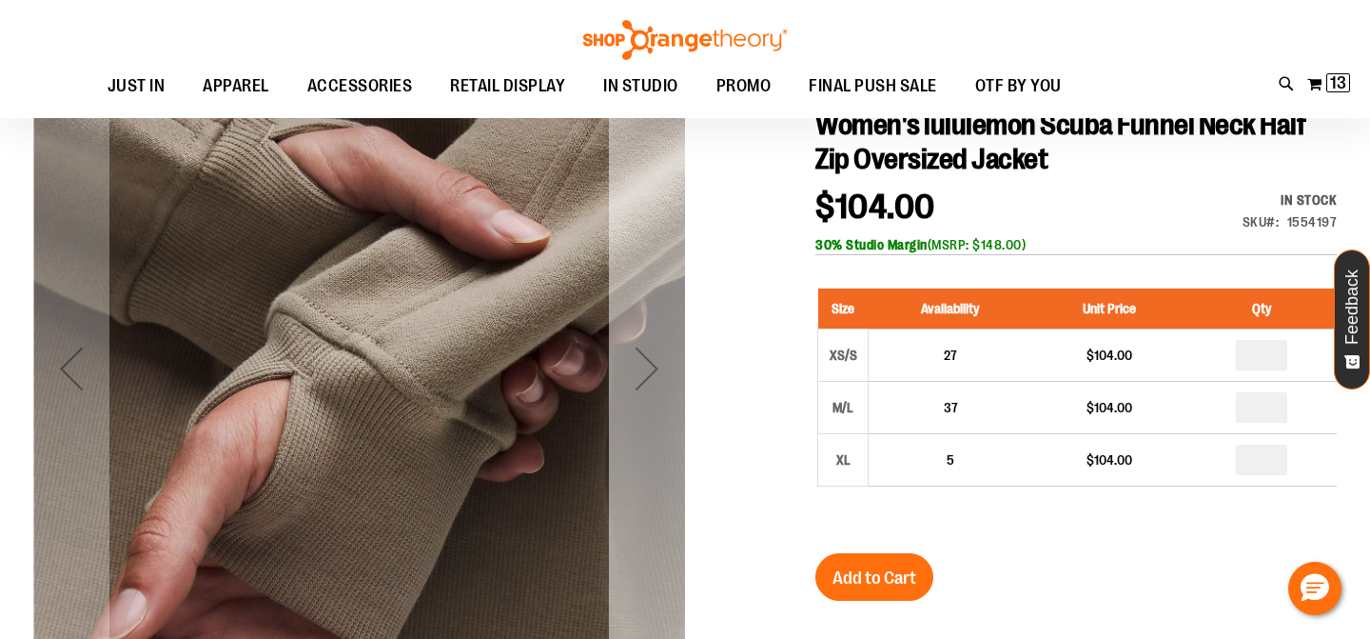
click at [640, 446] on div "Next" at bounding box center [647, 368] width 76 height 652
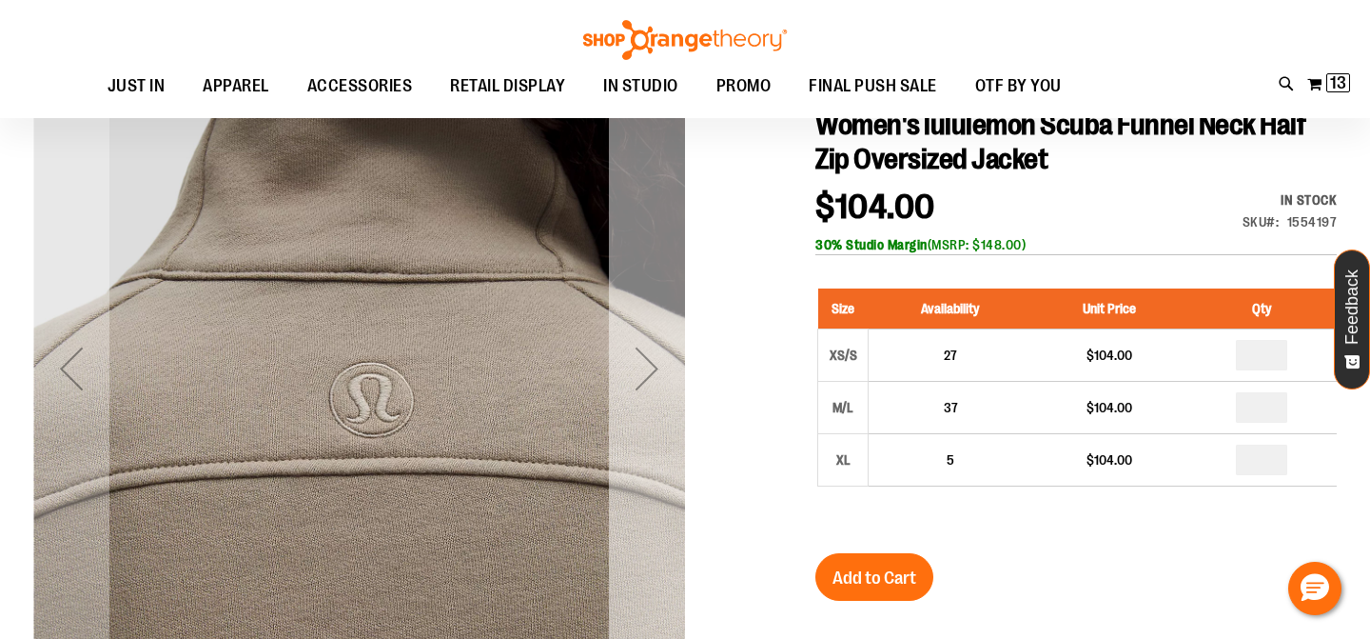
click at [640, 446] on div "Next" at bounding box center [647, 368] width 76 height 652
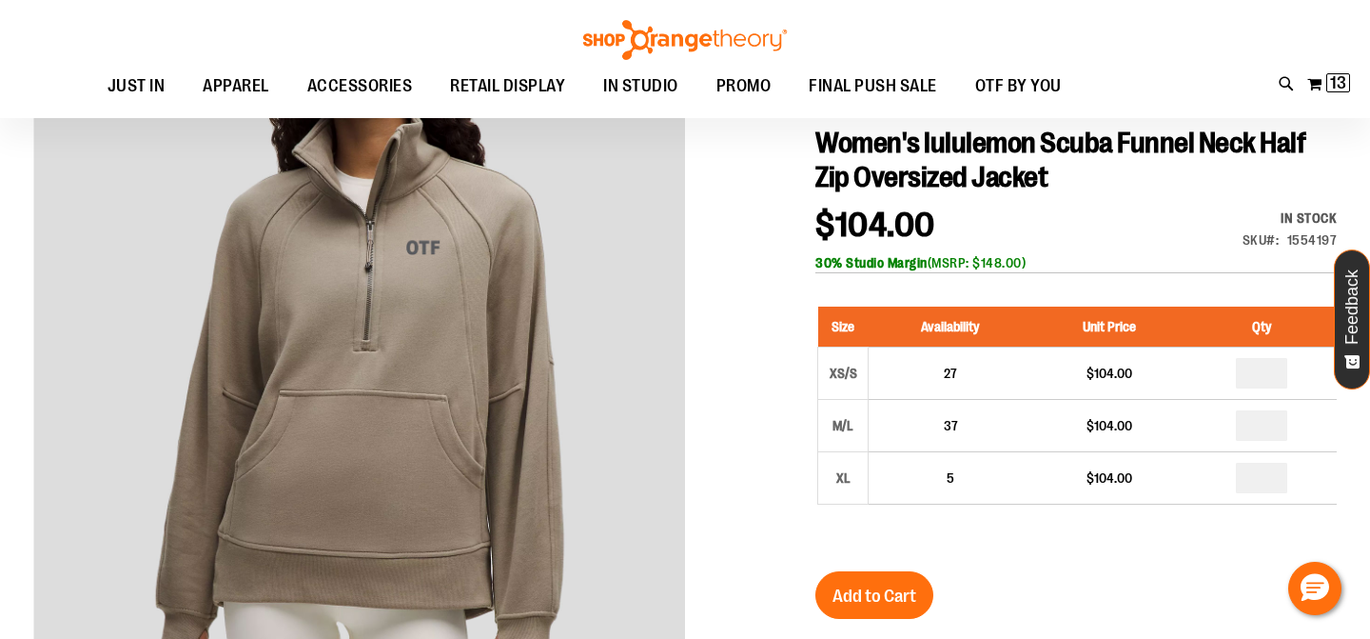
scroll to position [207, 0]
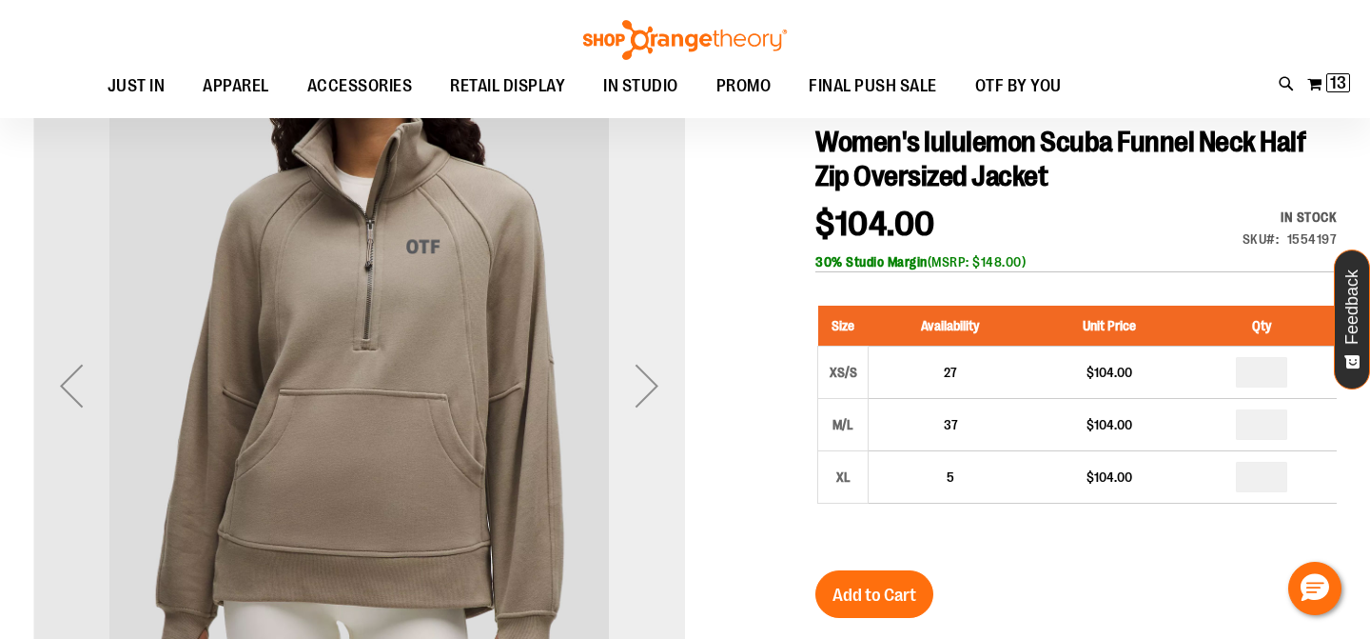
click at [661, 388] on div "Next" at bounding box center [647, 385] width 76 height 76
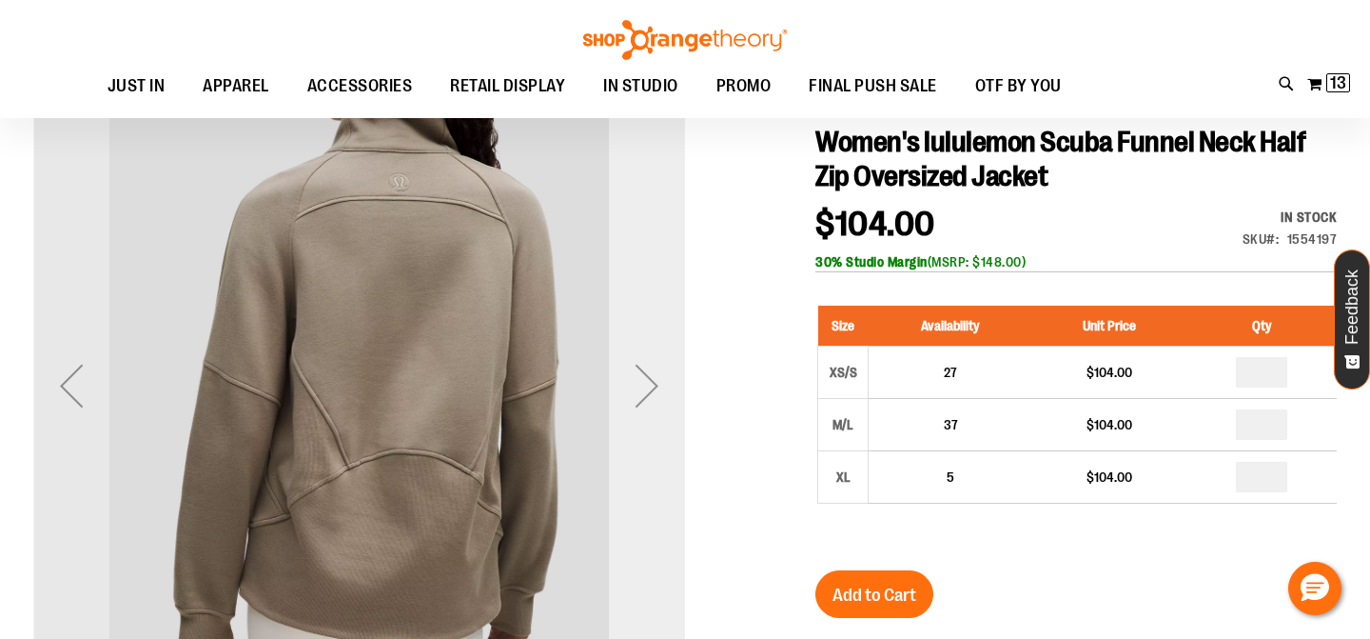
click at [661, 388] on div "Next" at bounding box center [647, 385] width 76 height 76
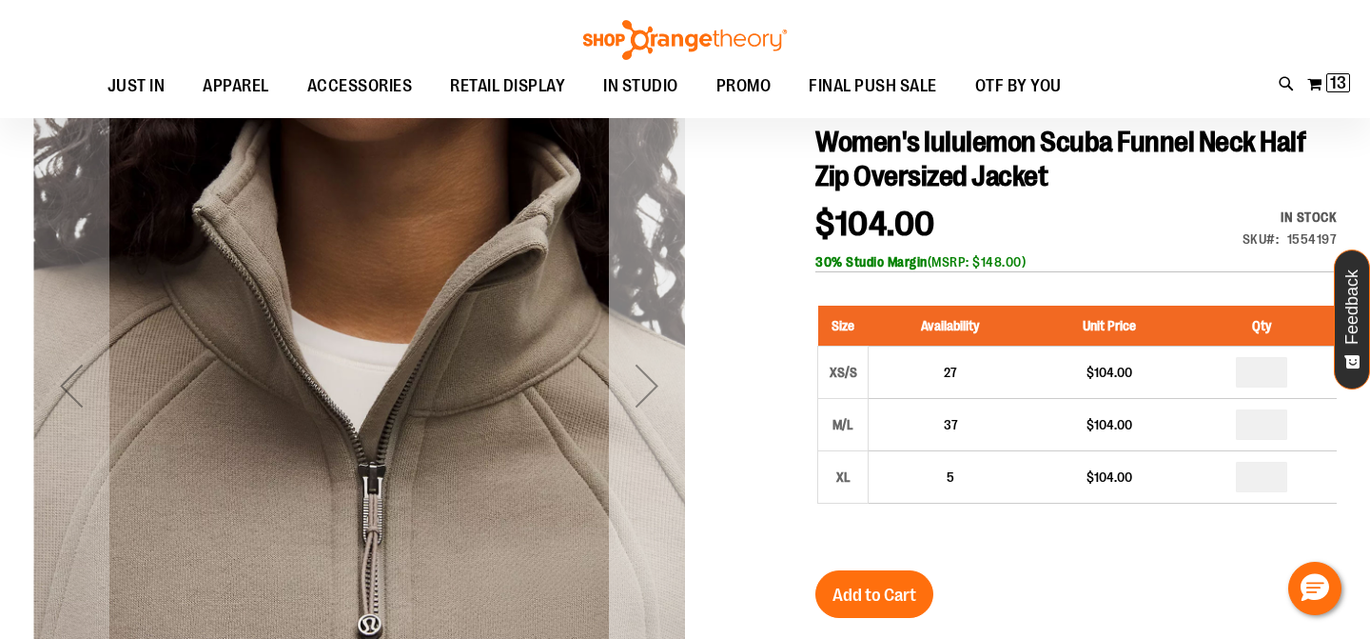
click at [661, 388] on div "Next" at bounding box center [647, 385] width 76 height 76
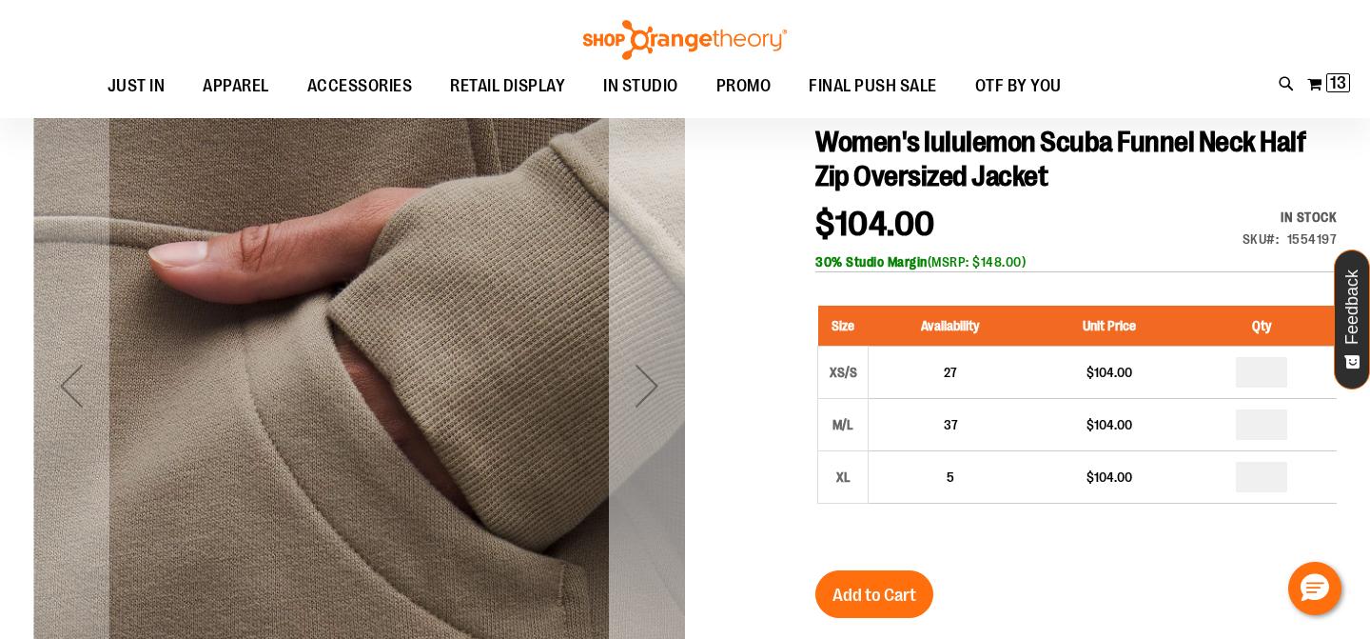
click at [661, 388] on div "Next" at bounding box center [647, 385] width 76 height 76
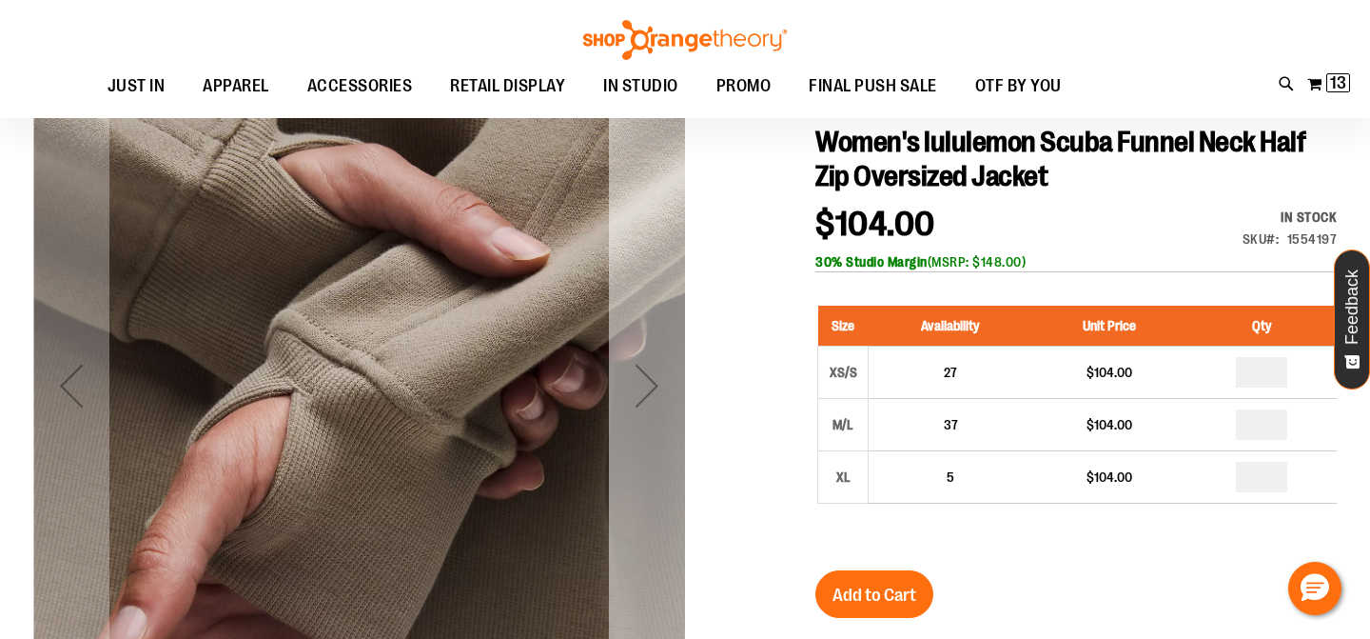
click at [661, 388] on div "Next" at bounding box center [647, 385] width 76 height 76
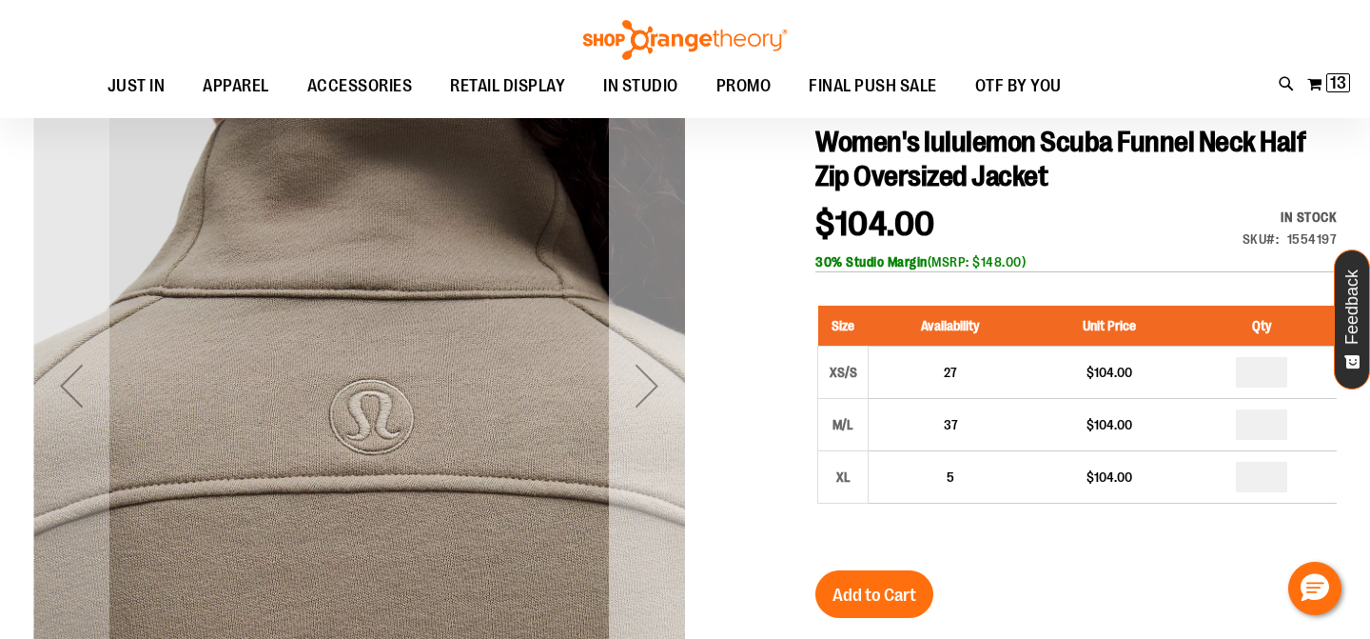
click at [661, 388] on div "Next" at bounding box center [647, 385] width 76 height 76
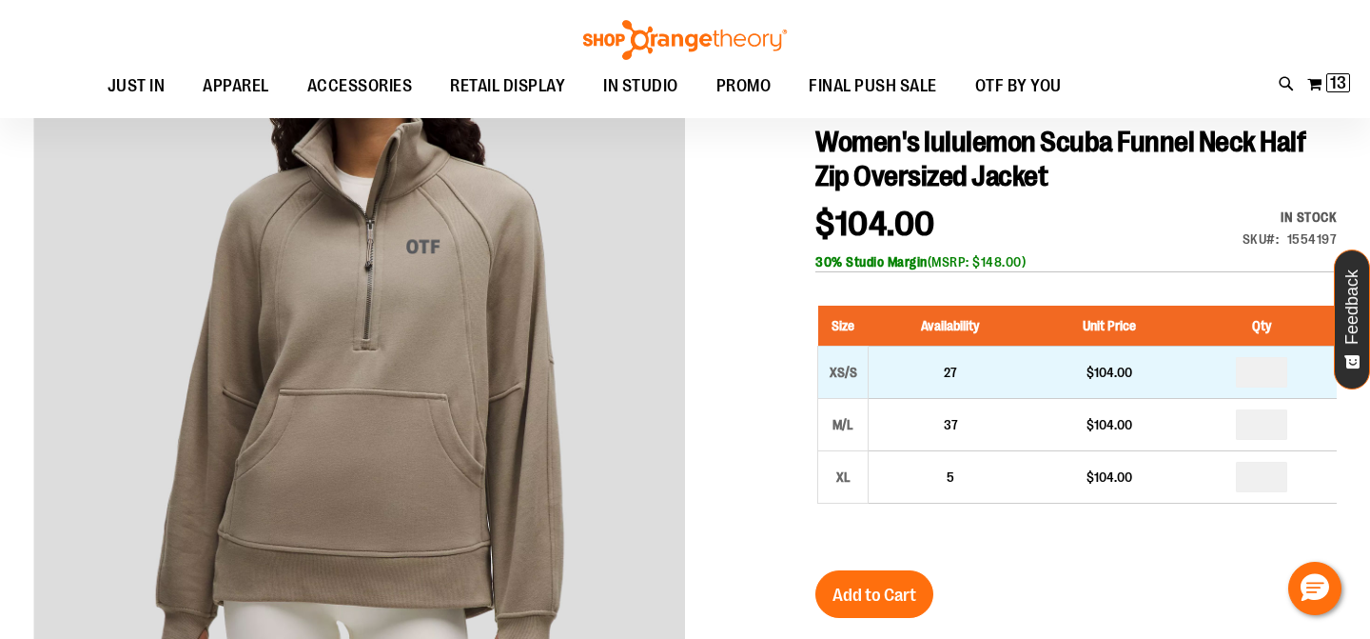
scroll to position [200, 0]
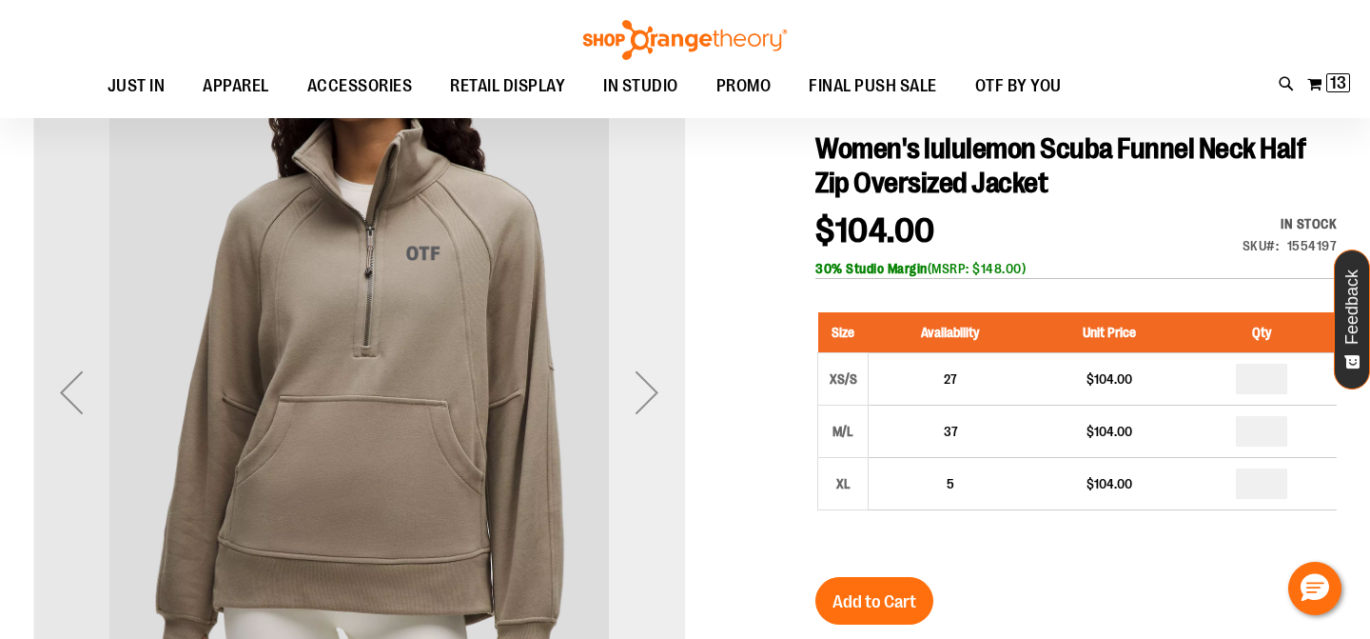
click at [638, 404] on div "Next" at bounding box center [647, 392] width 76 height 76
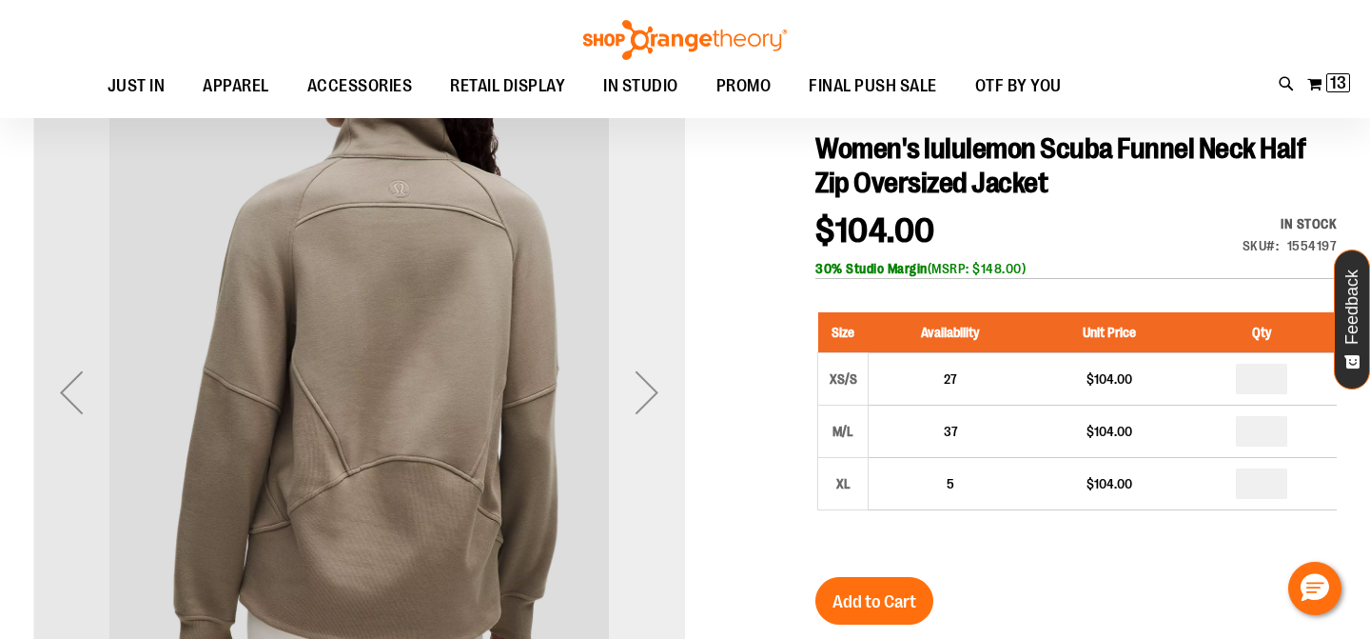
click at [638, 404] on div "Next" at bounding box center [647, 392] width 76 height 76
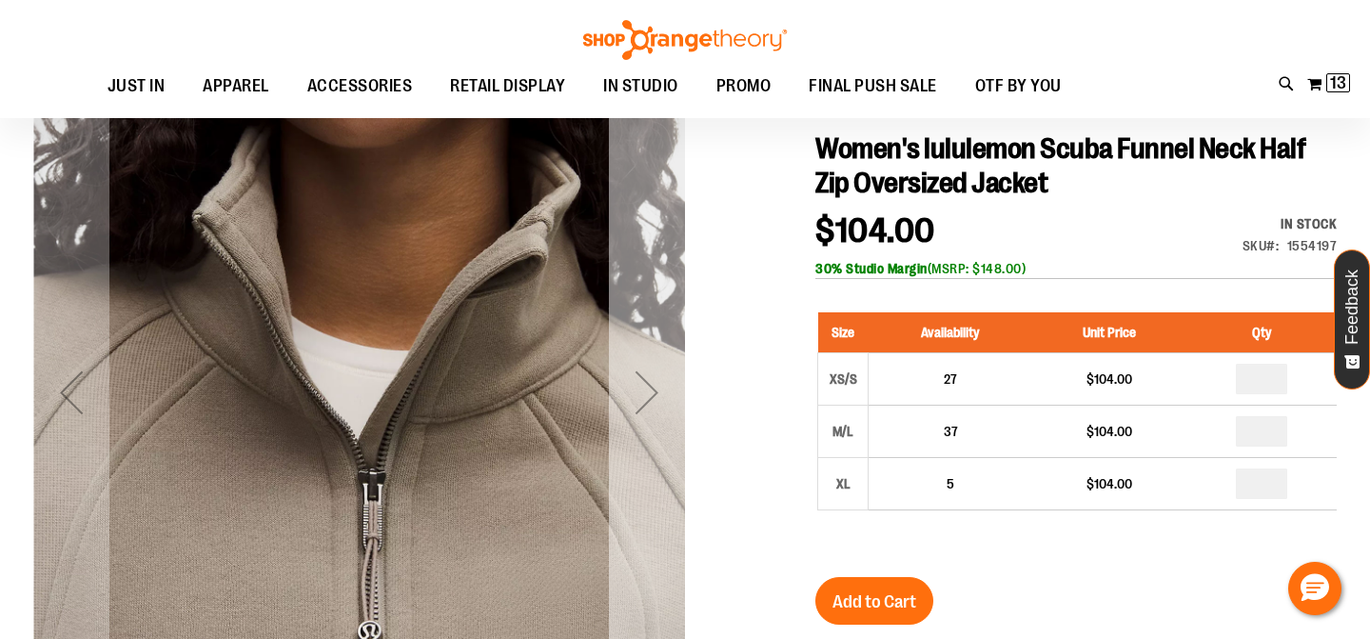
click at [638, 404] on div "Next" at bounding box center [647, 392] width 76 height 76
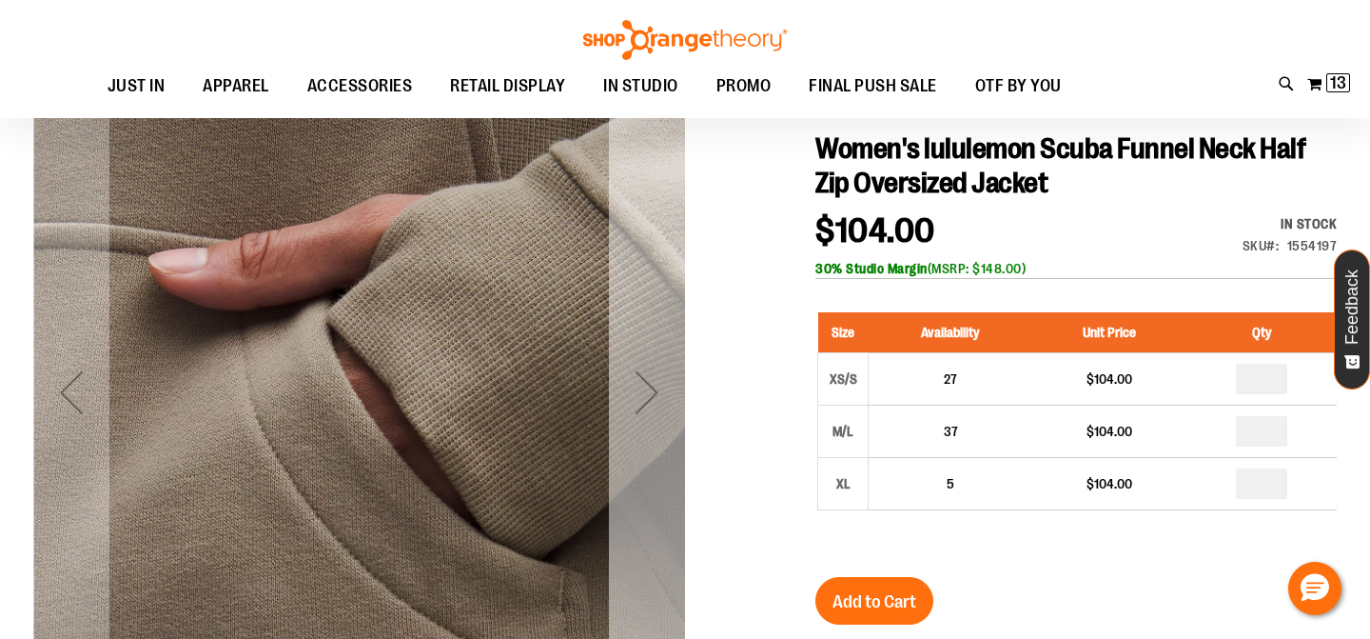
click at [638, 404] on div "Next" at bounding box center [647, 392] width 76 height 76
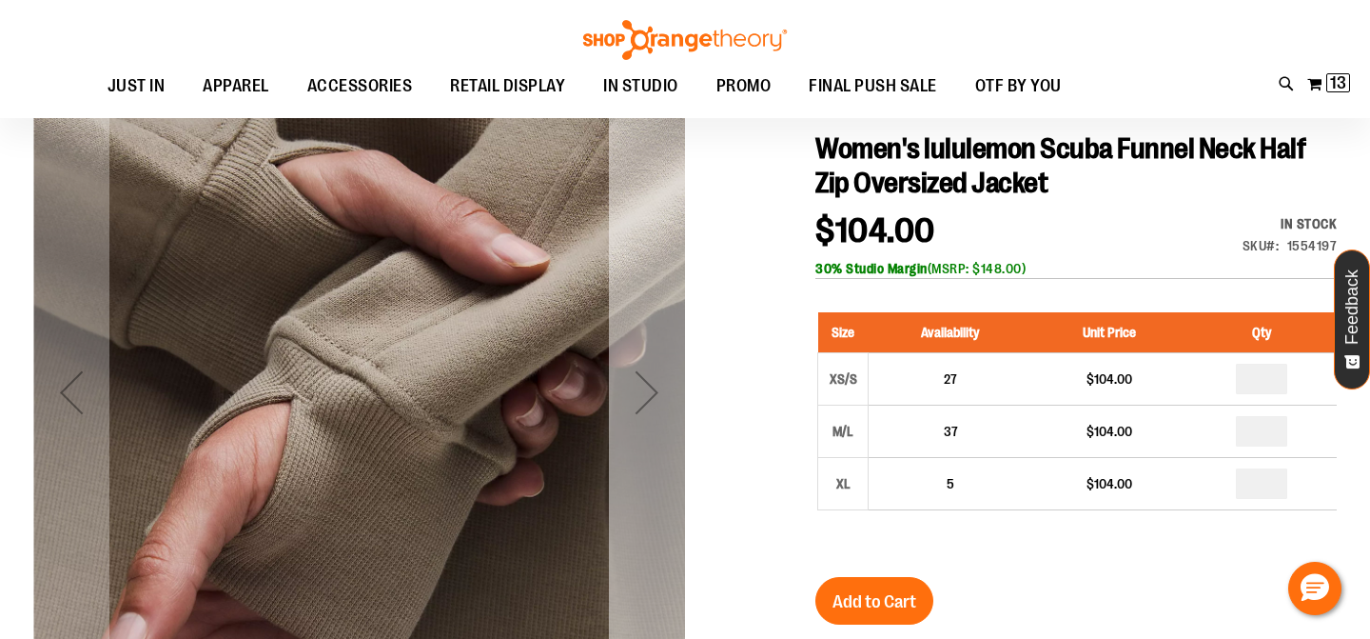
click at [638, 404] on div "Next" at bounding box center [647, 392] width 76 height 76
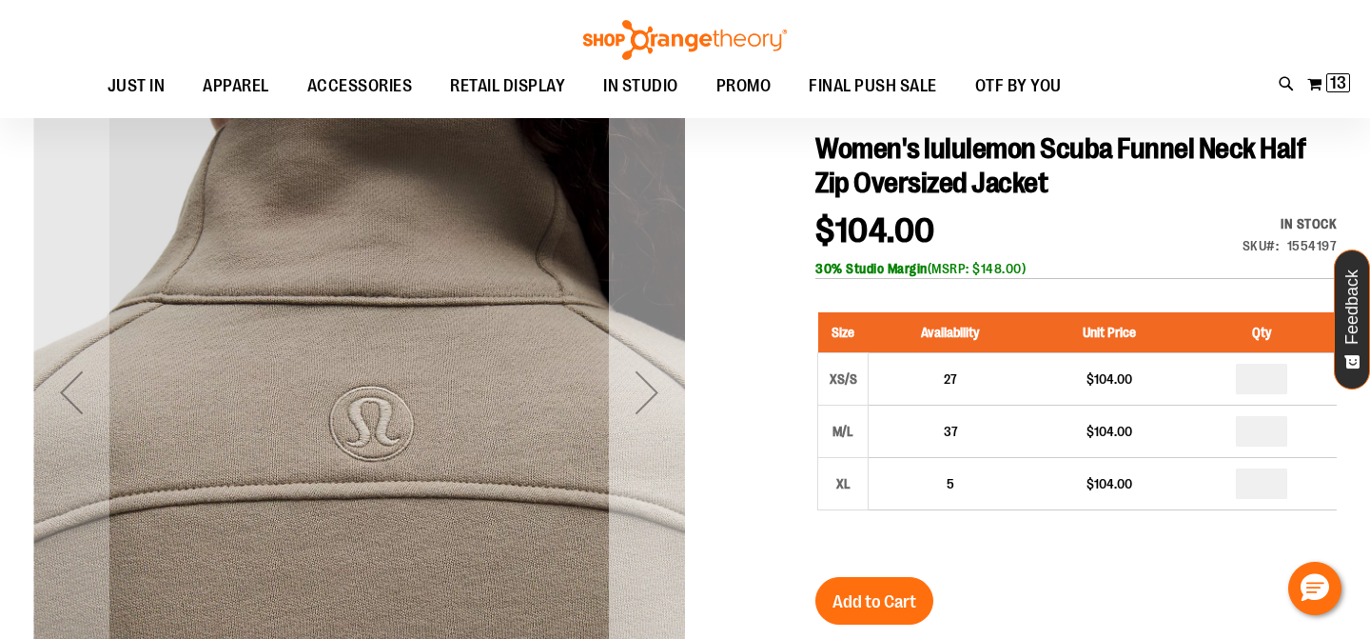
click at [638, 404] on div "Next" at bounding box center [647, 392] width 76 height 76
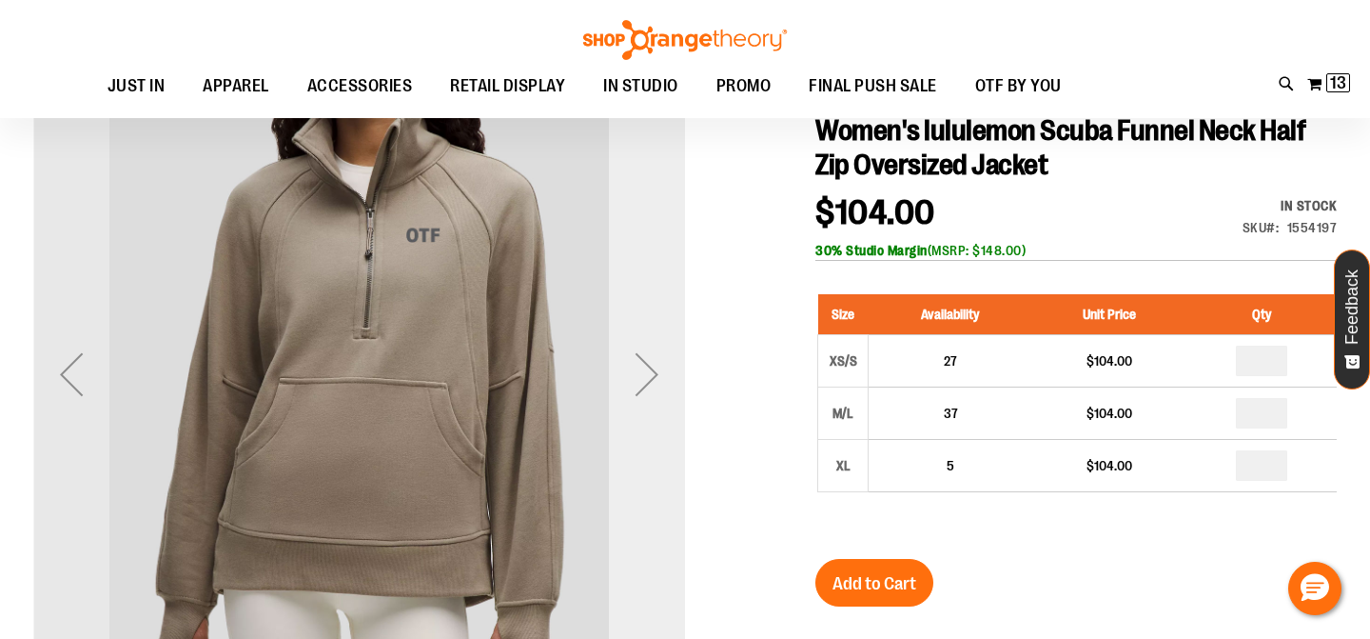
scroll to position [219, 0]
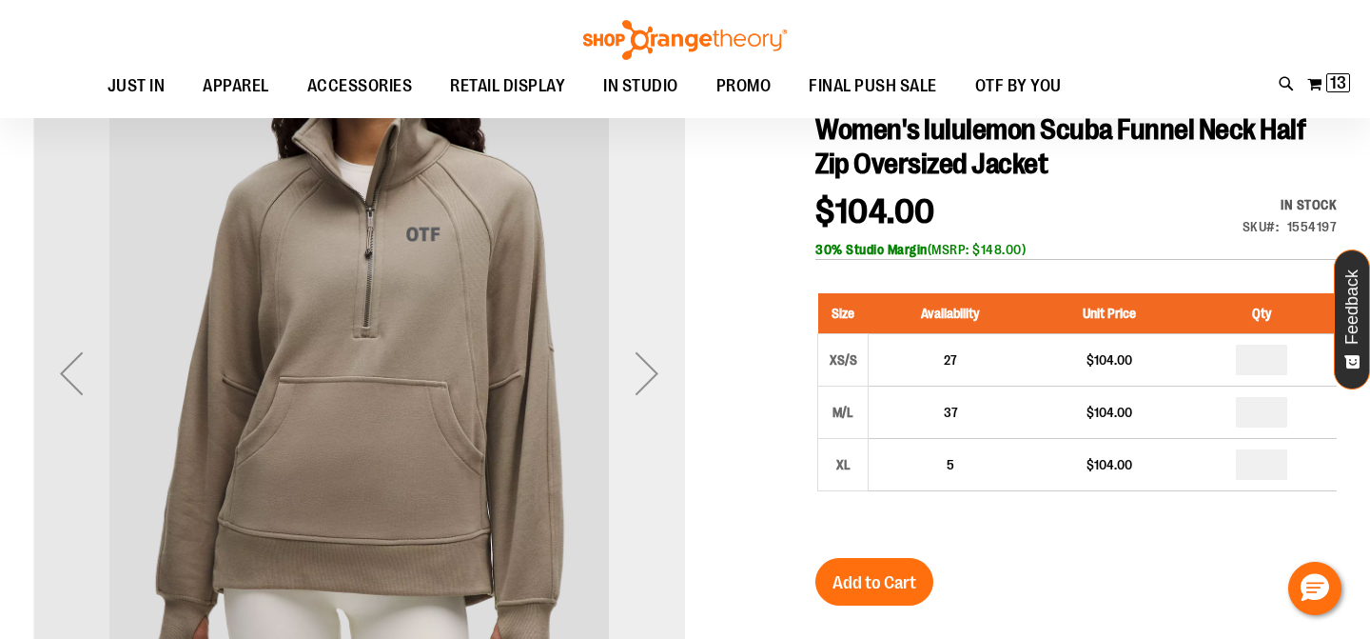
click at [638, 404] on div "Next" at bounding box center [647, 373] width 76 height 76
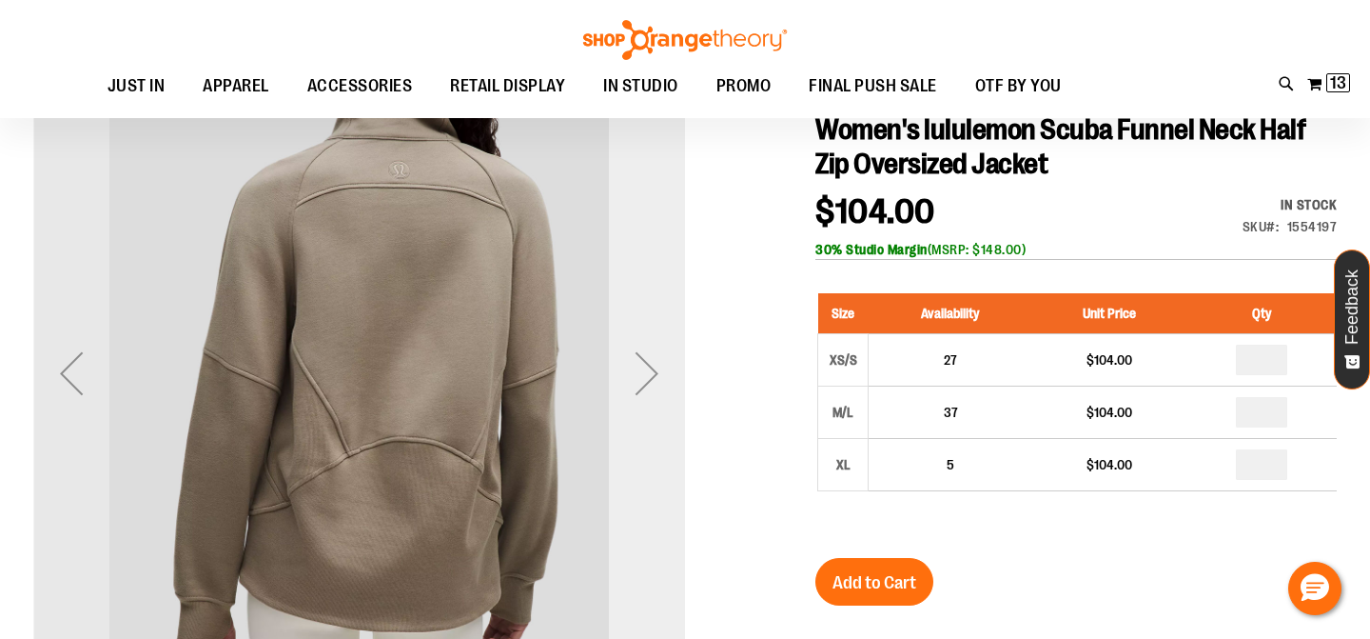
click at [638, 404] on div "Next" at bounding box center [647, 373] width 76 height 76
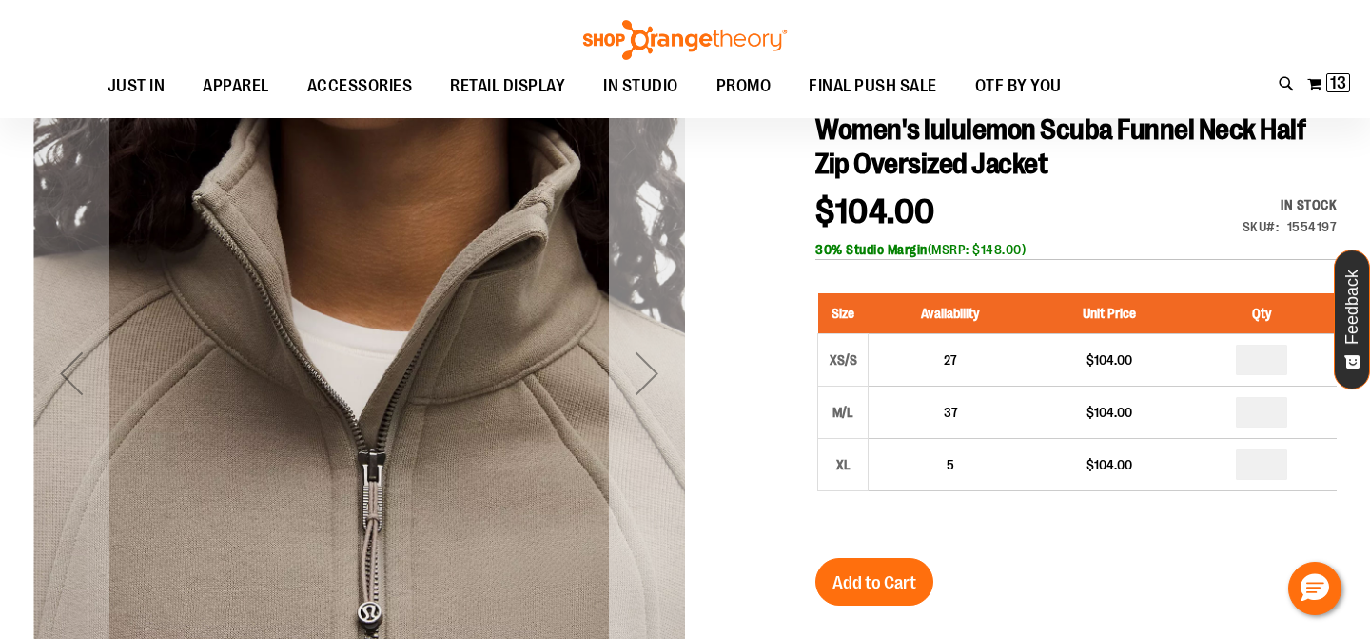
click at [638, 404] on div "Next" at bounding box center [647, 373] width 76 height 76
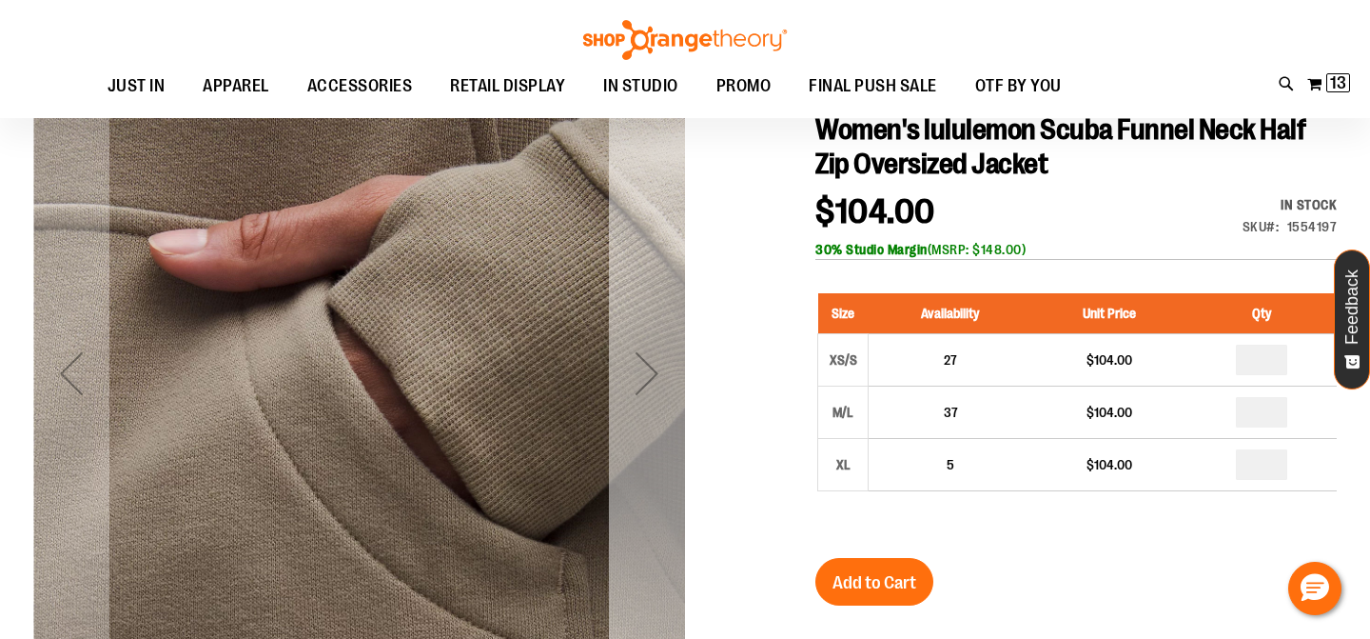
click at [637, 404] on div "Next" at bounding box center [647, 373] width 76 height 76
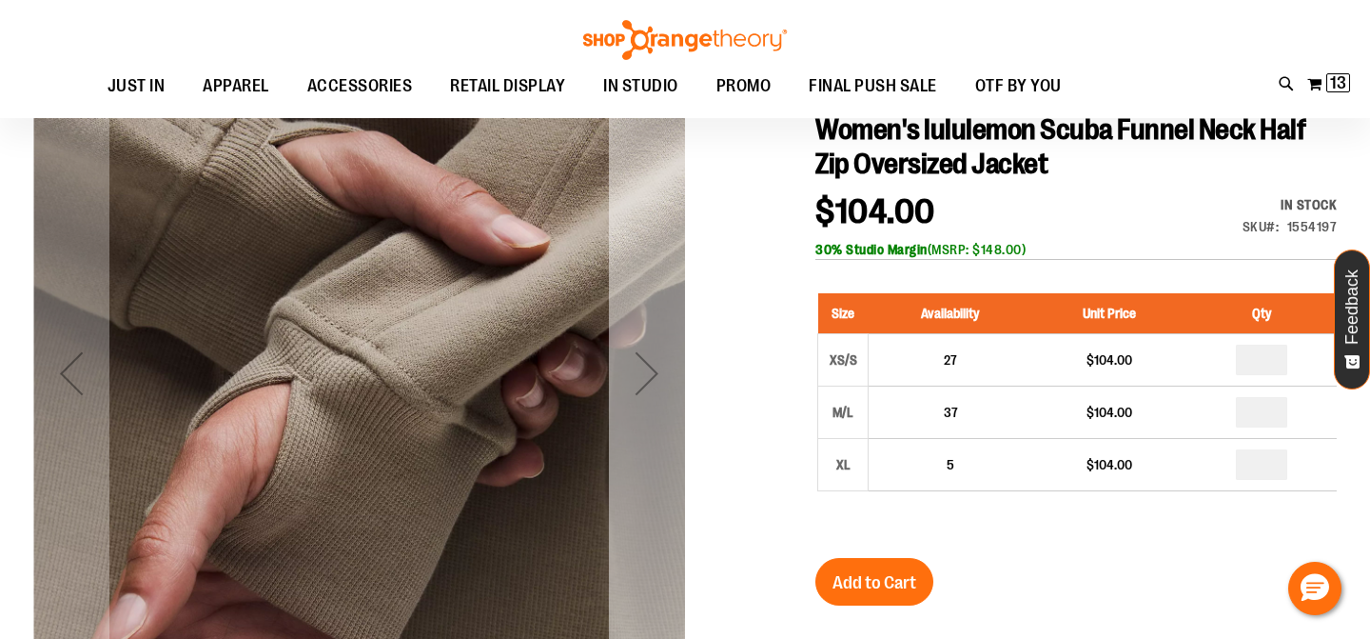
click at [637, 404] on div "Next" at bounding box center [647, 373] width 76 height 76
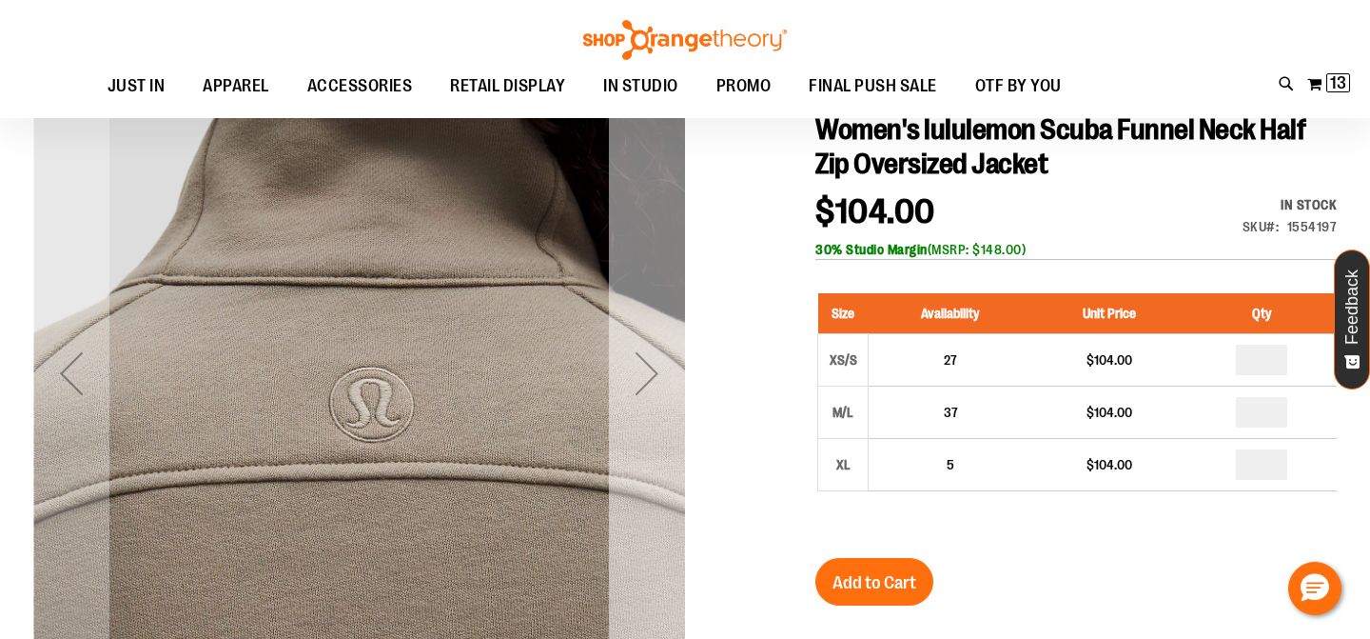
click at [637, 404] on div "Next" at bounding box center [647, 373] width 76 height 76
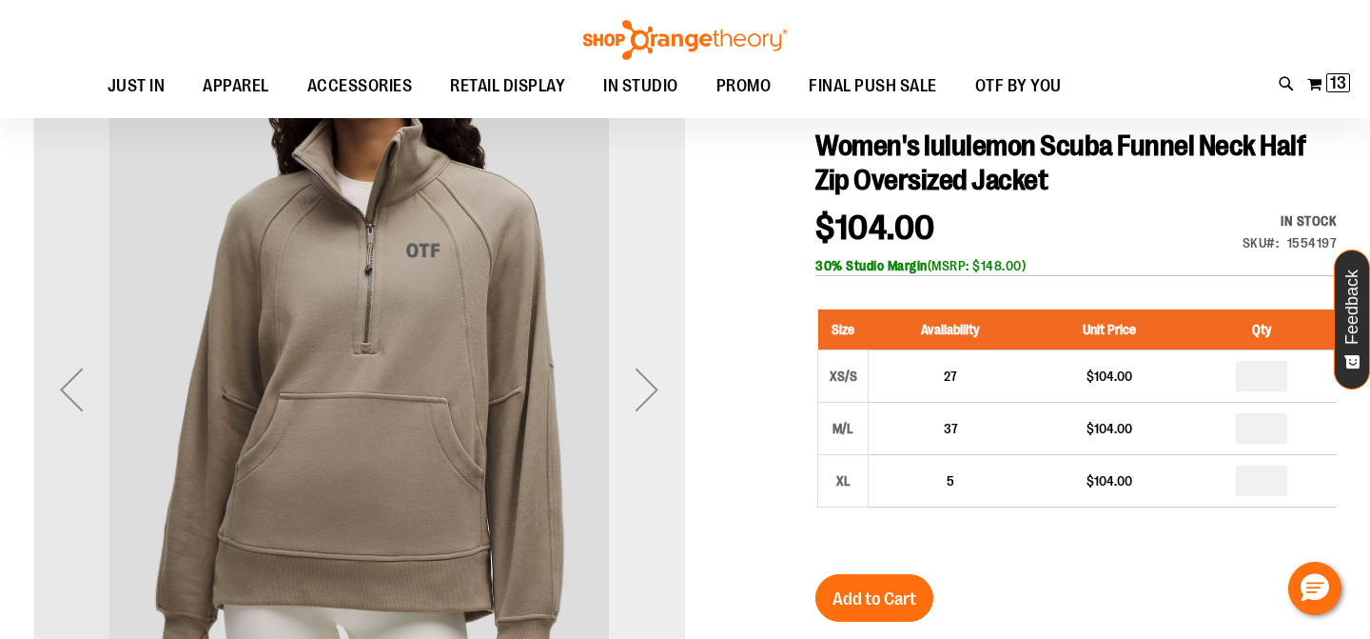
scroll to position [200, 0]
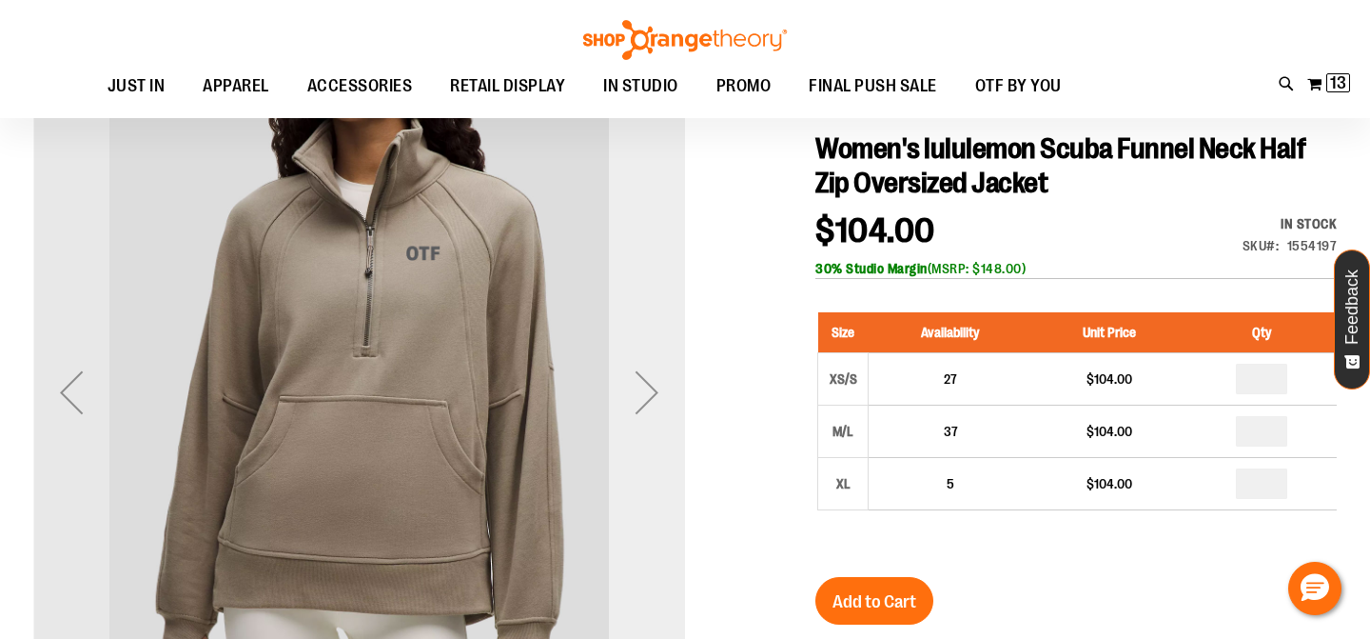
click at [637, 404] on div "Next" at bounding box center [647, 392] width 76 height 76
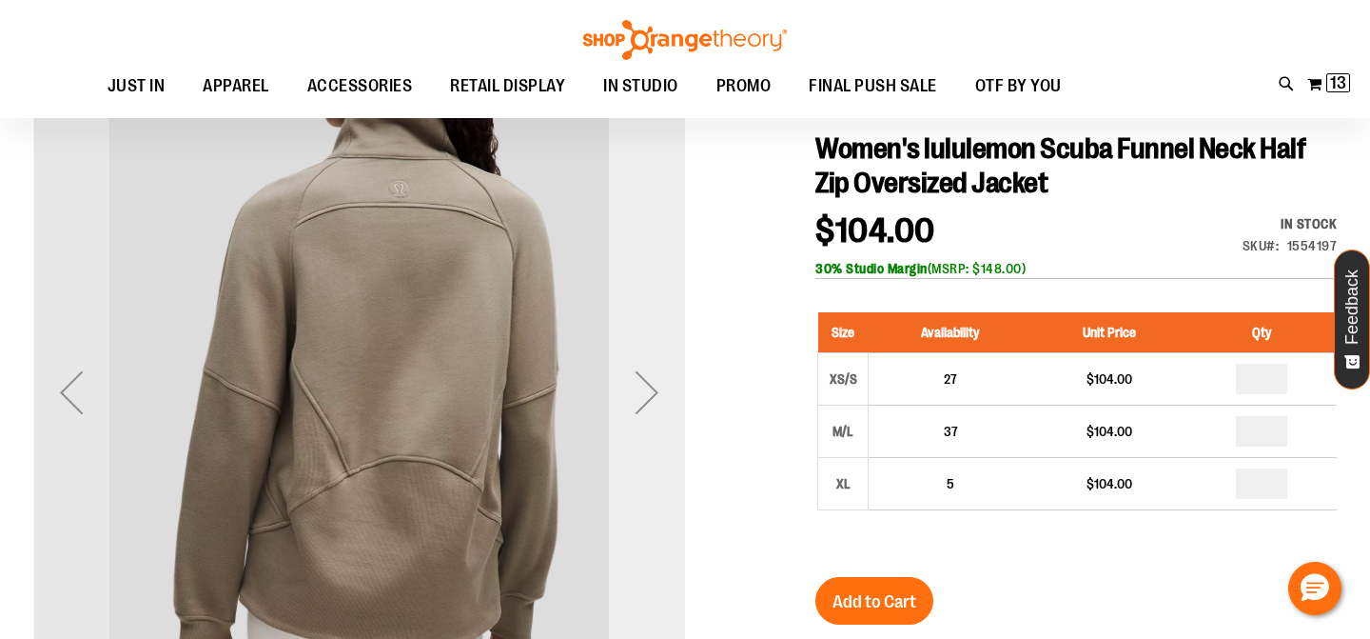
click at [653, 445] on div "Next" at bounding box center [647, 392] width 76 height 652
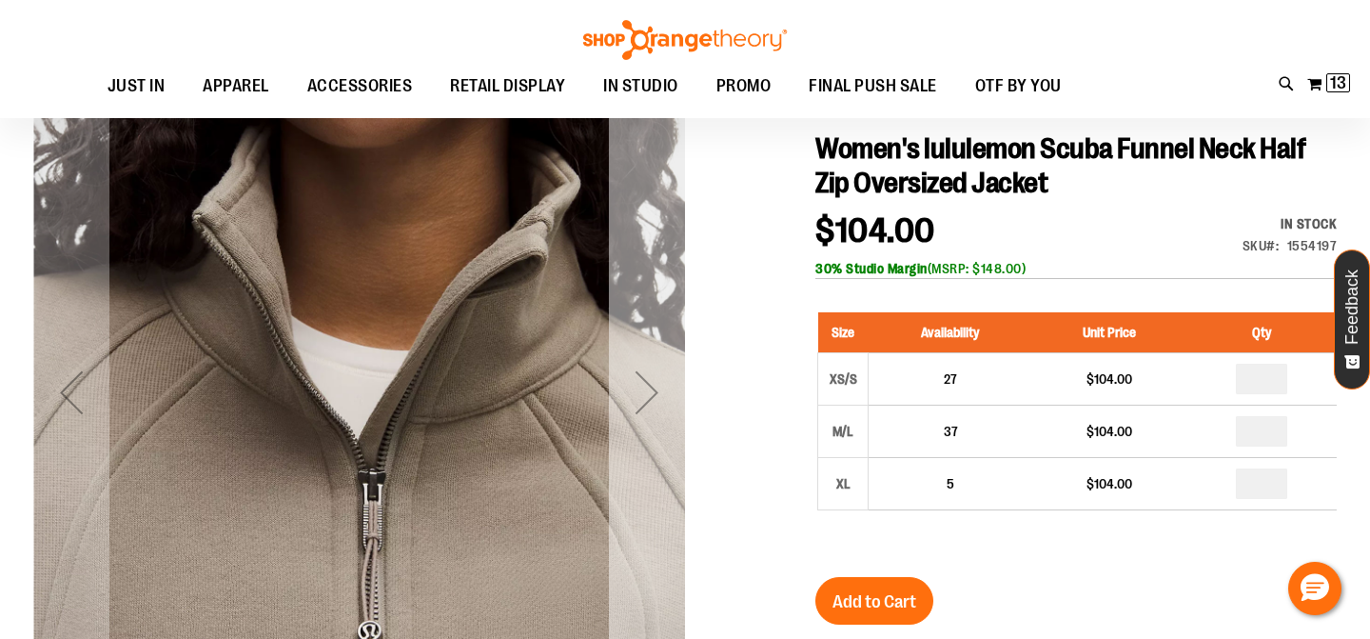
click at [653, 445] on div "Next" at bounding box center [647, 392] width 76 height 652
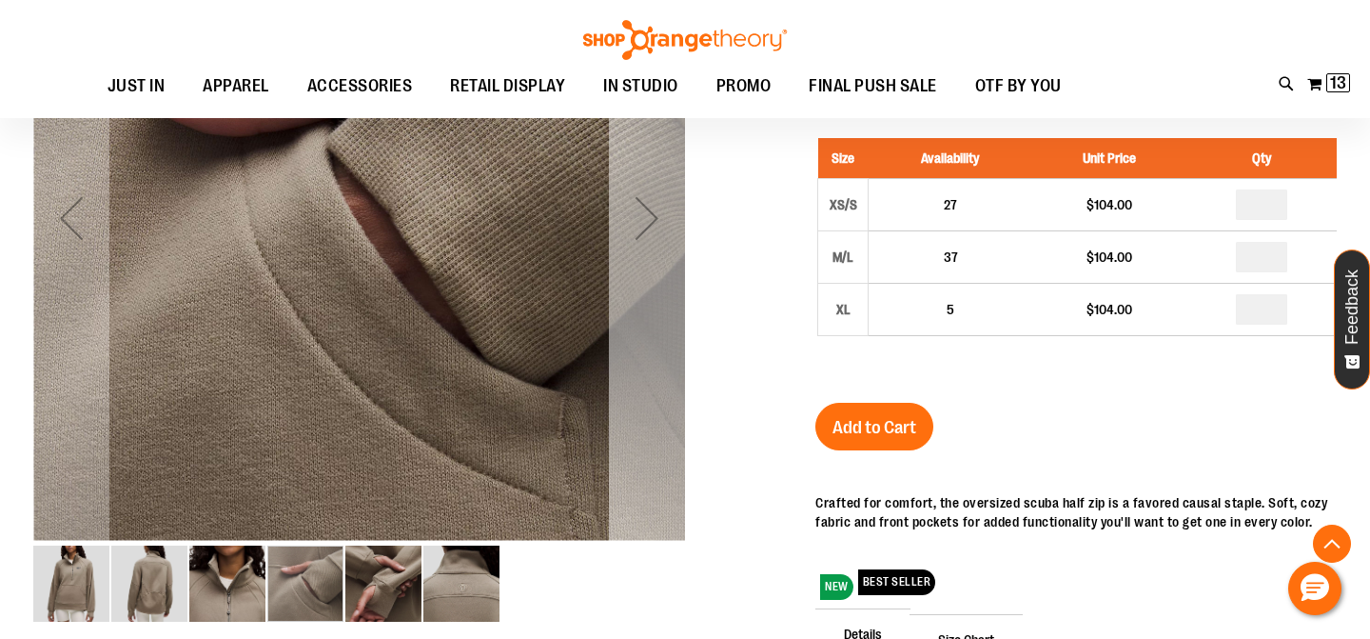
scroll to position [377, 0]
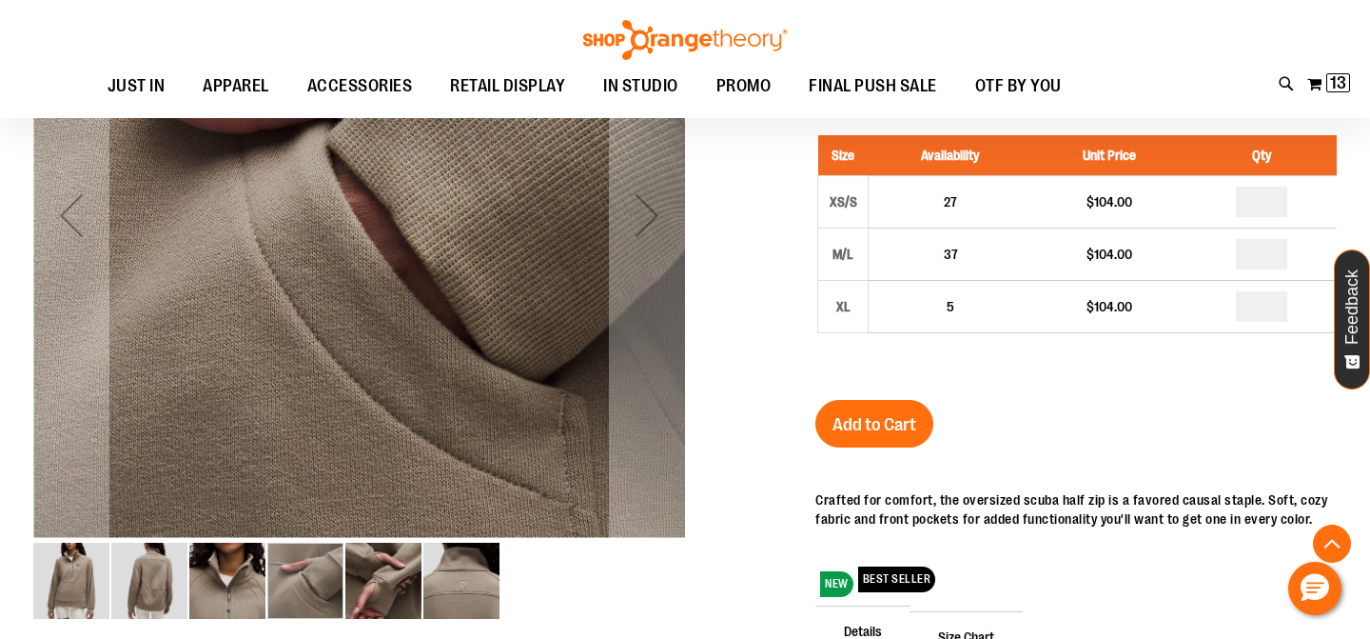
click at [218, 598] on img "image 3 of 6" at bounding box center [227, 580] width 76 height 76
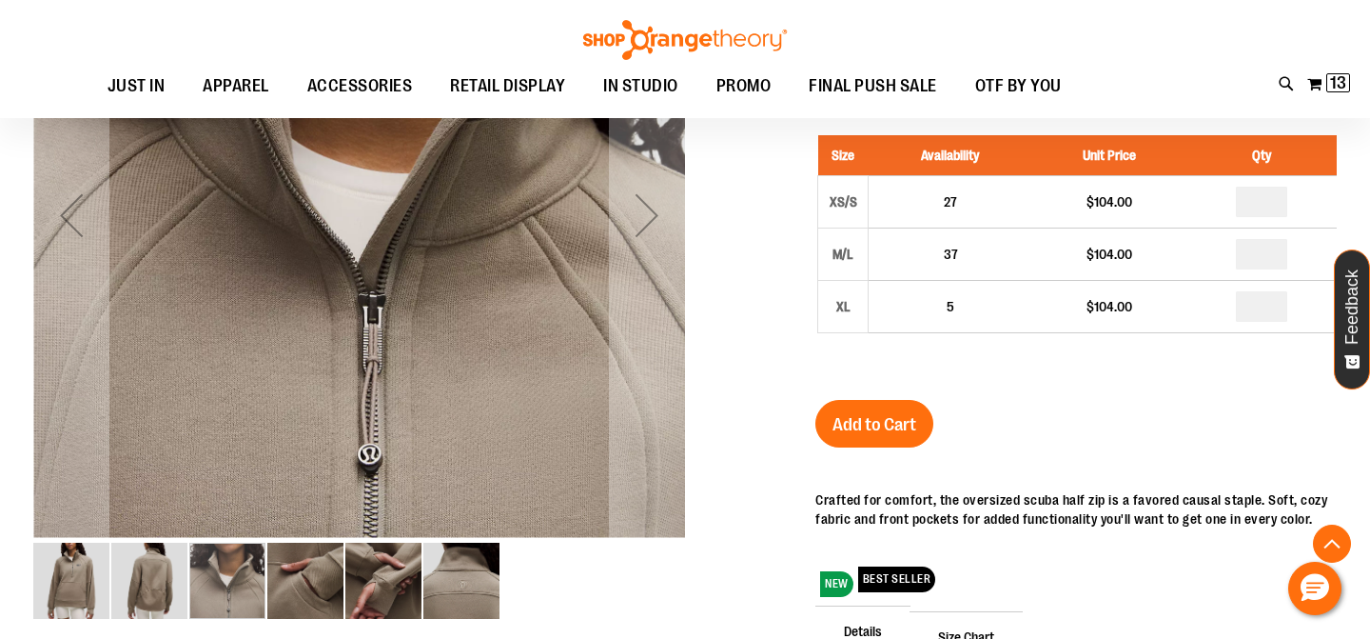
click at [132, 597] on img "image 2 of 6" at bounding box center [149, 580] width 76 height 76
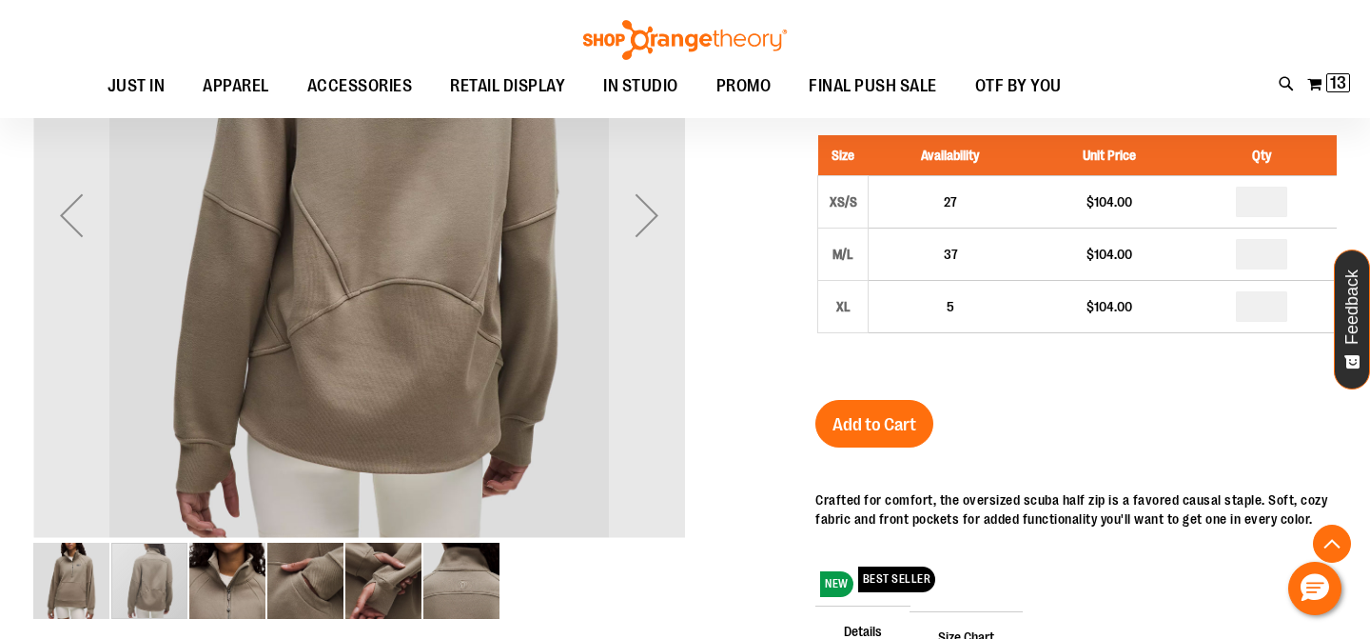
click at [467, 586] on img "image 6 of 6" at bounding box center [461, 580] width 76 height 76
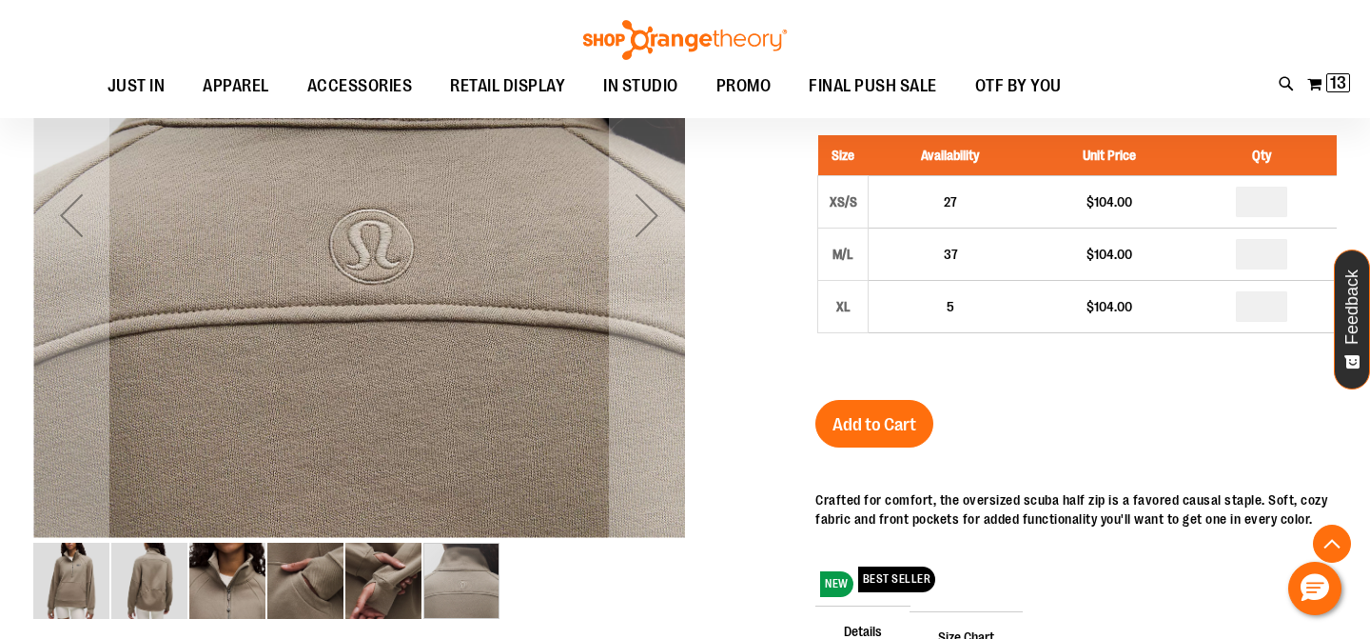
click at [299, 590] on img "image 4 of 6" at bounding box center [305, 580] width 76 height 76
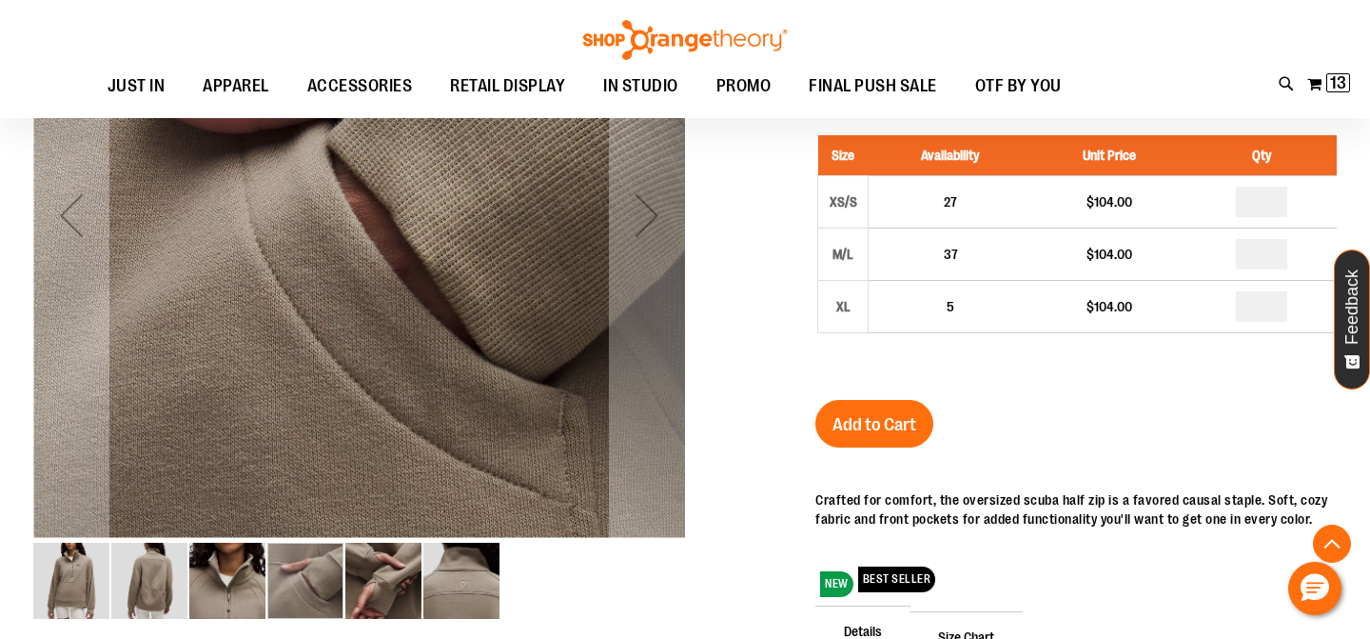
click at [206, 595] on img "image 3 of 6" at bounding box center [227, 580] width 76 height 76
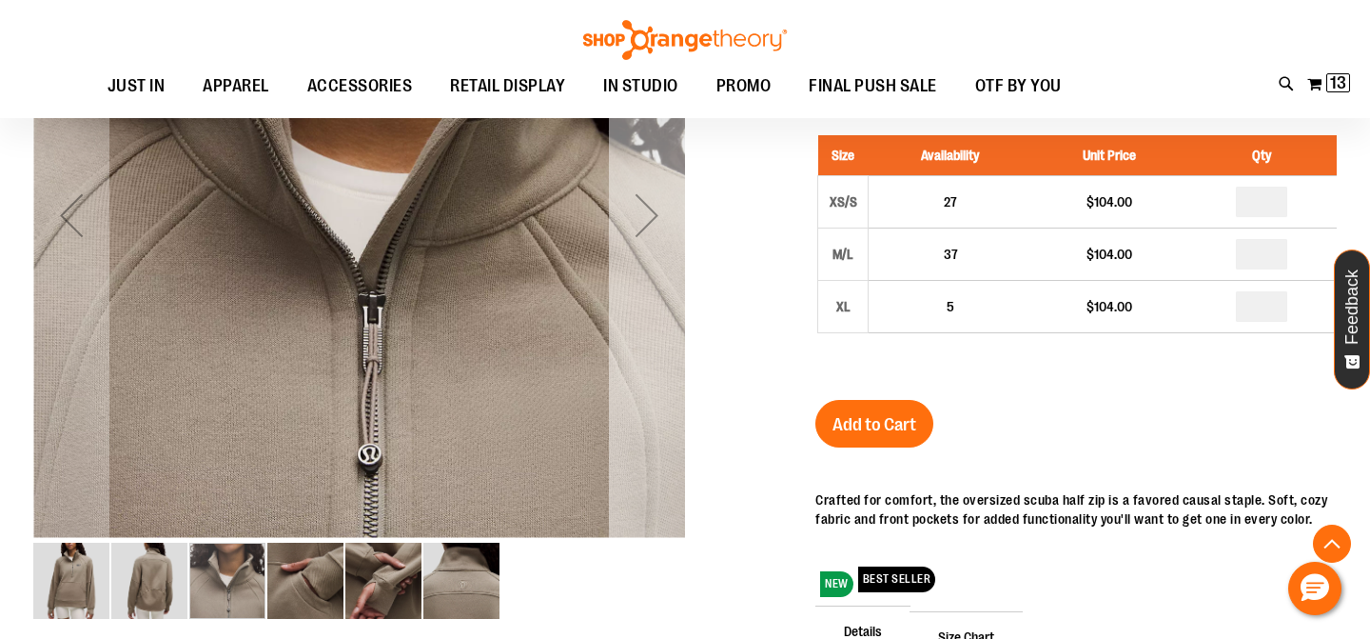
click at [647, 285] on div "Next" at bounding box center [647, 215] width 76 height 652
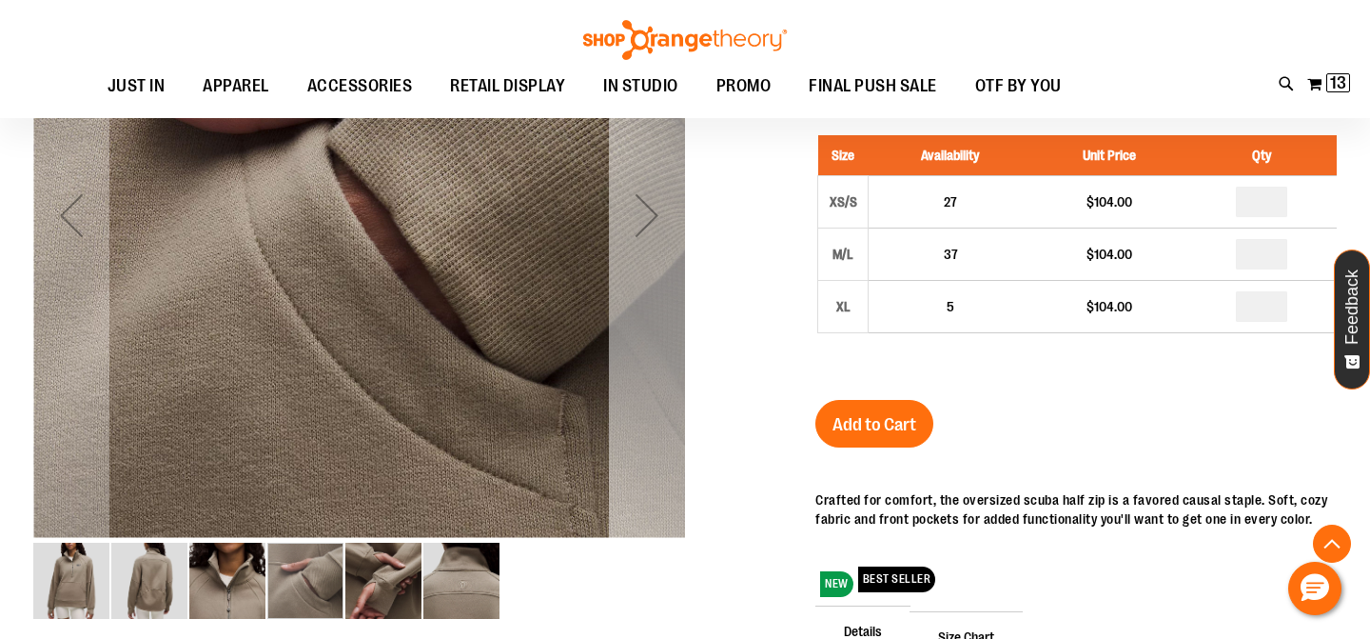
click at [647, 285] on div "Next" at bounding box center [647, 215] width 76 height 652
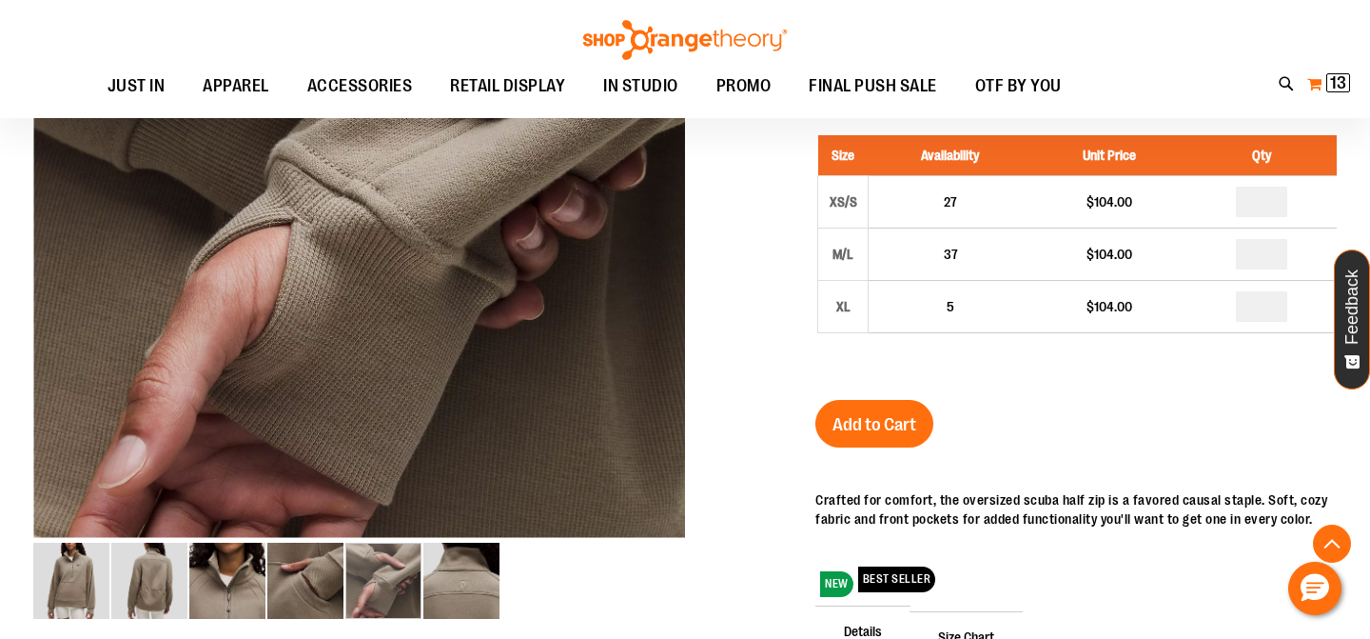
click at [1334, 87] on span "13" at bounding box center [1338, 82] width 16 height 19
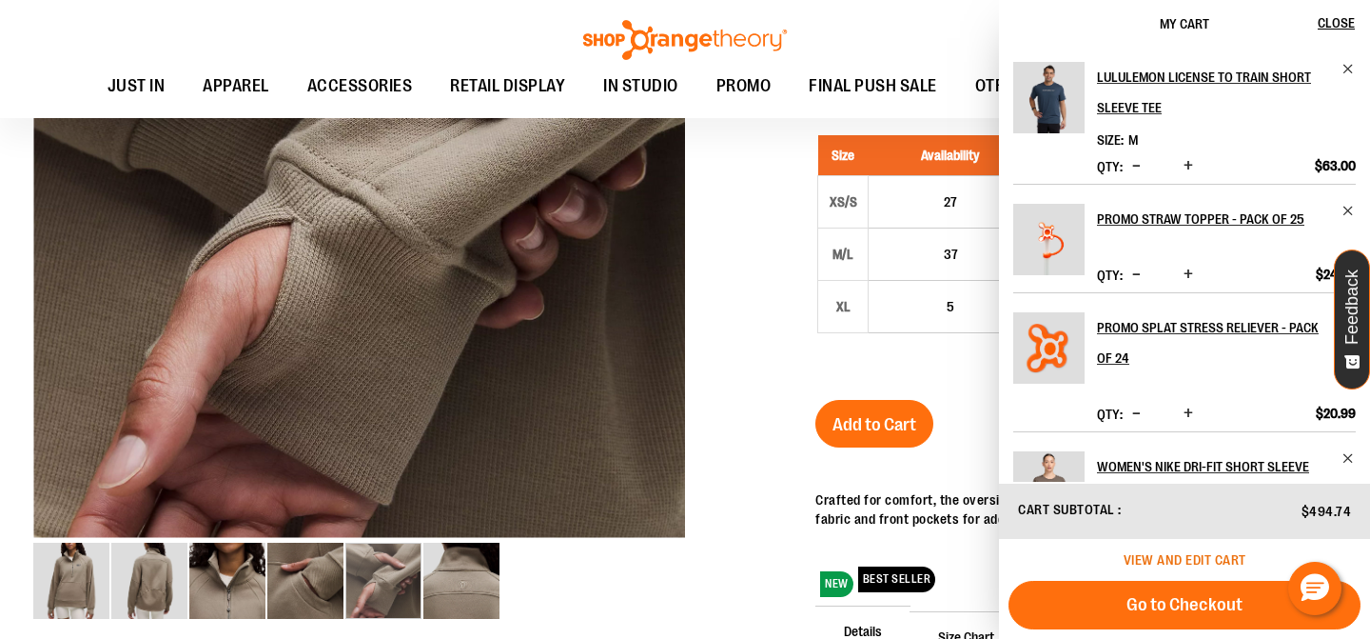
click at [1194, 558] on span "View and edit cart" at bounding box center [1185, 559] width 123 height 15
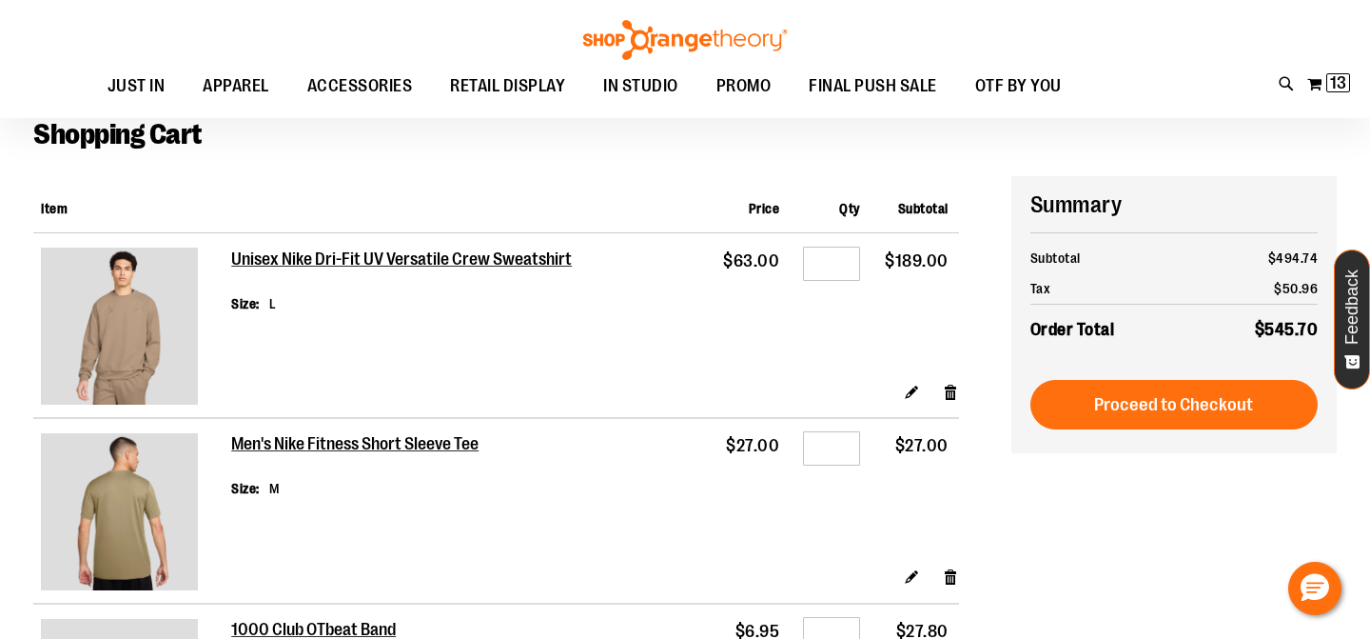
scroll to position [98, 0]
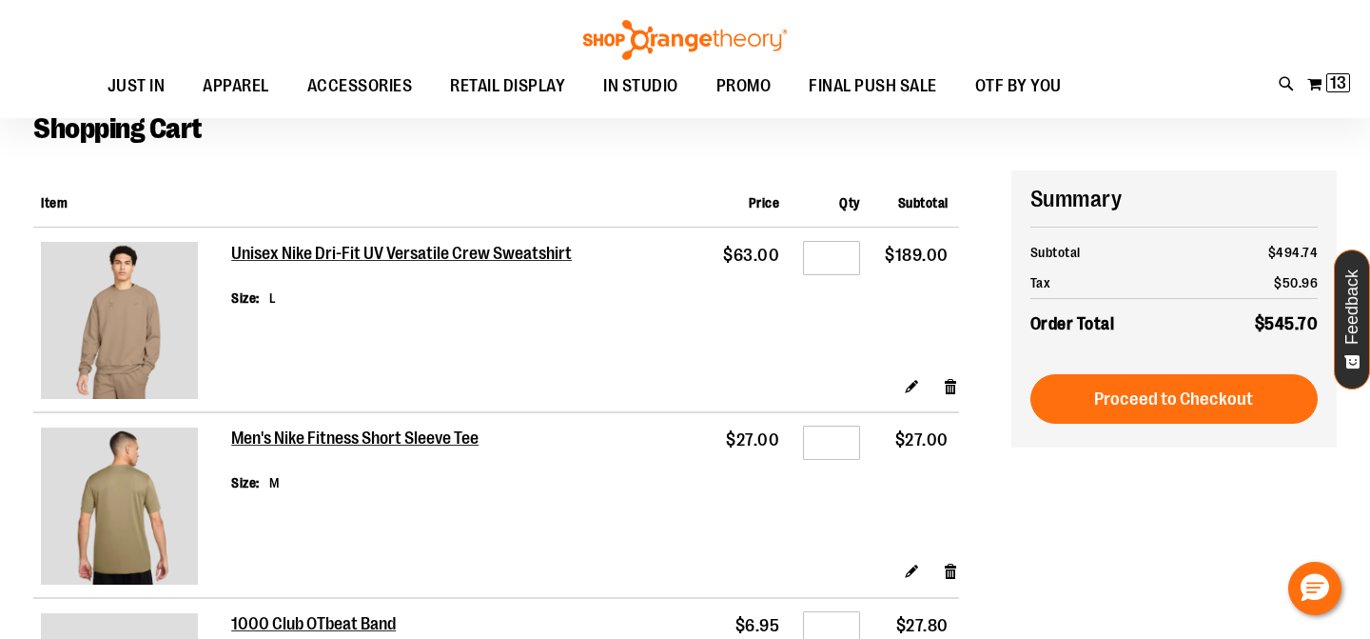
click at [109, 316] on img at bounding box center [119, 320] width 157 height 157
click at [263, 263] on h2 "Unisex Nike Dri-Fit UV Versatile Crew Sweatshirt" at bounding box center [403, 254] width 345 height 21
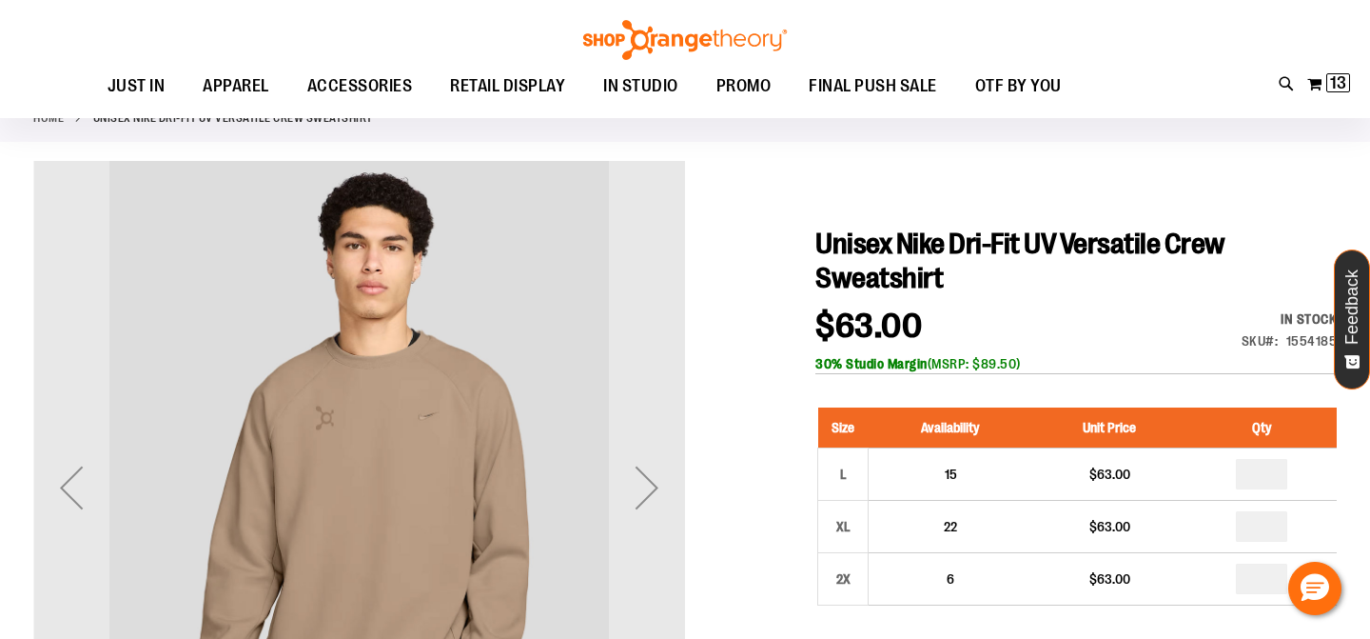
scroll to position [138, 0]
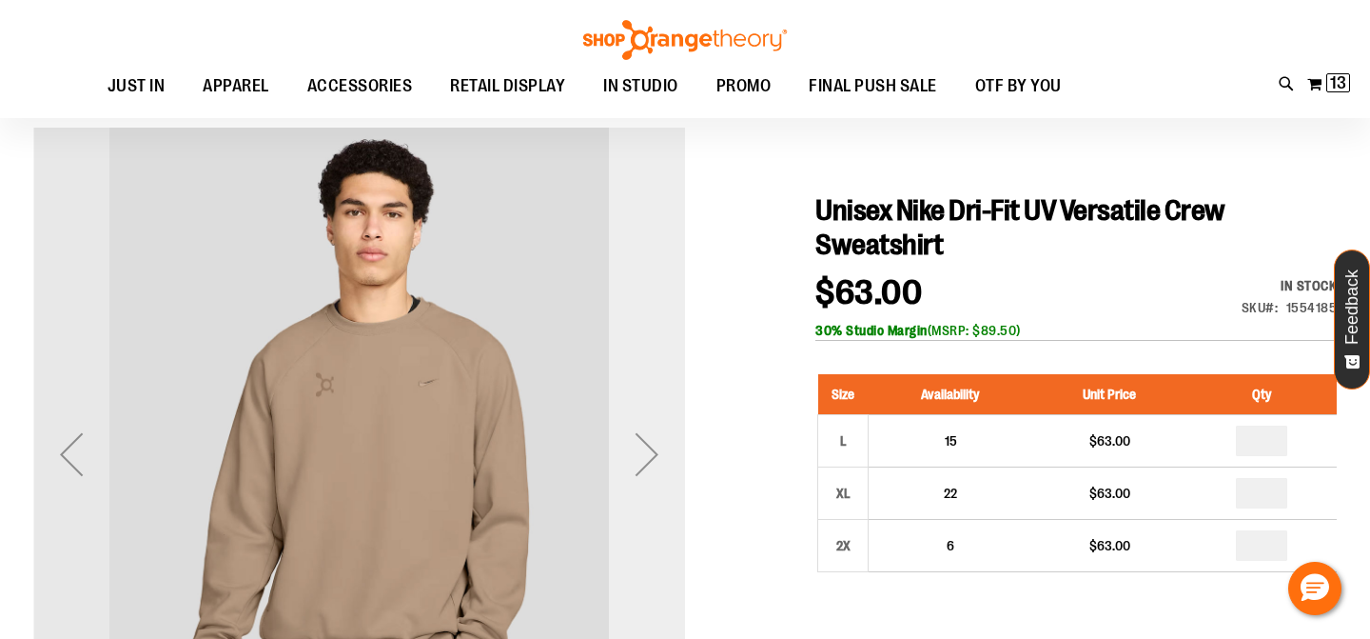
click at [631, 472] on div "Next" at bounding box center [647, 454] width 76 height 76
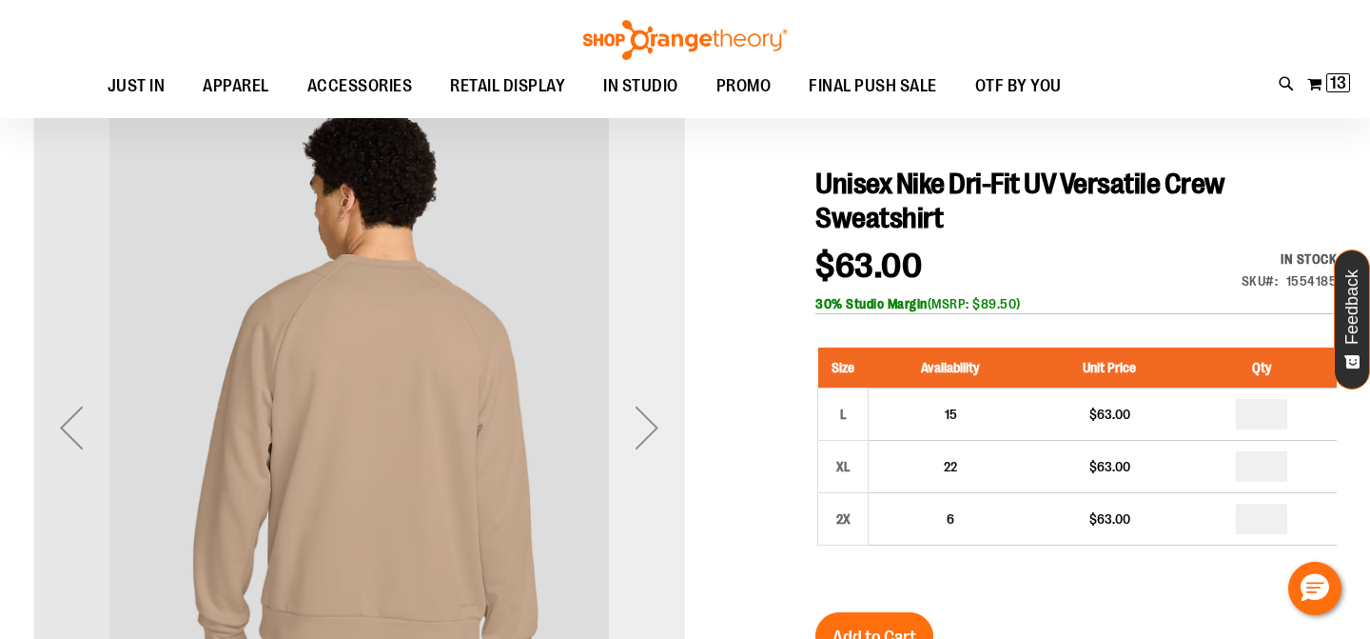
scroll to position [194, 0]
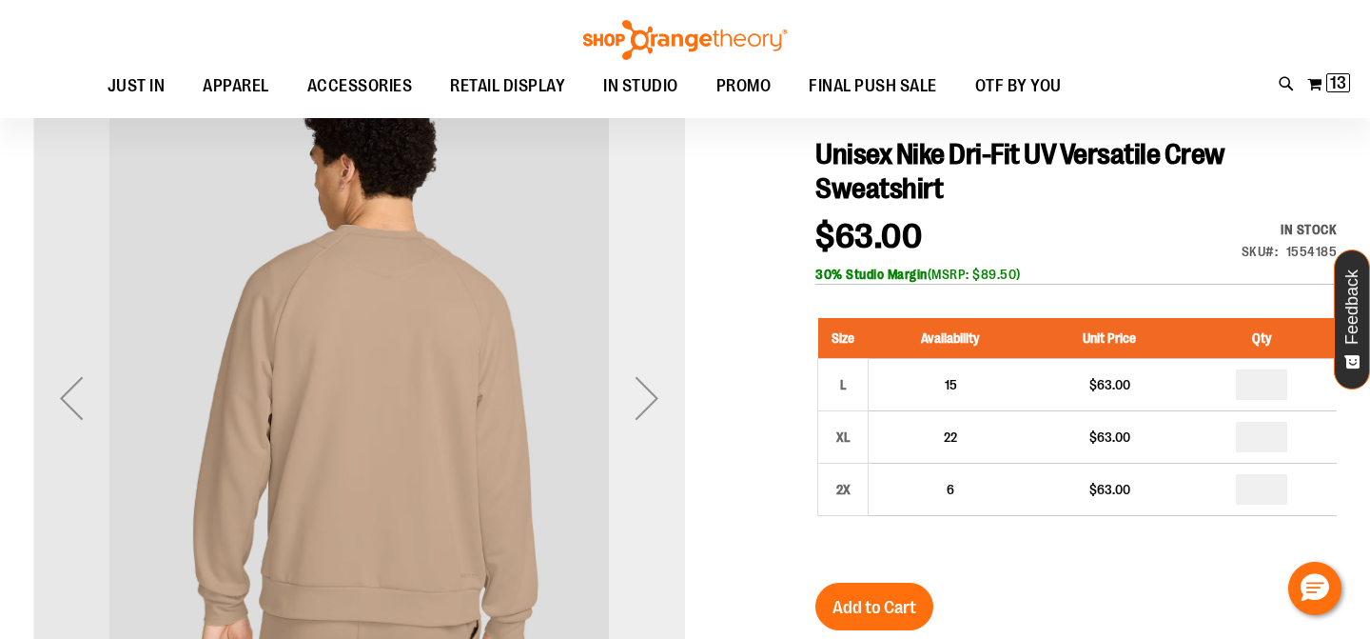
click at [631, 472] on div "Next" at bounding box center [647, 397] width 76 height 652
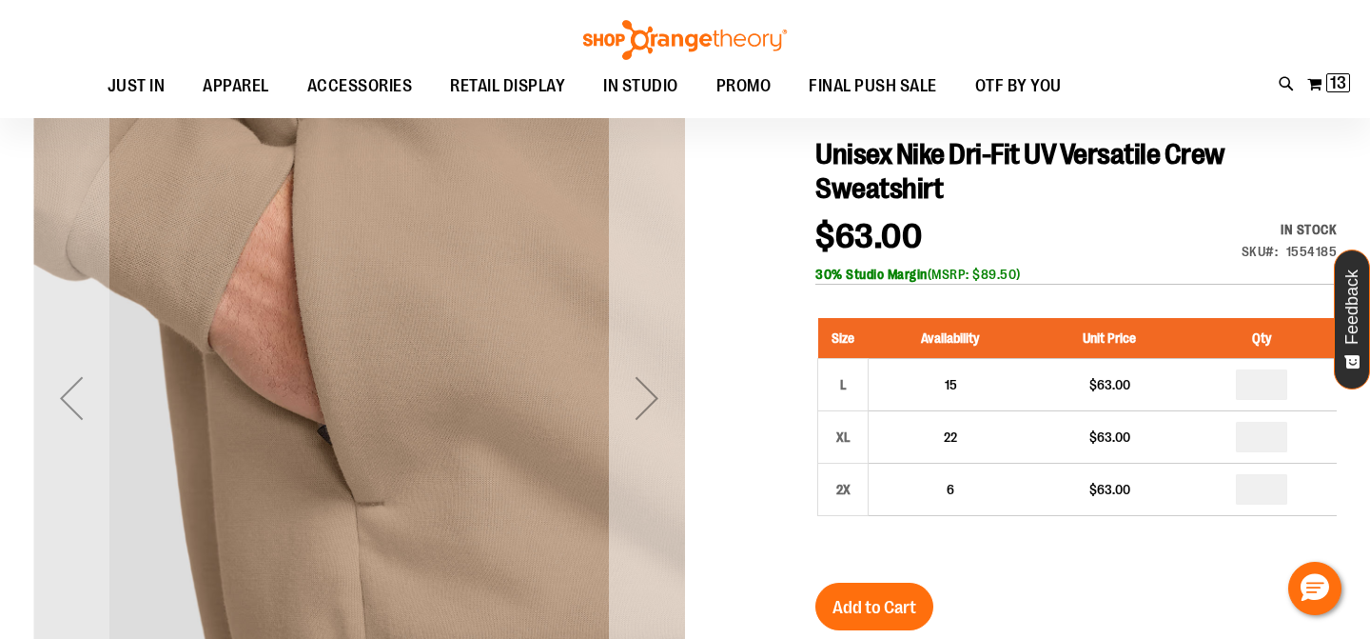
click at [631, 472] on div "Next" at bounding box center [647, 397] width 76 height 652
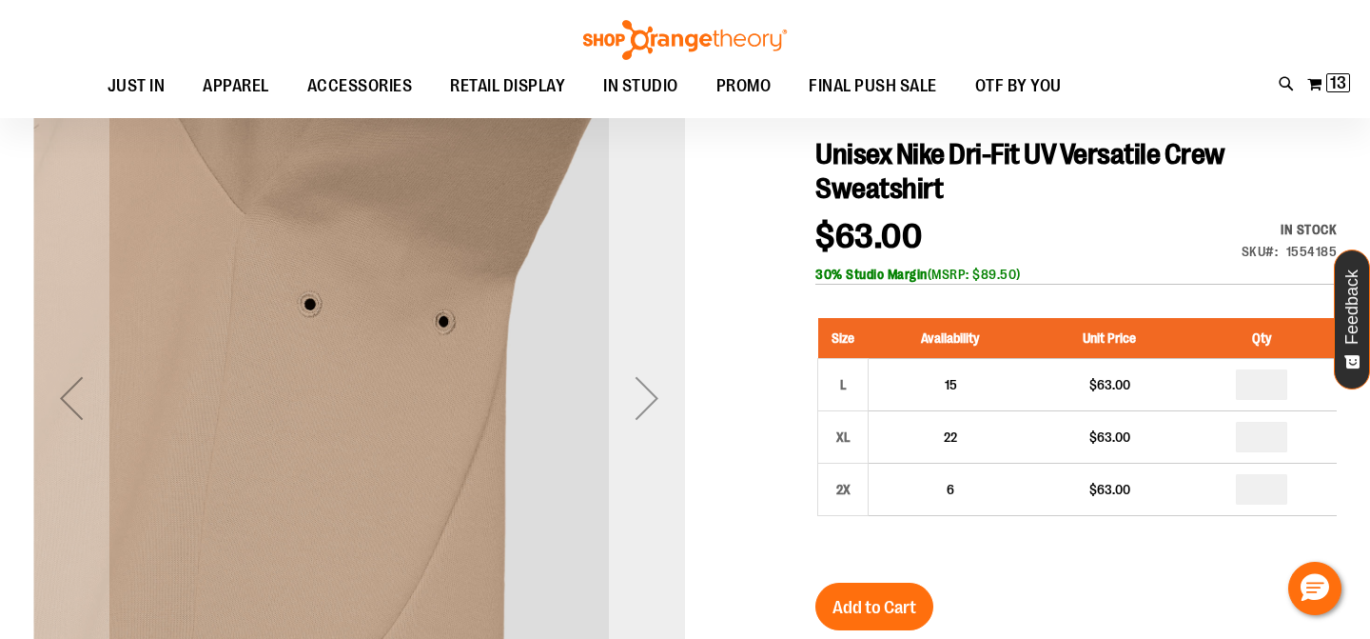
click at [631, 472] on div "Next" at bounding box center [647, 397] width 76 height 652
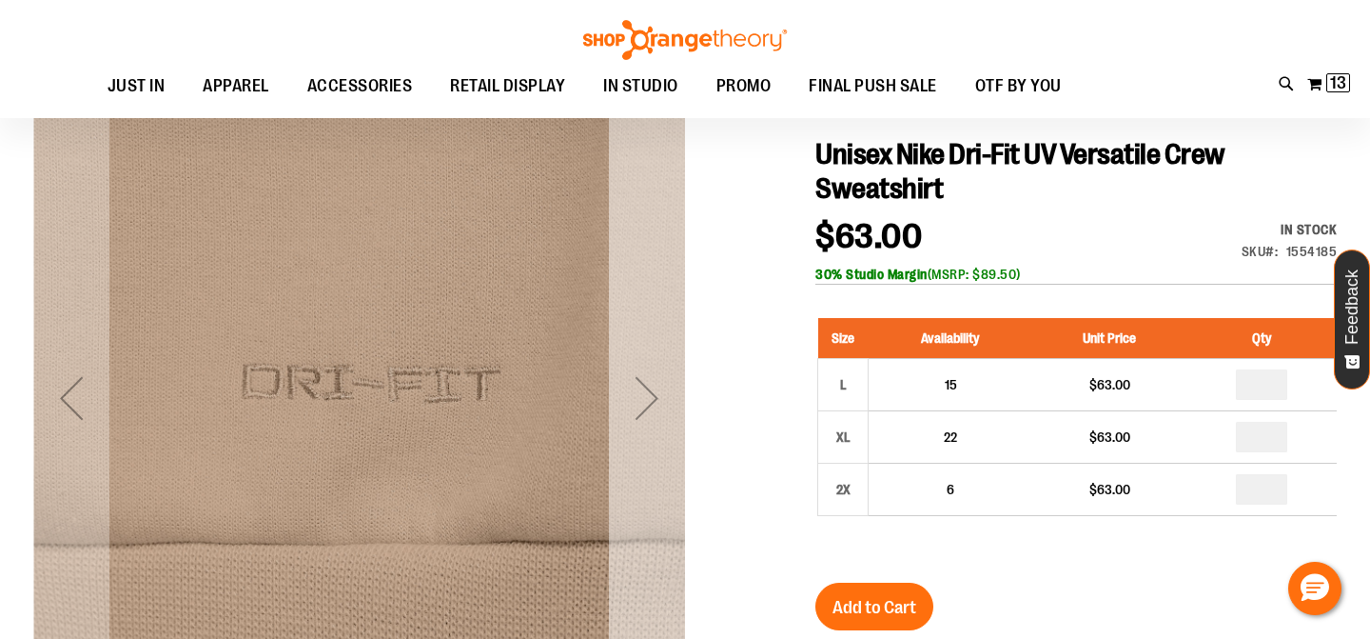
click at [631, 472] on div "Next" at bounding box center [647, 397] width 76 height 652
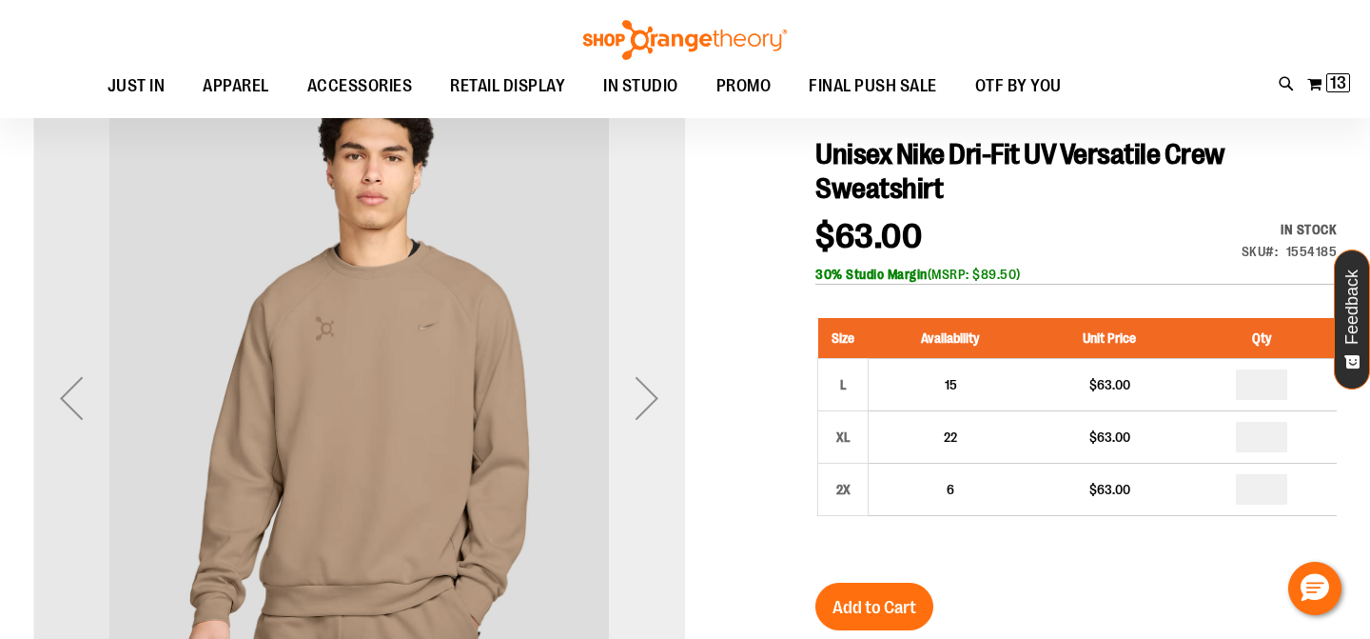
click at [631, 472] on div "Next" at bounding box center [647, 397] width 76 height 652
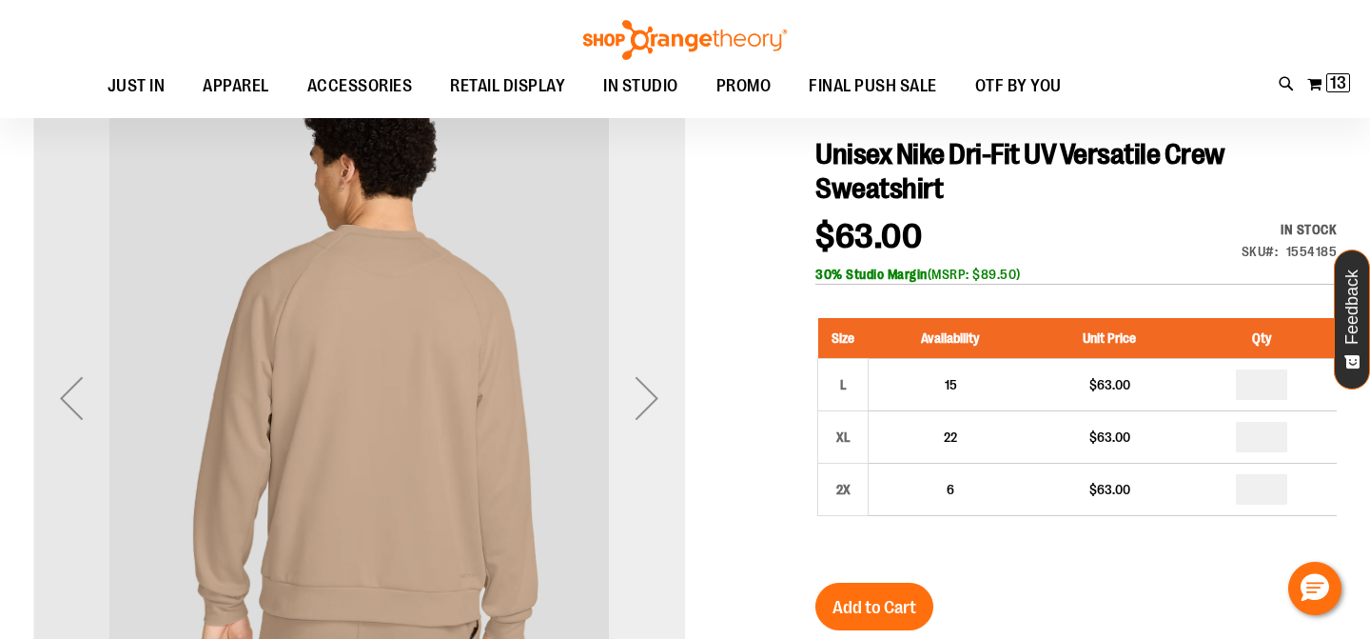
click at [631, 472] on div "Next" at bounding box center [647, 397] width 76 height 652
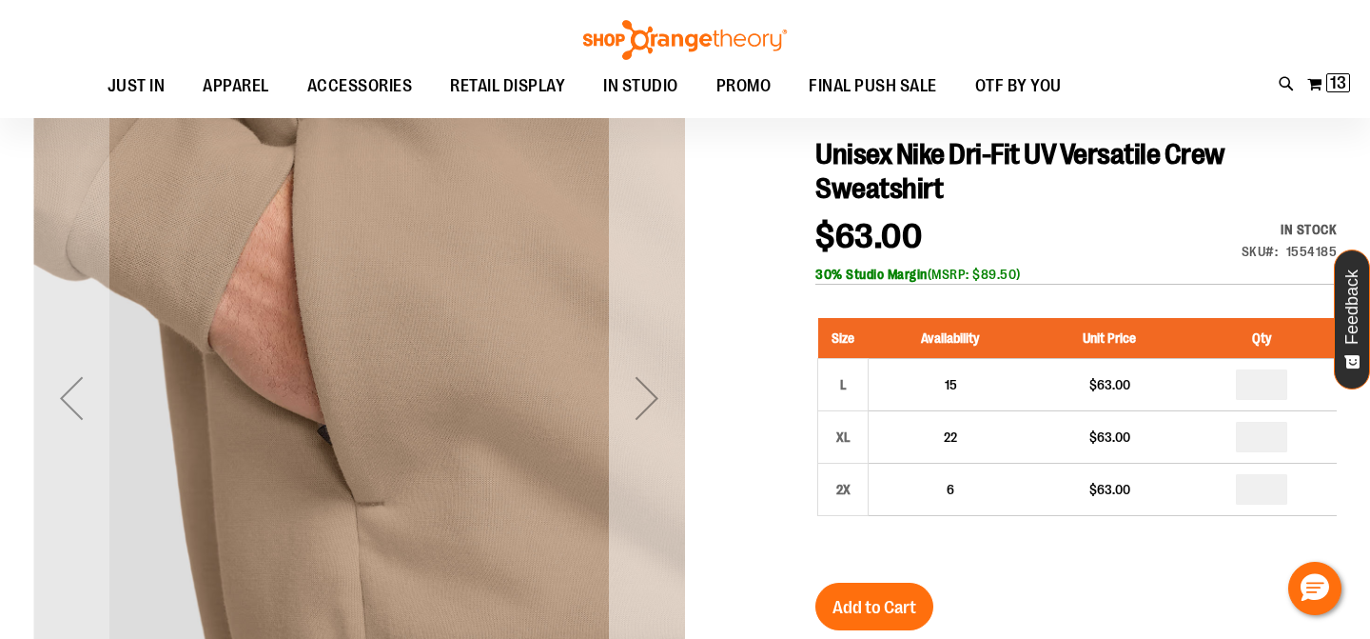
click at [631, 472] on div "Next" at bounding box center [647, 397] width 76 height 652
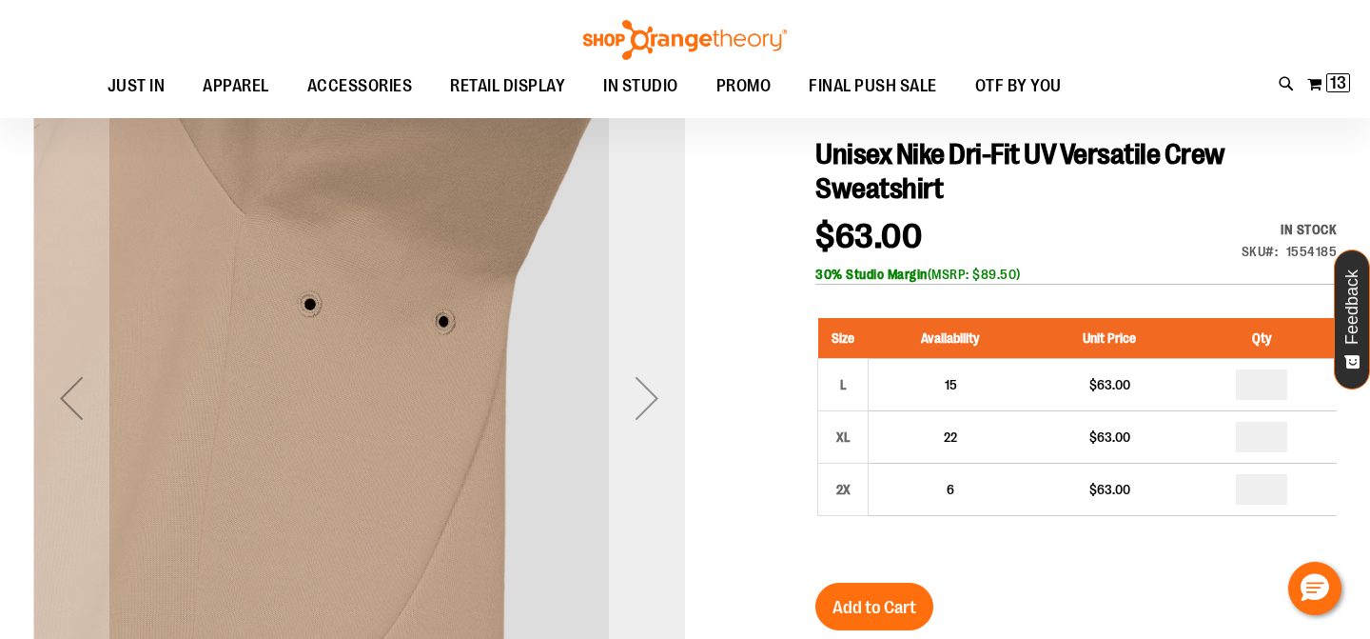
click at [631, 471] on div "Next" at bounding box center [647, 397] width 76 height 652
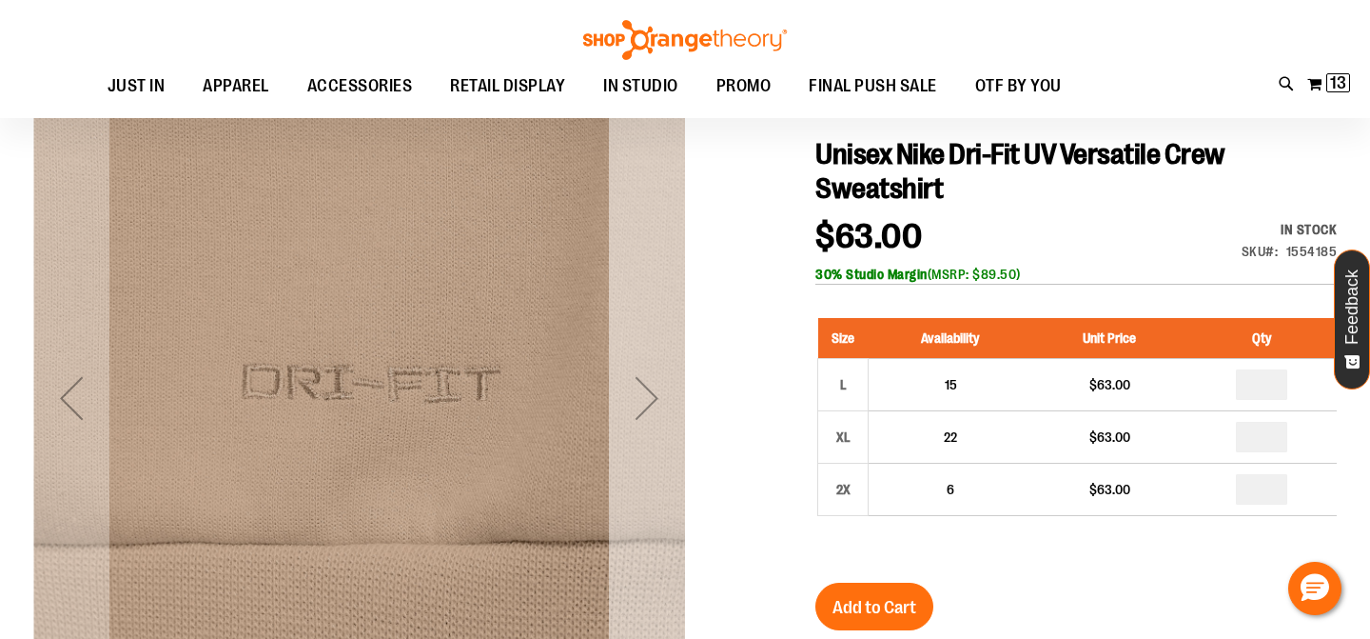
click at [632, 471] on div "Next" at bounding box center [647, 397] width 76 height 652
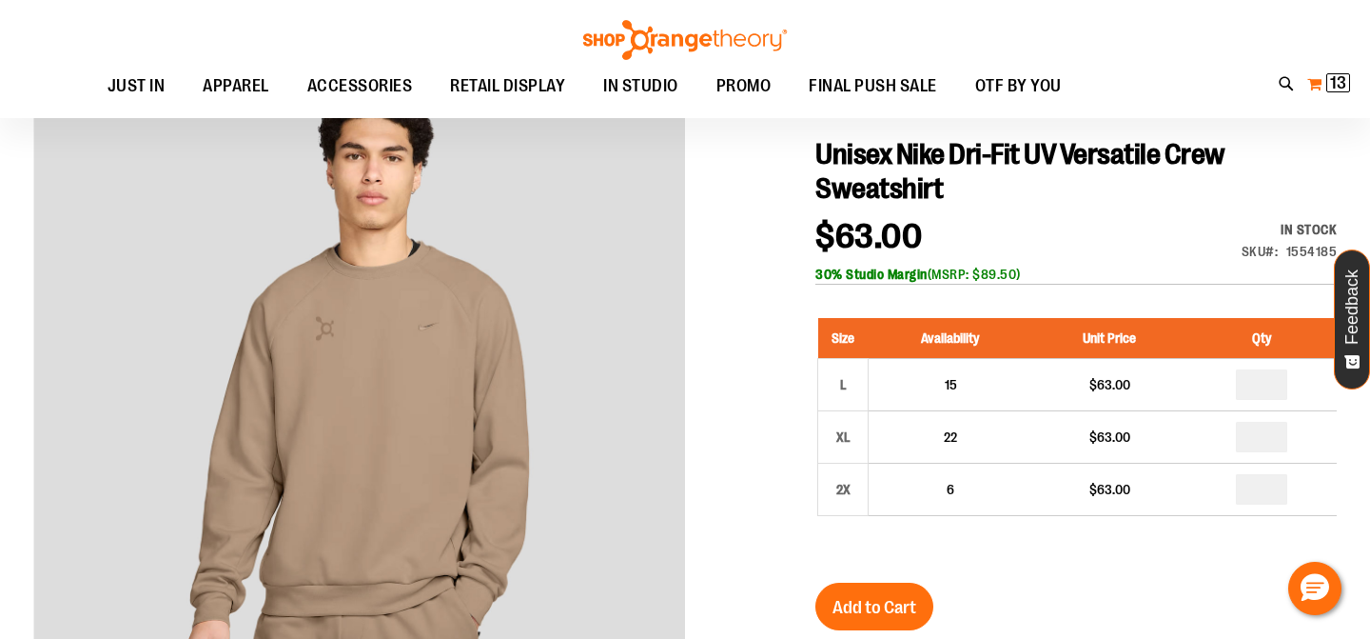
click at [1346, 82] on span "13" at bounding box center [1338, 82] width 16 height 19
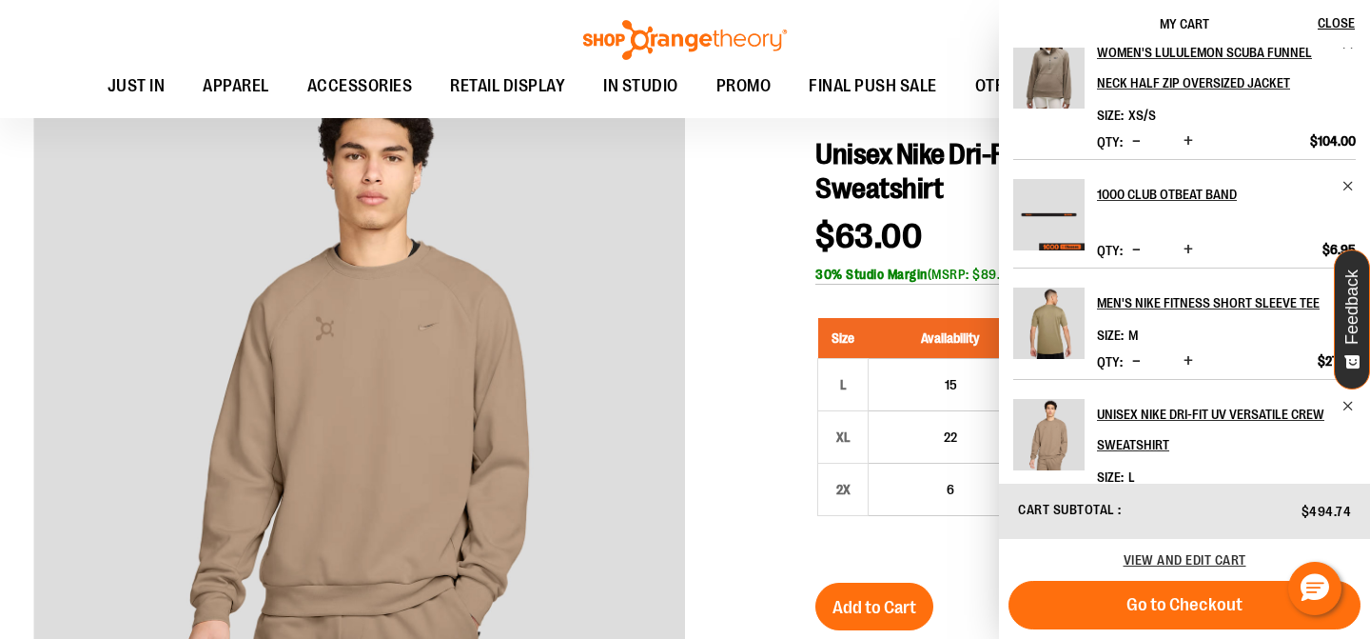
scroll to position [580, 0]
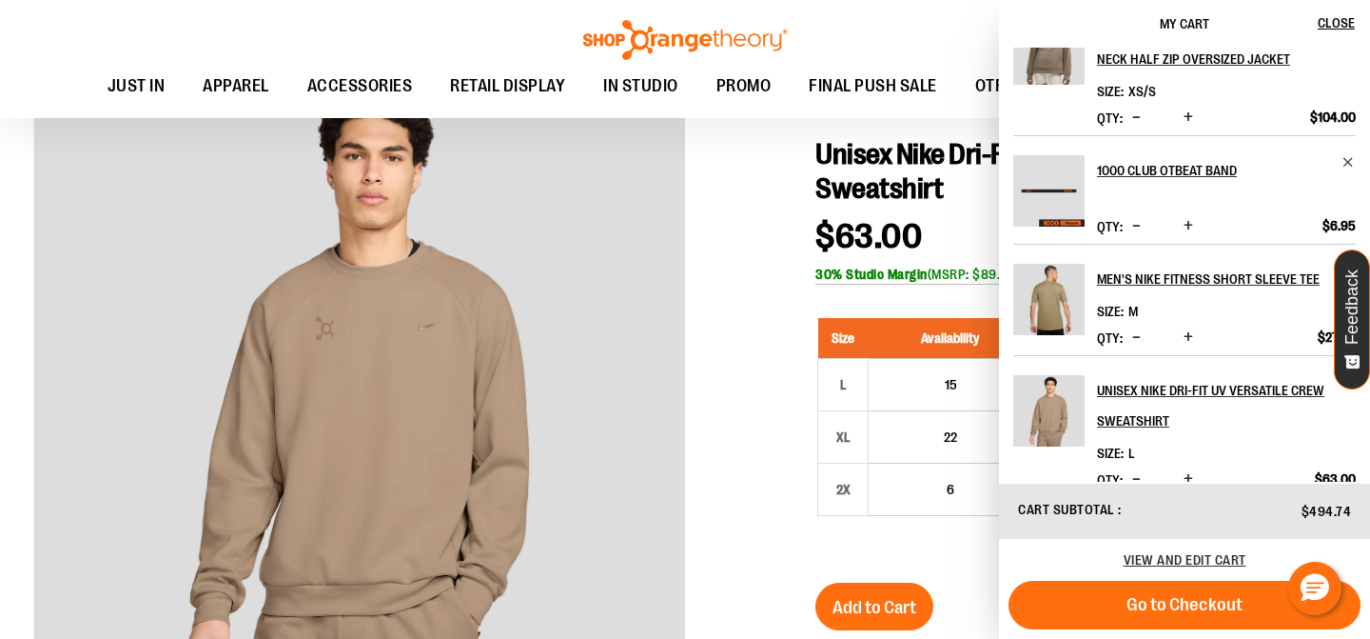
click at [1132, 469] on span "Decrease product quantity" at bounding box center [1136, 478] width 9 height 19
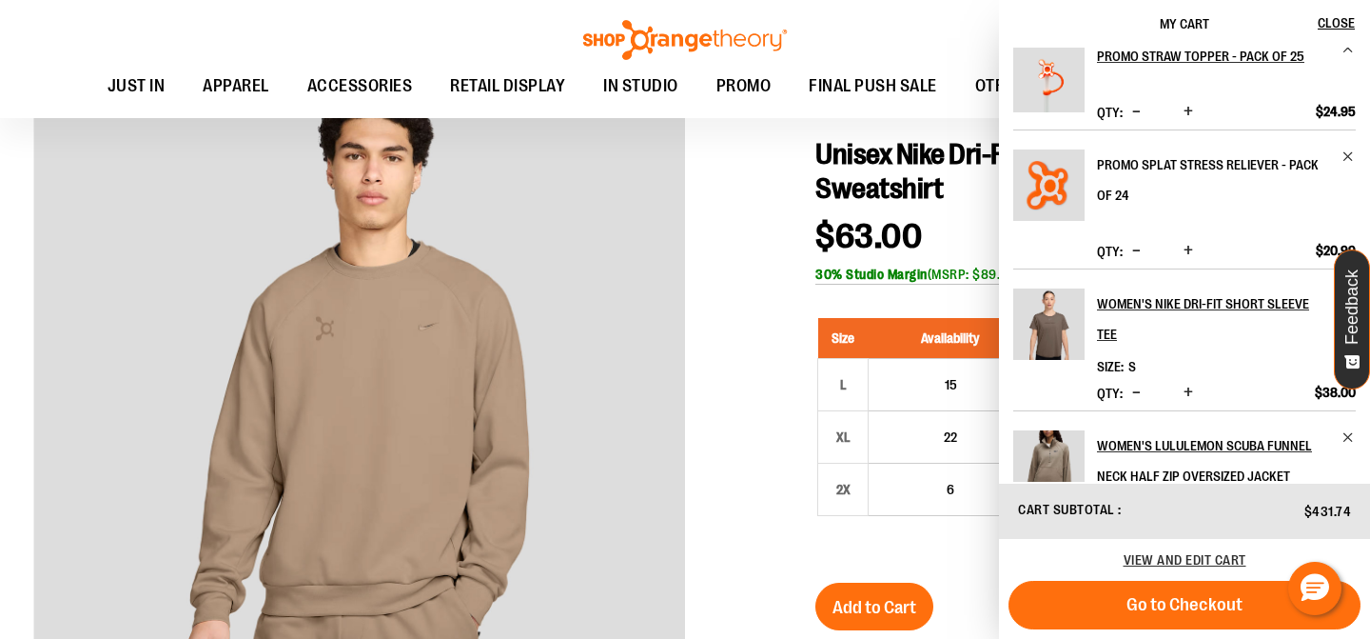
scroll to position [0, 0]
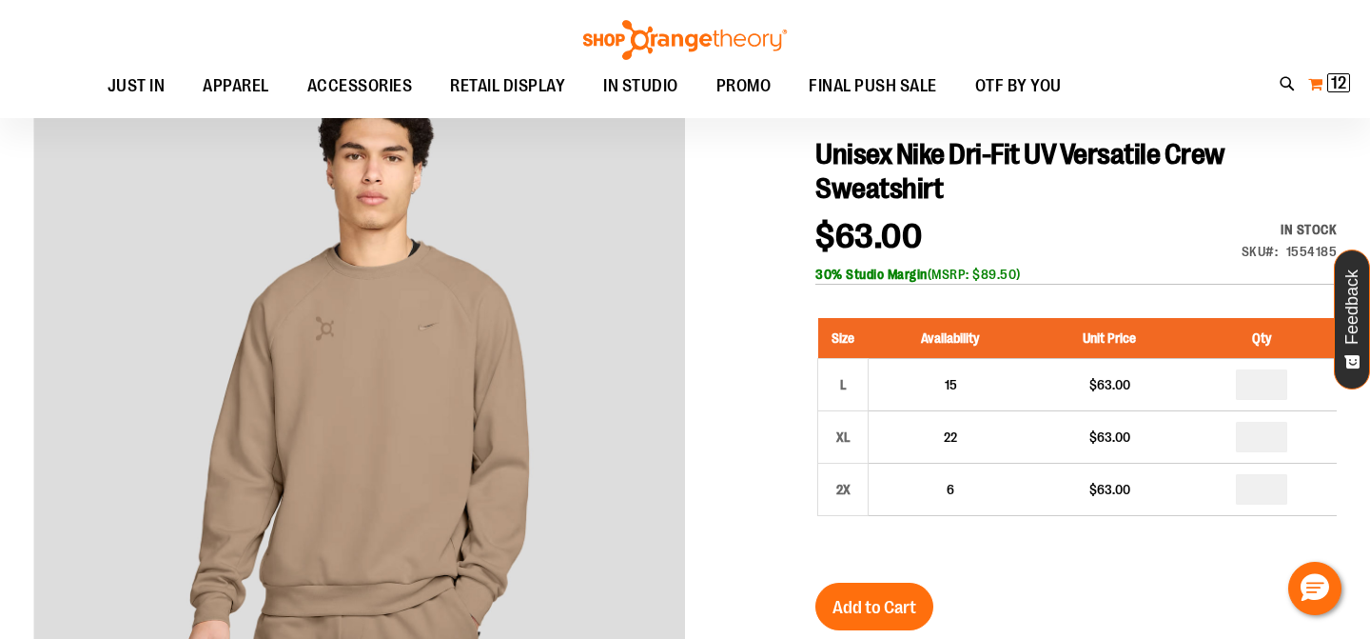
click at [1348, 78] on span "12 12 items" at bounding box center [1339, 82] width 23 height 19
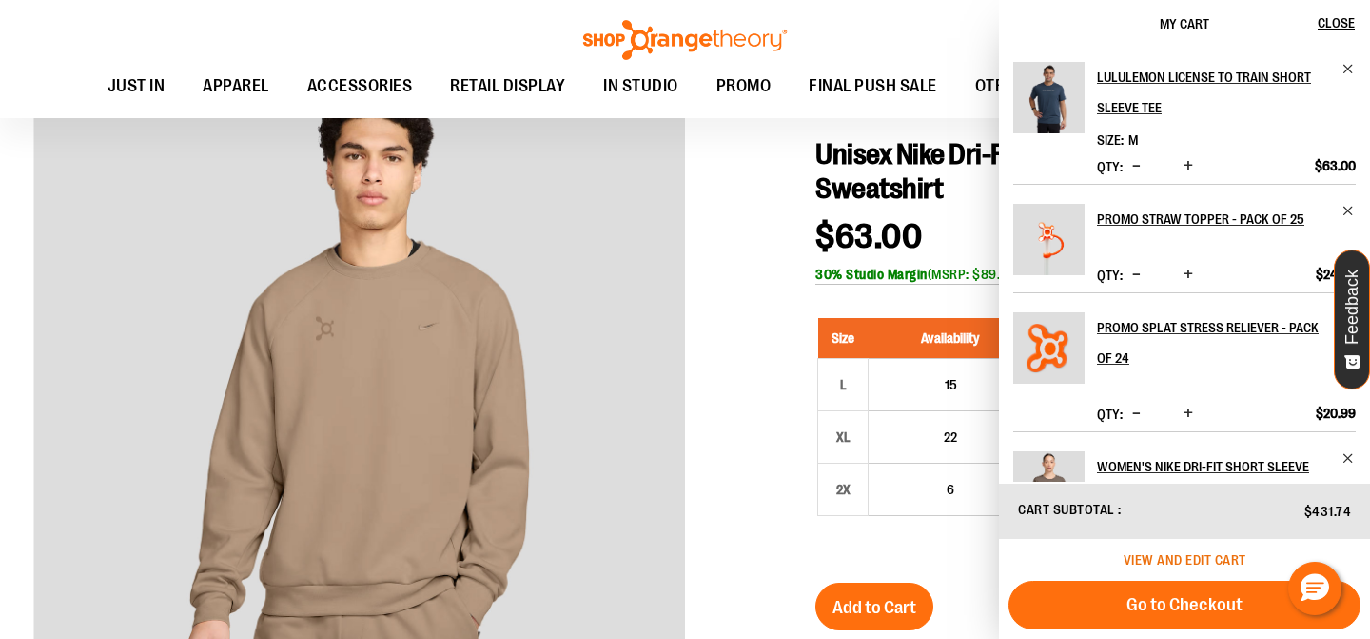
click at [1200, 561] on span "View and edit cart" at bounding box center [1185, 559] width 123 height 15
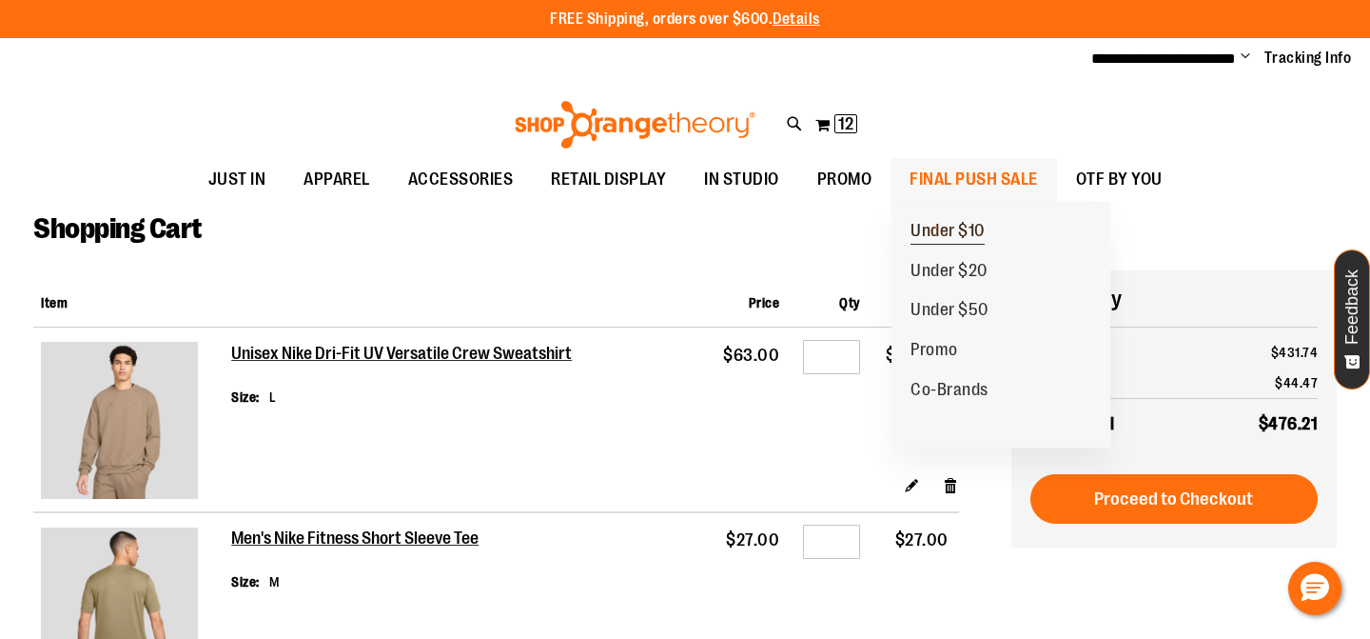
click at [955, 223] on span "Under $10" at bounding box center [948, 233] width 74 height 24
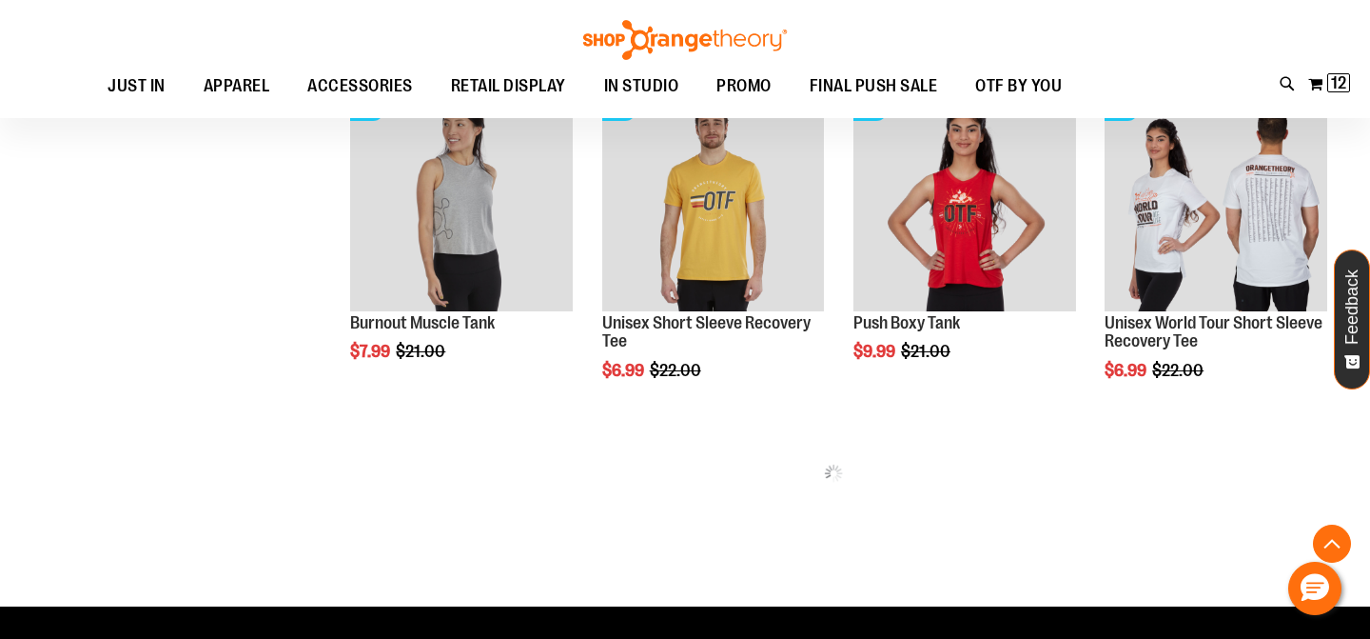
scroll to position [884, 0]
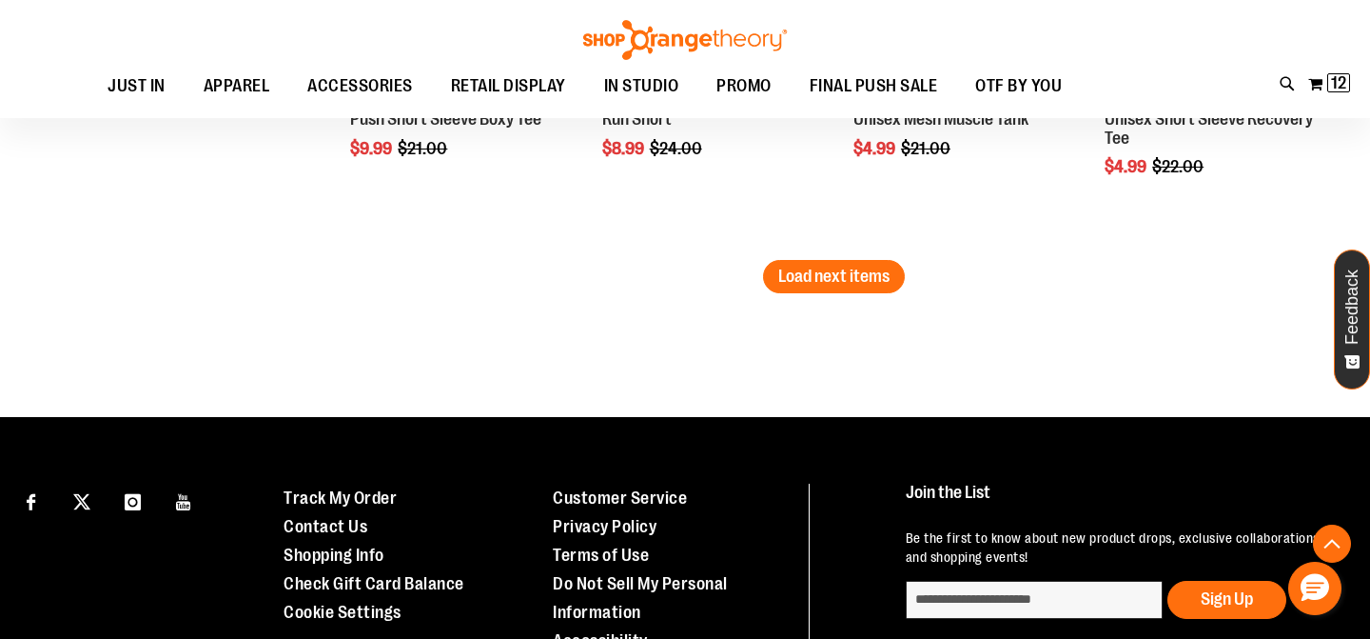
scroll to position [3369, 0]
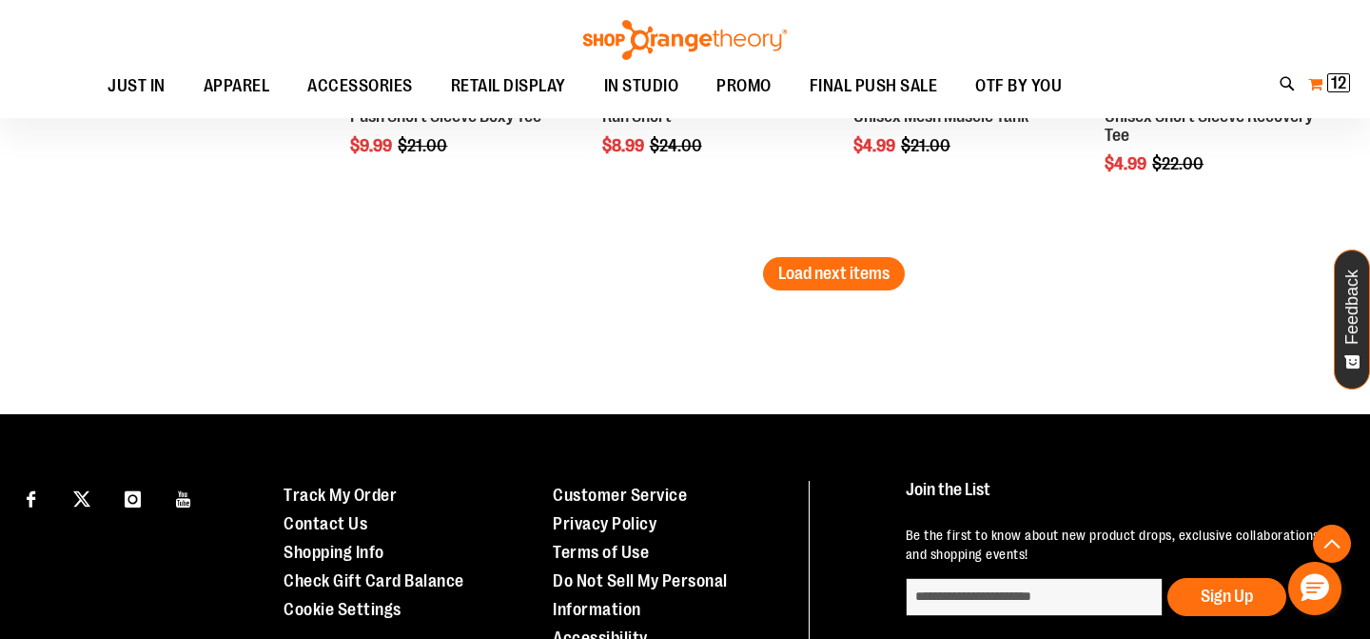
click at [1346, 86] on span "12" at bounding box center [1338, 82] width 15 height 19
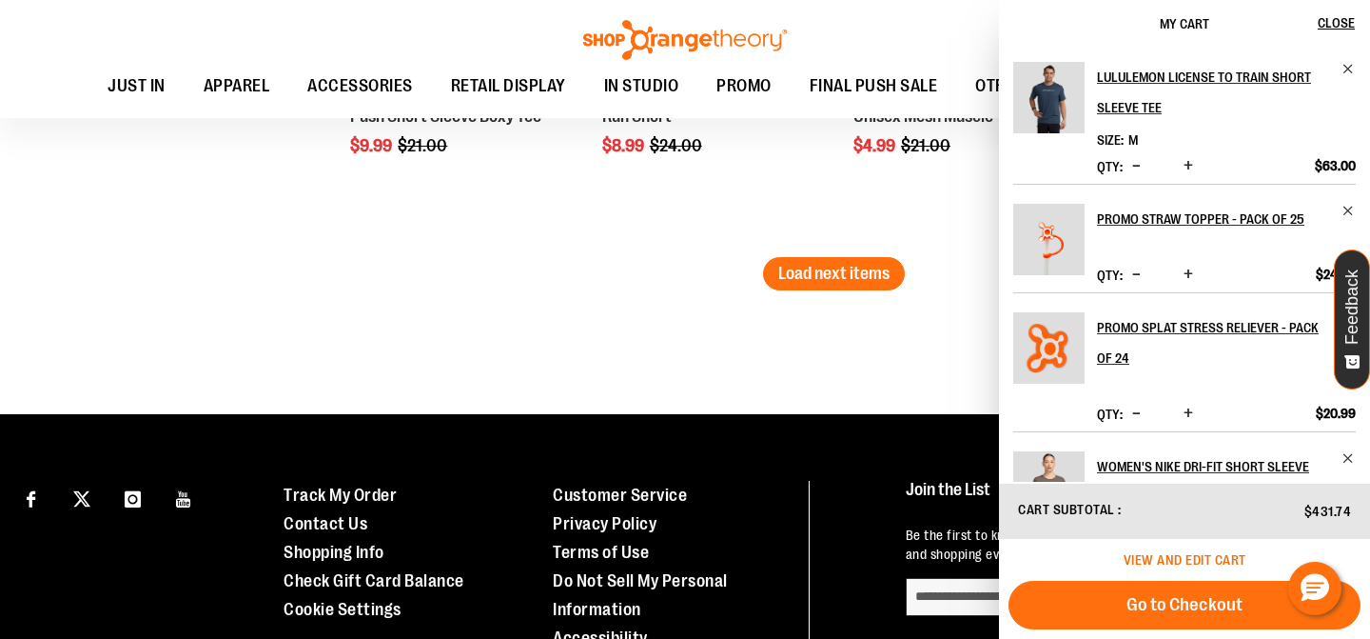
click at [1182, 552] on span "View and edit cart" at bounding box center [1185, 559] width 123 height 15
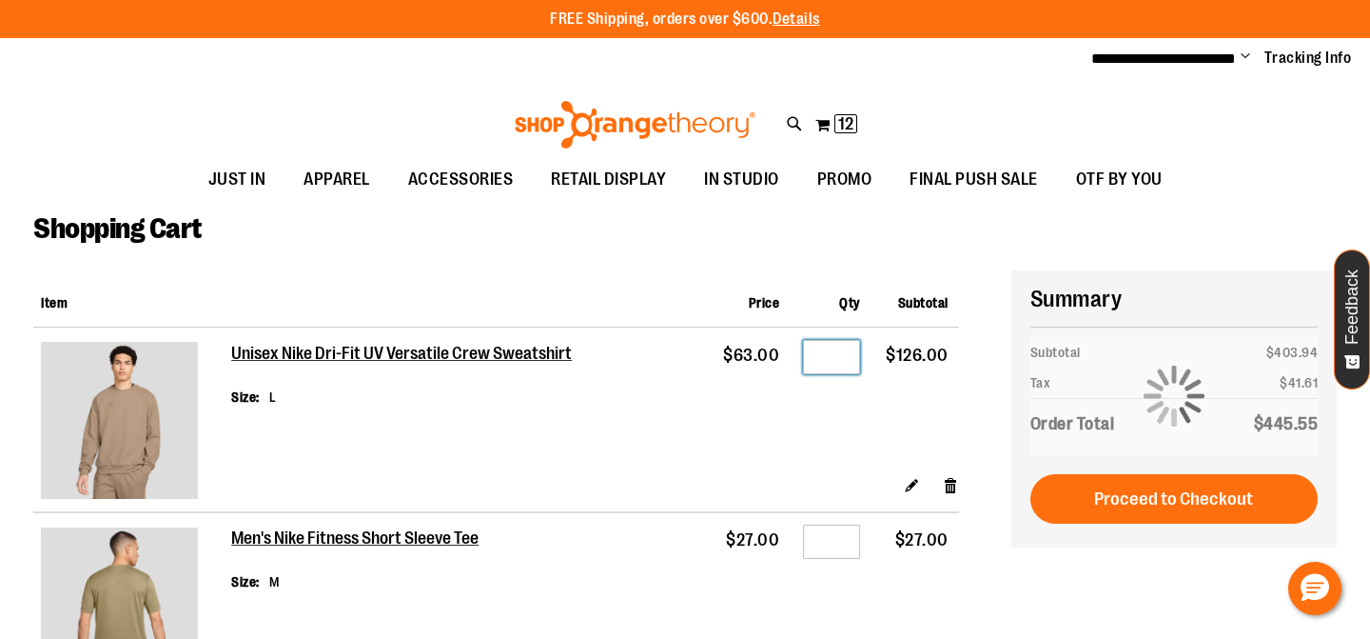
drag, startPoint x: 842, startPoint y: 361, endPoint x: 805, endPoint y: 361, distance: 37.1
click at [805, 361] on input "*" at bounding box center [831, 357] width 57 height 34
type input "*"
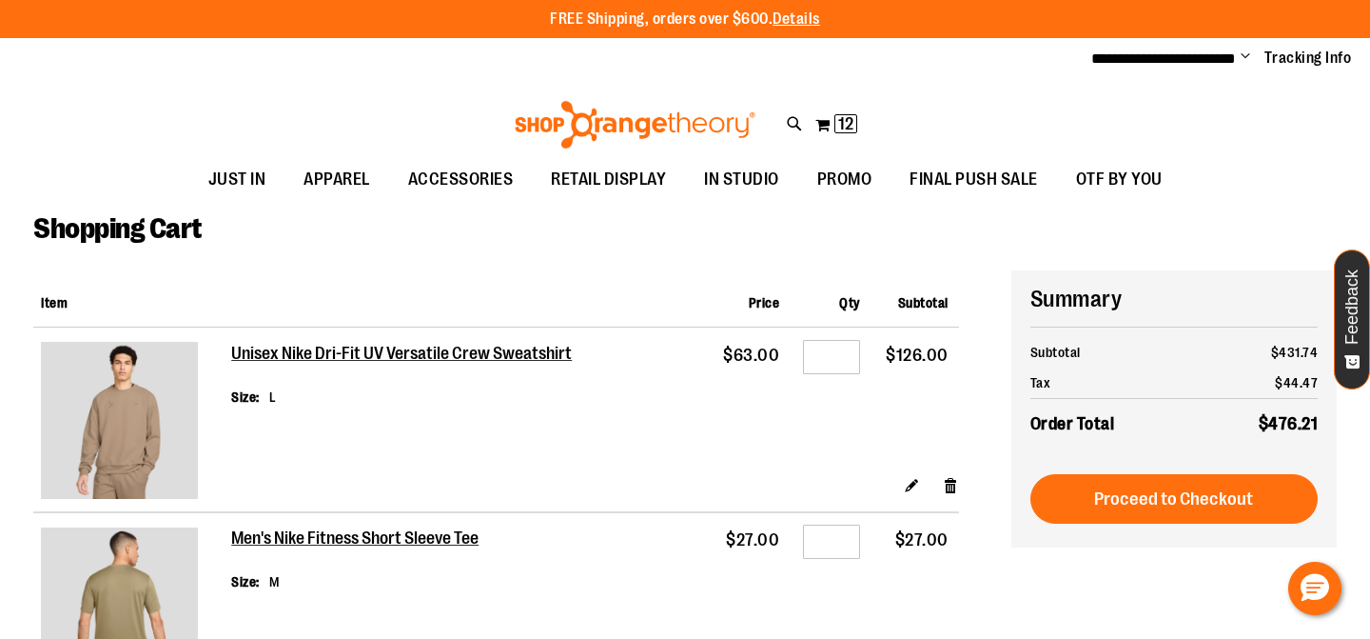
click at [676, 321] on th at bounding box center [466, 298] width 470 height 57
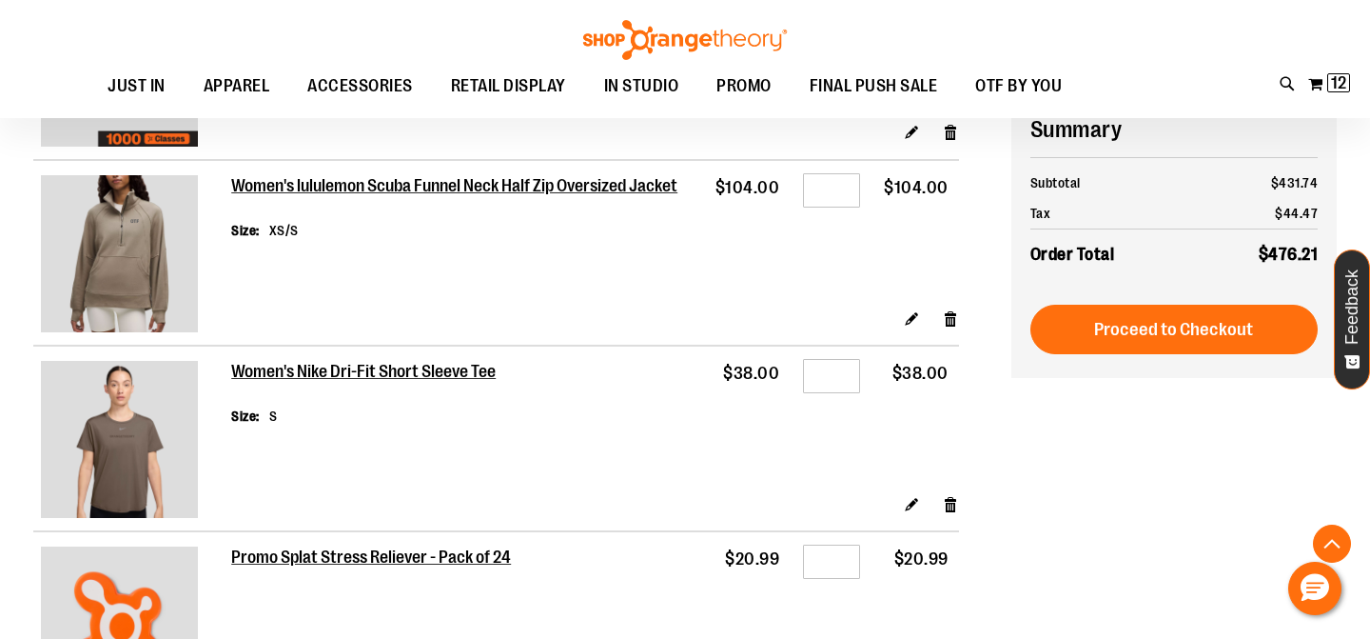
scroll to position [664, 0]
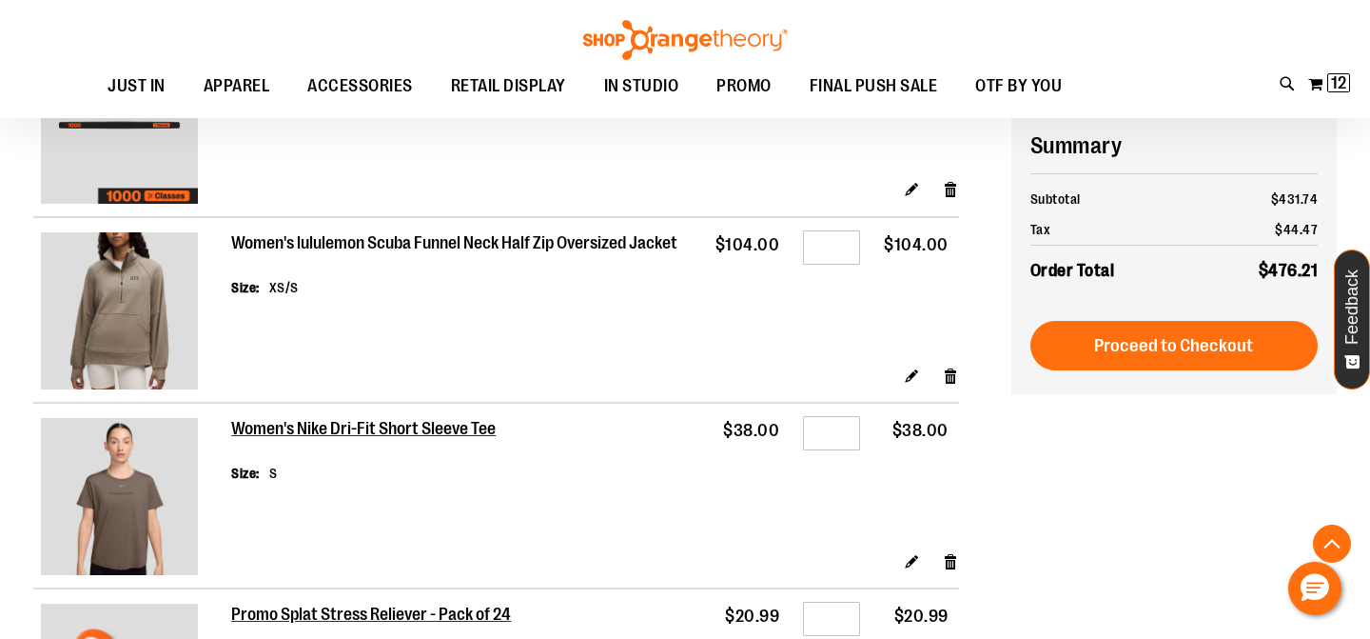
click at [343, 246] on h2 "Women's lululemon Scuba Funnel Neck Half Zip Oversized Jacket" at bounding box center [456, 243] width 451 height 21
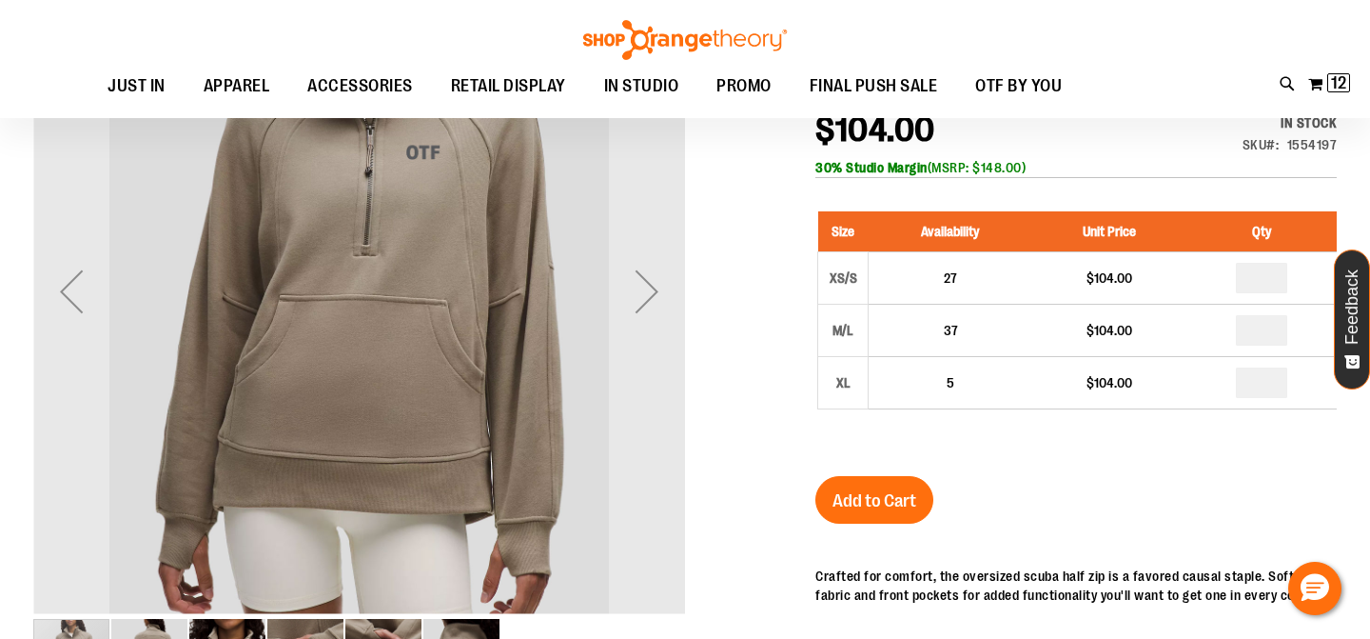
scroll to position [75, 0]
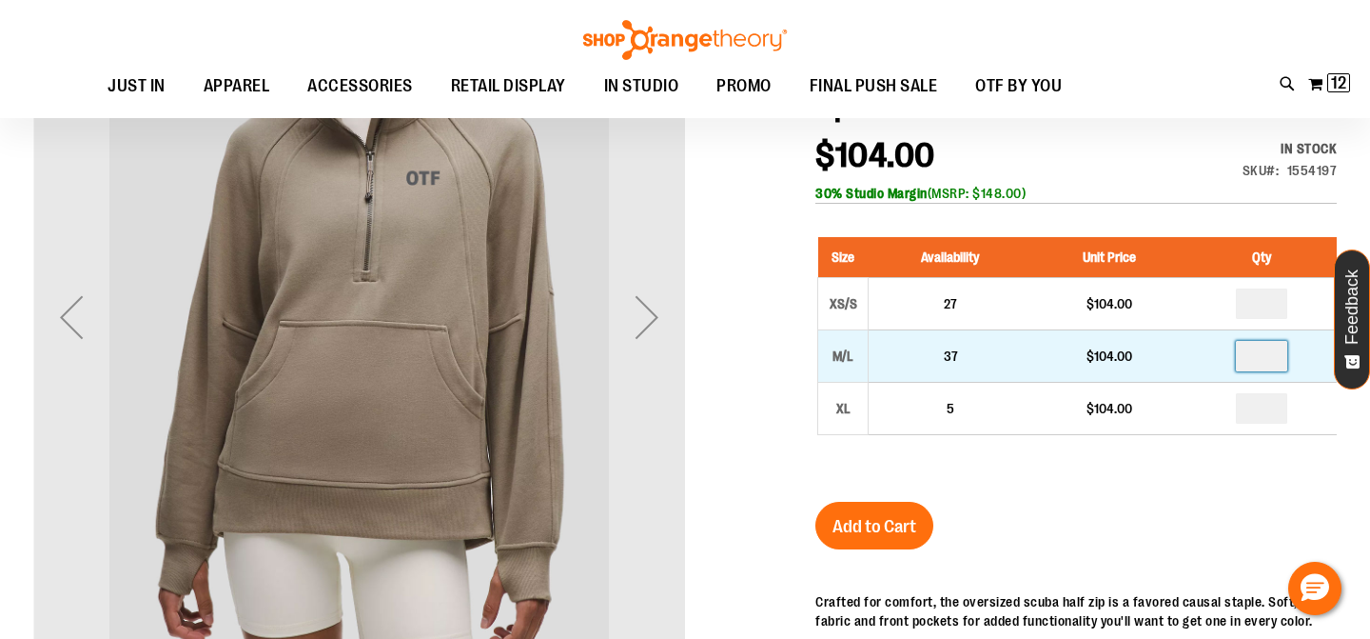
click at [1277, 356] on input "number" at bounding box center [1261, 356] width 51 height 30
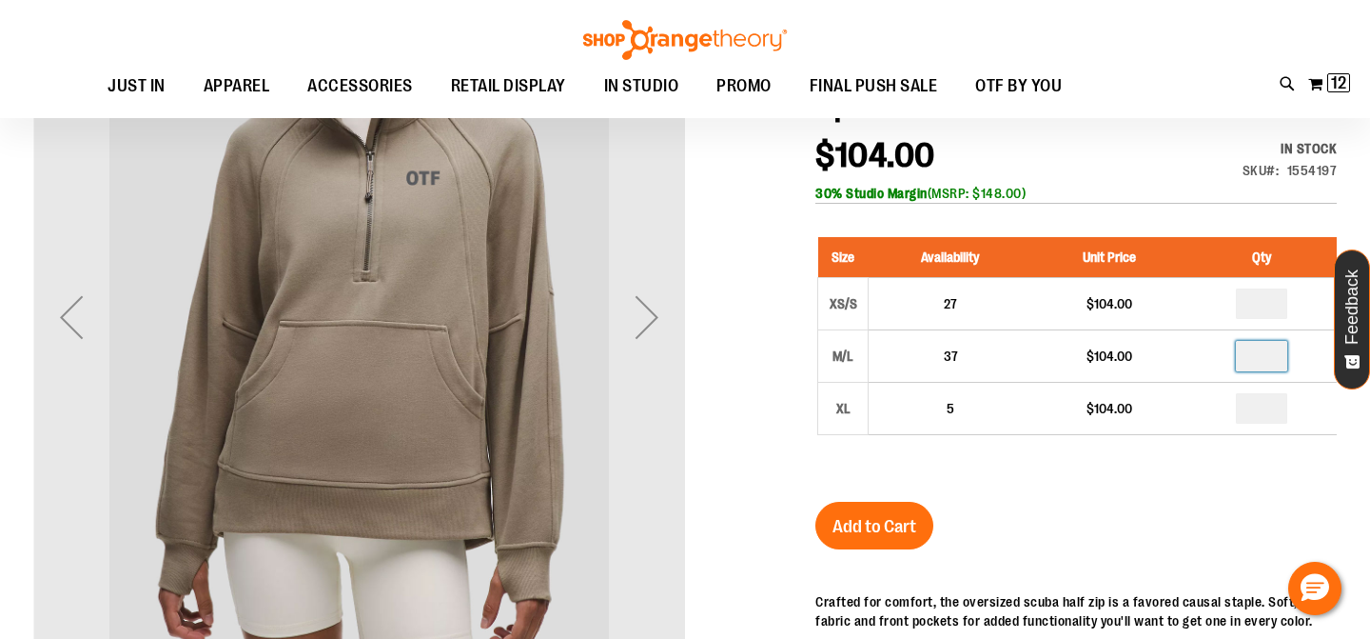
type input "*"
click at [1076, 537] on div "Women's lululemon Scuba Funnel Neck Half Zip Oversized Jacket $104.00 In stock …" at bounding box center [1077, 514] width 522 height 916
click at [897, 519] on span "Add to Cart" at bounding box center [875, 526] width 84 height 21
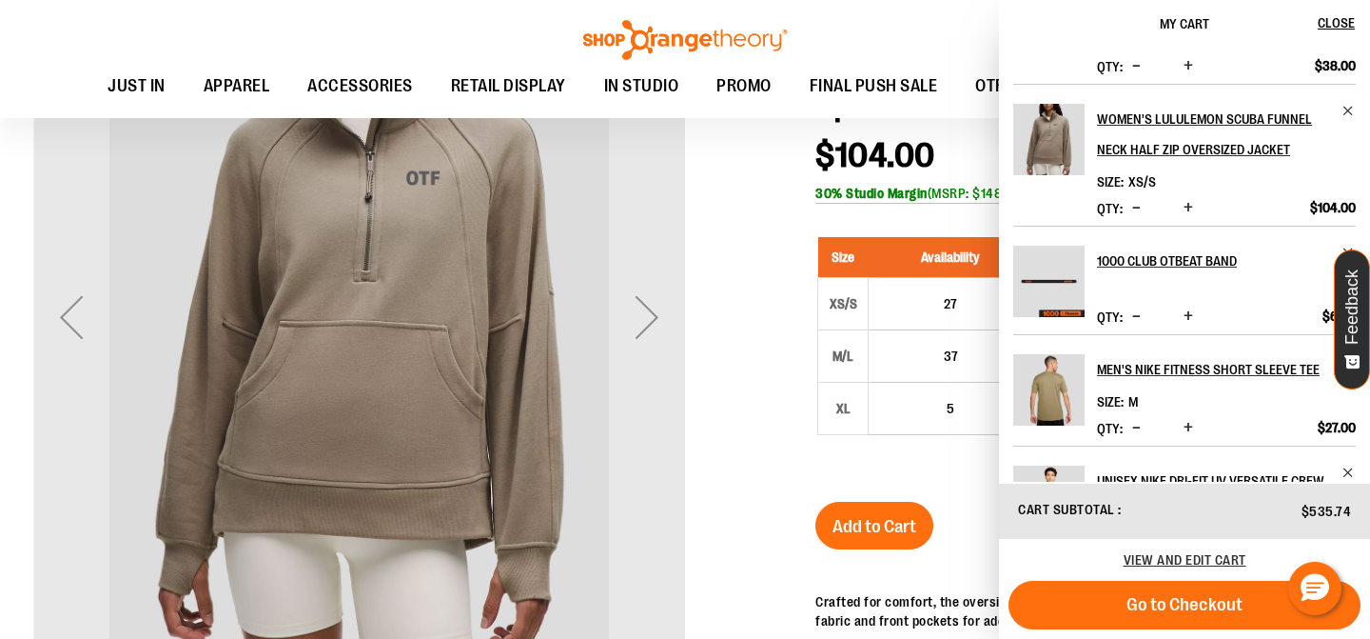
scroll to position [377, 0]
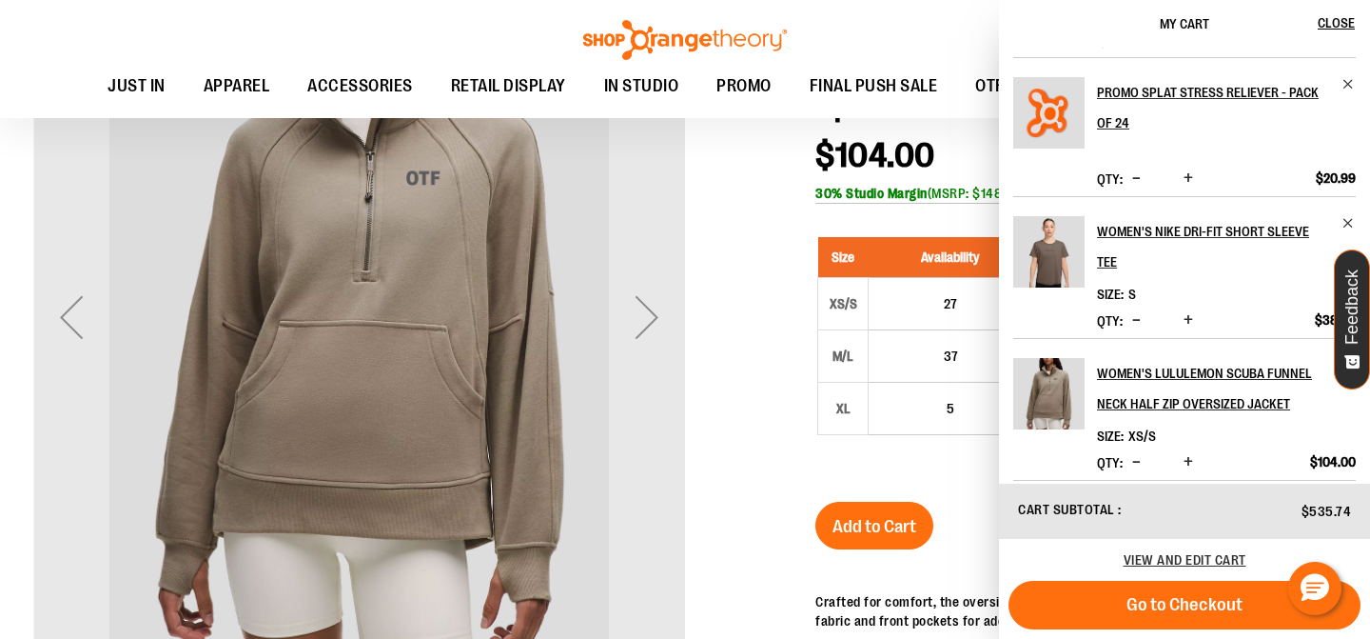
click at [1132, 452] on span "Decrease product quantity" at bounding box center [1136, 461] width 9 height 19
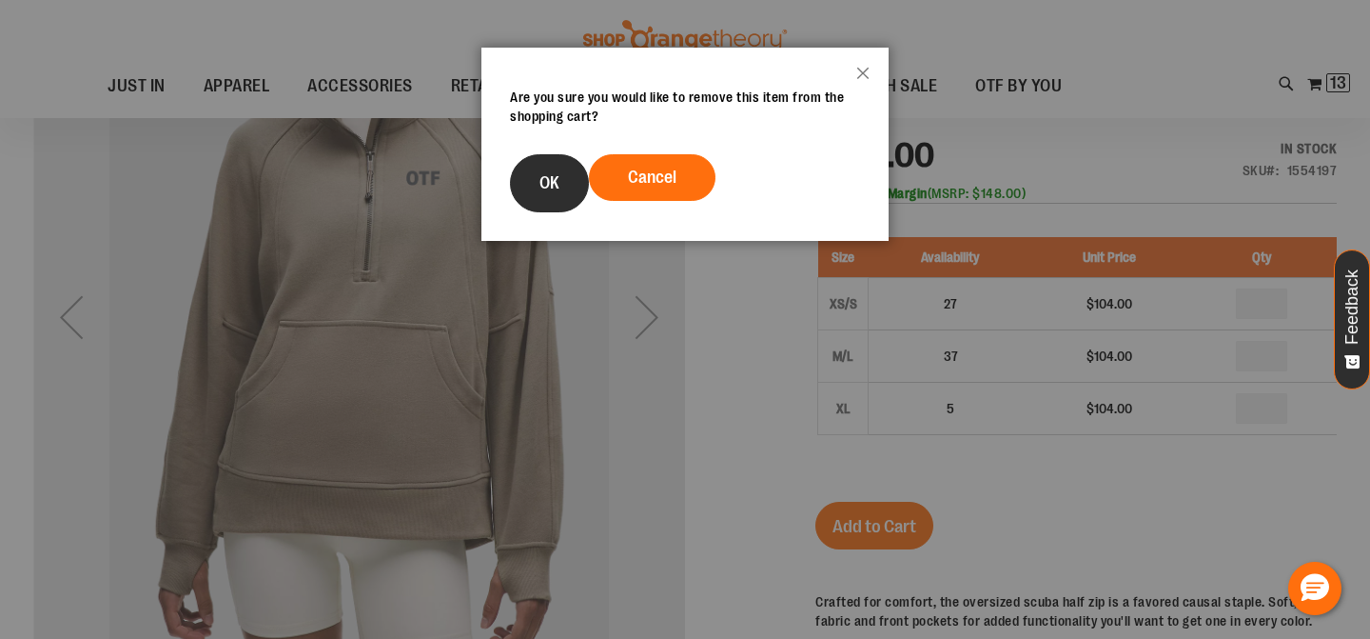
click at [552, 178] on span "OK" at bounding box center [550, 182] width 20 height 19
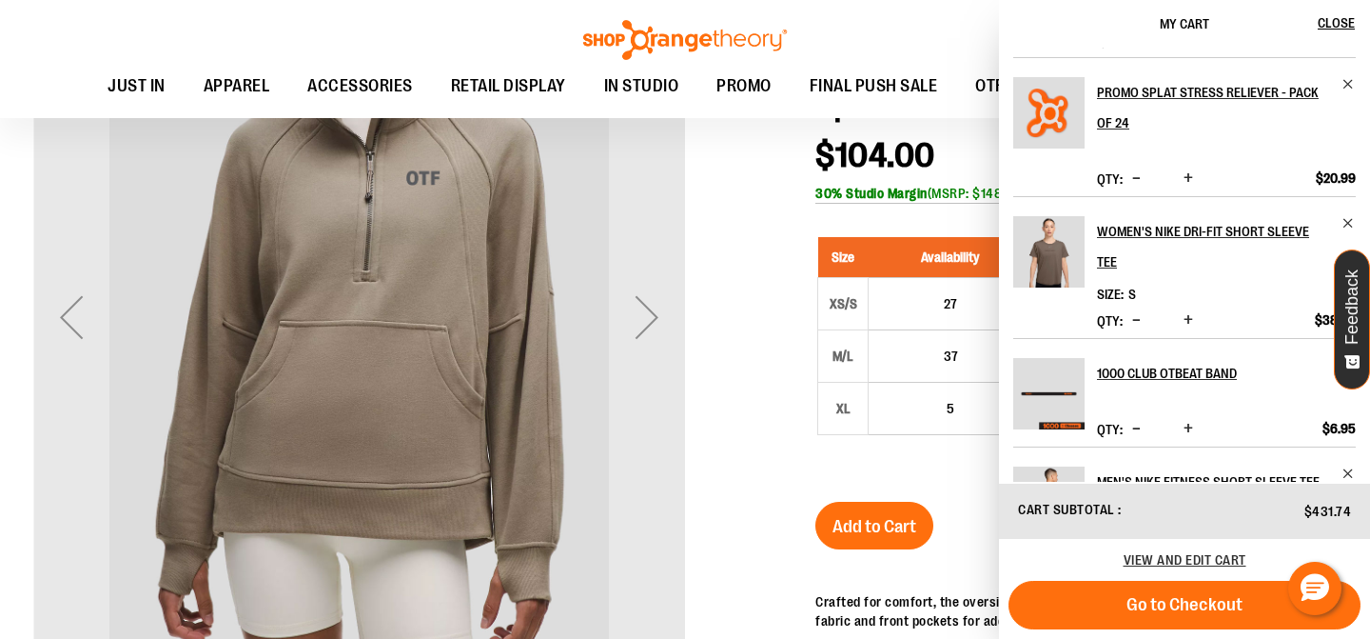
scroll to position [0, 0]
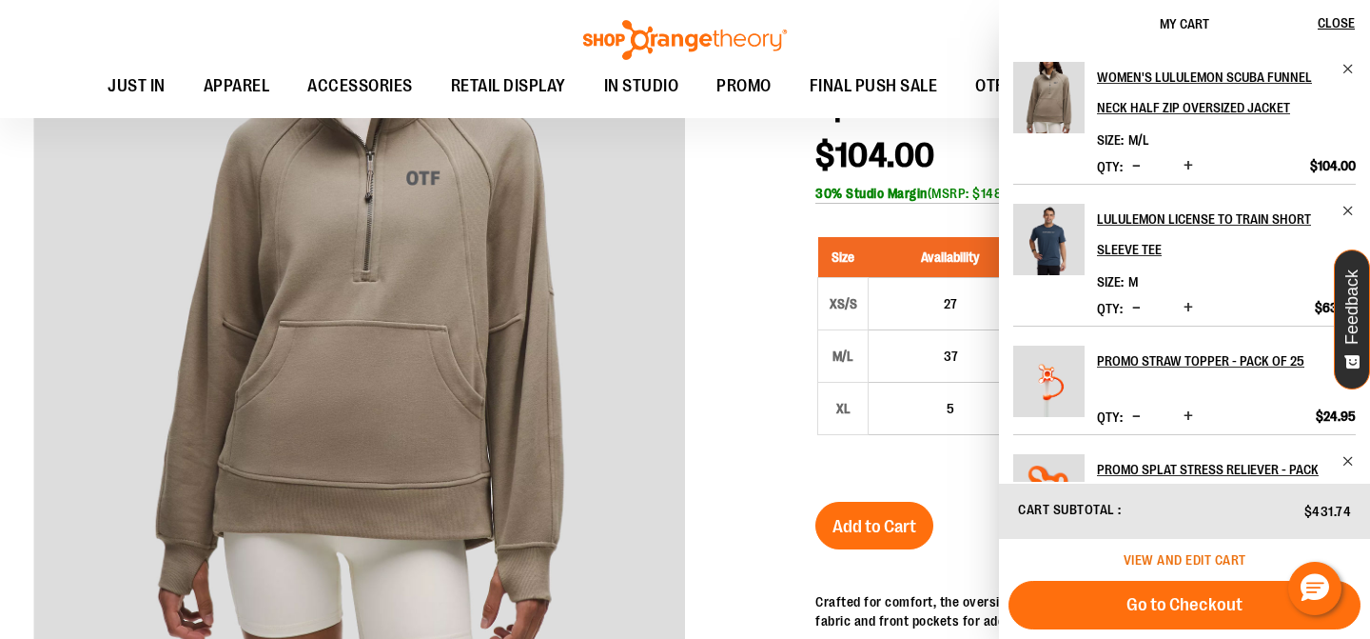
click at [1164, 557] on span "View and edit cart" at bounding box center [1185, 559] width 123 height 15
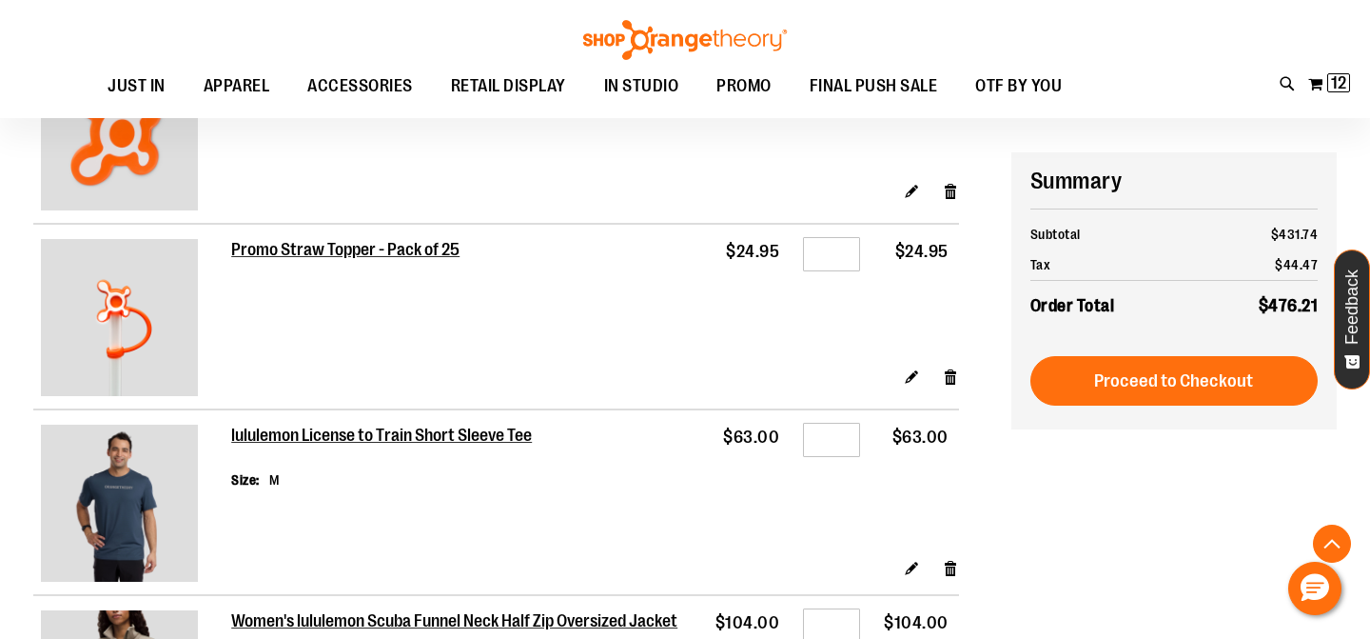
scroll to position [457, 0]
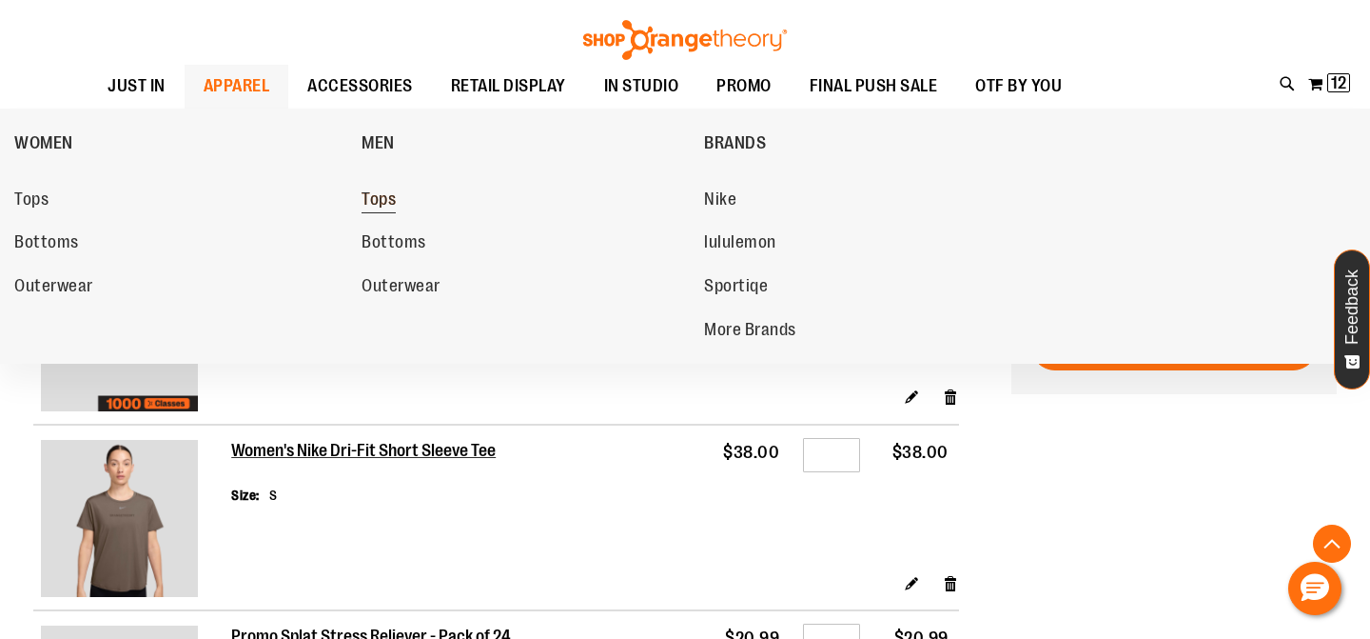
click at [383, 199] on span "Tops" at bounding box center [379, 201] width 34 height 24
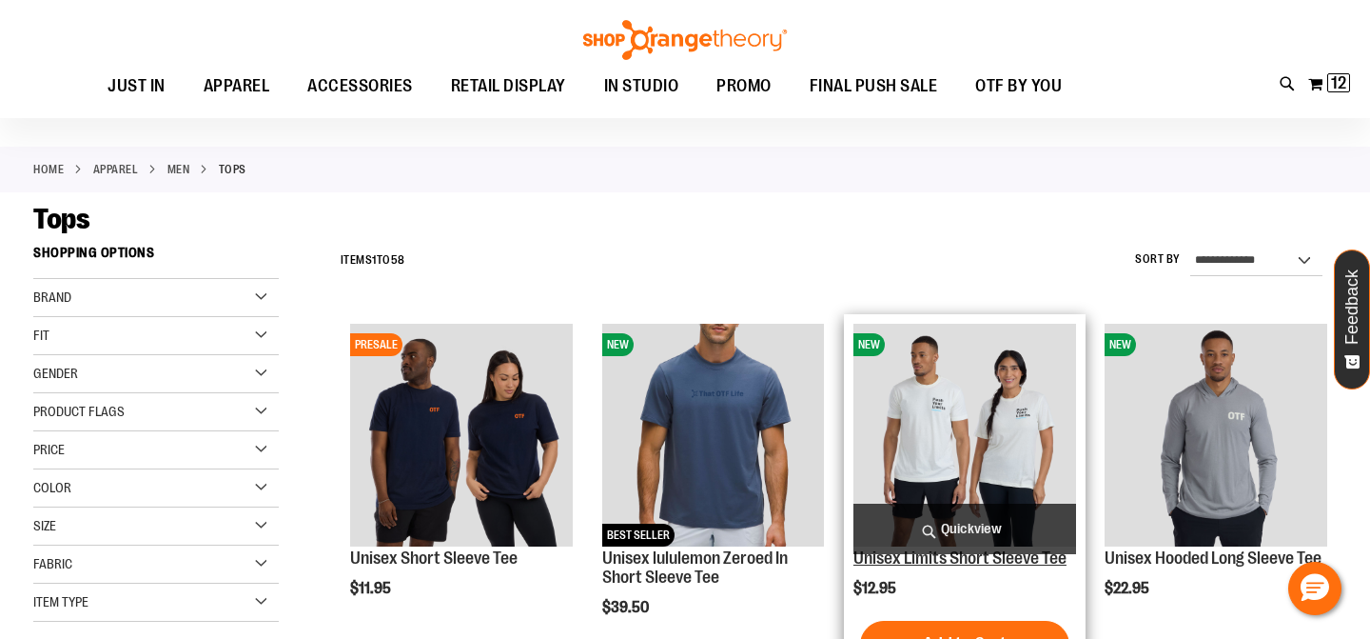
scroll to position [191, 0]
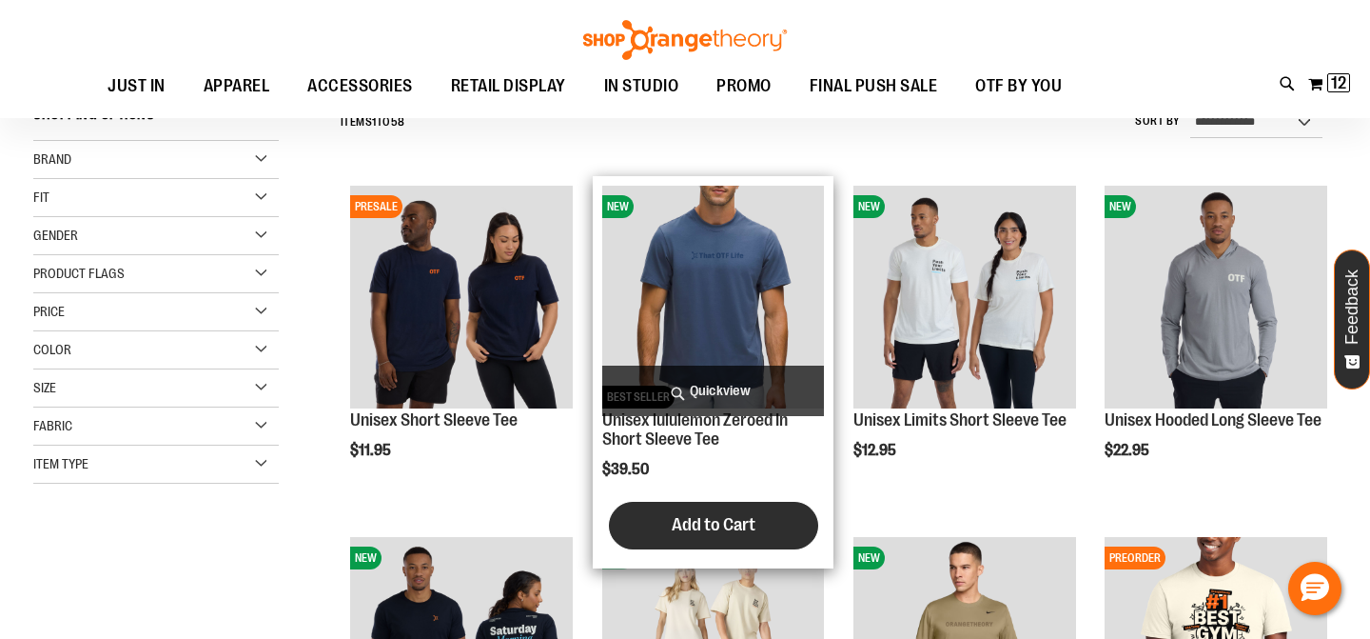
click at [734, 518] on span "Add to Cart" at bounding box center [714, 524] width 84 height 21
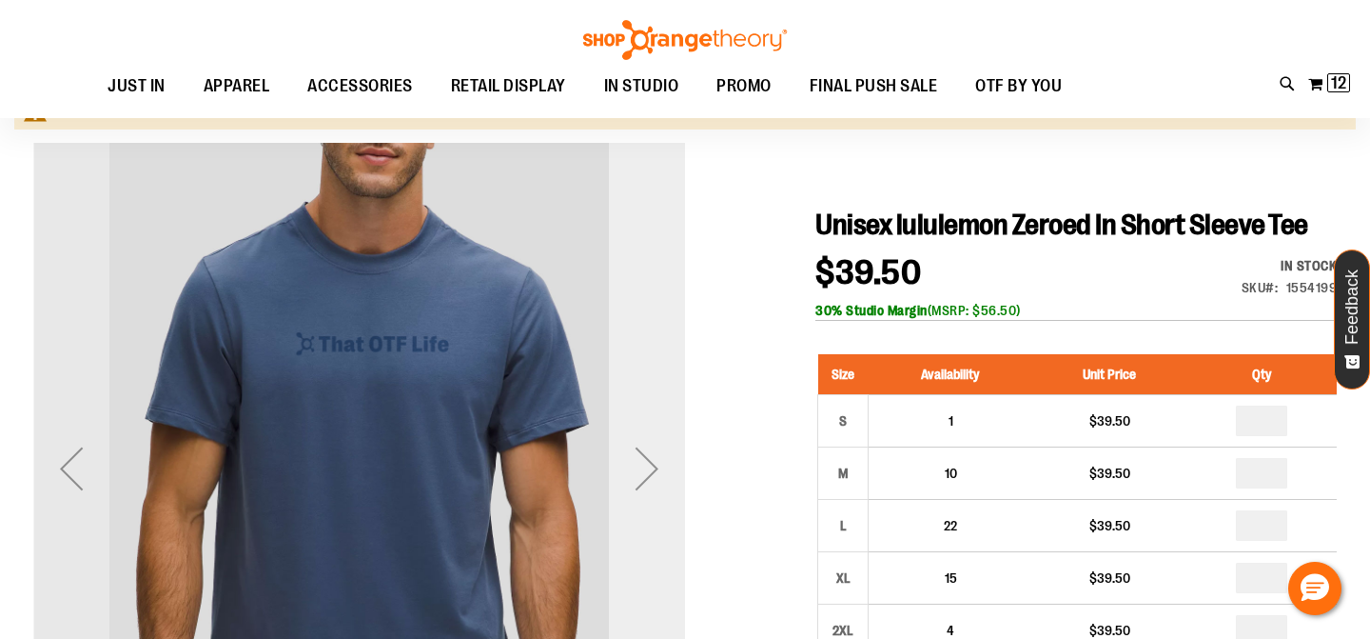
scroll to position [167, 0]
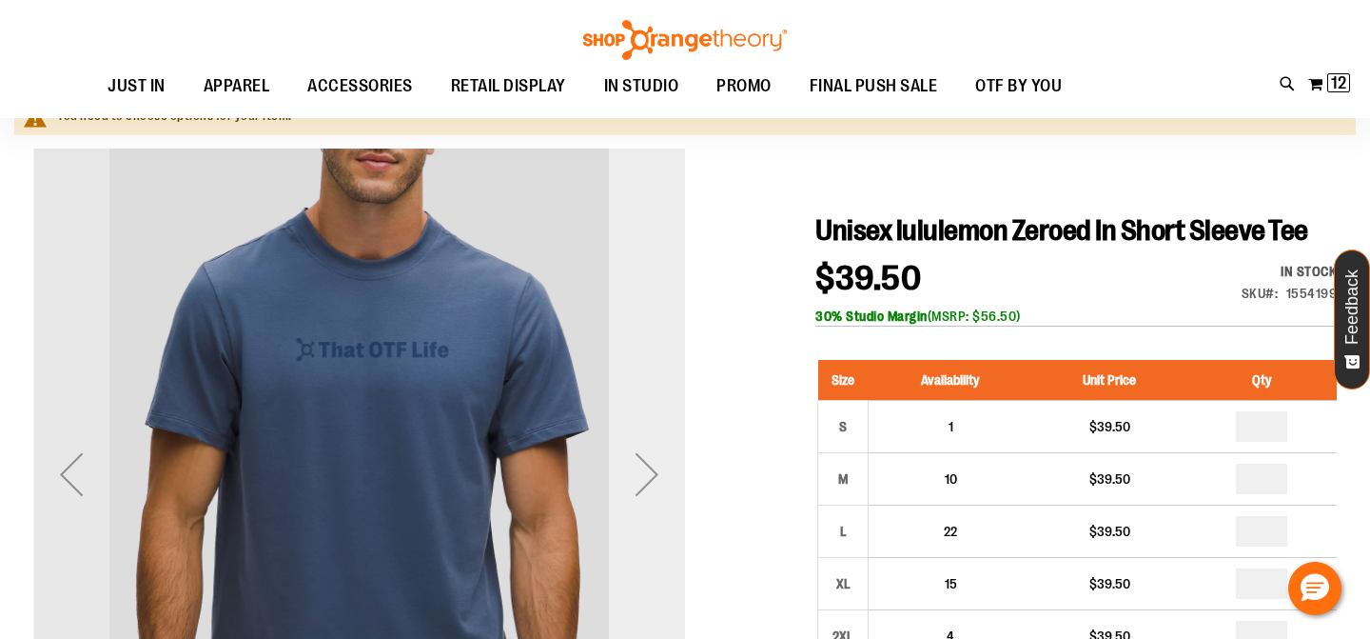
click at [640, 480] on div "Next" at bounding box center [647, 474] width 76 height 76
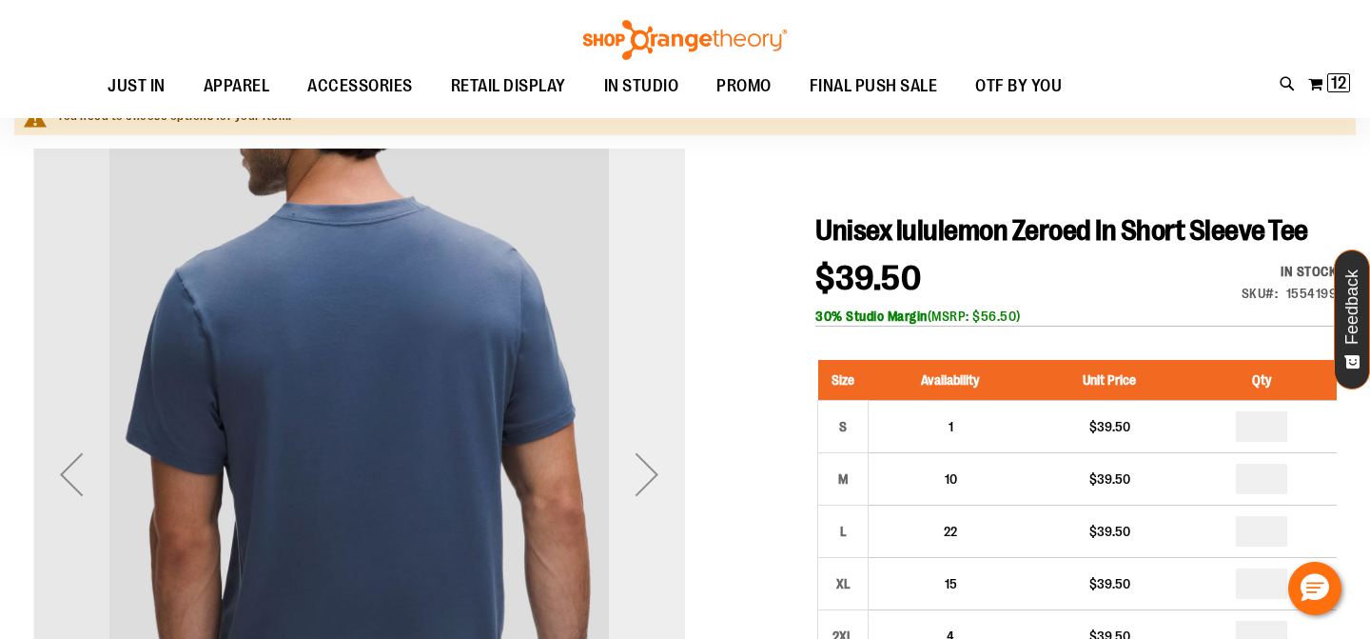
click at [640, 480] on div "Next" at bounding box center [647, 474] width 76 height 76
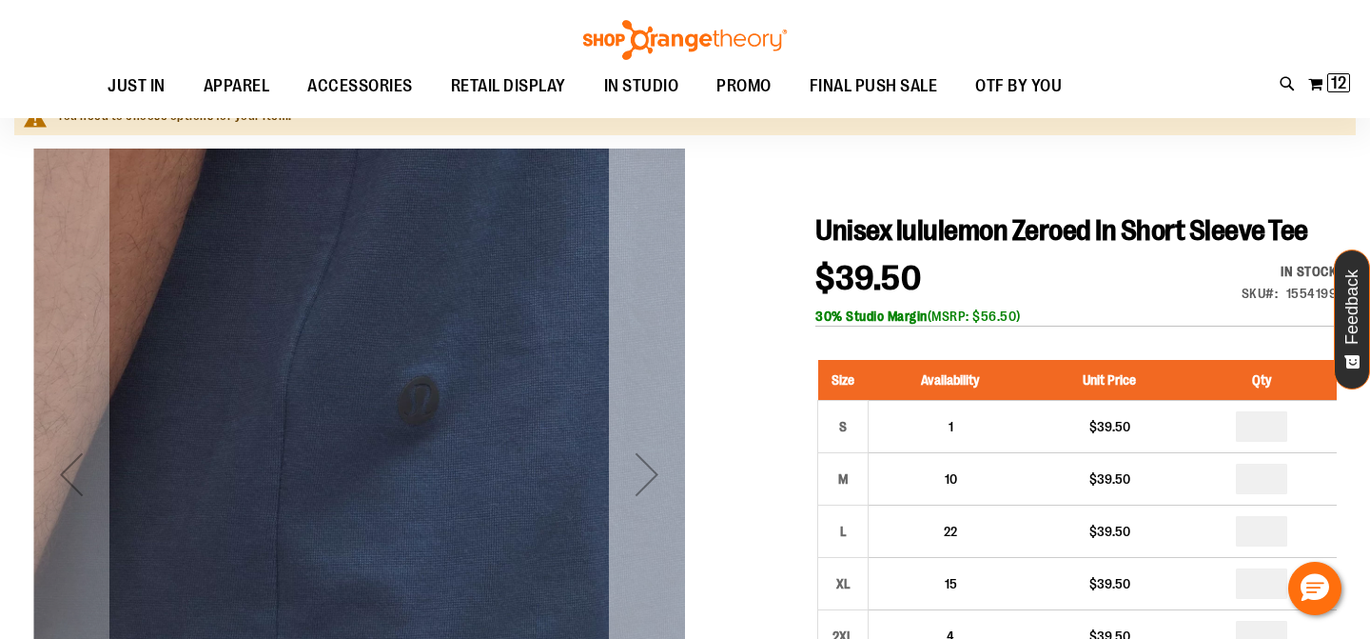
click at [640, 480] on div "Next" at bounding box center [647, 474] width 76 height 76
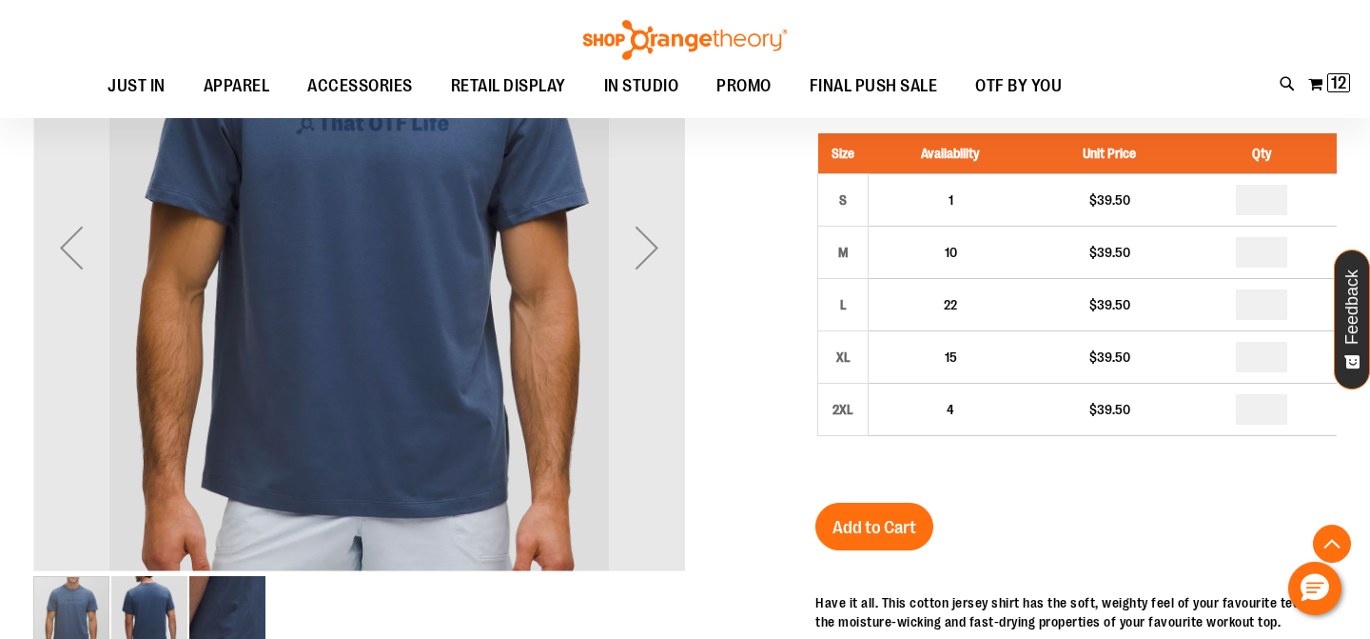
scroll to position [272, 0]
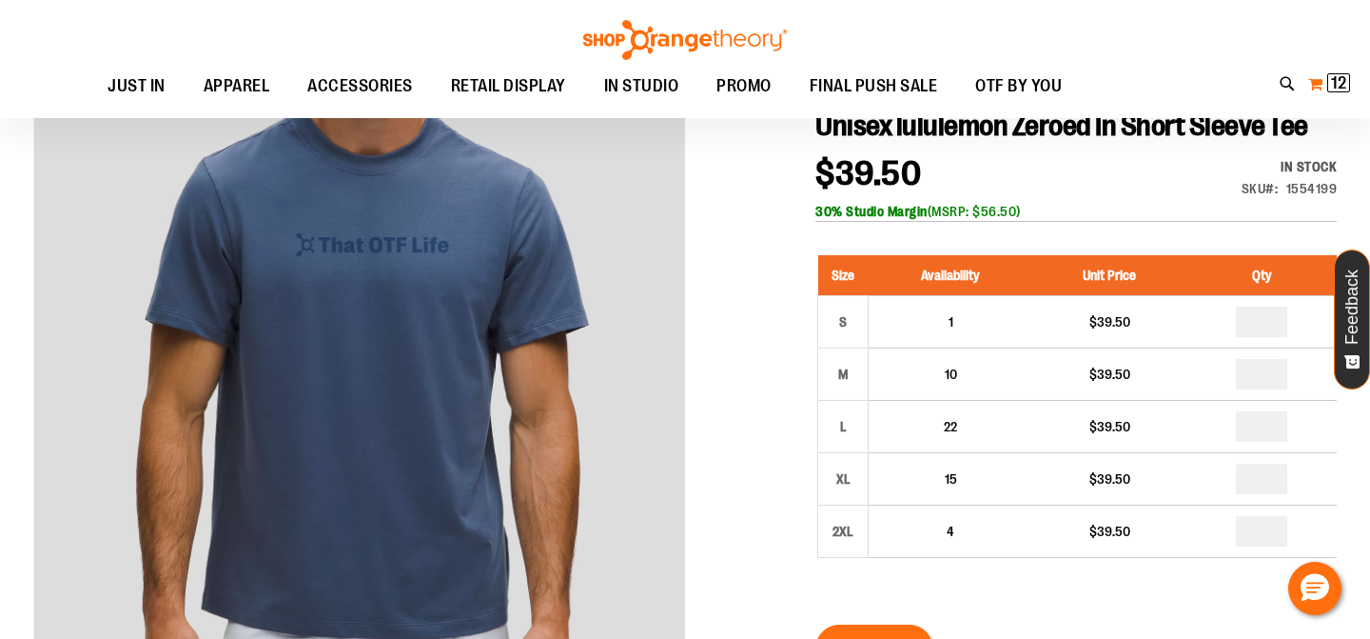
click at [1342, 83] on span "12" at bounding box center [1338, 82] width 15 height 19
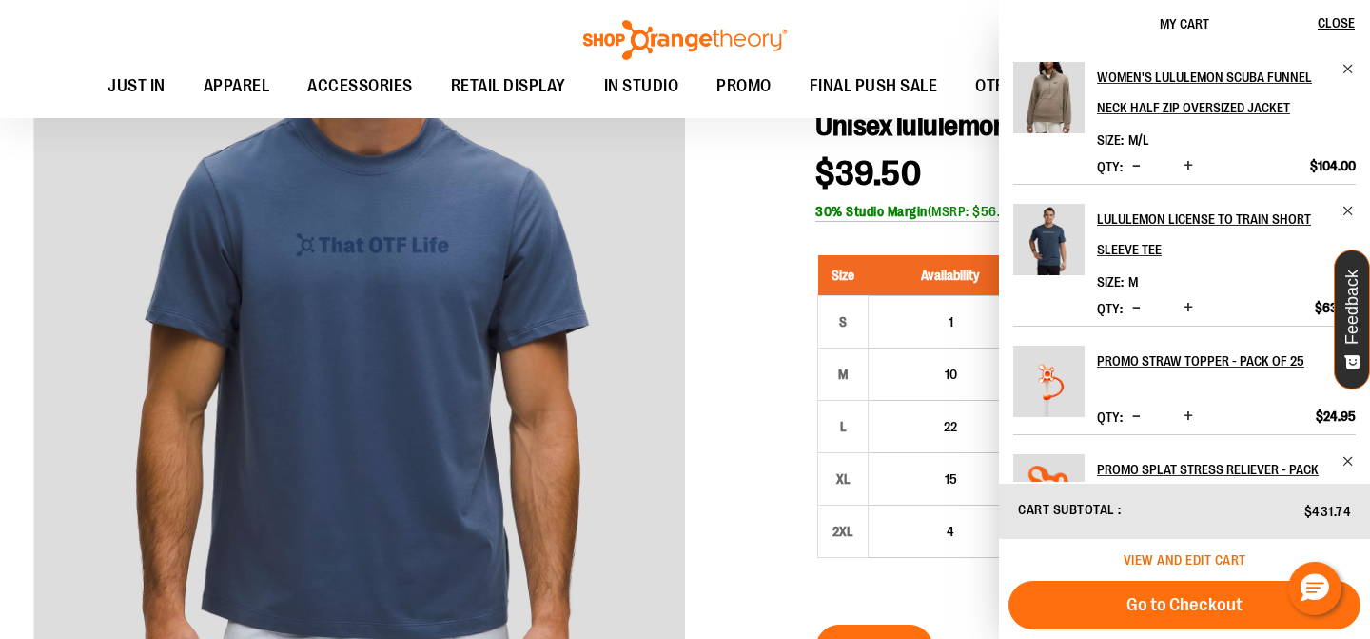
click at [1181, 552] on span "View and edit cart" at bounding box center [1185, 559] width 123 height 15
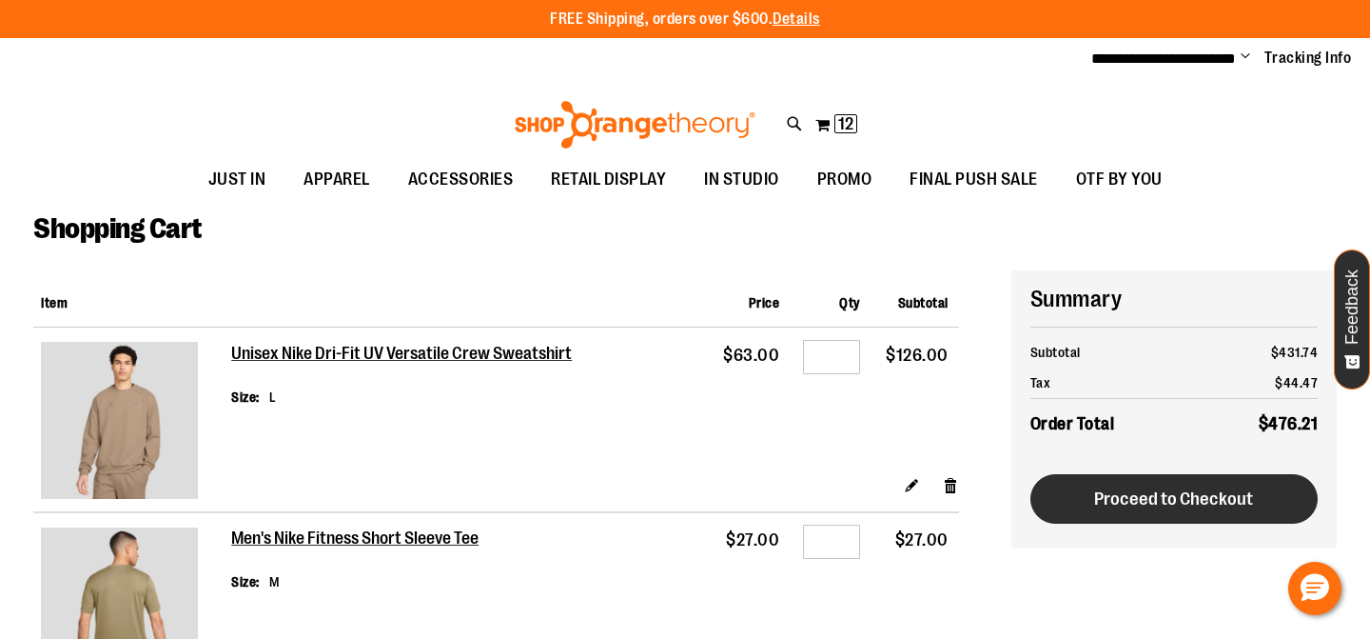
click at [1123, 506] on span "Proceed to Checkout" at bounding box center [1173, 498] width 159 height 21
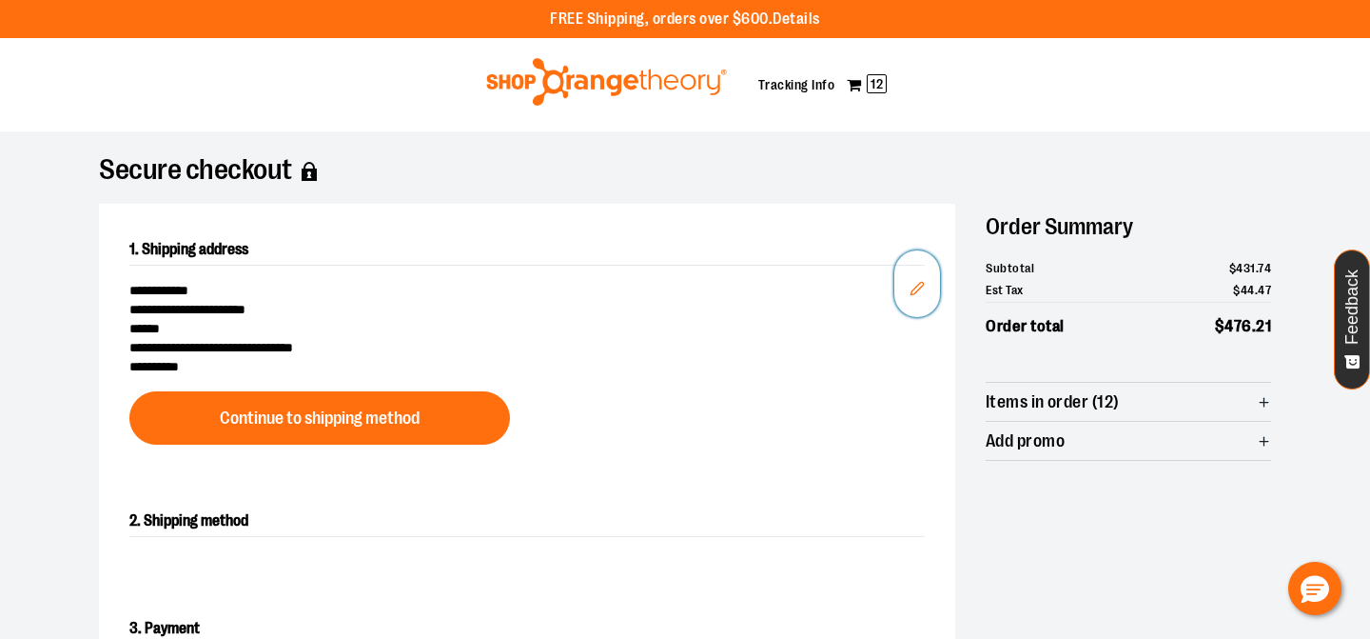
click at [909, 291] on button "Edit" at bounding box center [918, 283] width 46 height 67
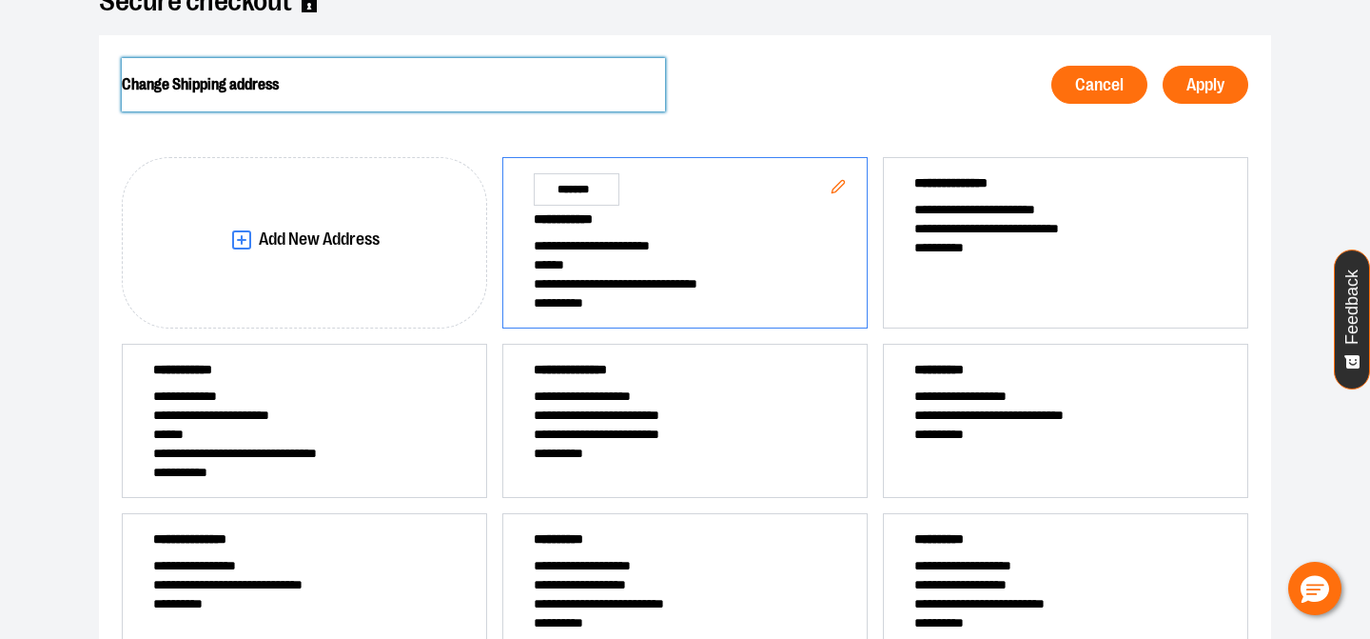
scroll to position [151, 0]
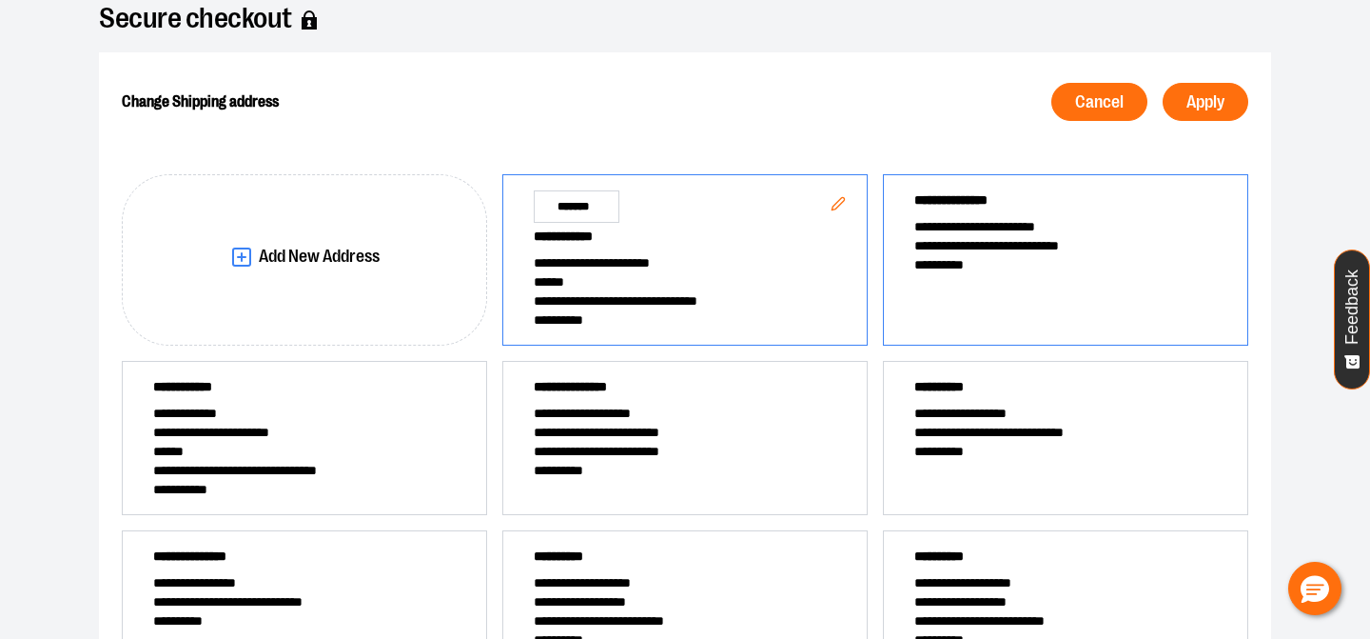
click at [964, 302] on div "**********" at bounding box center [1065, 259] width 365 height 171
click at [1214, 107] on span "Apply" at bounding box center [1206, 102] width 38 height 18
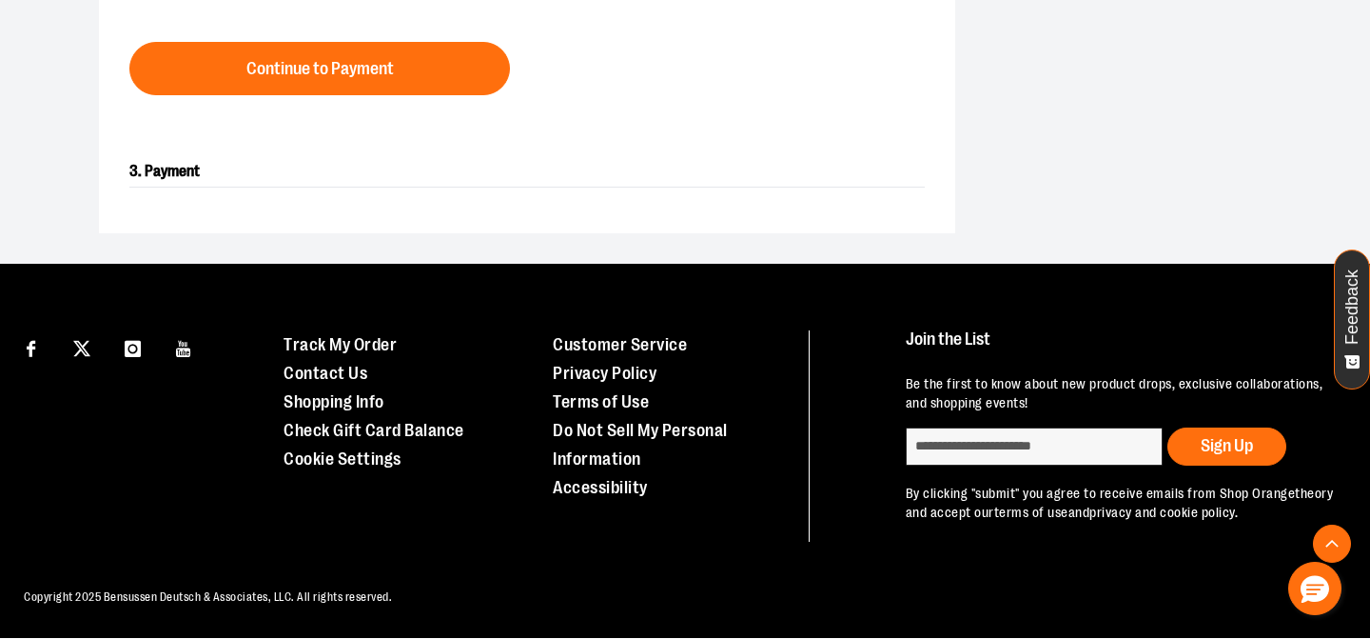
scroll to position [1069, 0]
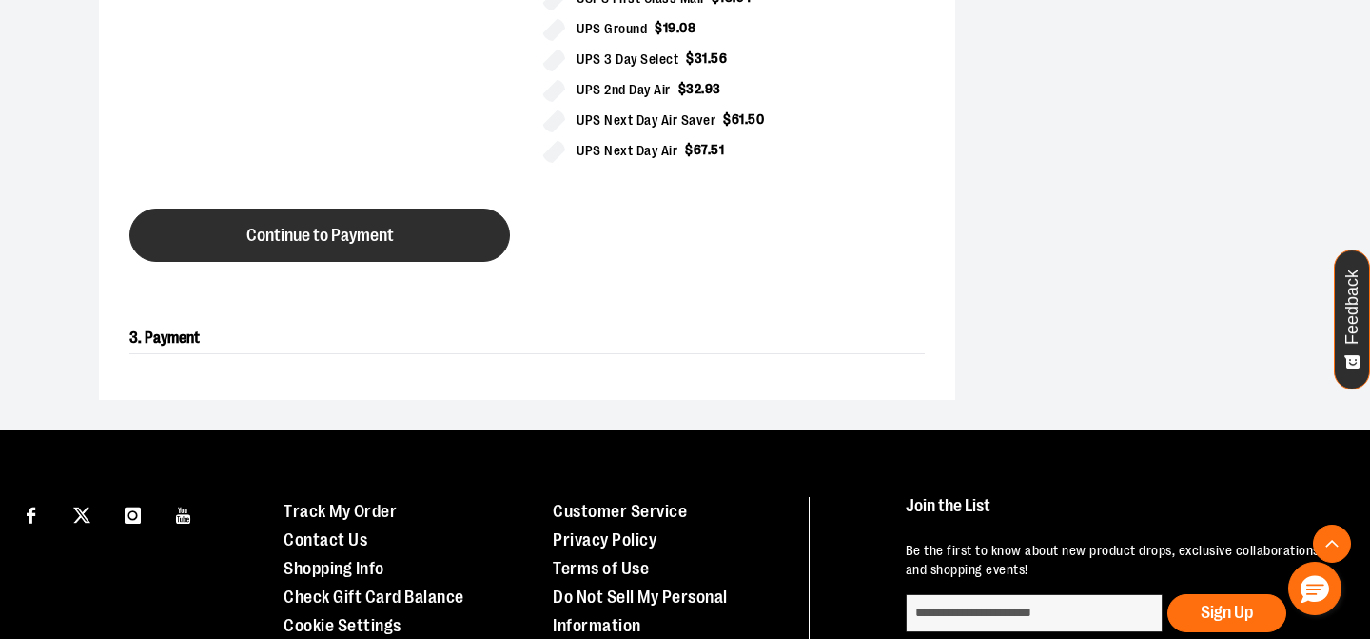
click at [425, 218] on button "Continue to Payment" at bounding box center [319, 234] width 381 height 53
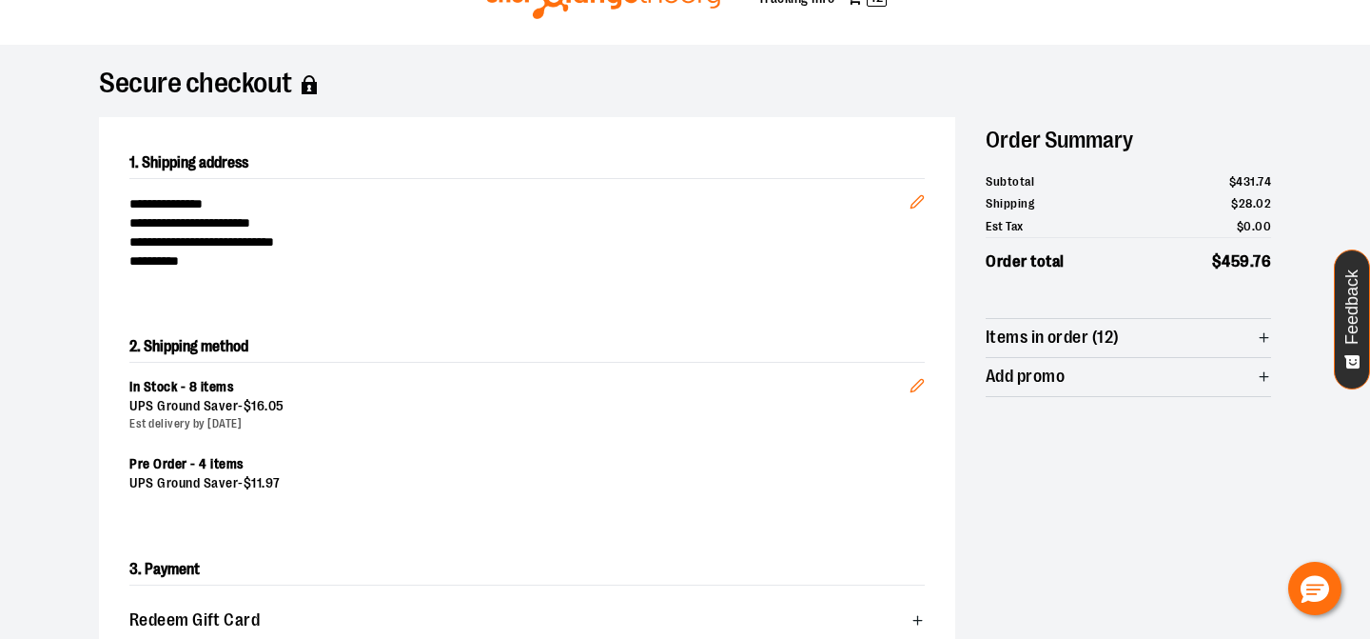
scroll to position [27, 0]
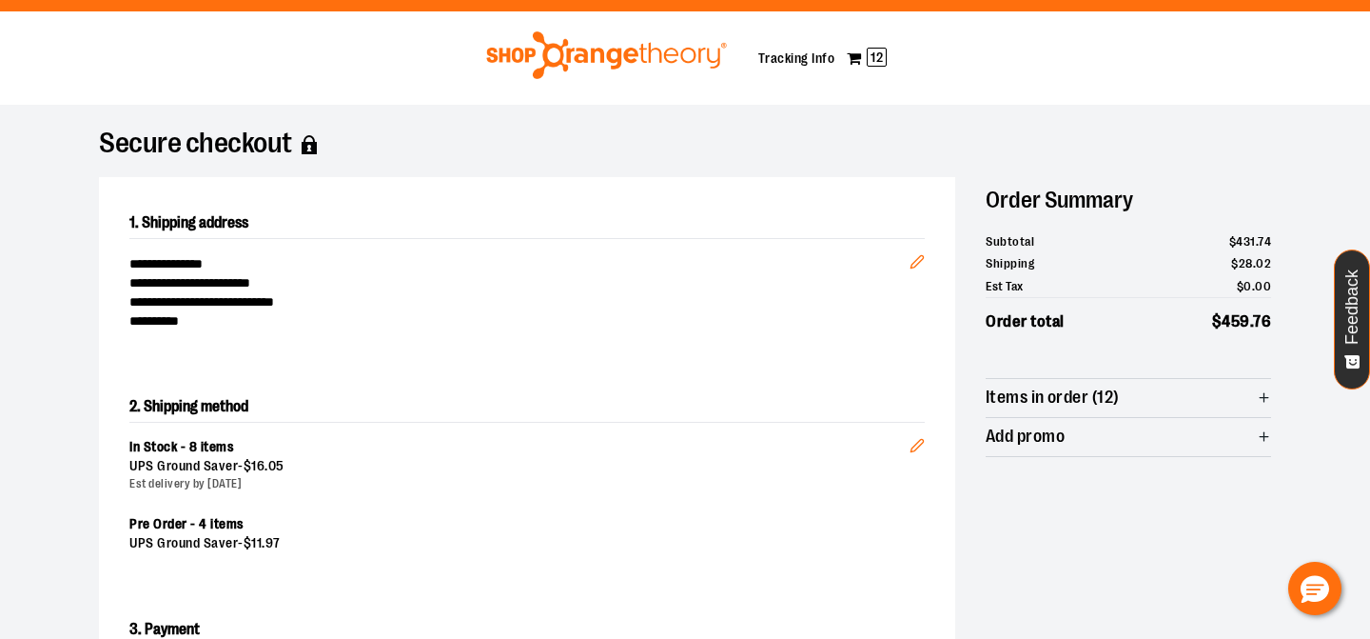
click at [1260, 396] on icon "button" at bounding box center [1264, 397] width 14 height 14
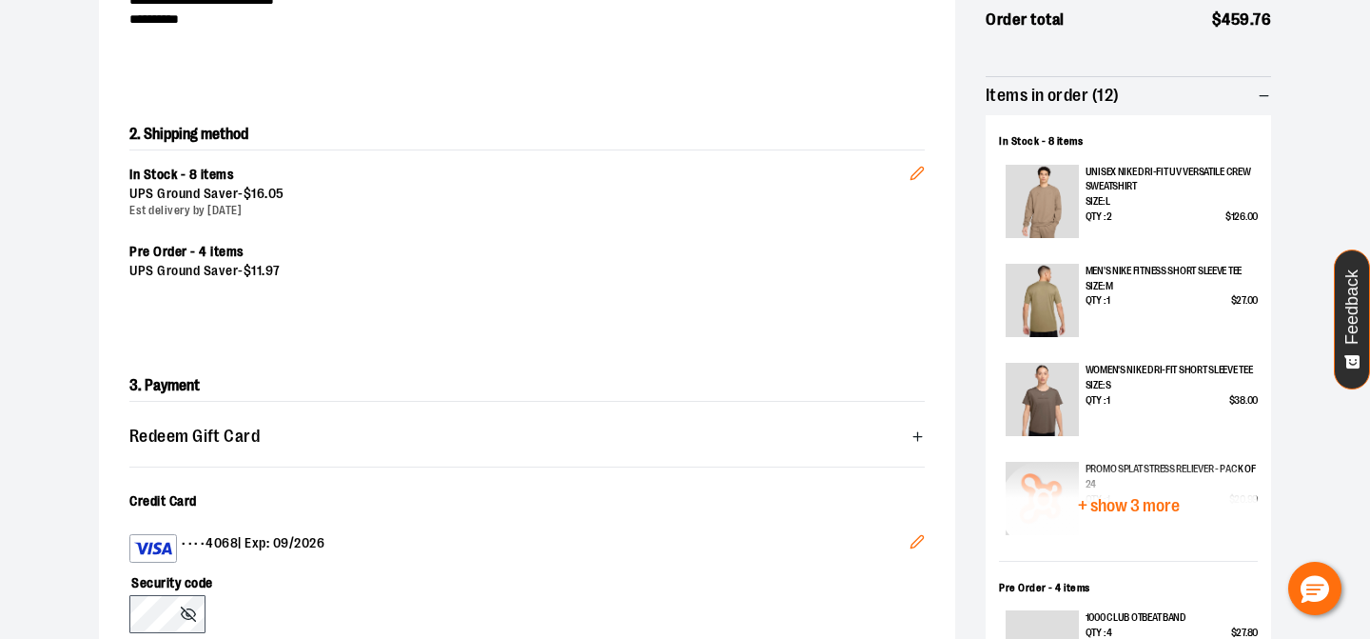
scroll to position [330, 0]
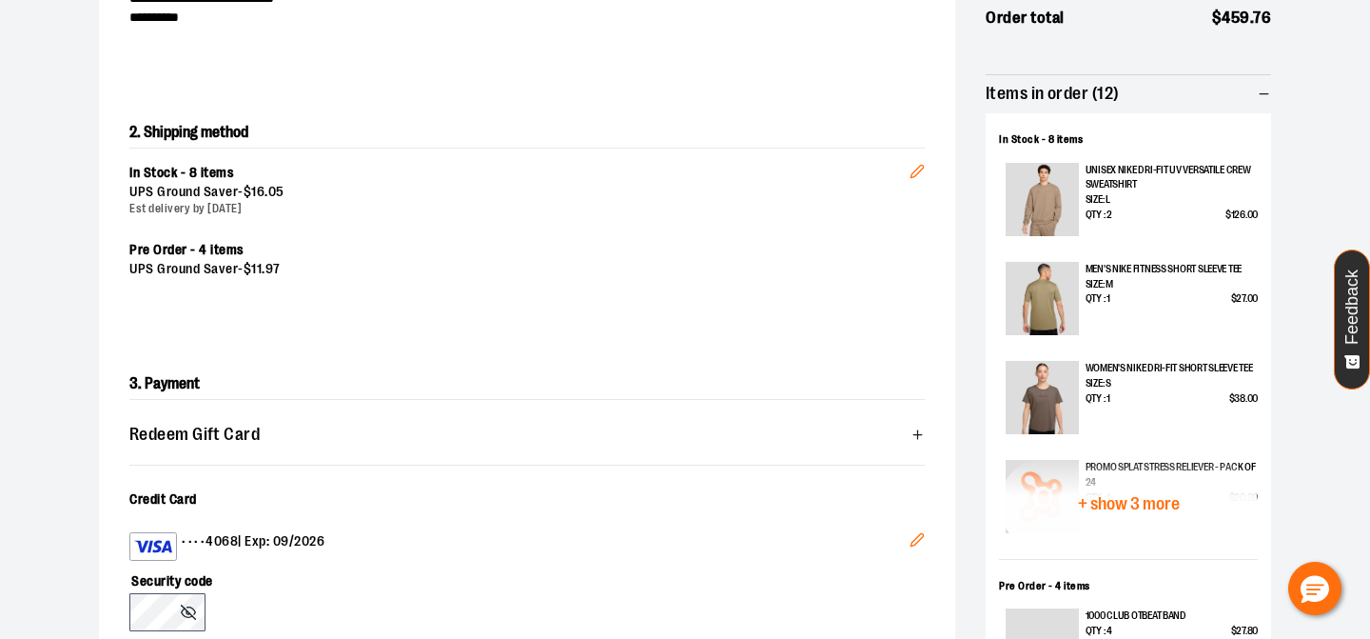
click at [1137, 502] on span "+ show 3 more" at bounding box center [1129, 504] width 102 height 18
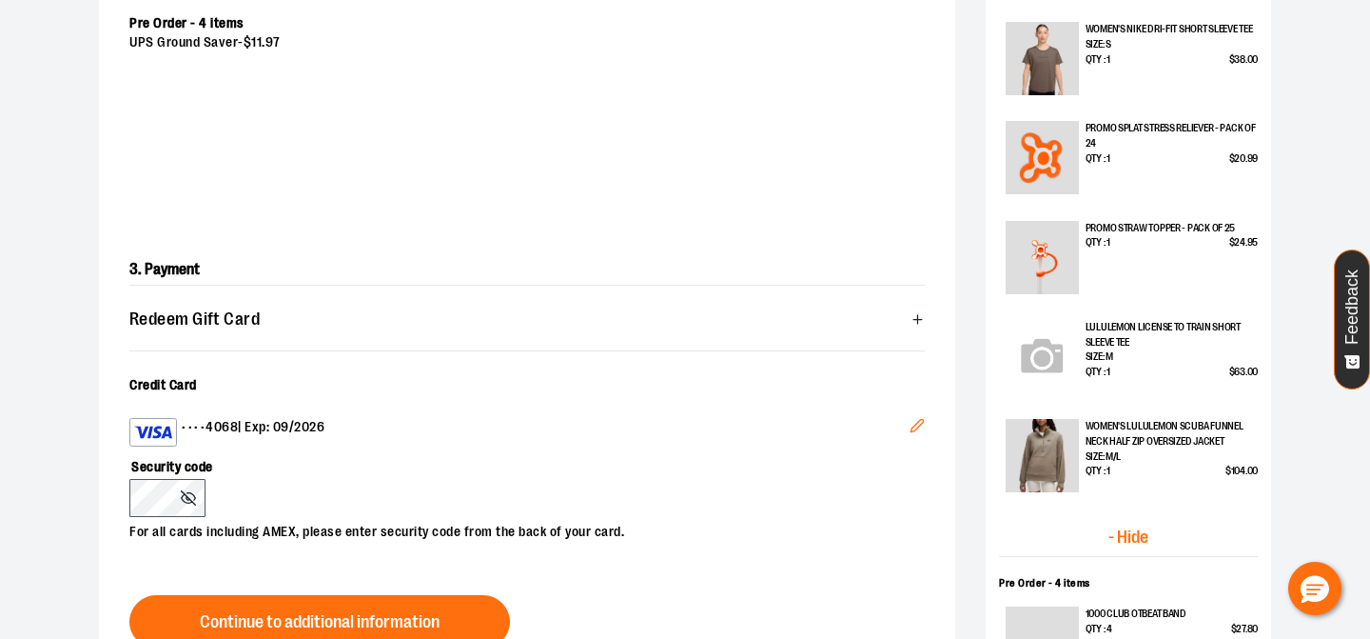
scroll to position [829, 0]
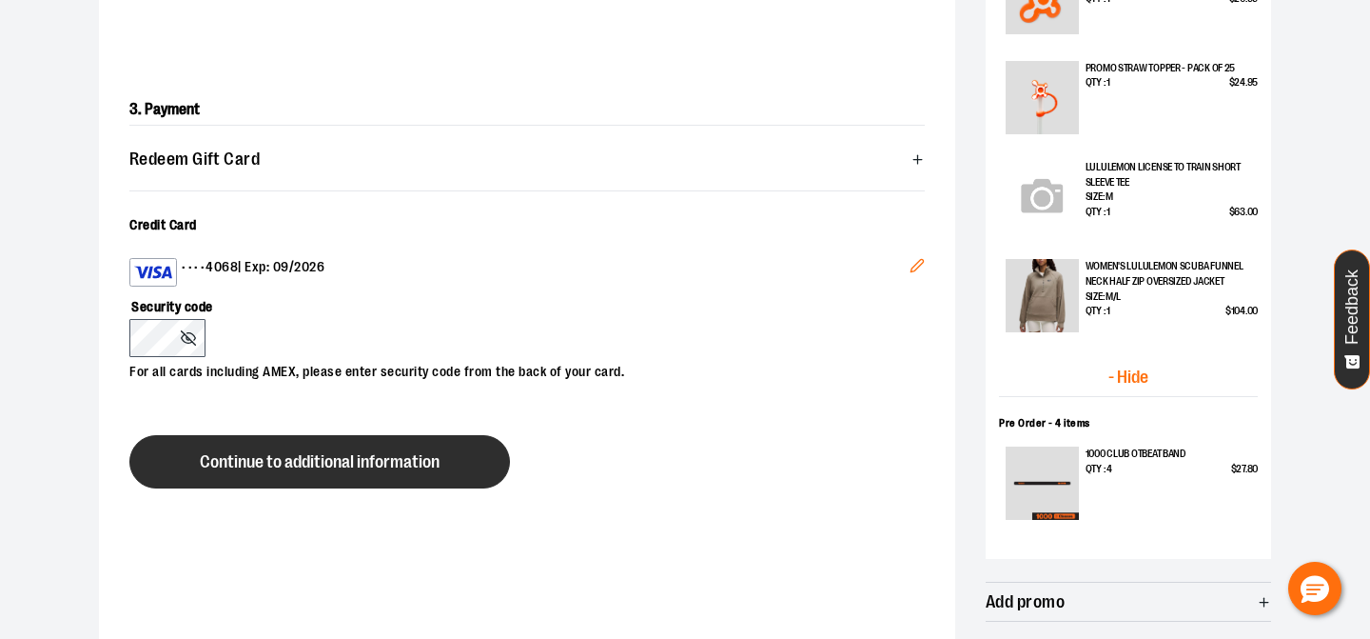
click at [321, 470] on span "Continue to additional information" at bounding box center [320, 462] width 240 height 18
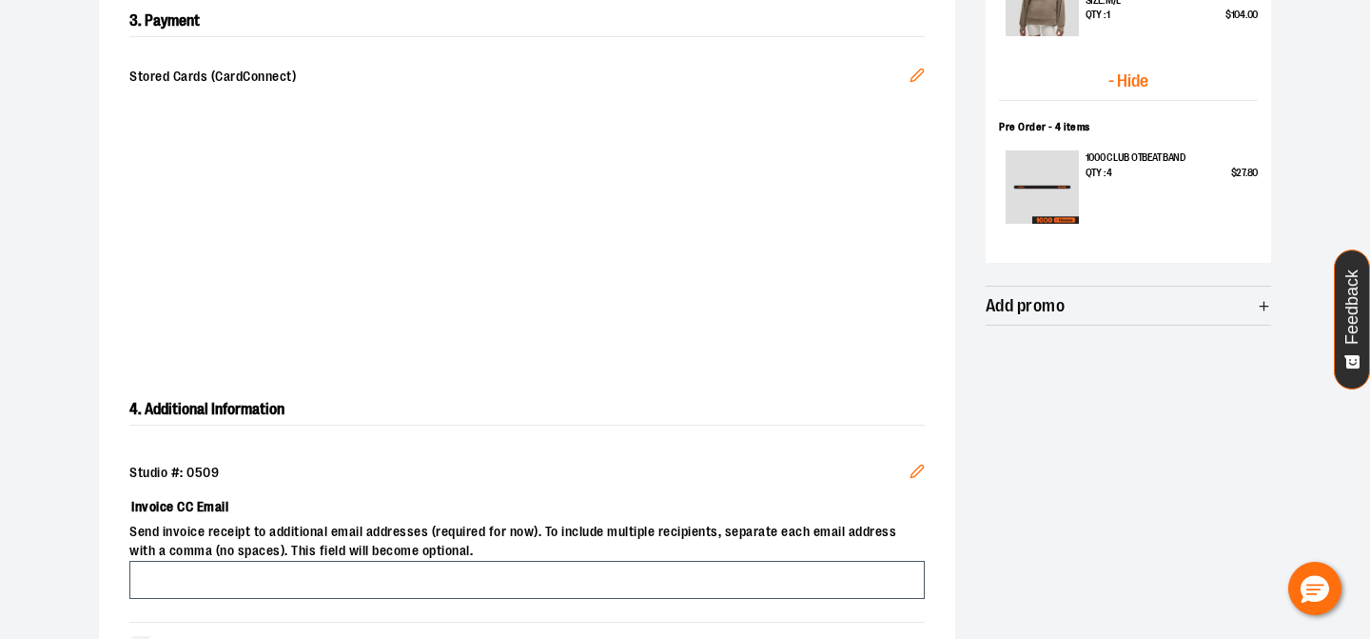
scroll to position [1289, 0]
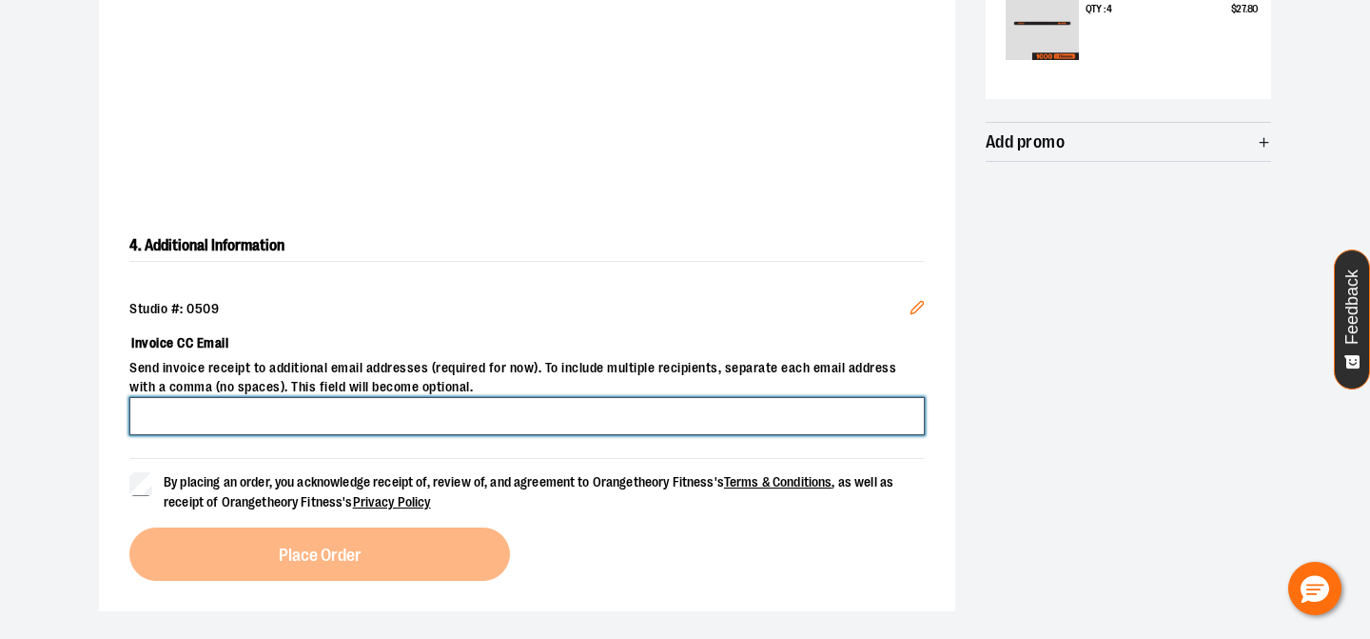
click at [246, 418] on input "Invoice CC Email" at bounding box center [527, 416] width 796 height 38
type input "**********"
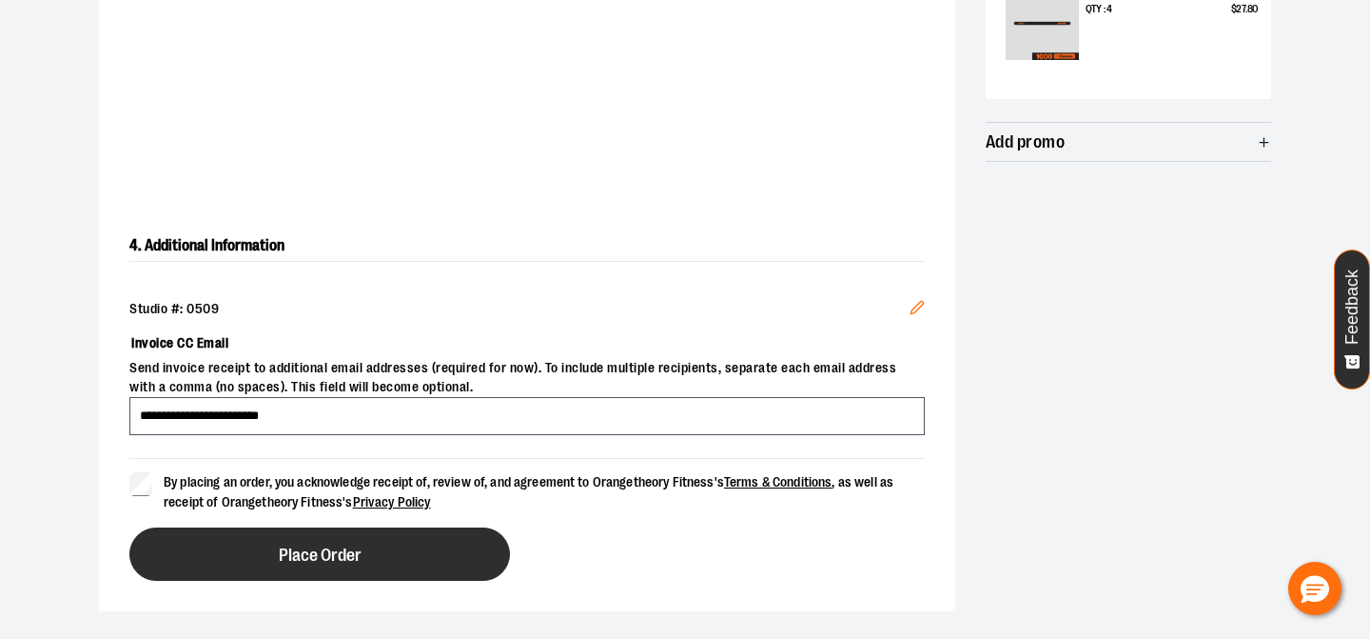
click at [258, 561] on button "Place Order" at bounding box center [319, 553] width 381 height 53
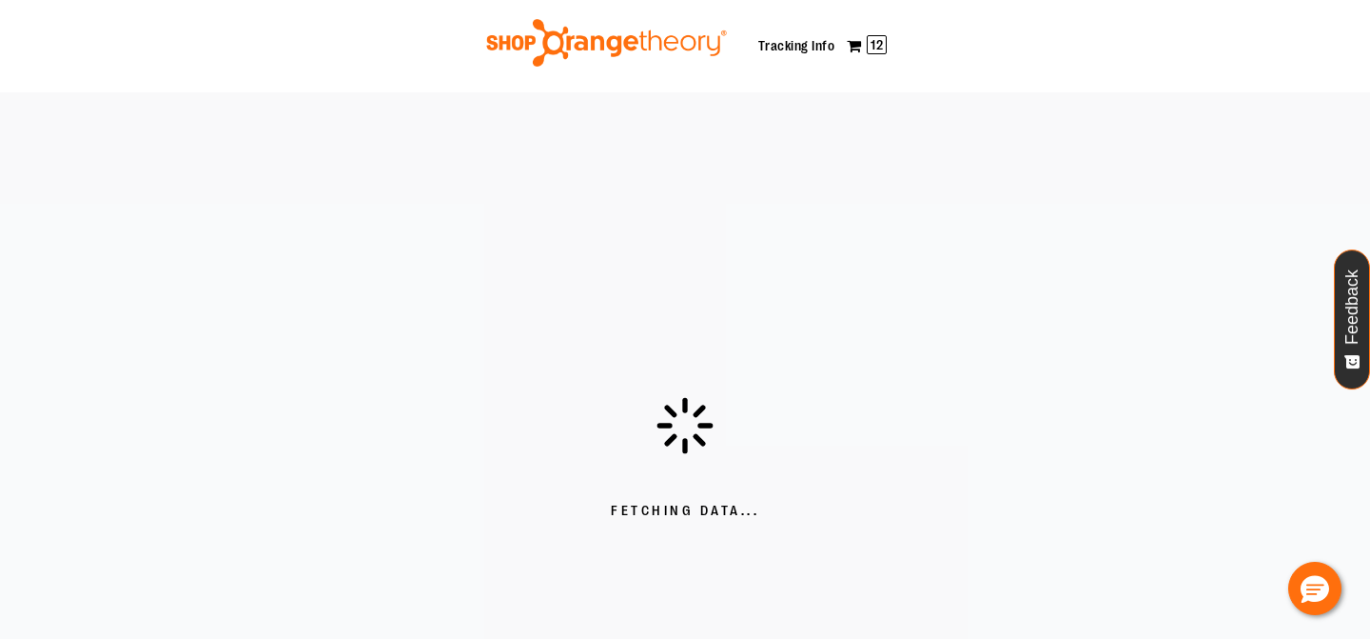
scroll to position [21, 0]
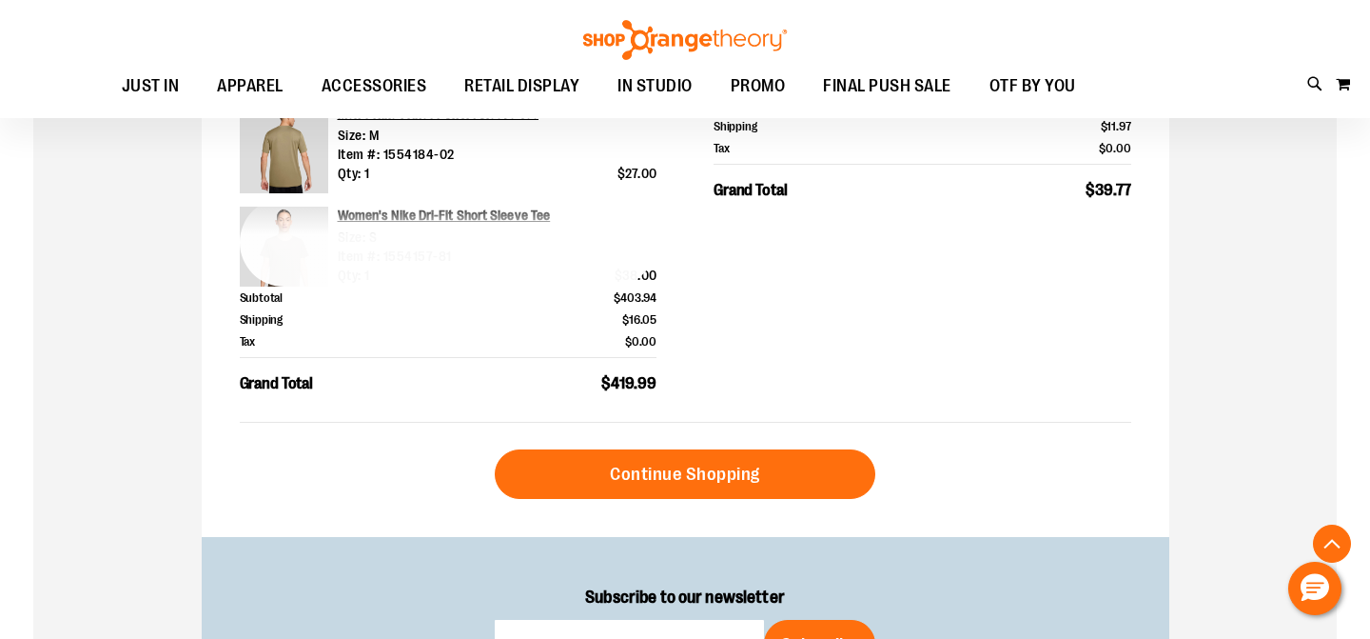
scroll to position [870, 0]
